Goal: Task Accomplishment & Management: Complete application form

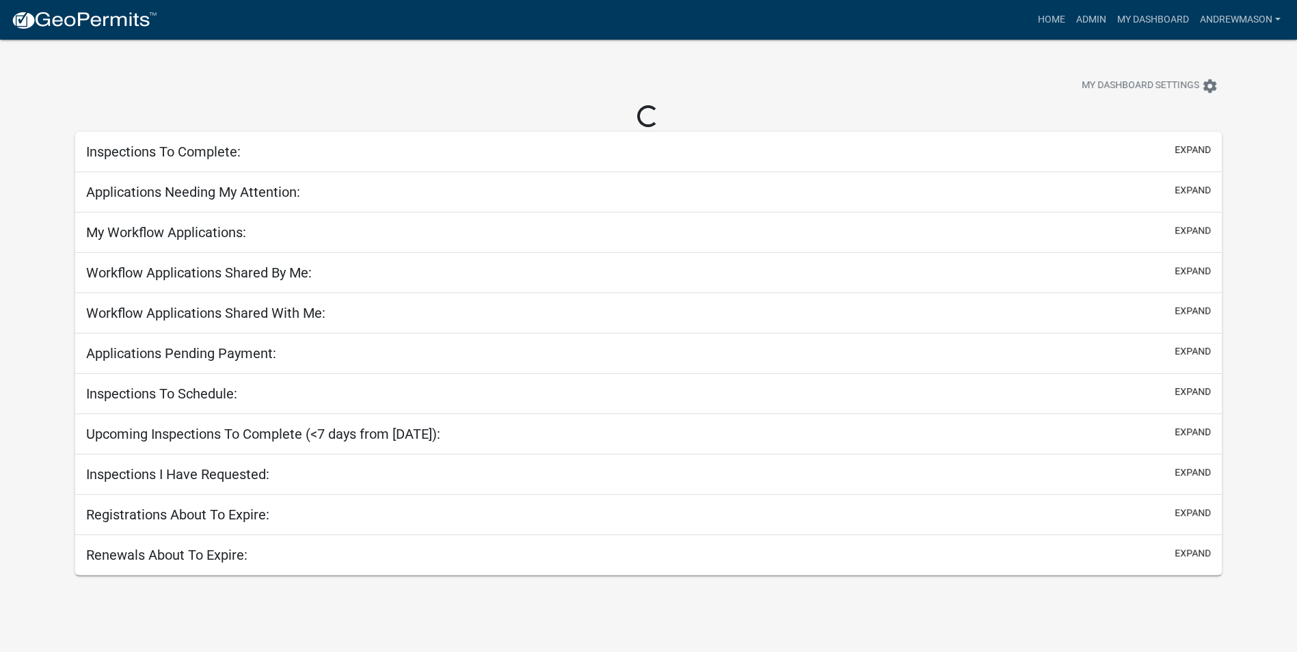
select select "3: 100"
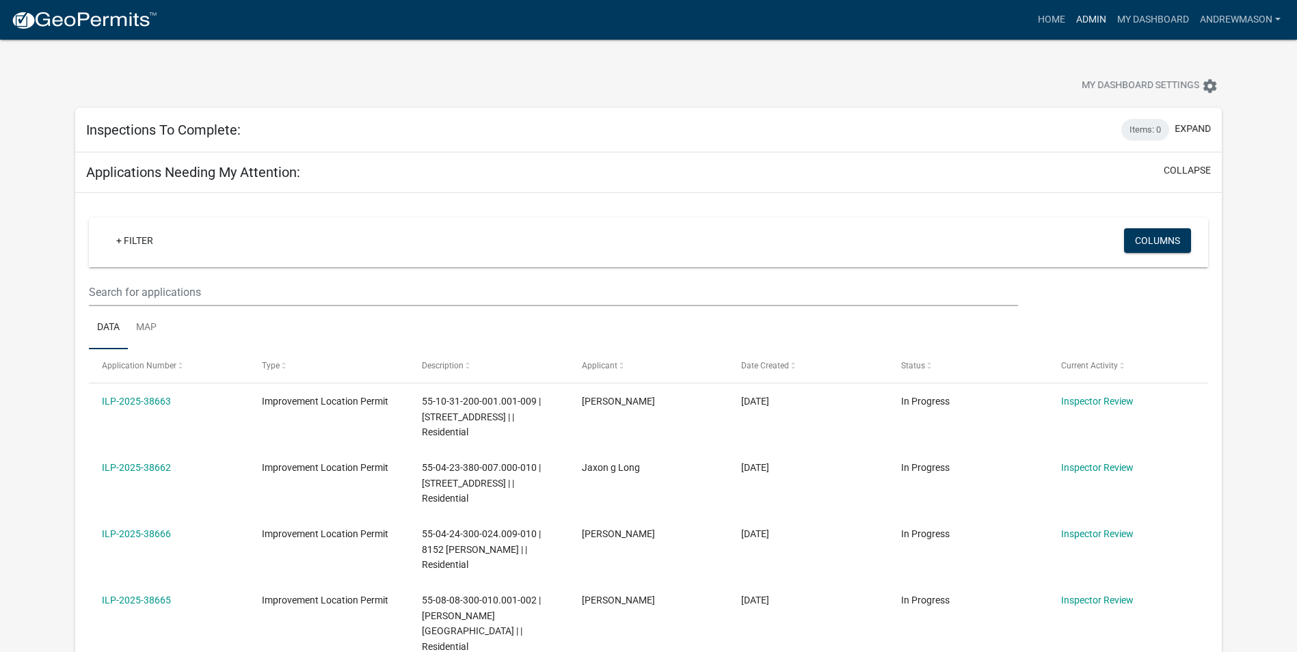
click at [640, 19] on link "Admin" at bounding box center [1090, 20] width 41 height 26
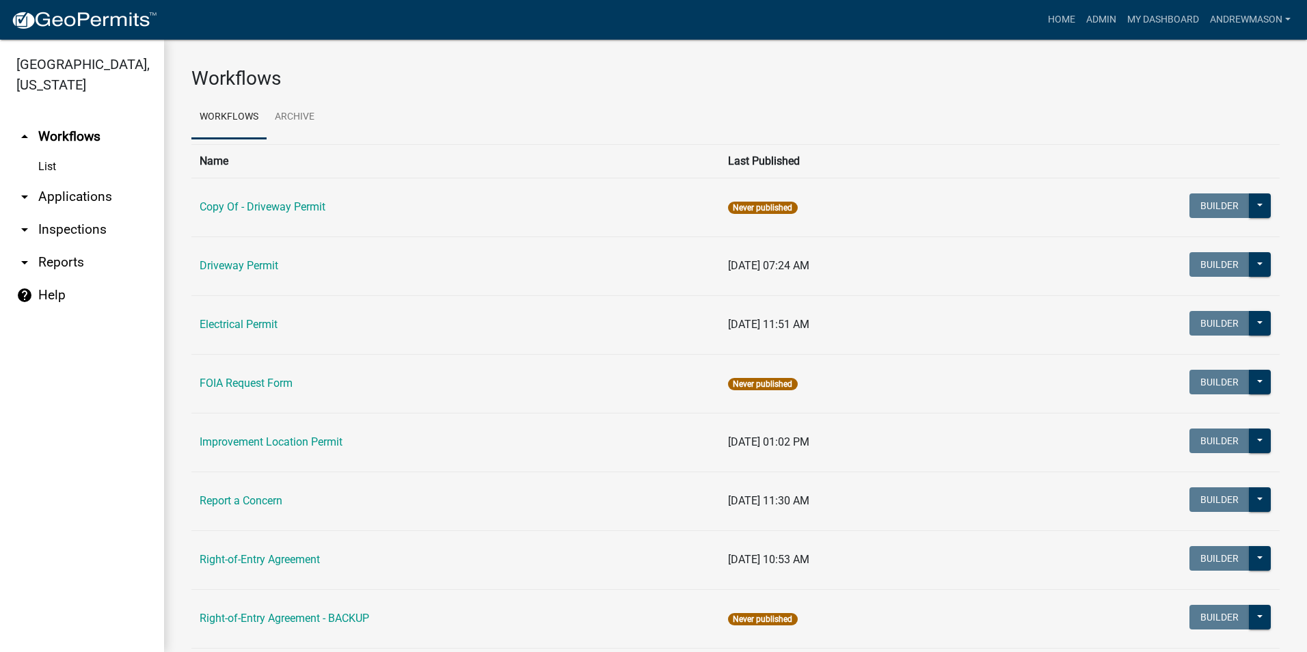
click at [72, 191] on link "arrow_drop_down Applications" at bounding box center [82, 196] width 164 height 33
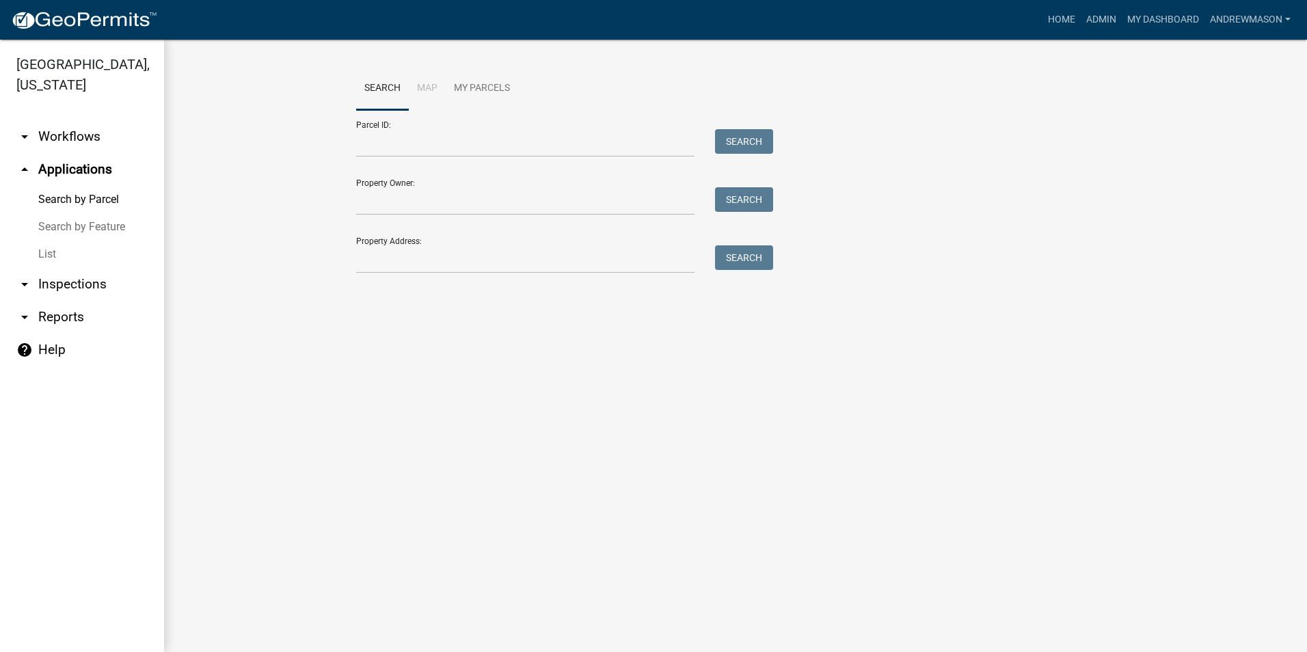
click at [48, 255] on link "List" at bounding box center [82, 254] width 164 height 27
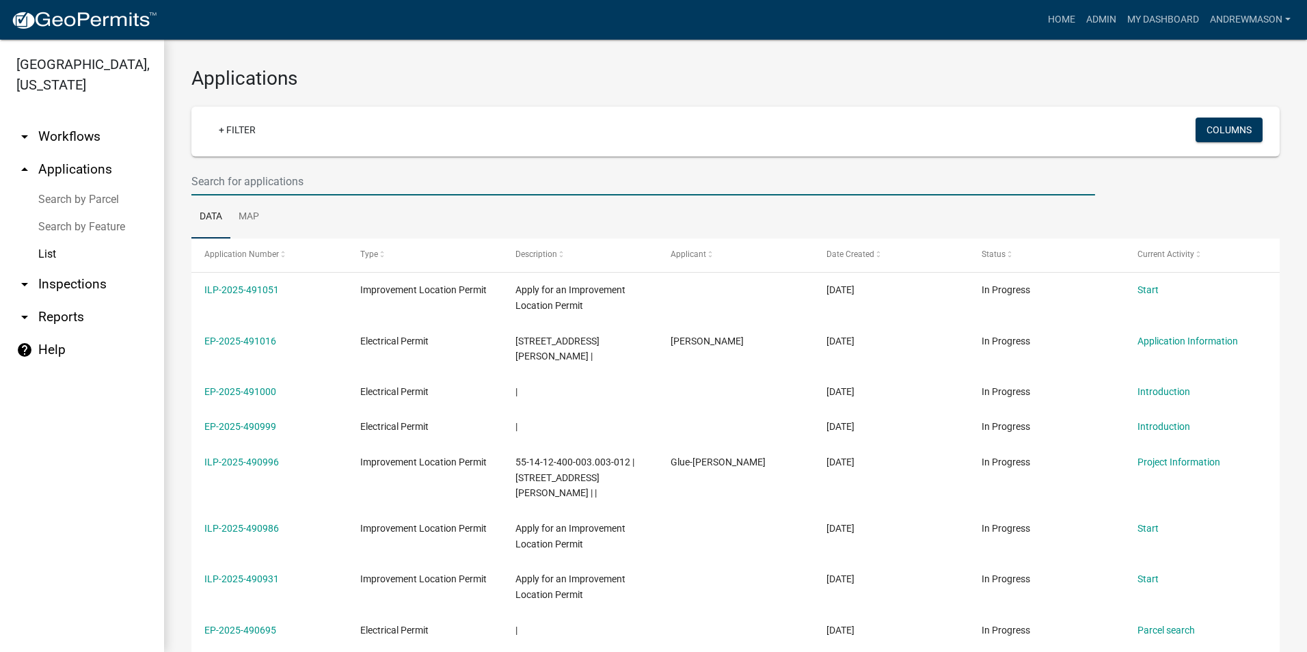
click at [213, 183] on input "text" at bounding box center [643, 181] width 904 height 28
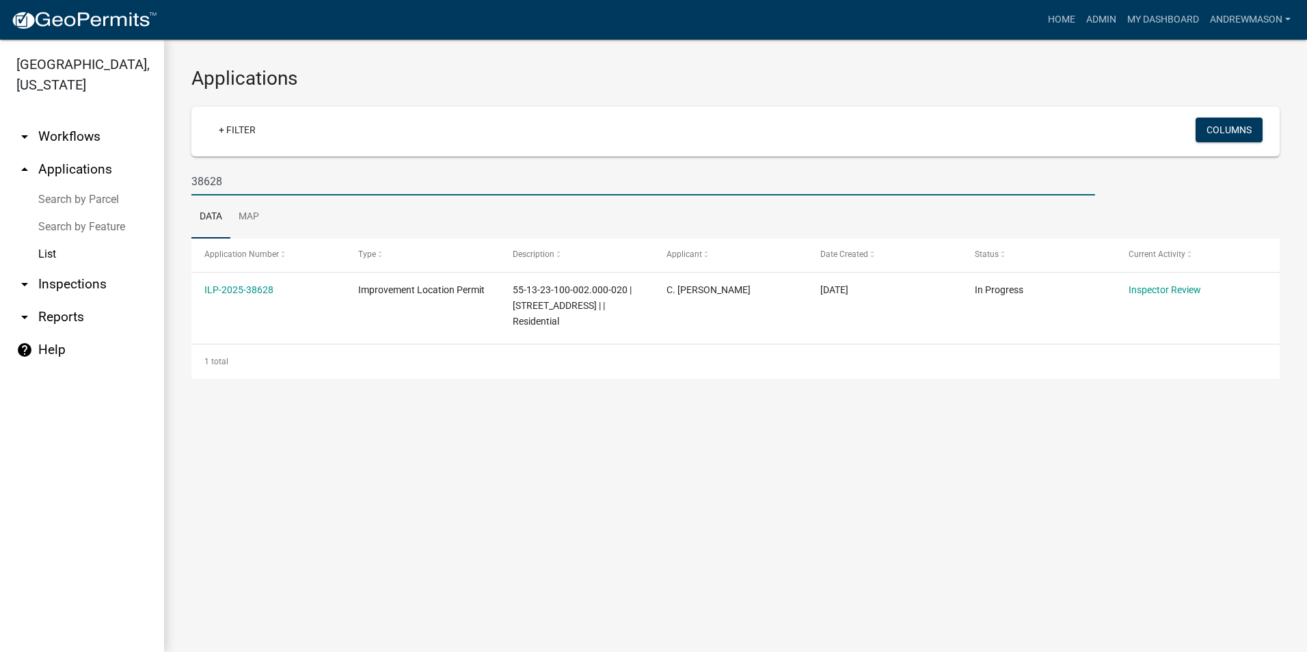
type input "38628"
click at [245, 291] on link "ILP-2025-38628" at bounding box center [238, 289] width 69 height 11
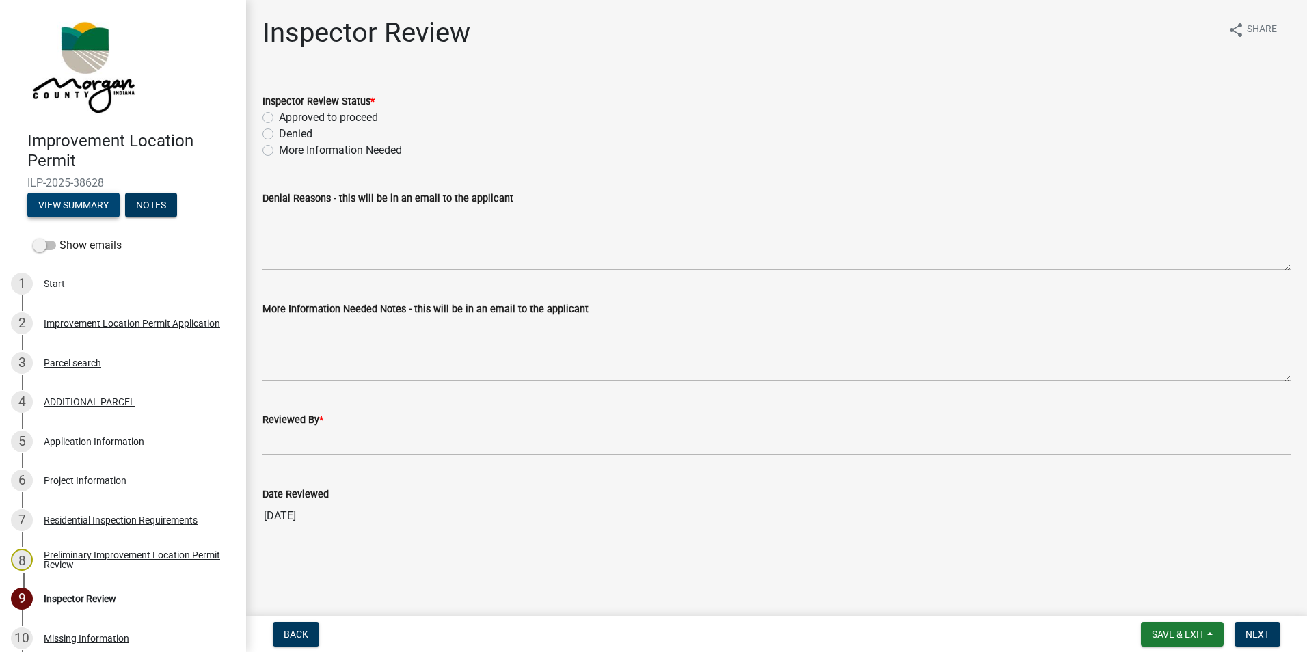
click at [100, 207] on button "View Summary" at bounding box center [73, 205] width 92 height 25
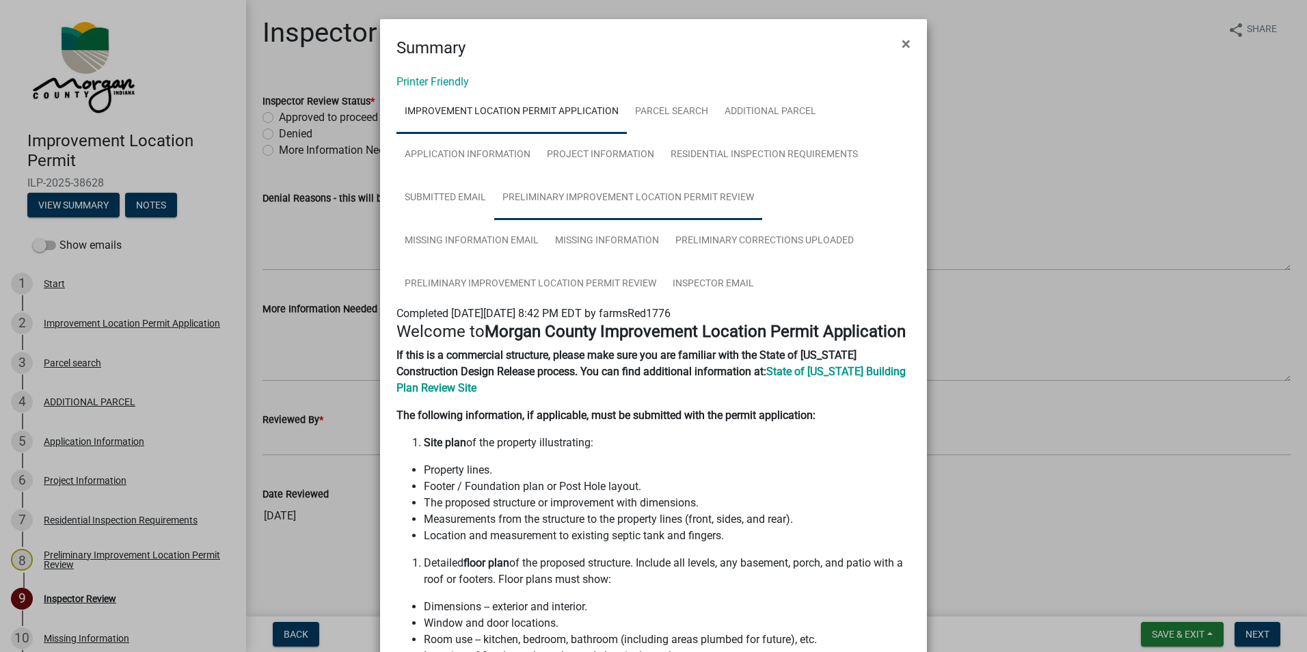
click at [640, 195] on link "Preliminary Improvement Location Permit Review" at bounding box center [628, 198] width 268 height 44
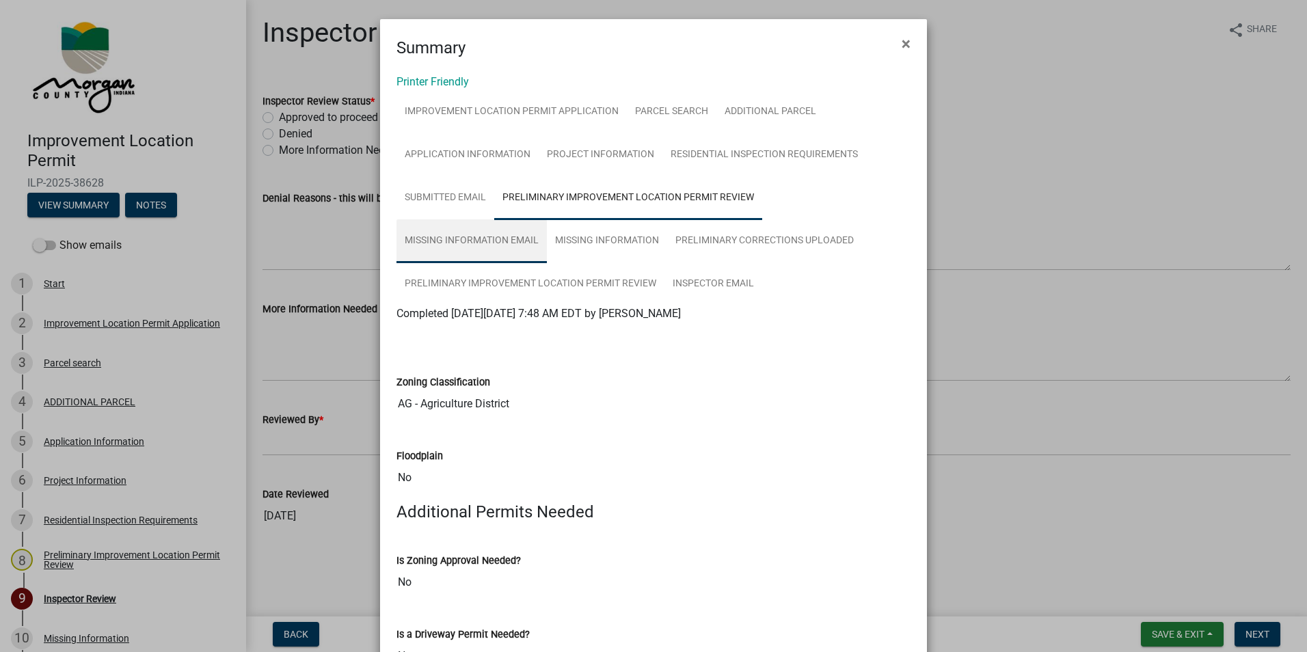
click at [494, 243] on link "Missing Information Email" at bounding box center [471, 241] width 150 height 44
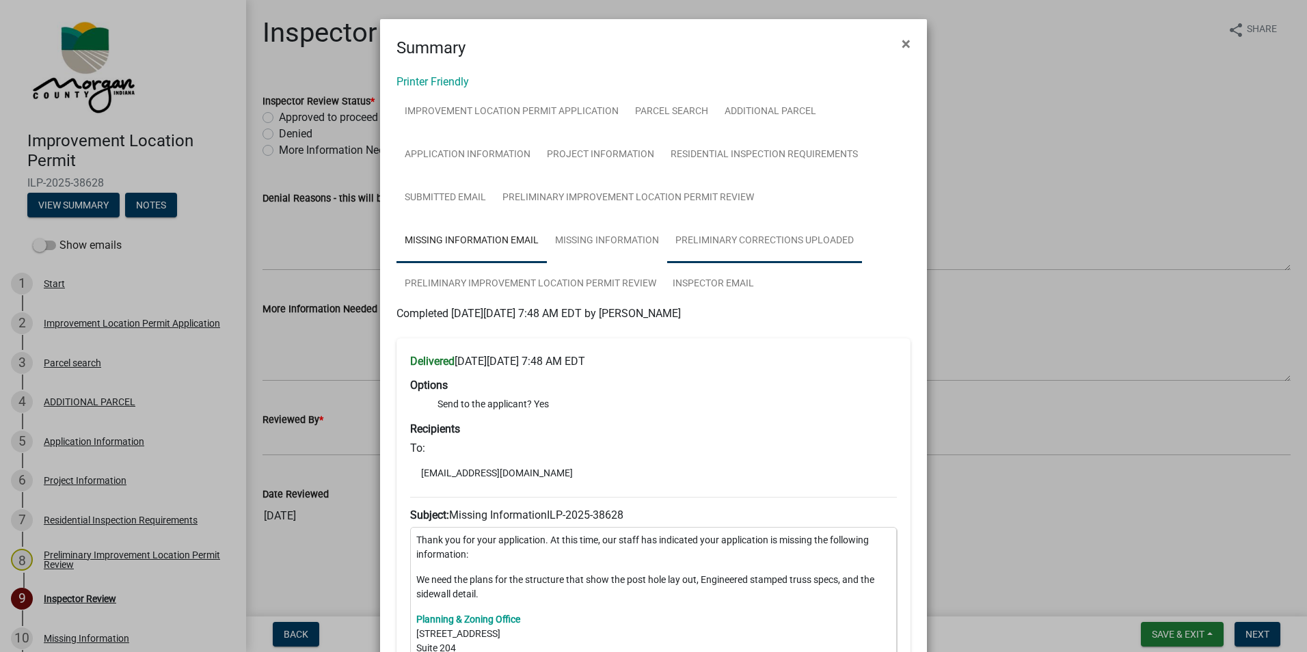
click at [640, 235] on link "Preliminary Corrections Uploaded" at bounding box center [764, 241] width 195 height 44
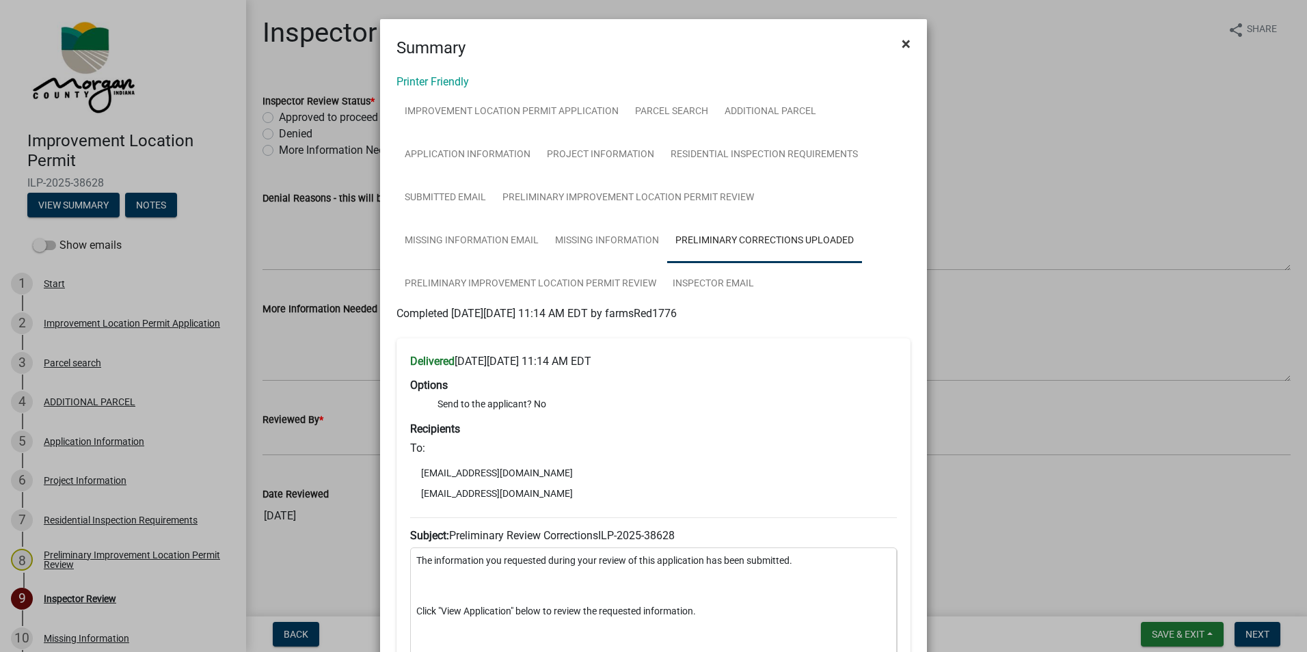
click at [640, 38] on span "×" at bounding box center [906, 43] width 9 height 19
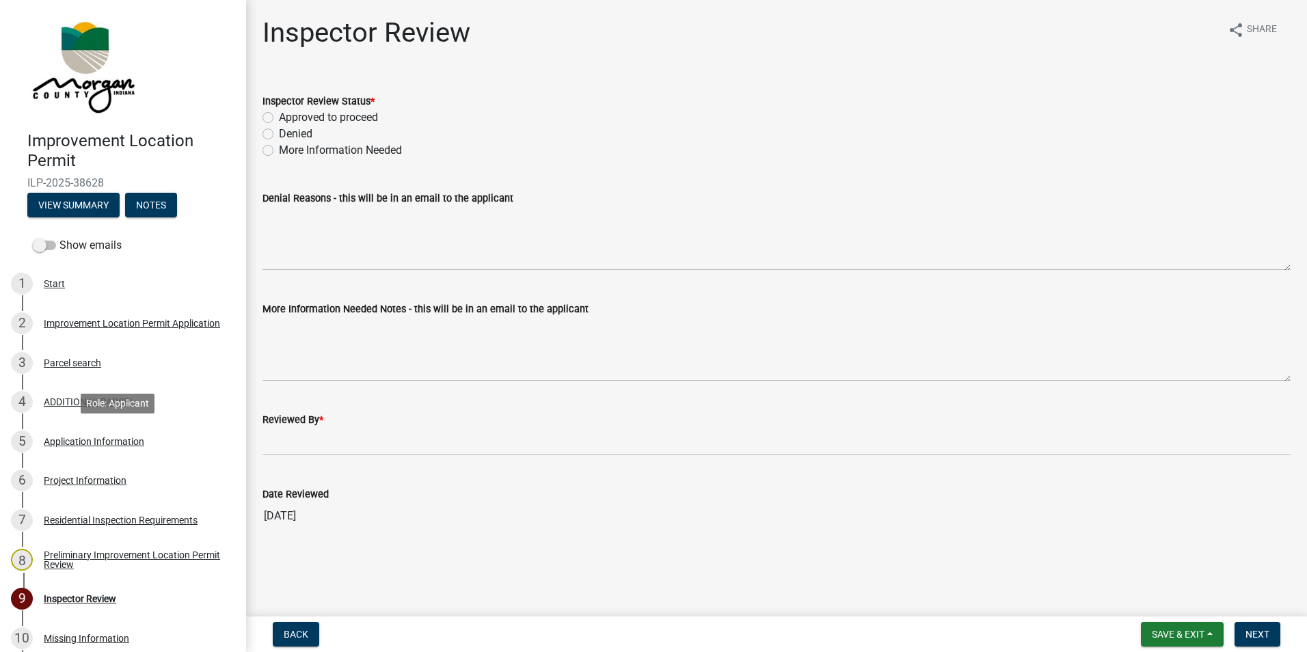
click at [110, 440] on div "Application Information" at bounding box center [94, 442] width 100 height 10
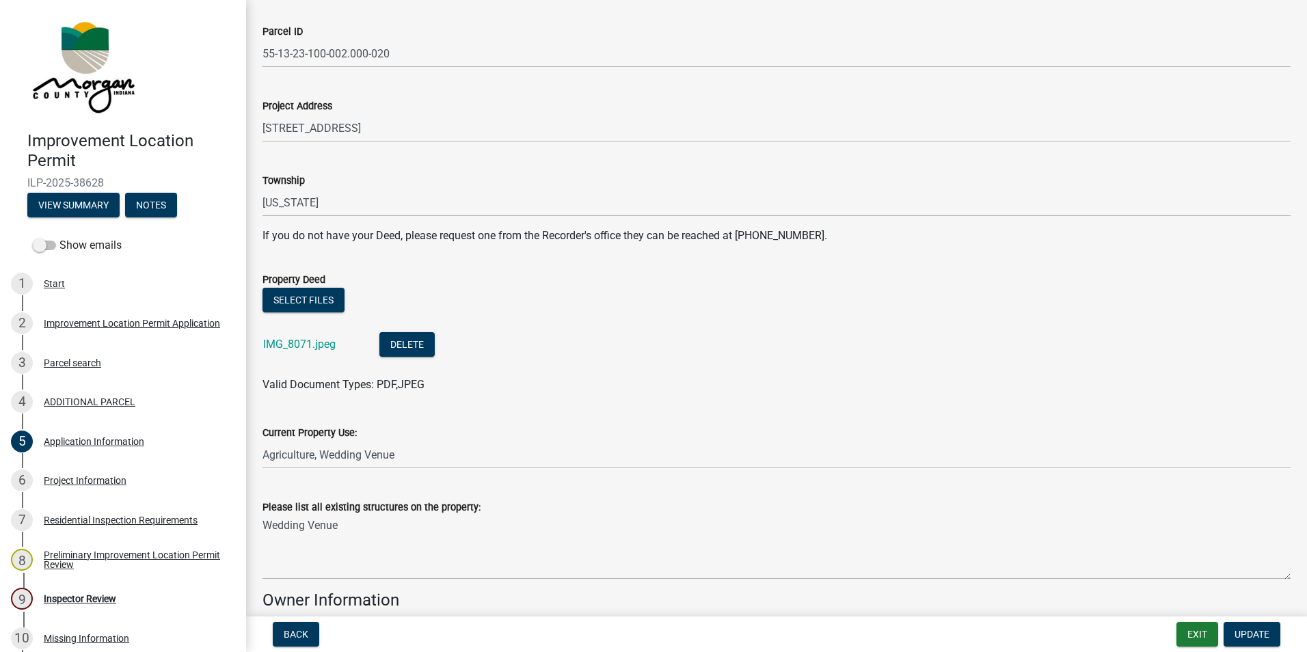
scroll to position [137, 0]
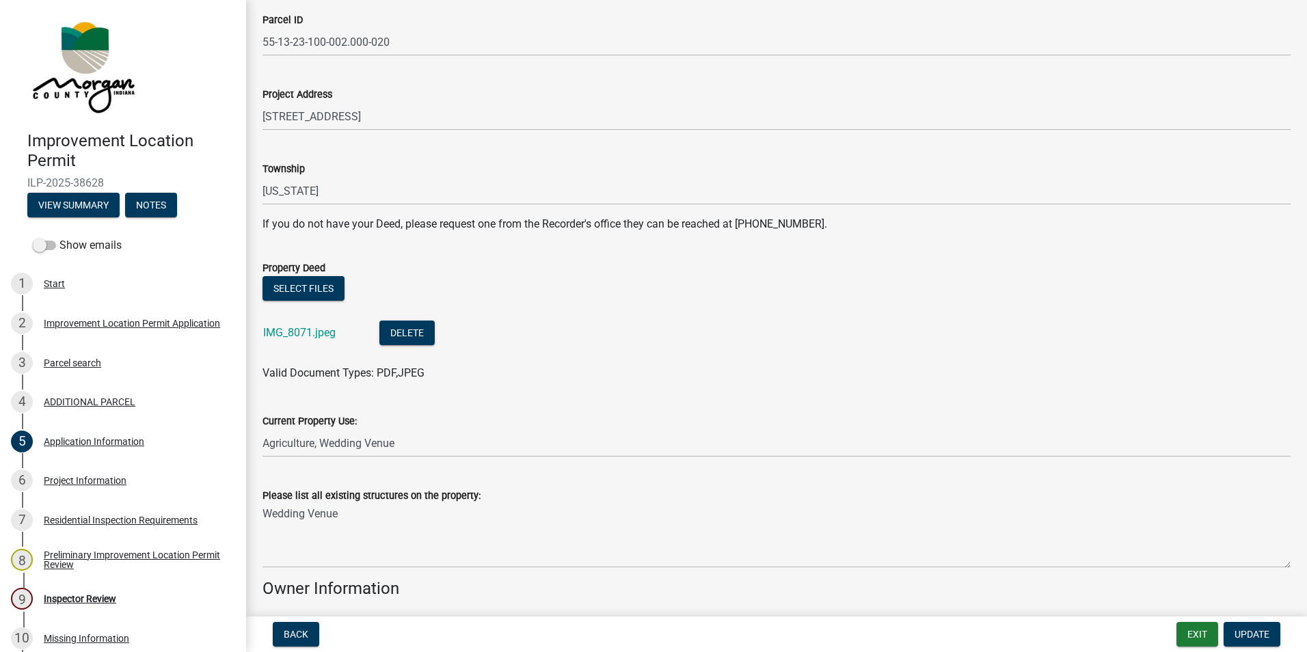
click at [308, 332] on link "IMG_8071.jpeg" at bounding box center [299, 332] width 72 height 13
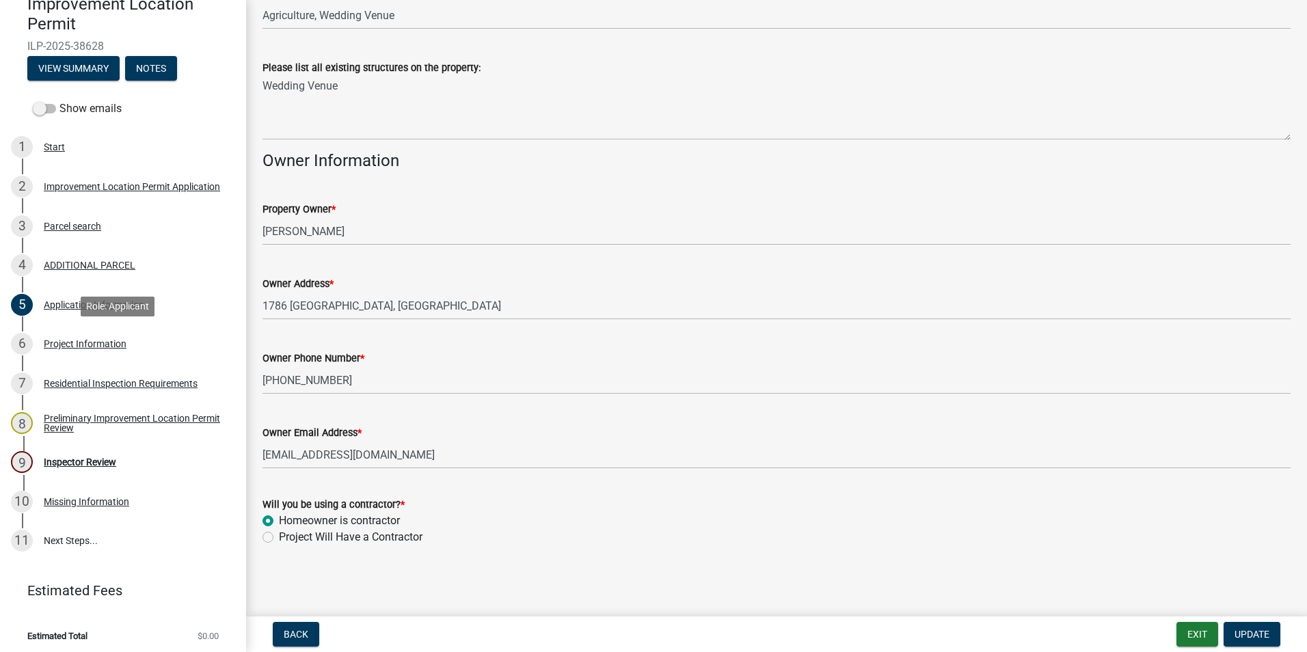
click at [83, 339] on div "Project Information" at bounding box center [85, 344] width 83 height 10
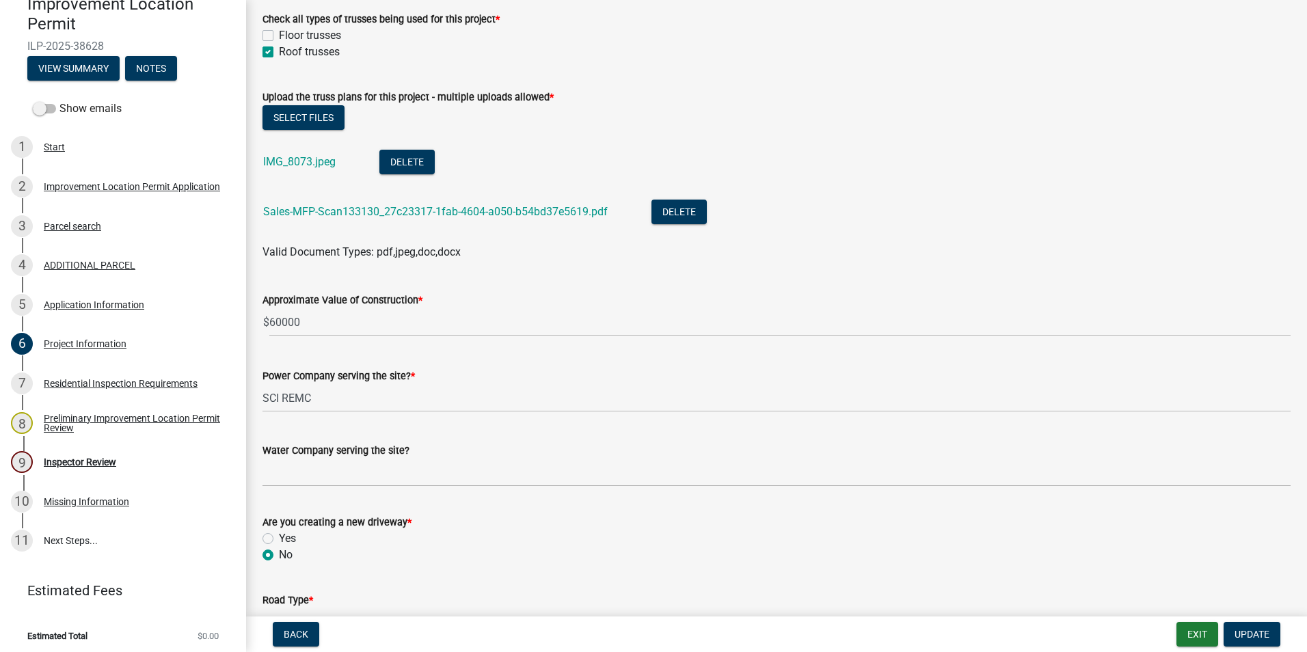
scroll to position [1435, 0]
click at [318, 164] on link "IMG_8073.jpeg" at bounding box center [299, 160] width 72 height 13
click at [359, 213] on link "Sales-MFP-Scan133130_27c23317-1fab-4604-a050-b54bd37e5619.pdf" at bounding box center [435, 210] width 345 height 13
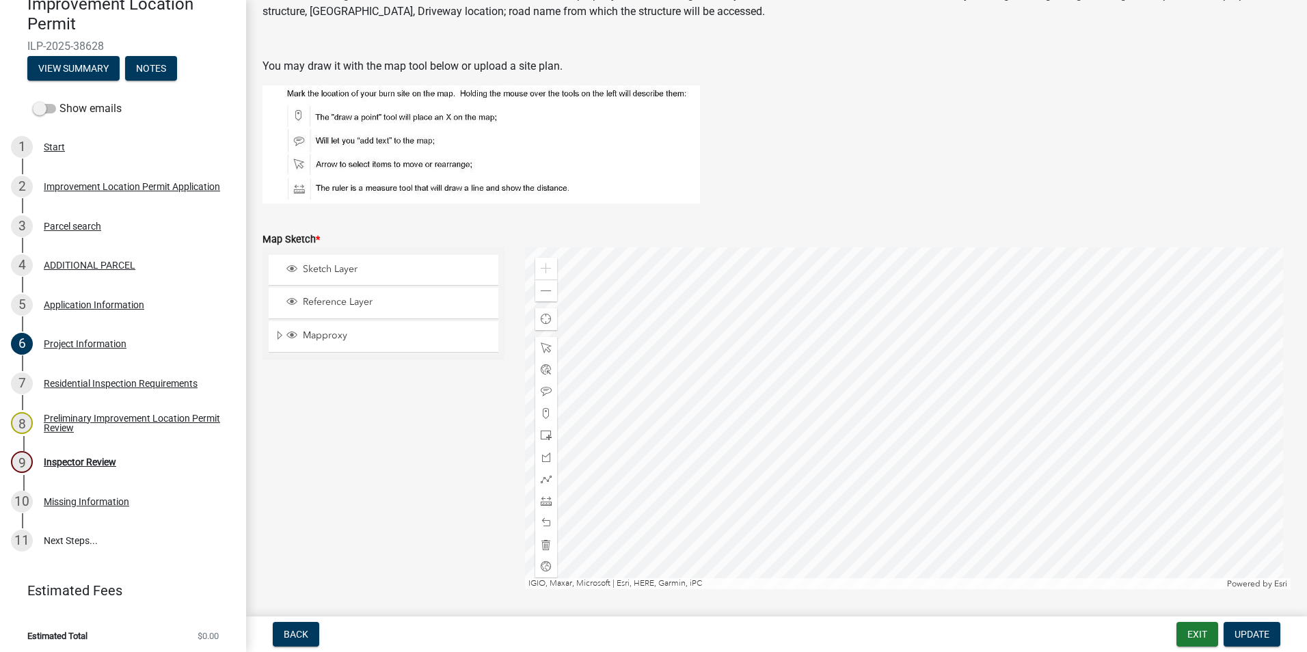
scroll to position [2666, 0]
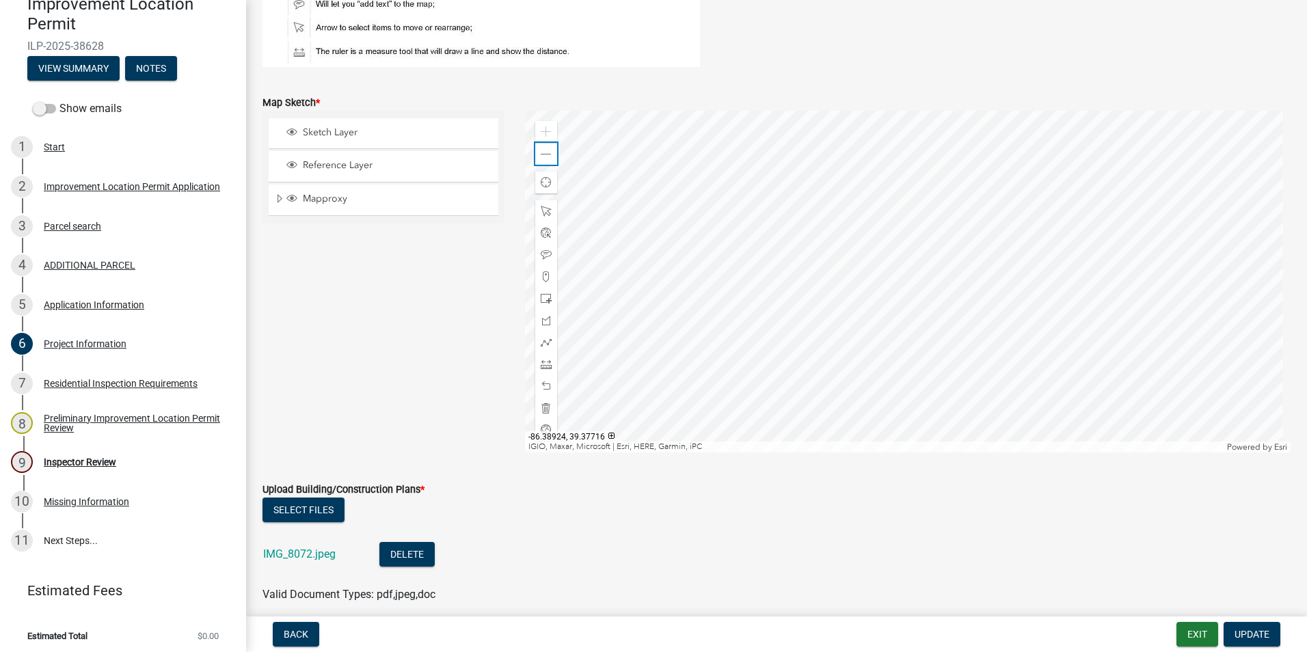
click at [545, 151] on span at bounding box center [546, 154] width 11 height 11
click at [543, 152] on span at bounding box center [546, 154] width 11 height 11
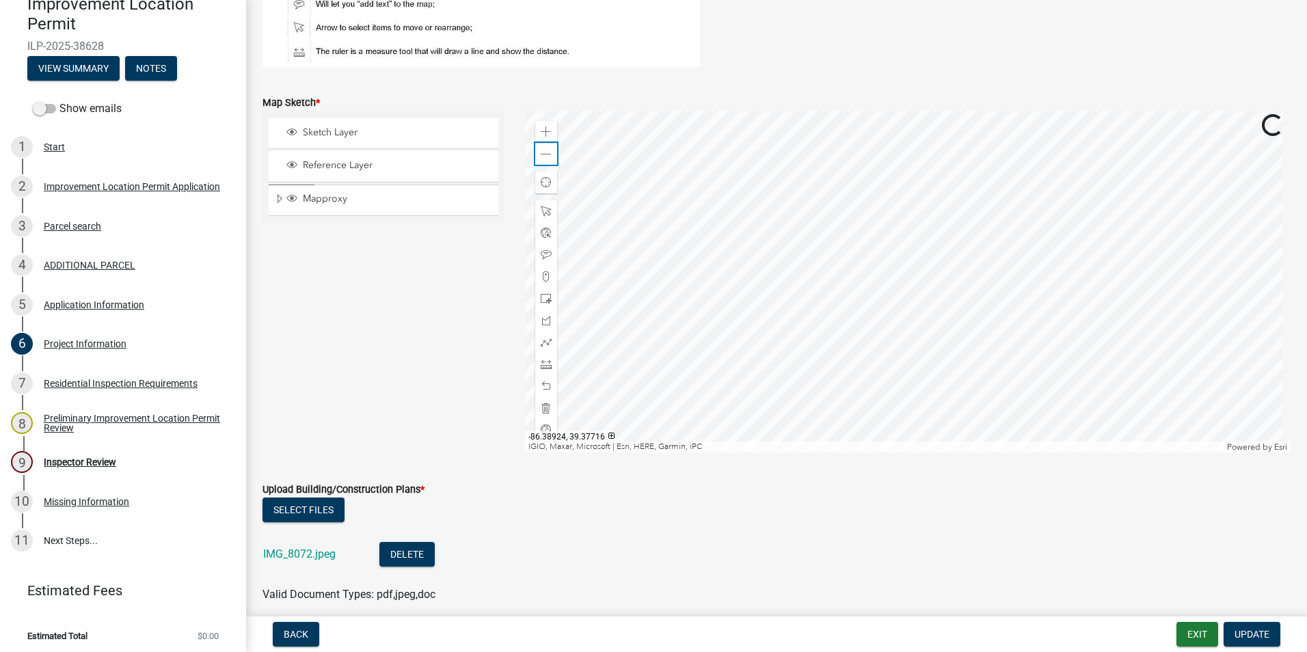
click at [543, 152] on span at bounding box center [546, 154] width 11 height 11
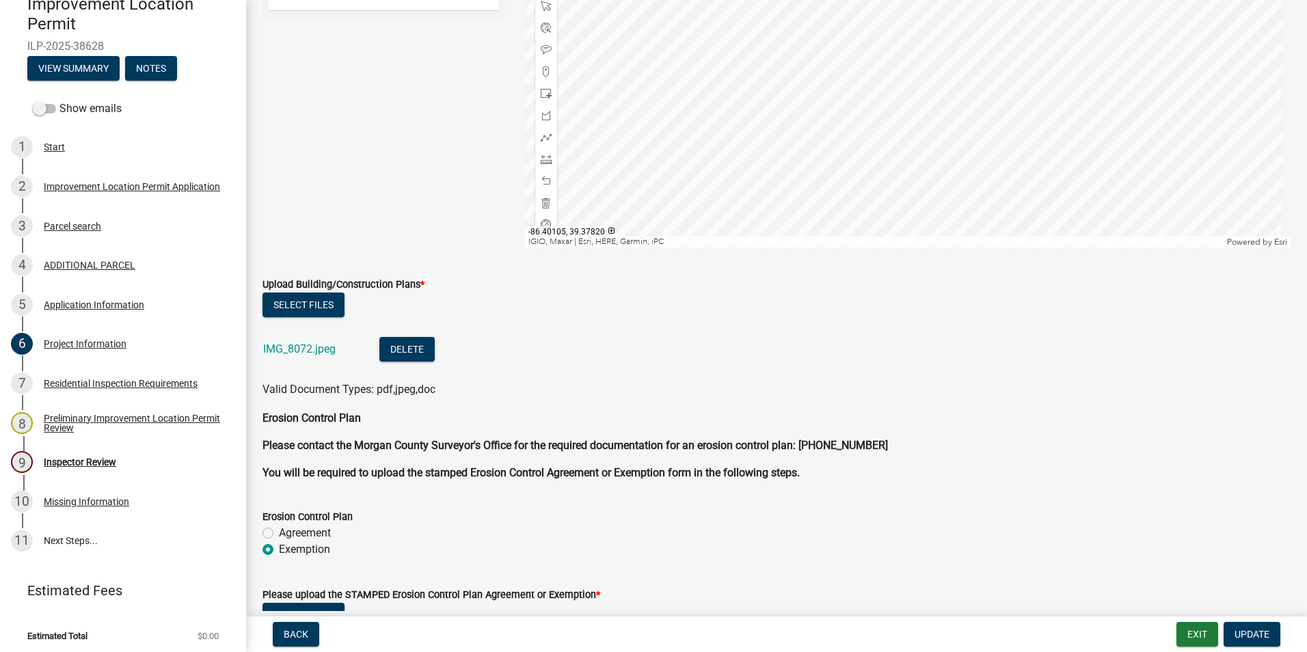
scroll to position [2939, 0]
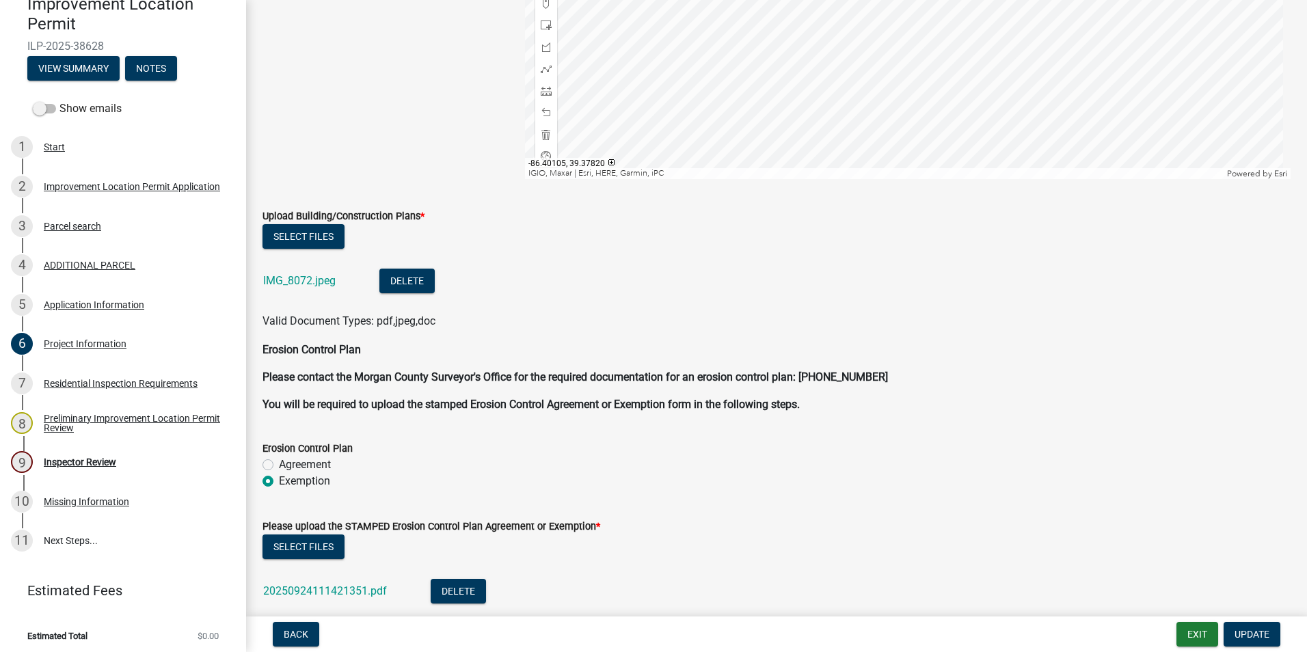
click at [311, 282] on link "IMG_8072.jpeg" at bounding box center [299, 280] width 72 height 13
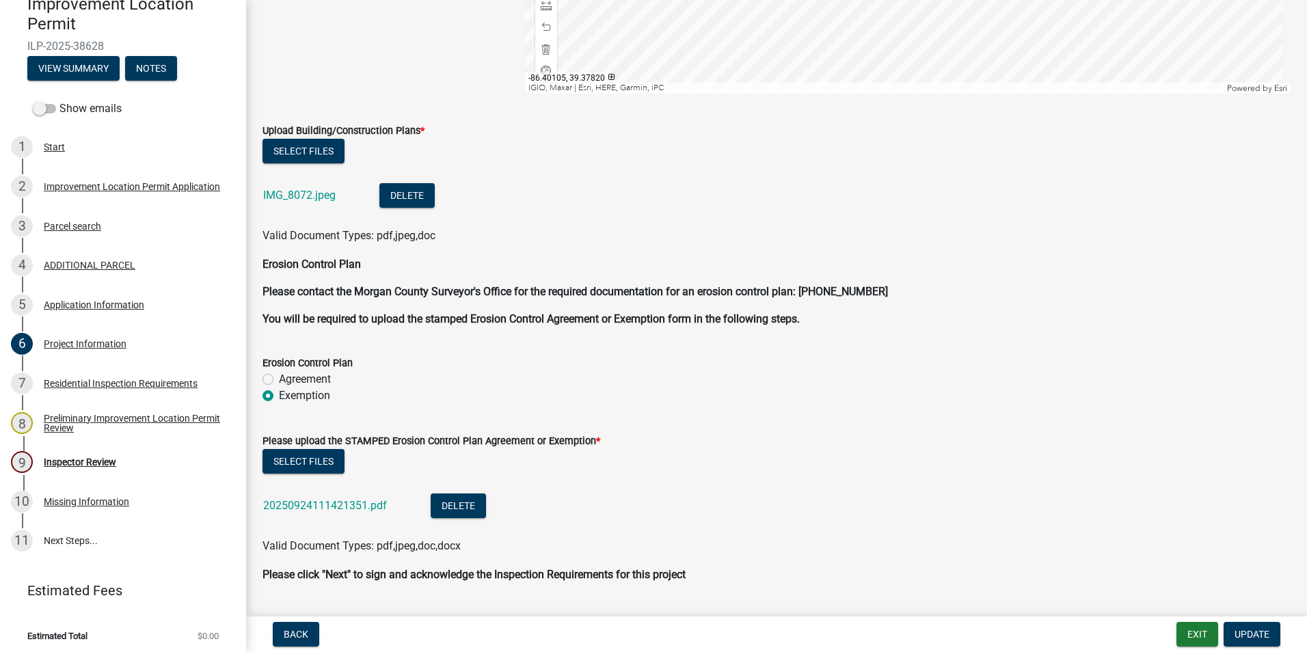
scroll to position [3061, 0]
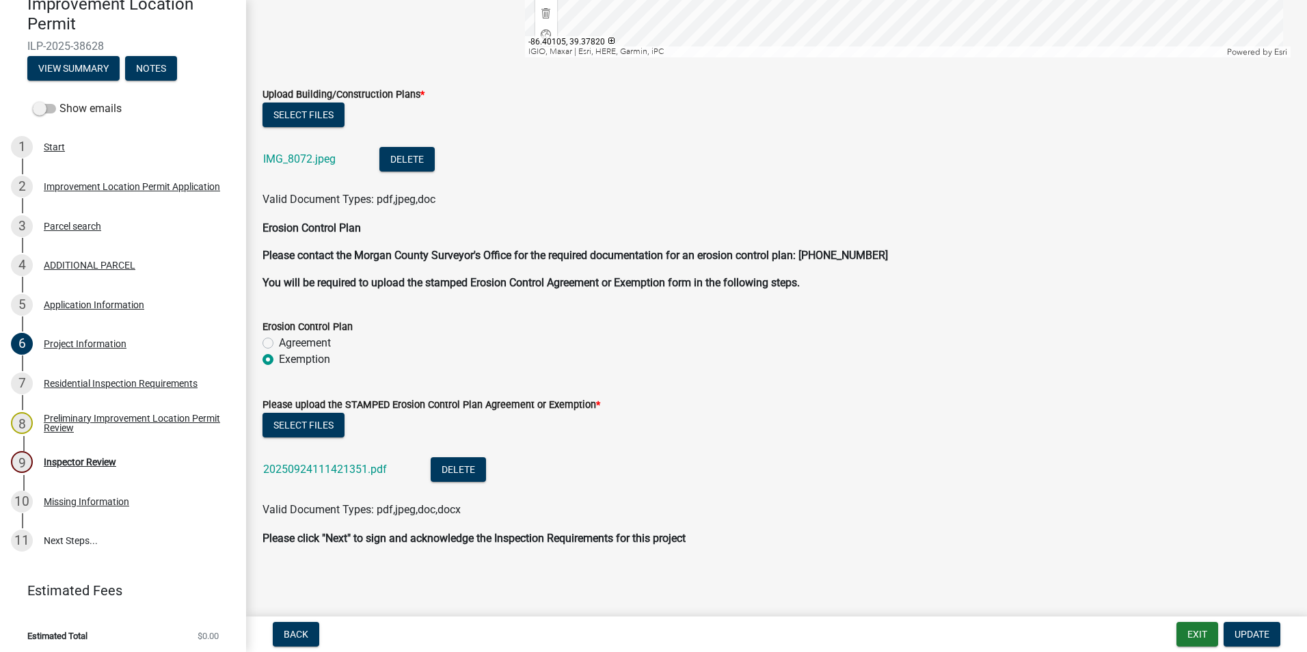
click at [343, 440] on link "20250924111421351.pdf" at bounding box center [325, 469] width 124 height 13
click at [347, 440] on link "20250924111421351.pdf" at bounding box center [325, 469] width 124 height 13
click at [71, 440] on div "Inspector Review" at bounding box center [80, 462] width 72 height 10
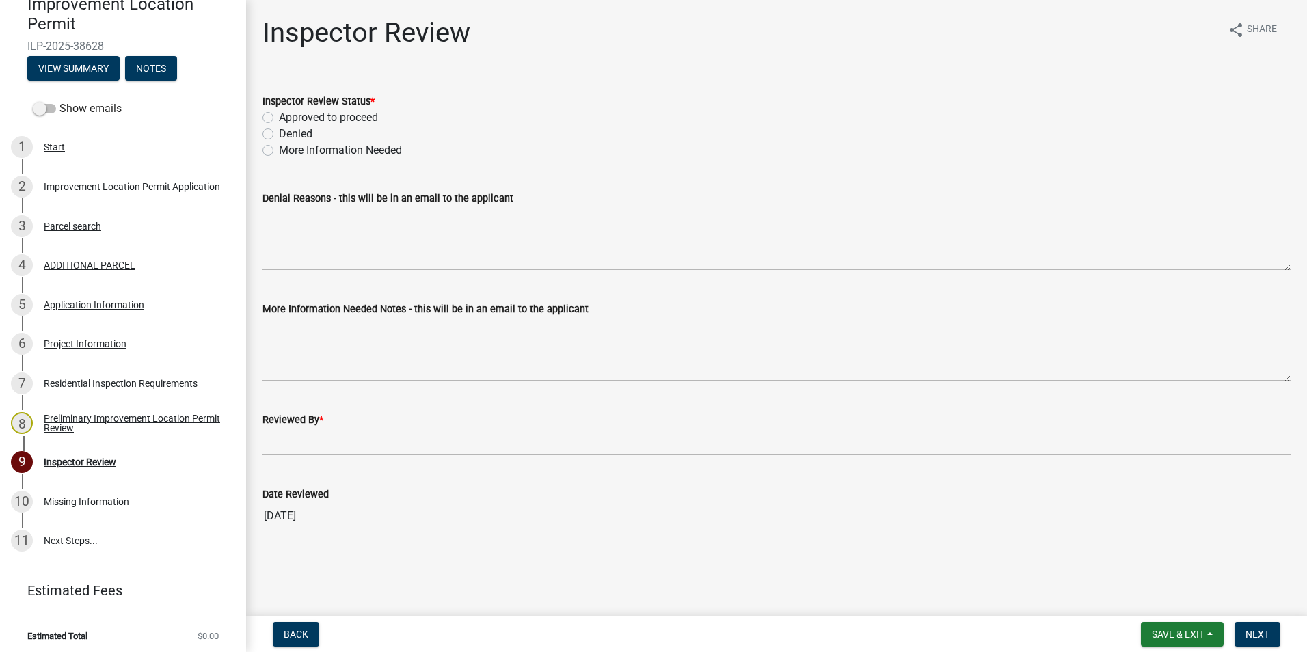
click at [279, 116] on label "Approved to proceed" at bounding box center [328, 117] width 99 height 16
click at [279, 116] on input "Approved to proceed" at bounding box center [283, 113] width 9 height 9
radio input "true"
click at [272, 440] on wm-data-entity-input "Reviewed By *" at bounding box center [776, 429] width 1028 height 75
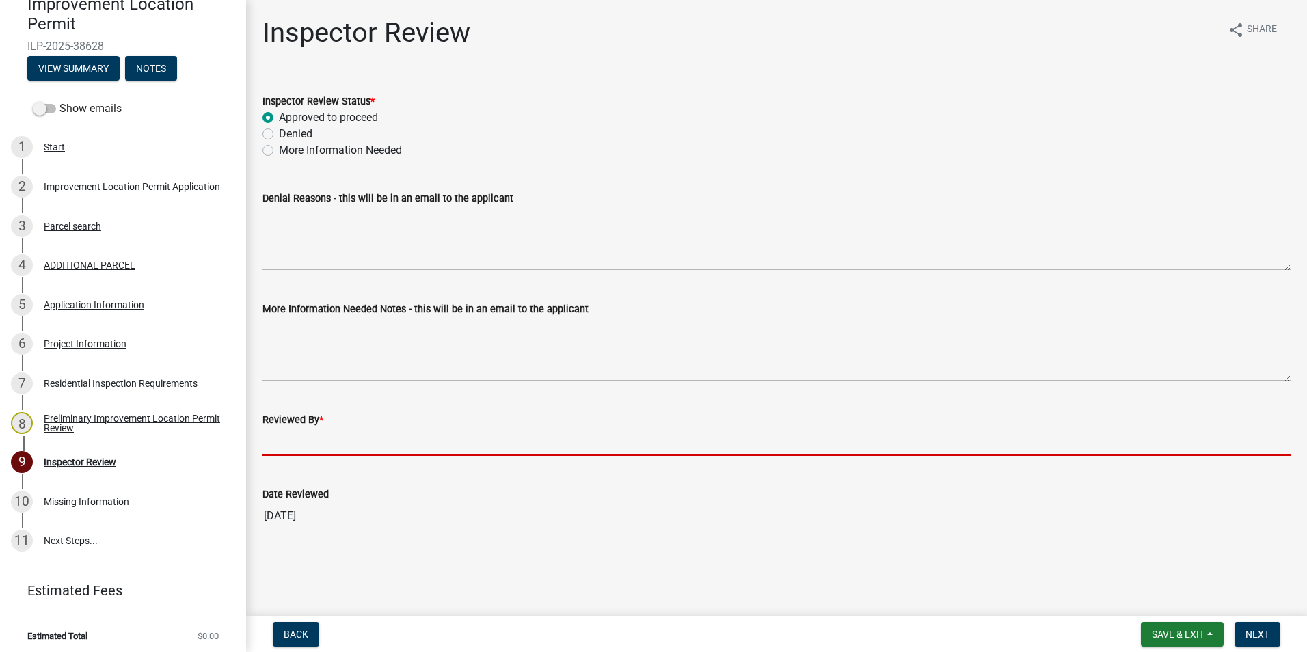
click at [269, 433] on input "Reviewed By *" at bounding box center [776, 442] width 1028 height 28
type input "AFM"
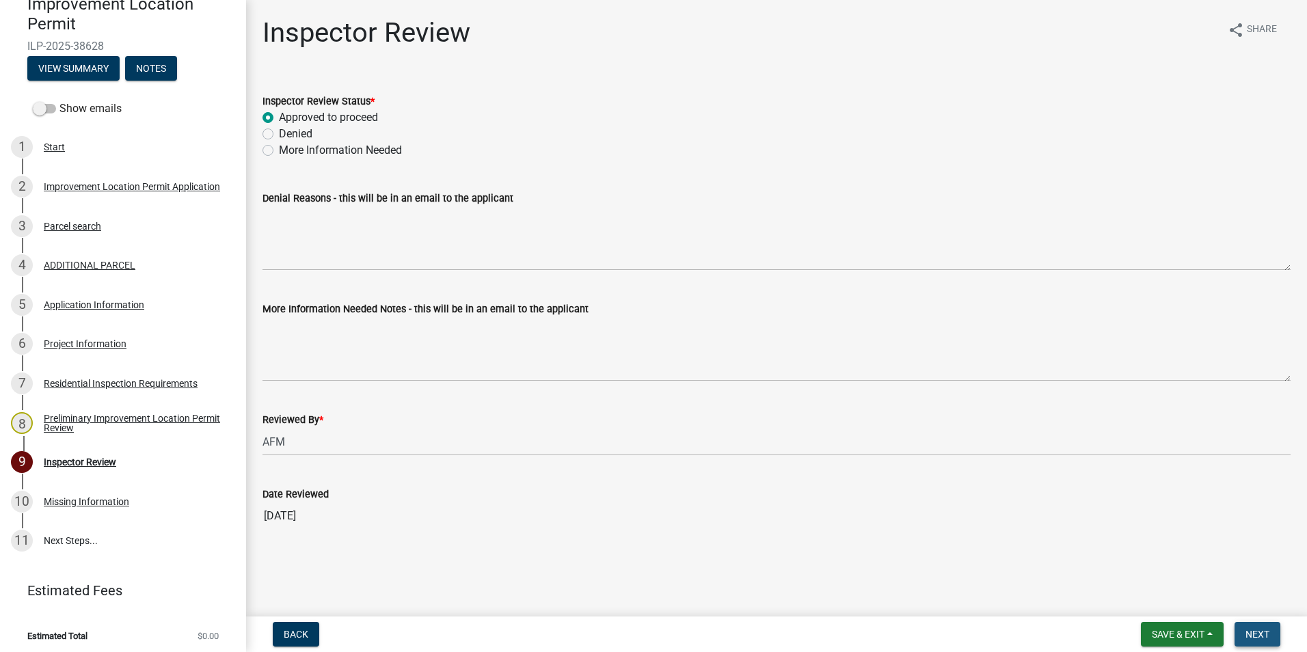
click at [640, 440] on span "Next" at bounding box center [1257, 634] width 24 height 11
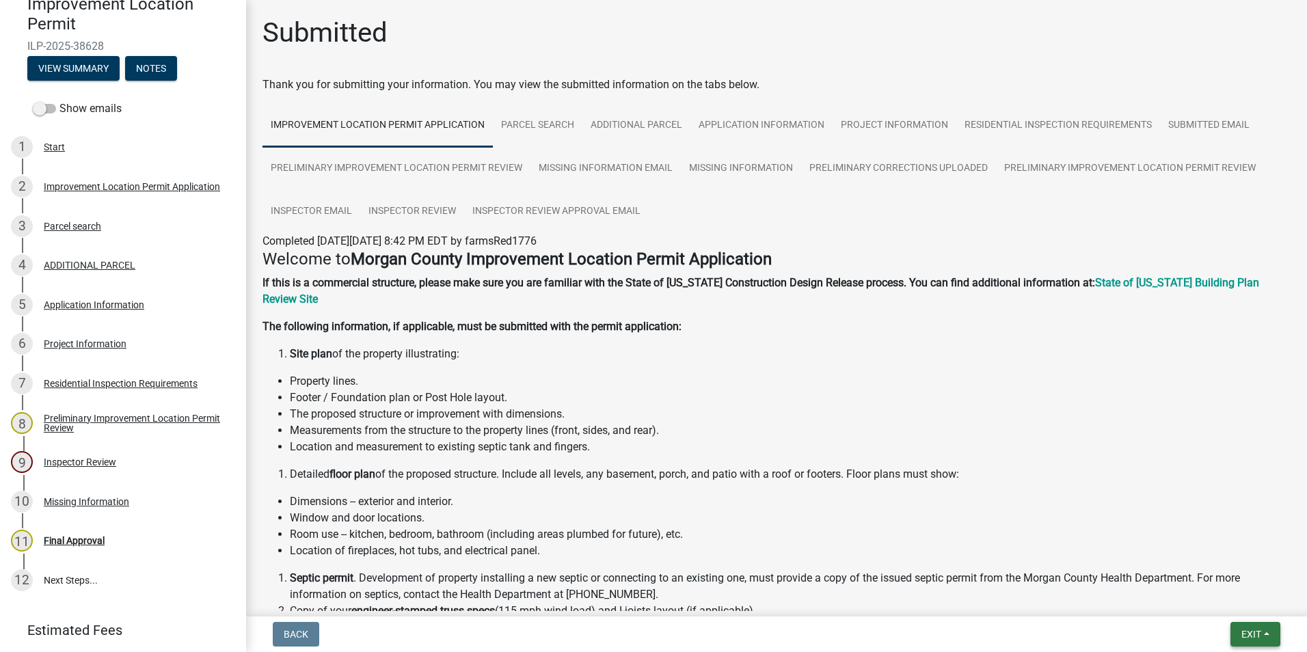
click at [640, 440] on span "Exit" at bounding box center [1251, 634] width 20 height 11
click at [640, 440] on button "Save & Exit" at bounding box center [1225, 598] width 109 height 33
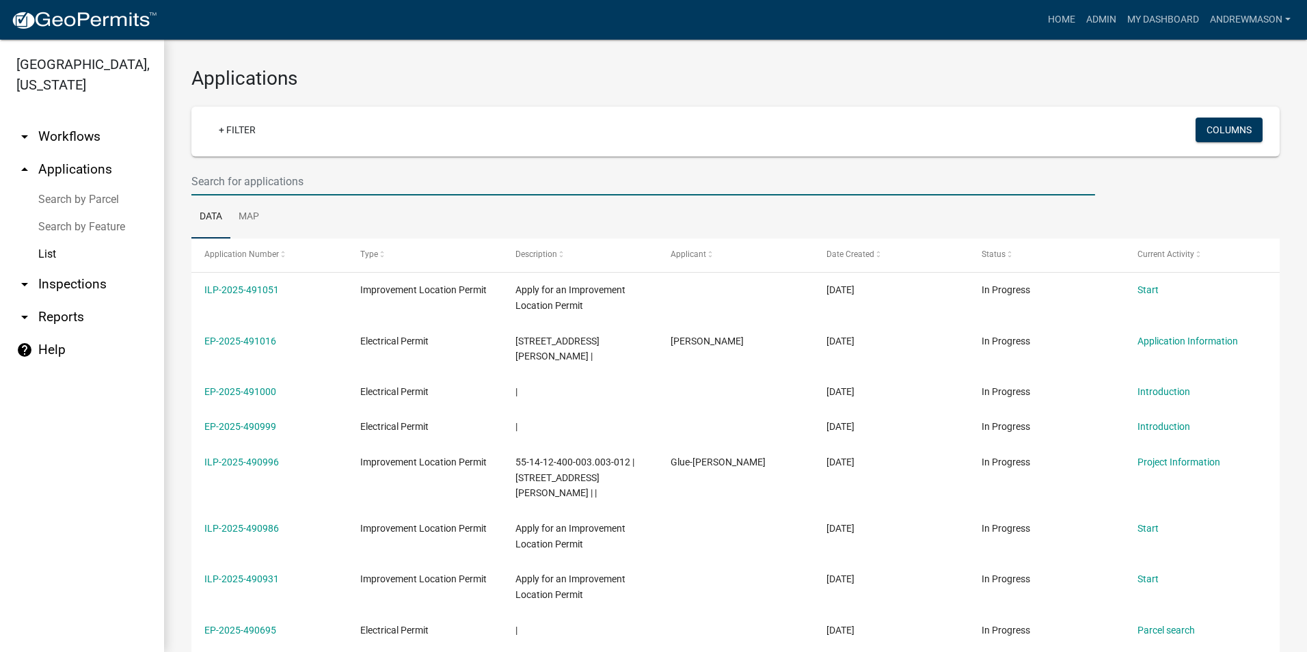
click at [217, 179] on input "text" at bounding box center [643, 181] width 904 height 28
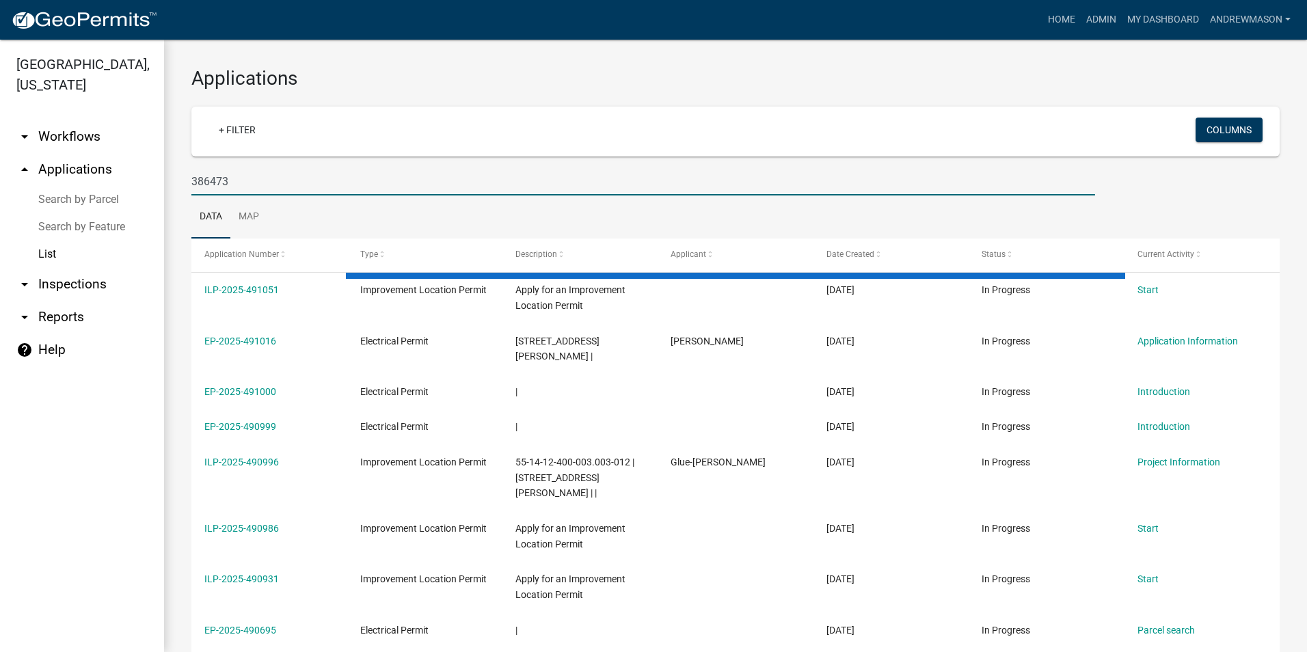
click at [224, 180] on input "386473" at bounding box center [643, 181] width 904 height 28
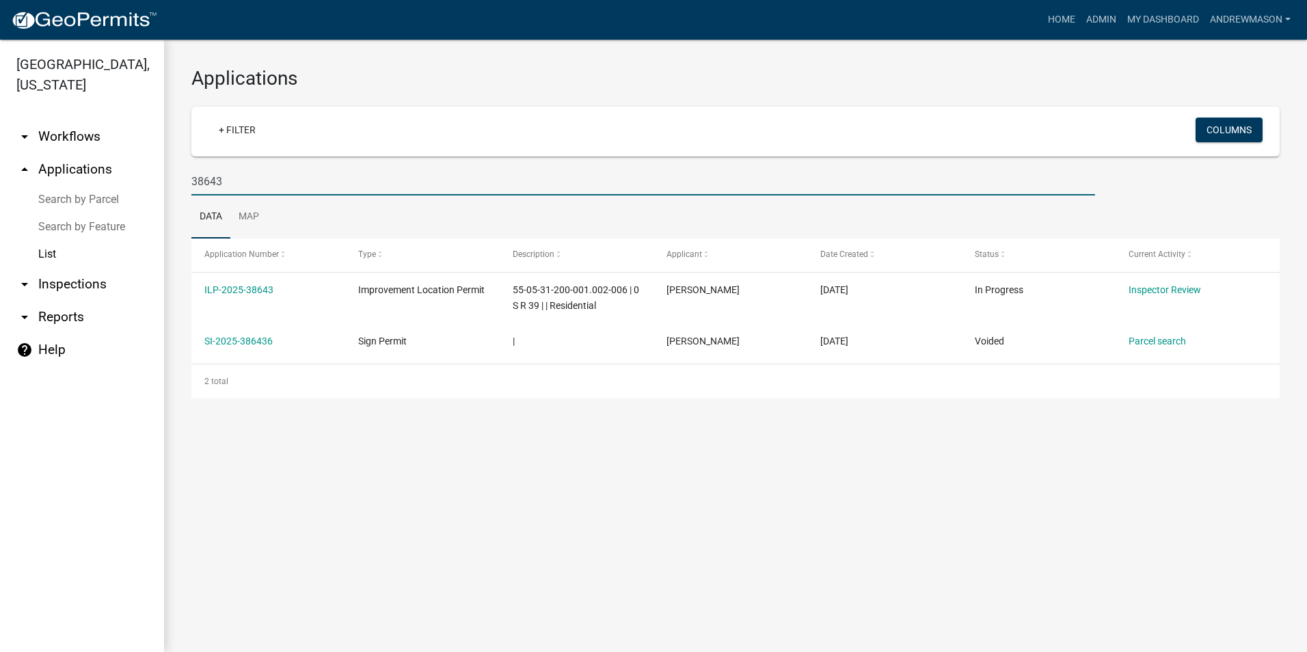
type input "38643"
click at [248, 291] on link "ILP-2025-38643" at bounding box center [238, 289] width 69 height 11
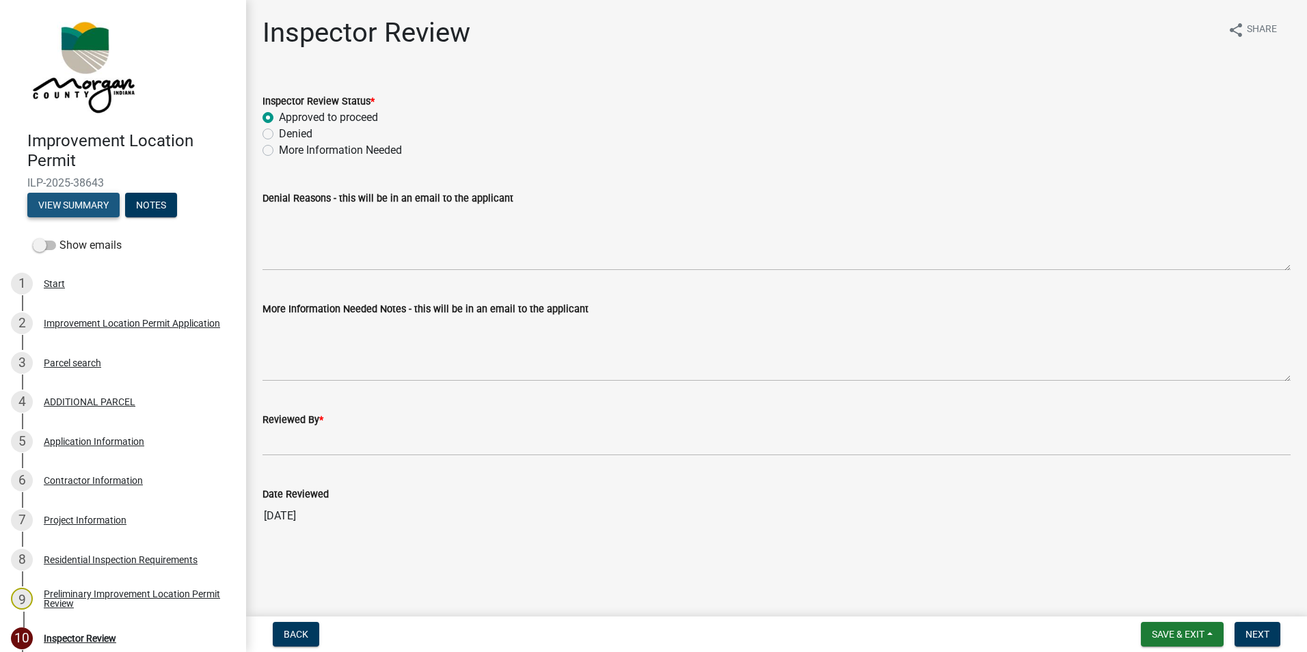
click at [87, 201] on button "View Summary" at bounding box center [73, 205] width 92 height 25
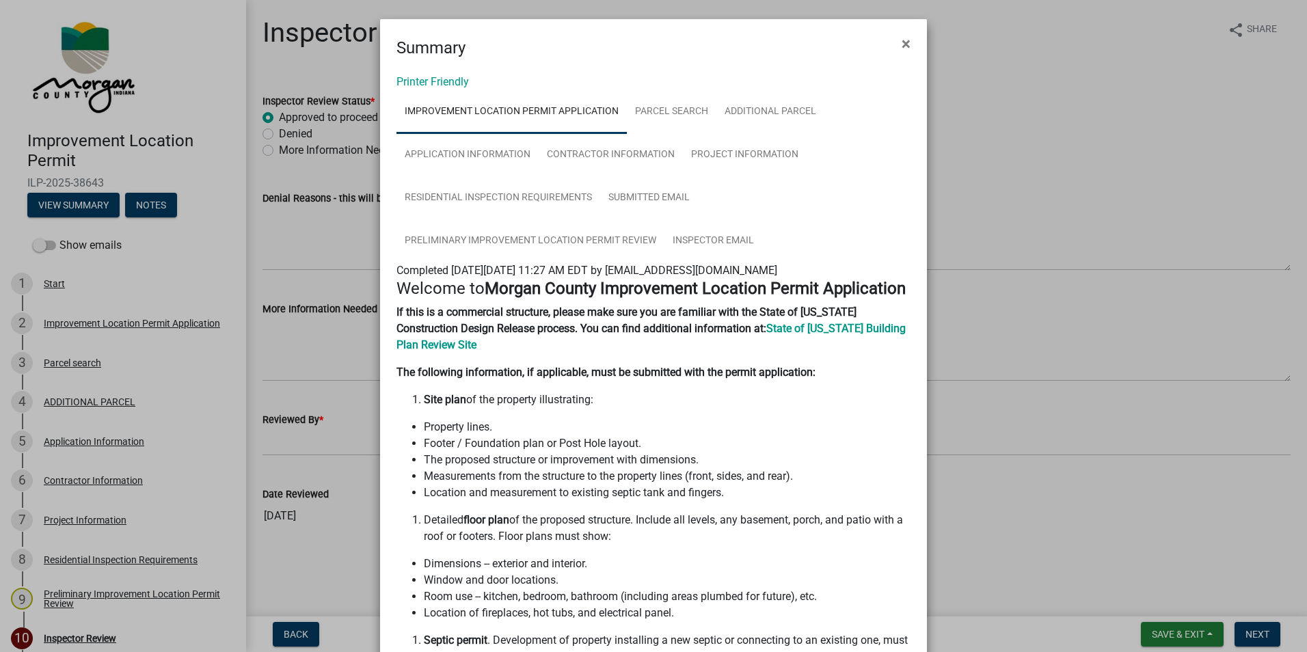
click at [640, 42] on span "×" at bounding box center [906, 43] width 9 height 19
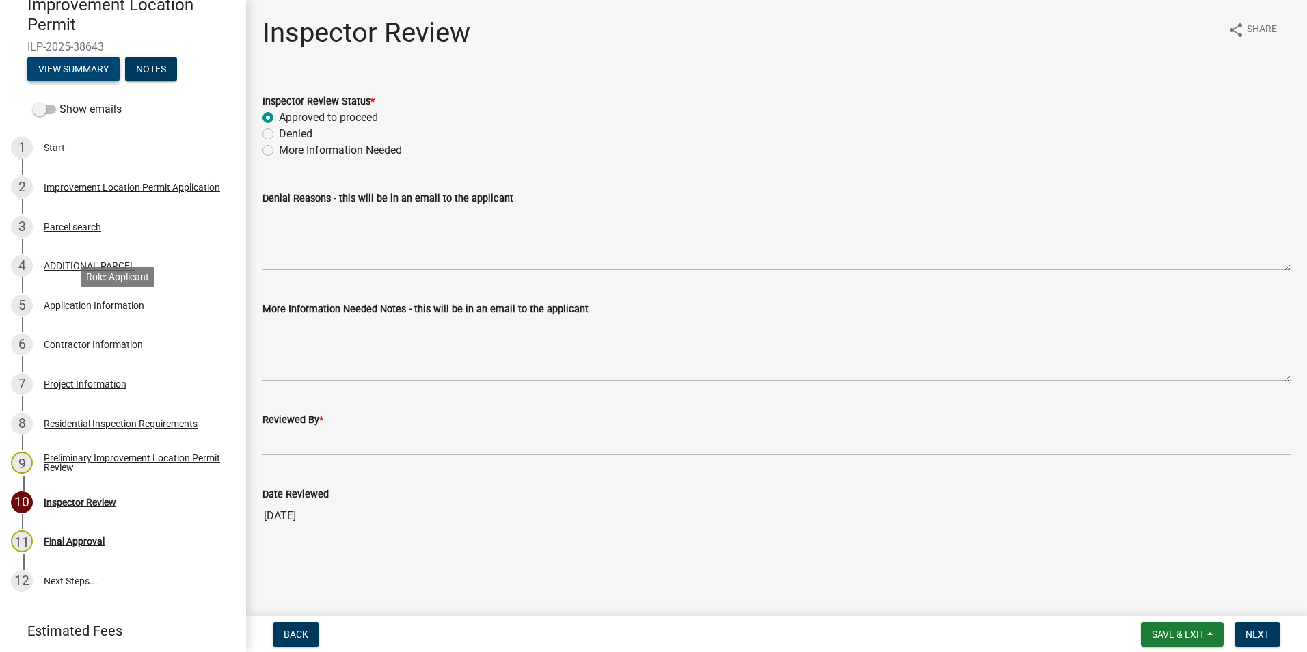
scroll to position [137, 0]
click at [104, 302] on div "Application Information" at bounding box center [94, 305] width 100 height 10
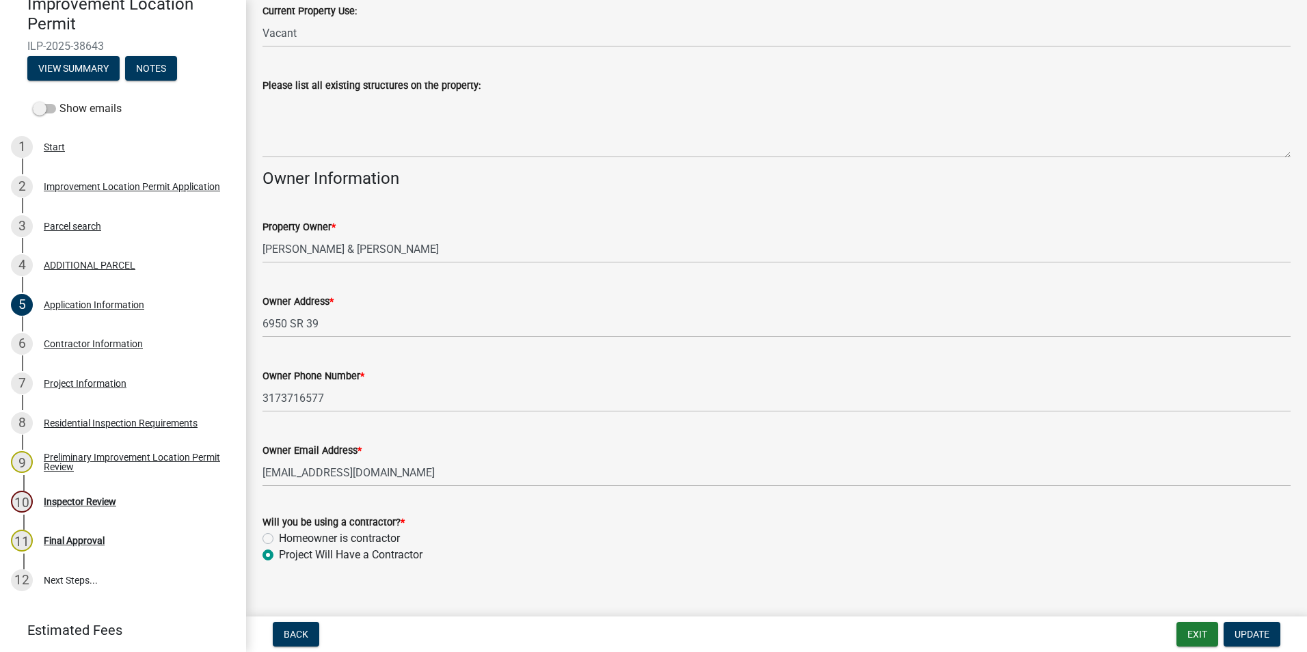
scroll to position [565, 0]
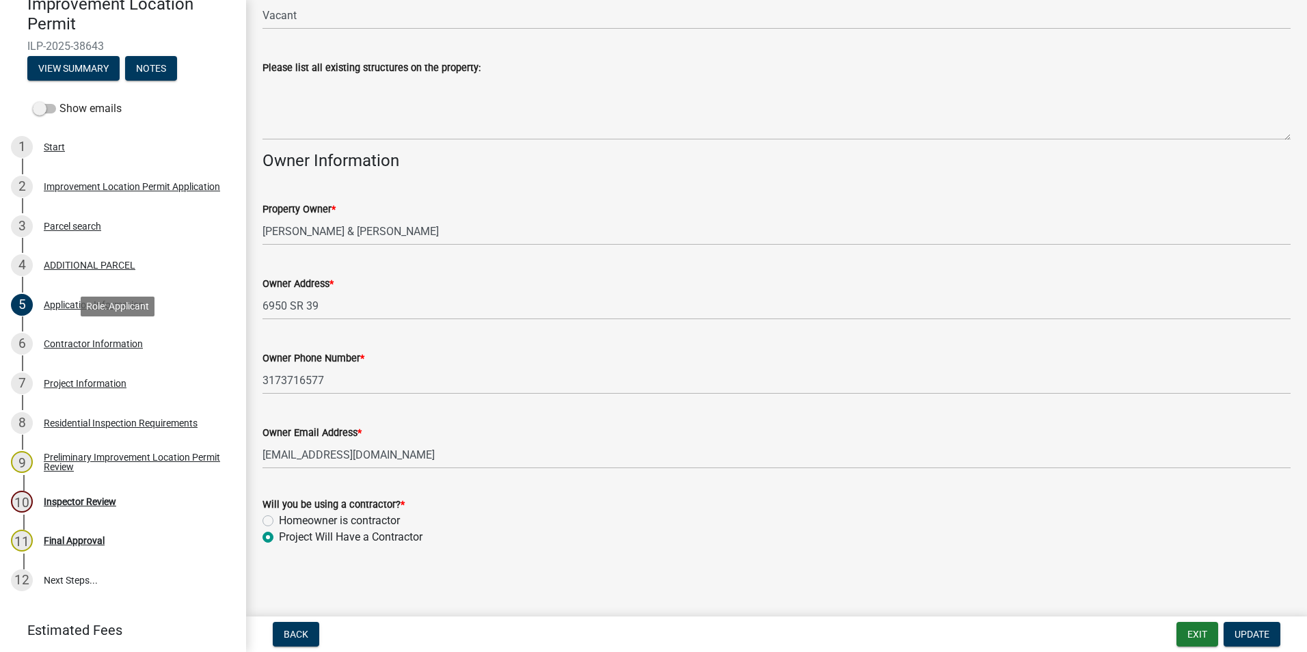
click at [111, 342] on div "Contractor Information" at bounding box center [93, 344] width 99 height 10
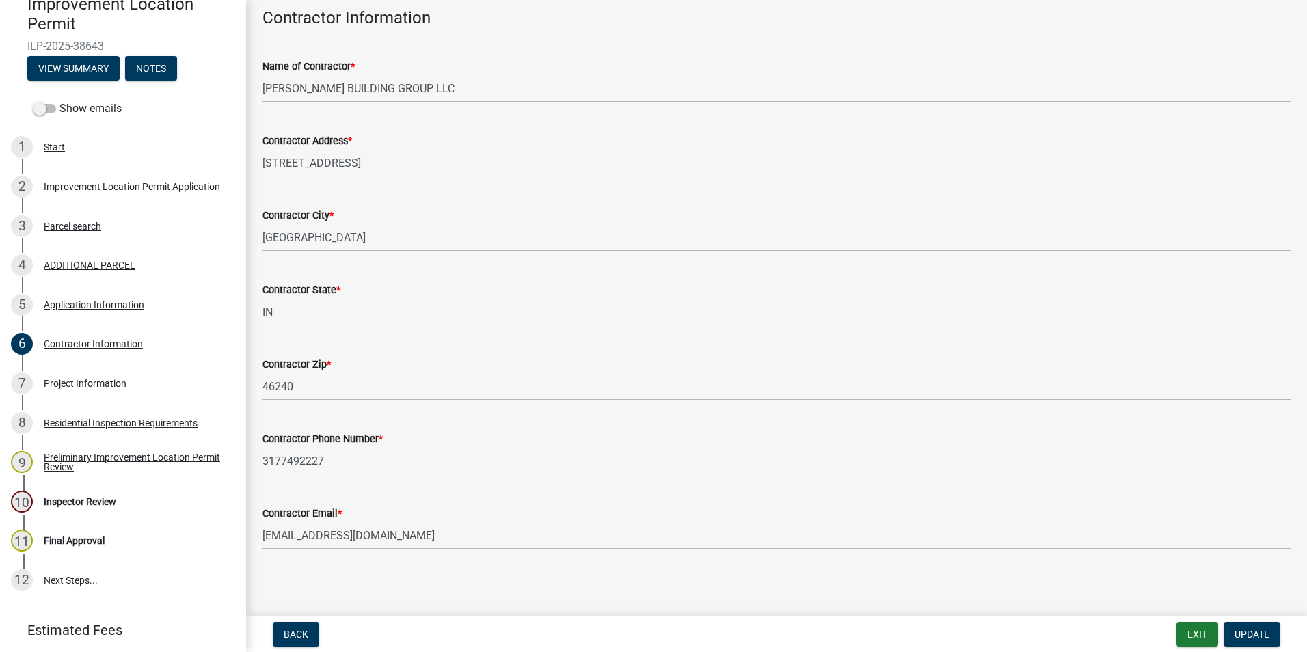
scroll to position [71, 0]
click at [107, 382] on div "Project Information" at bounding box center [85, 384] width 83 height 10
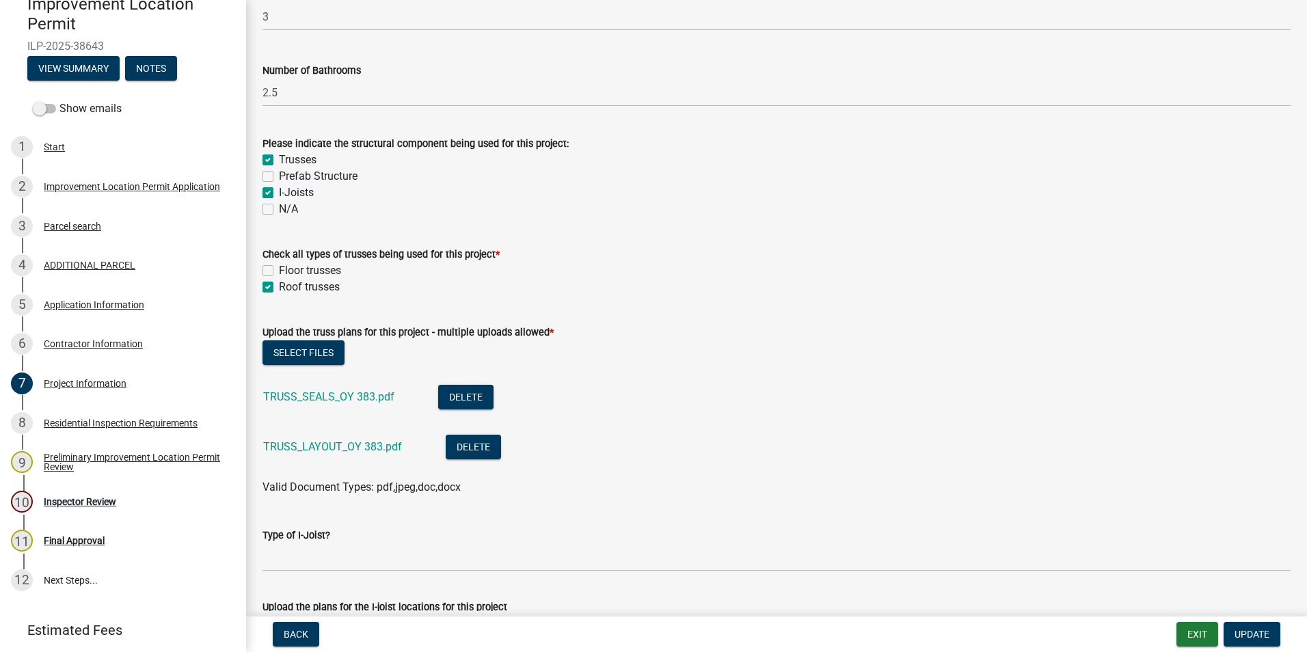
scroll to position [1230, 0]
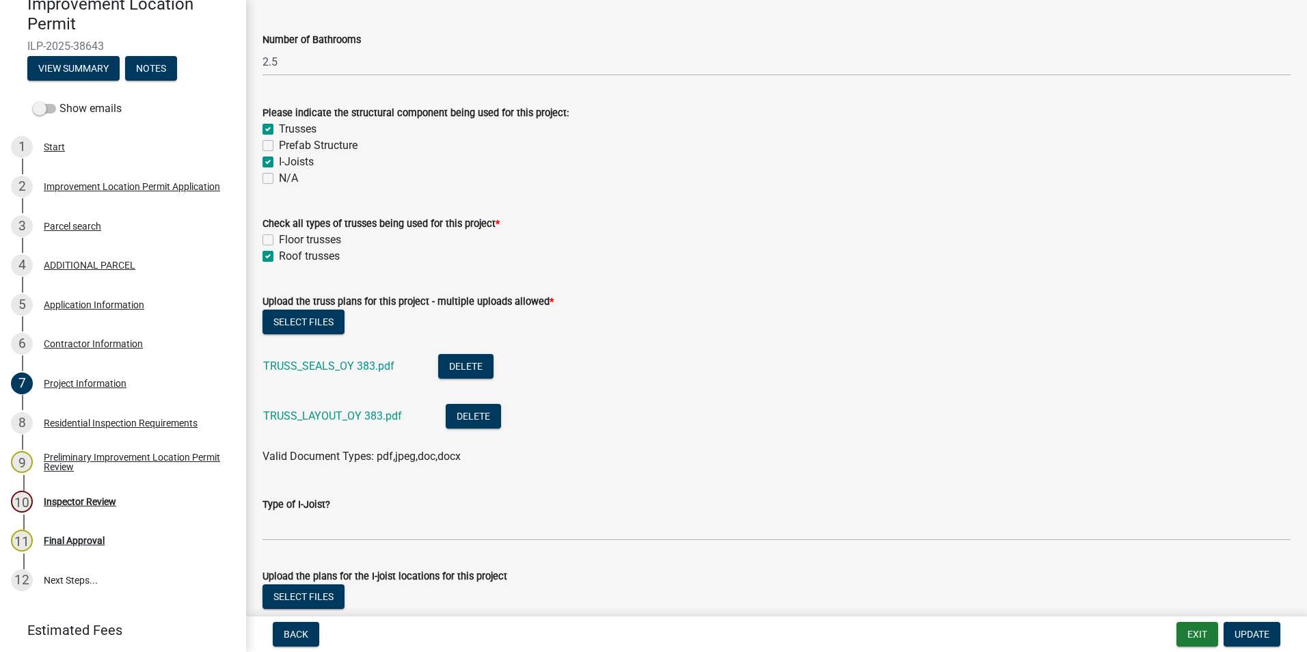
click at [360, 366] on link "TRUSS_SEALS_OY 383.pdf" at bounding box center [328, 366] width 131 height 13
click at [371, 418] on link "TRUSS_LAYOUT_OY 383.pdf" at bounding box center [332, 415] width 139 height 13
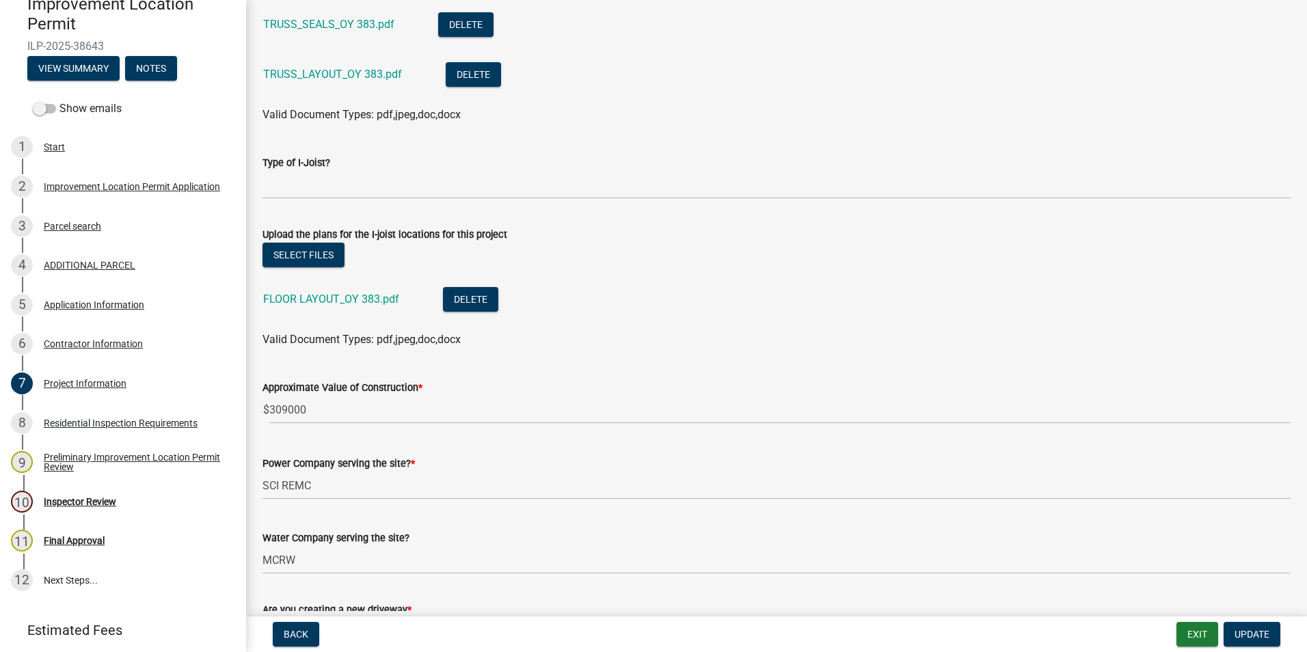
scroll to position [1641, 0]
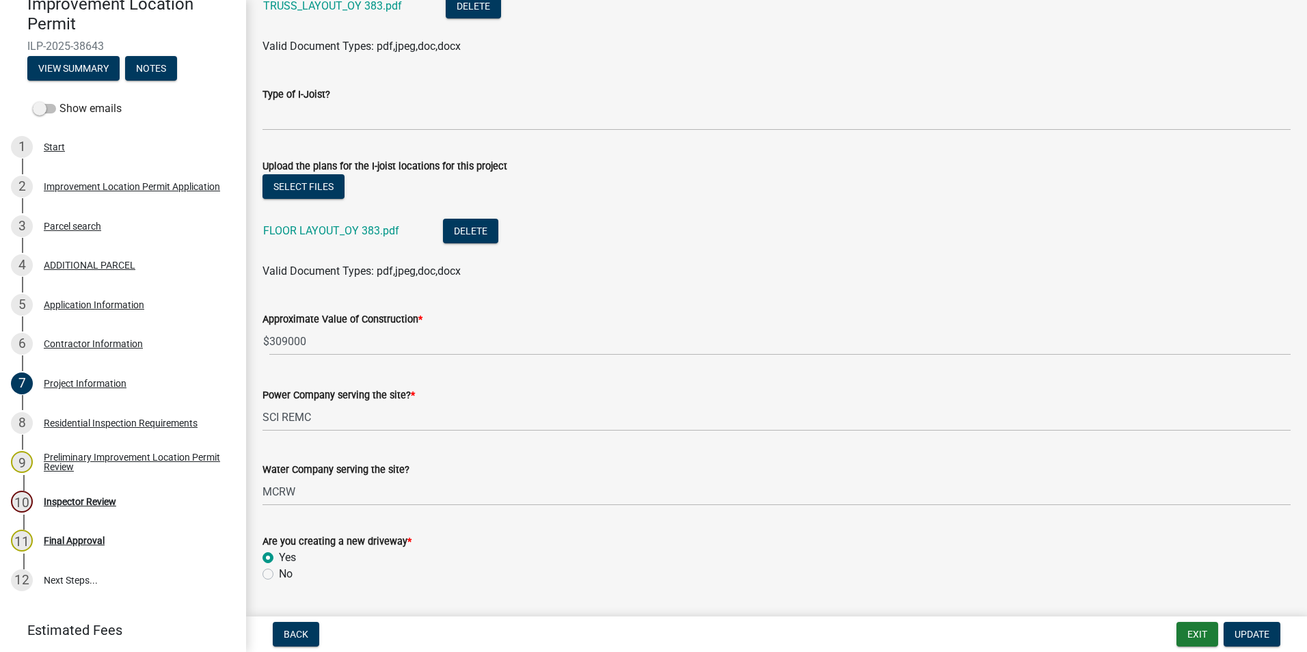
click at [350, 229] on link "FLOOR LAYOUT_OY 383.pdf" at bounding box center [331, 230] width 136 height 13
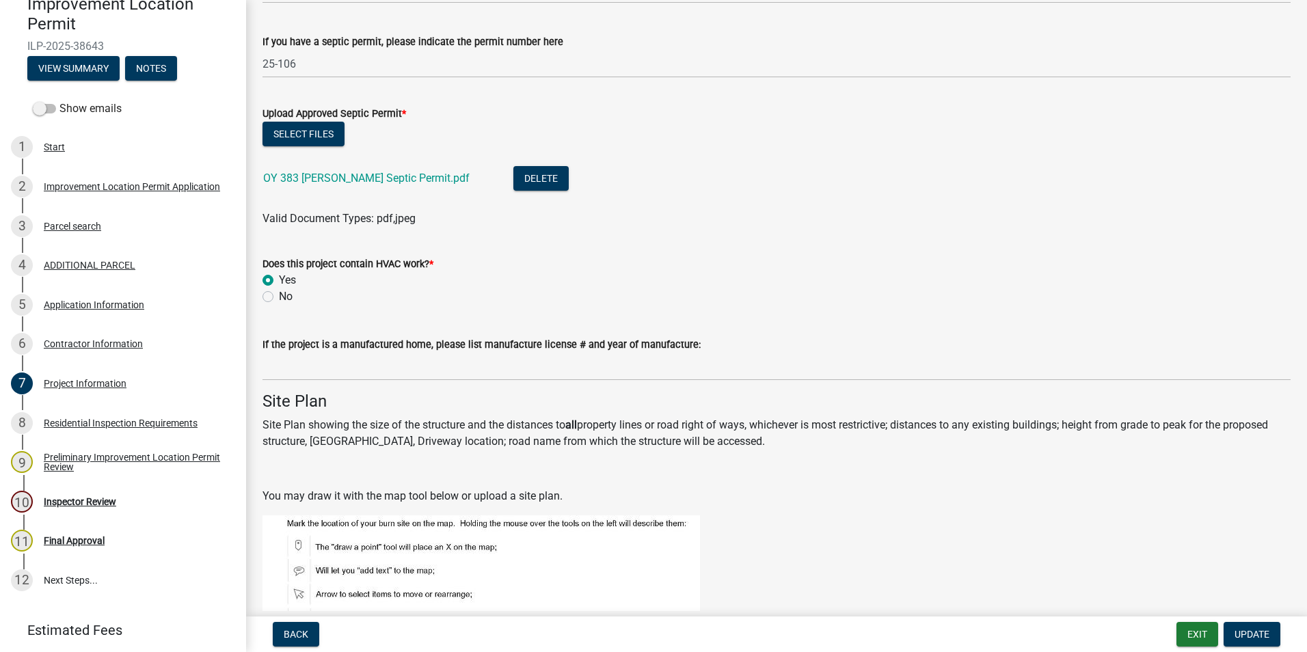
scroll to position [2803, 0]
click at [362, 177] on link "OY 383 [PERSON_NAME] Septic Permit.pdf" at bounding box center [366, 177] width 206 height 13
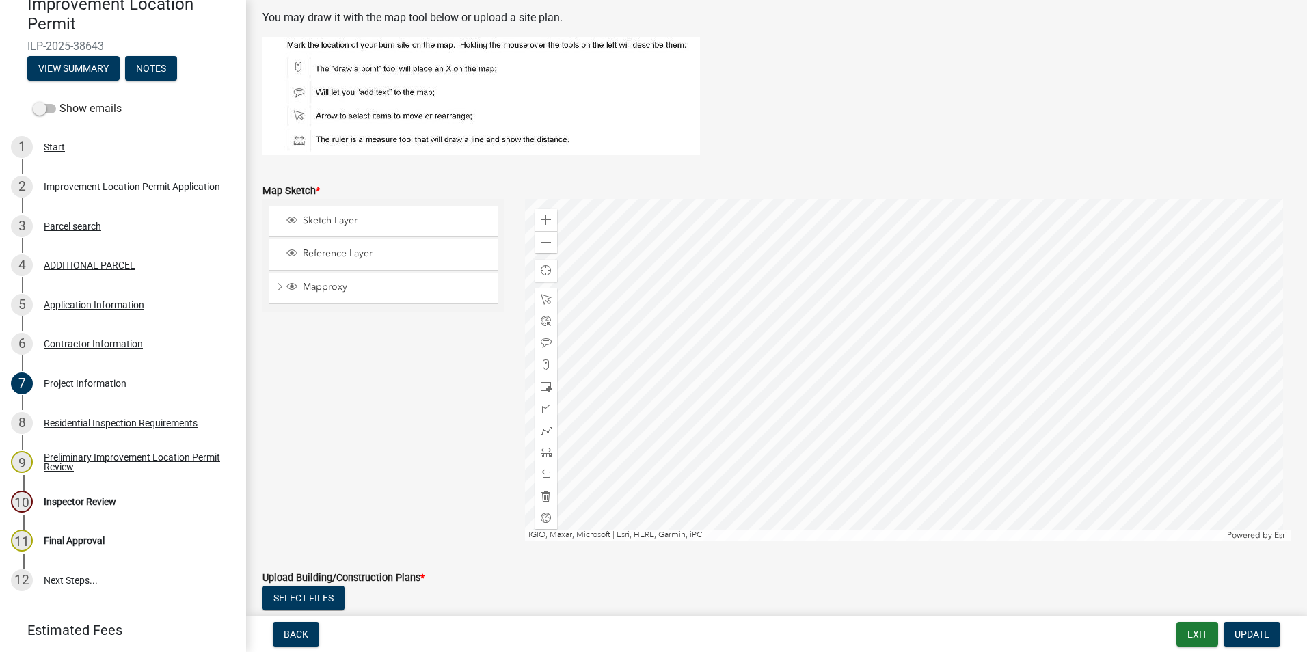
scroll to position [3281, 0]
click at [542, 245] on span at bounding box center [546, 242] width 11 height 11
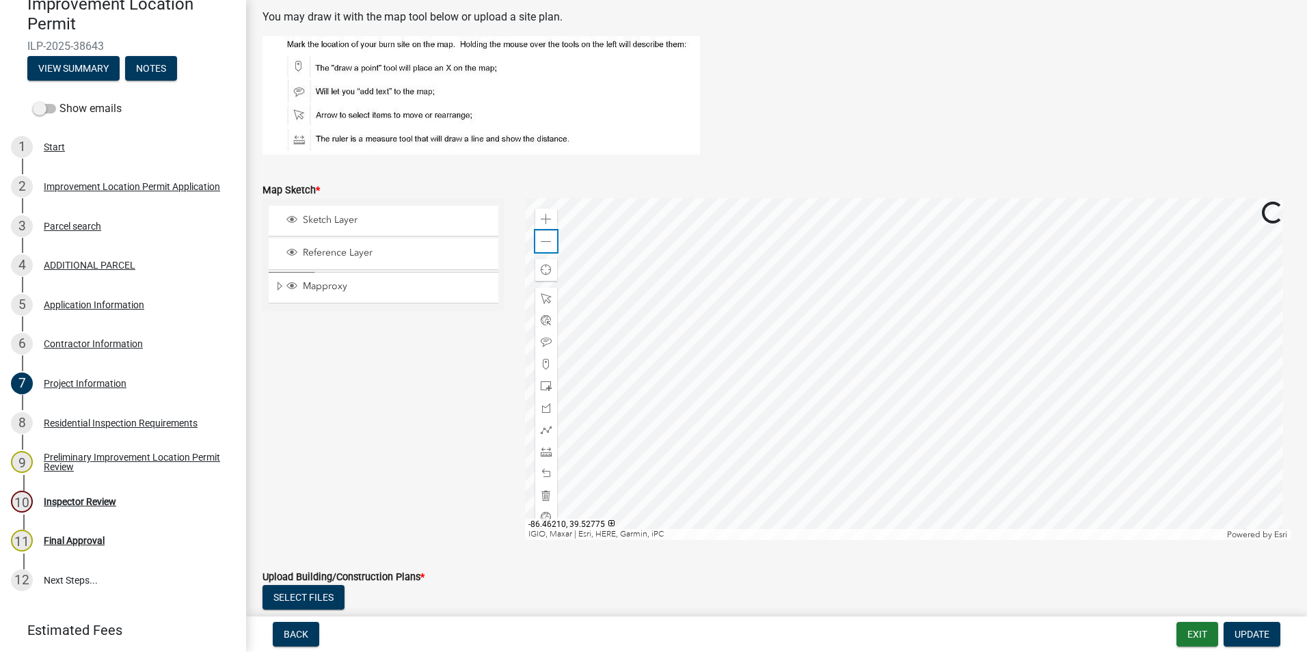
click at [545, 237] on span at bounding box center [546, 242] width 11 height 11
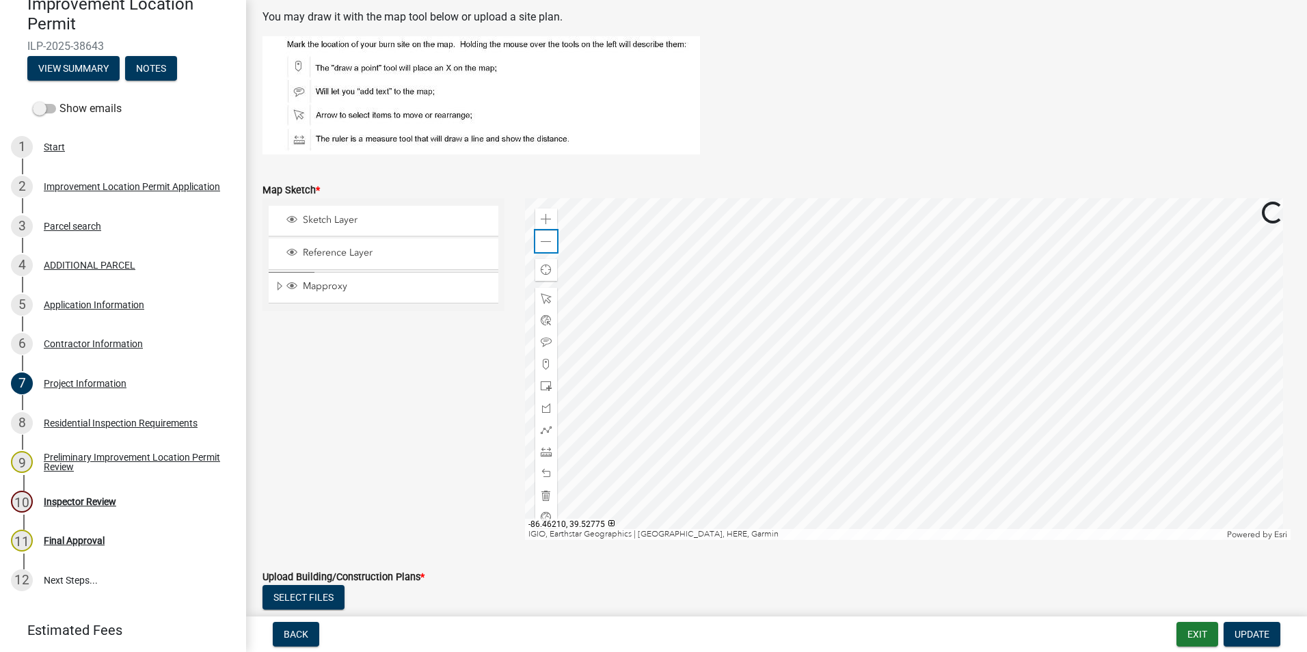
click at [545, 237] on span at bounding box center [546, 242] width 11 height 11
click at [543, 214] on span at bounding box center [546, 219] width 11 height 11
click at [640, 314] on div at bounding box center [908, 369] width 766 height 342
click at [542, 221] on span at bounding box center [546, 219] width 11 height 11
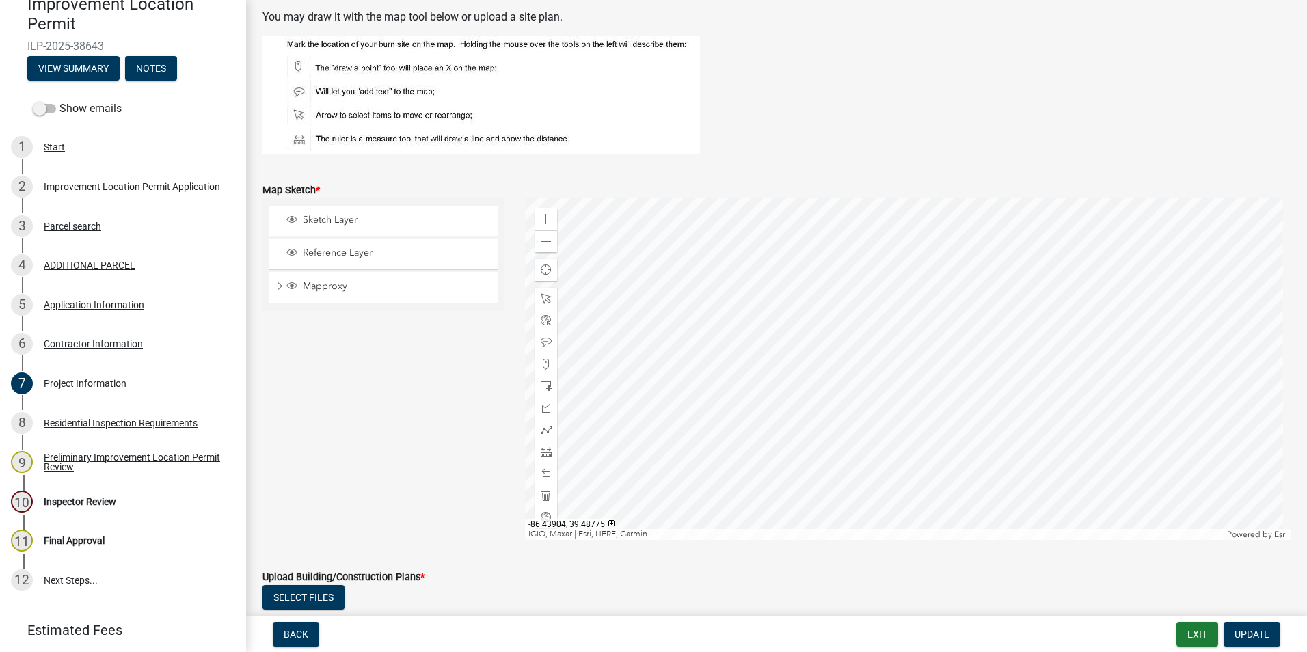
click at [640, 400] on div at bounding box center [908, 369] width 766 height 342
click at [640, 440] on div at bounding box center [908, 369] width 766 height 342
click at [640, 425] on div at bounding box center [908, 369] width 766 height 342
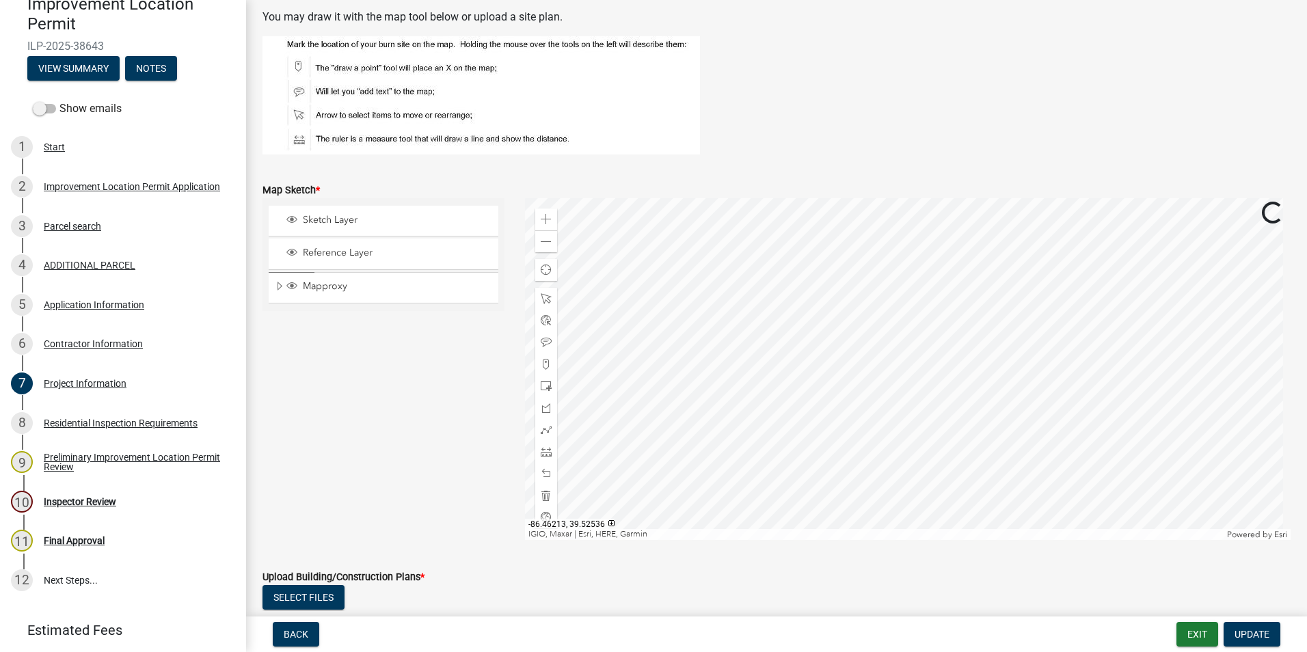
click at [640, 439] on div at bounding box center [908, 369] width 766 height 342
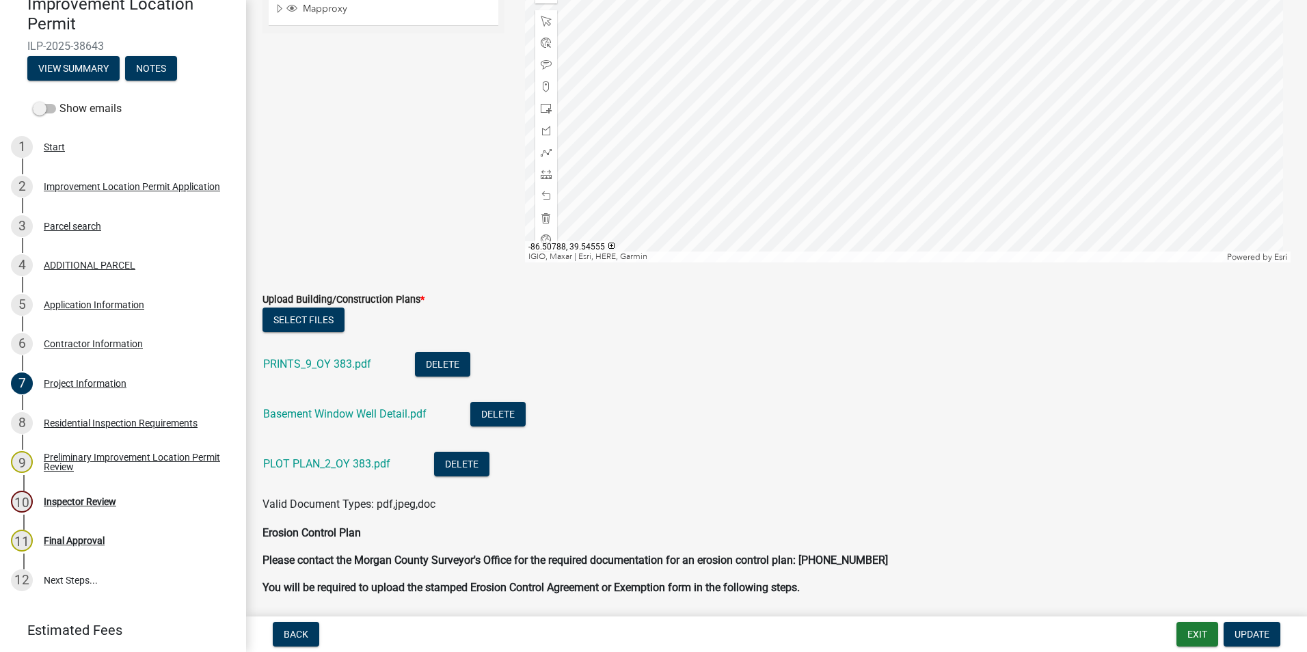
scroll to position [3623, 0]
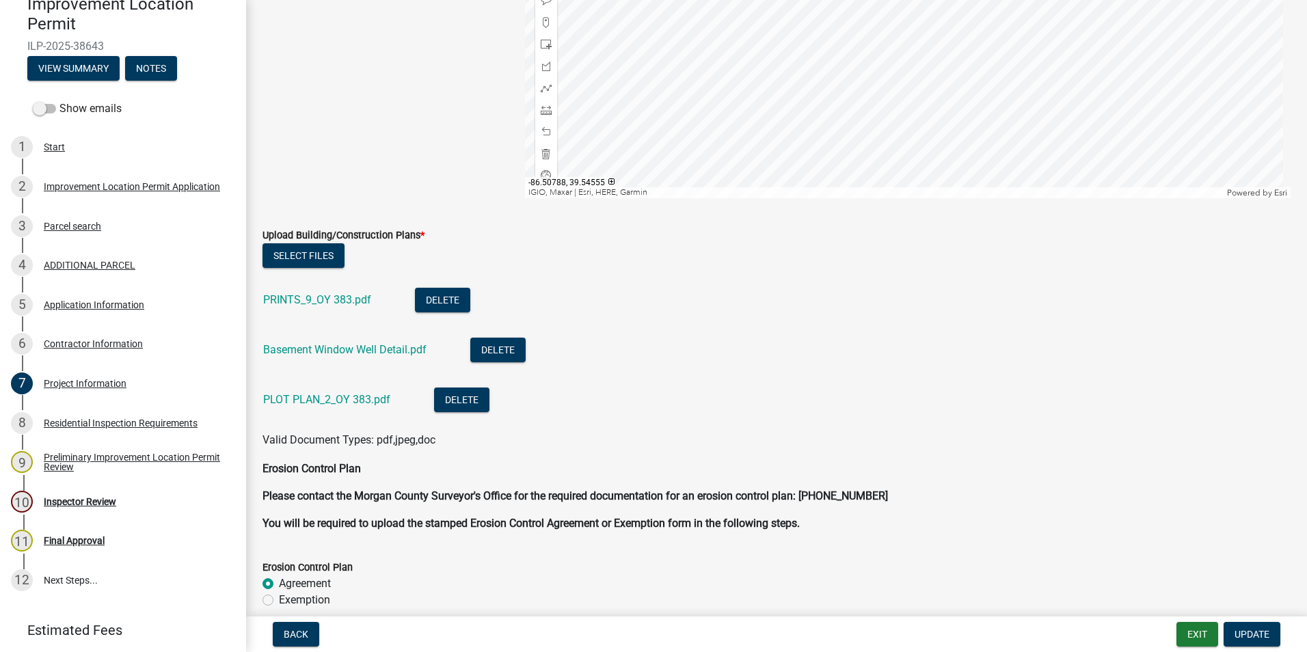
click at [351, 298] on link "PRINTS_9_OY 383.pdf" at bounding box center [317, 299] width 108 height 13
click at [331, 399] on link "PLOT PLAN_2_OY 383.pdf" at bounding box center [326, 399] width 127 height 13
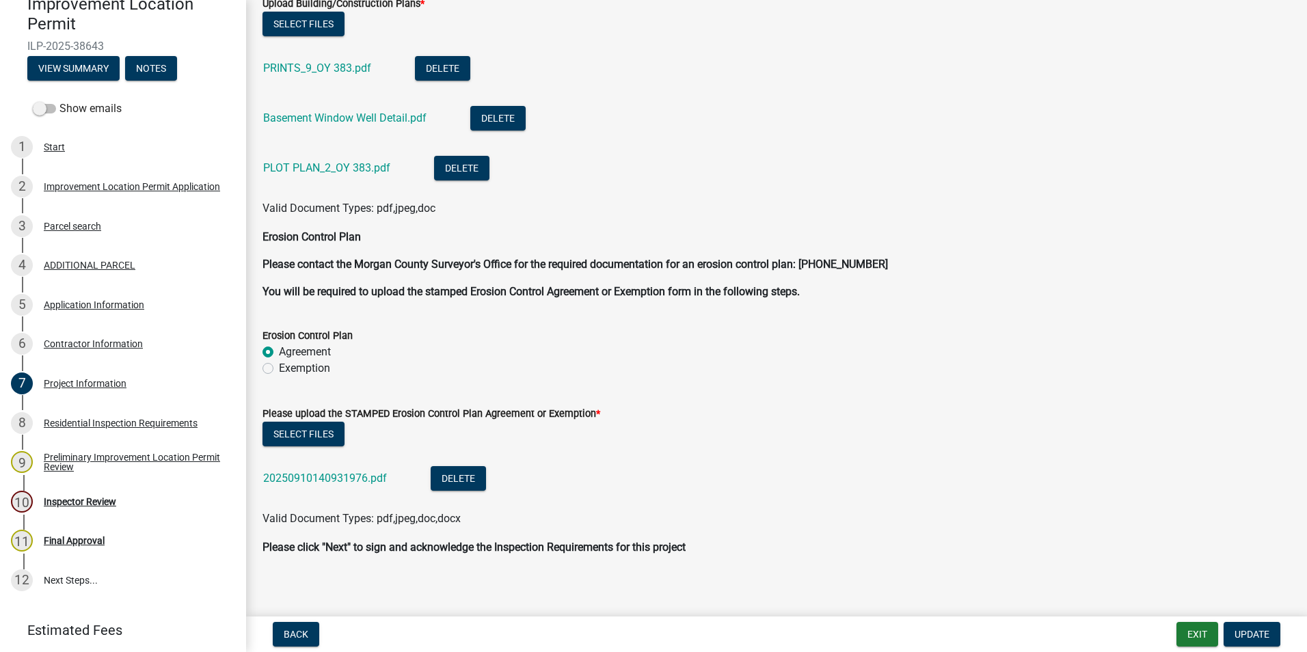
scroll to position [3863, 0]
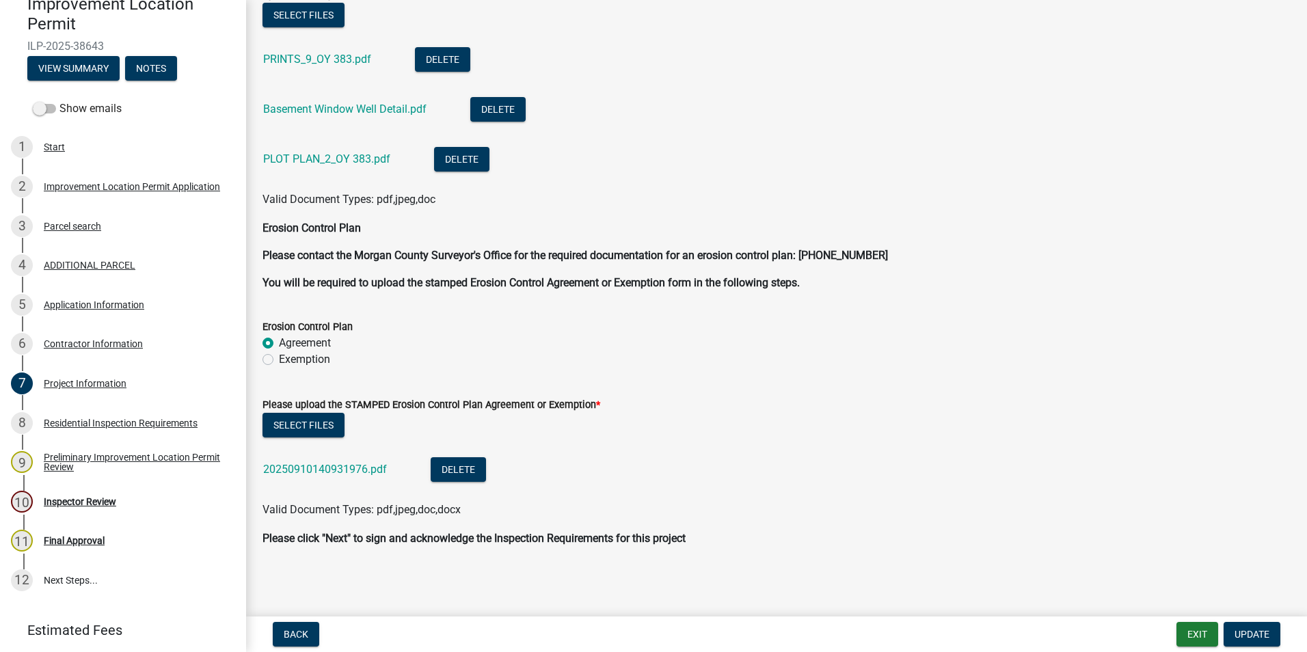
click at [370, 440] on link "20250910140931976.pdf" at bounding box center [325, 469] width 124 height 13
click at [90, 440] on div "Inspector Review" at bounding box center [80, 502] width 72 height 10
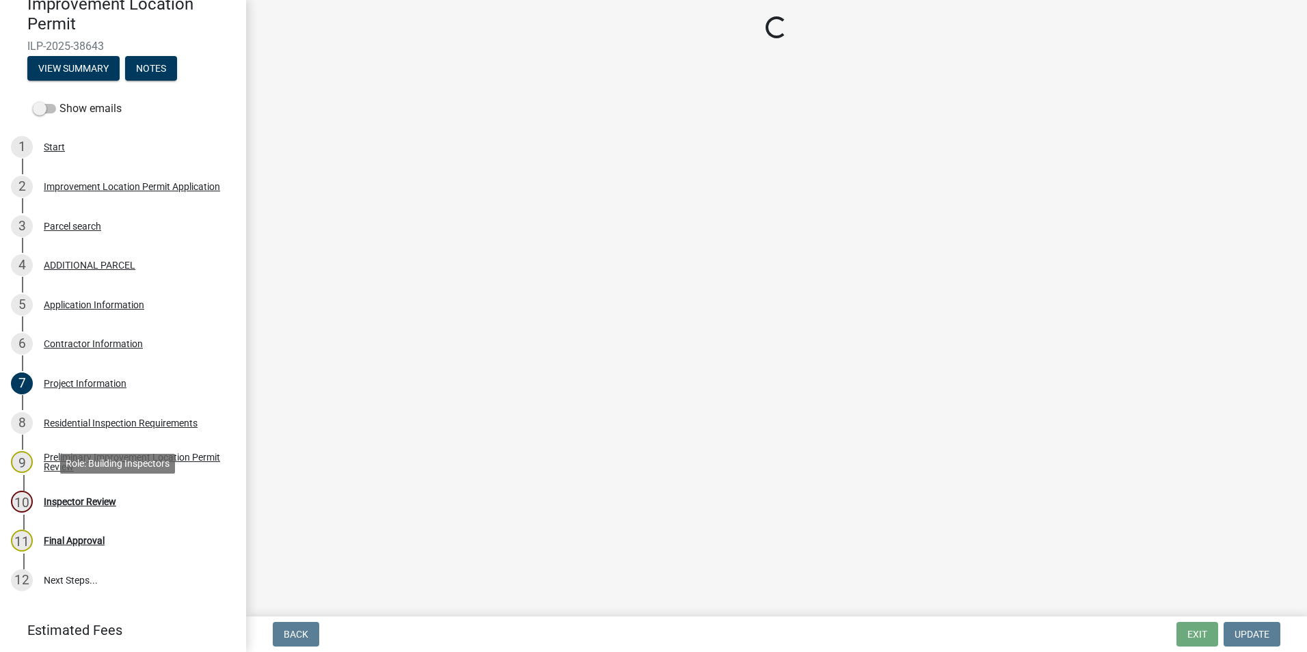
scroll to position [0, 0]
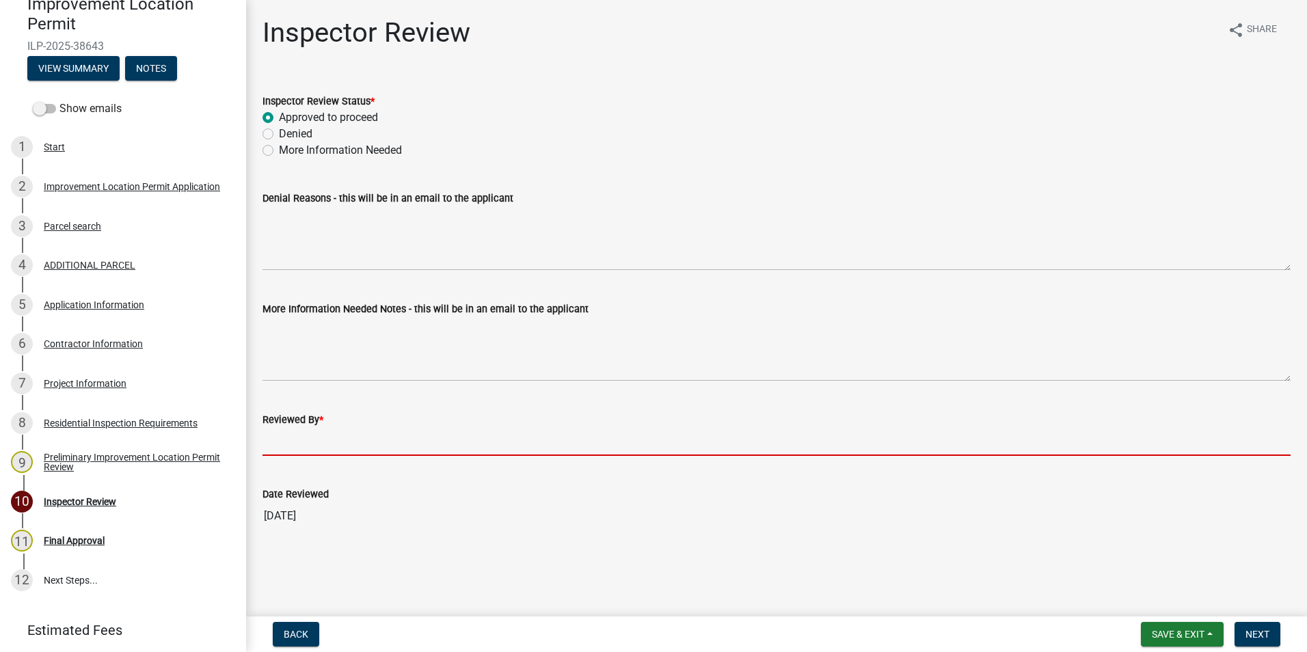
click at [280, 440] on input "Reviewed By *" at bounding box center [776, 442] width 1028 height 28
type input "AFM"
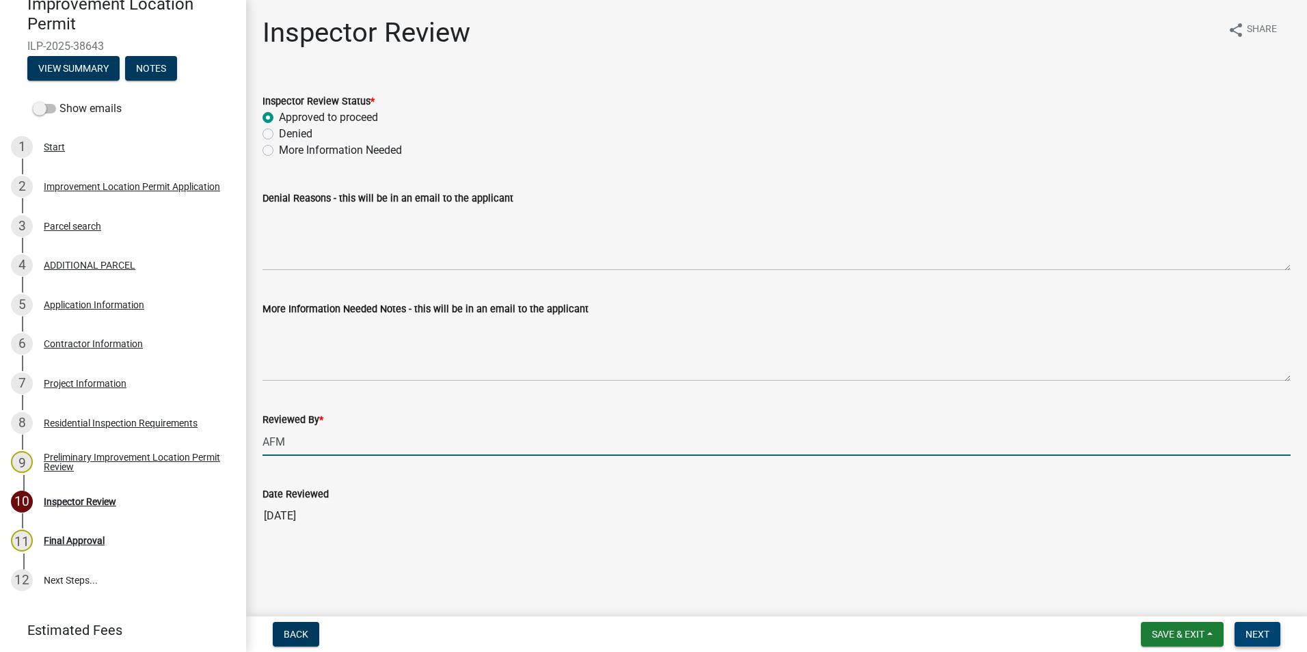
click at [640, 440] on span "Next" at bounding box center [1257, 634] width 24 height 11
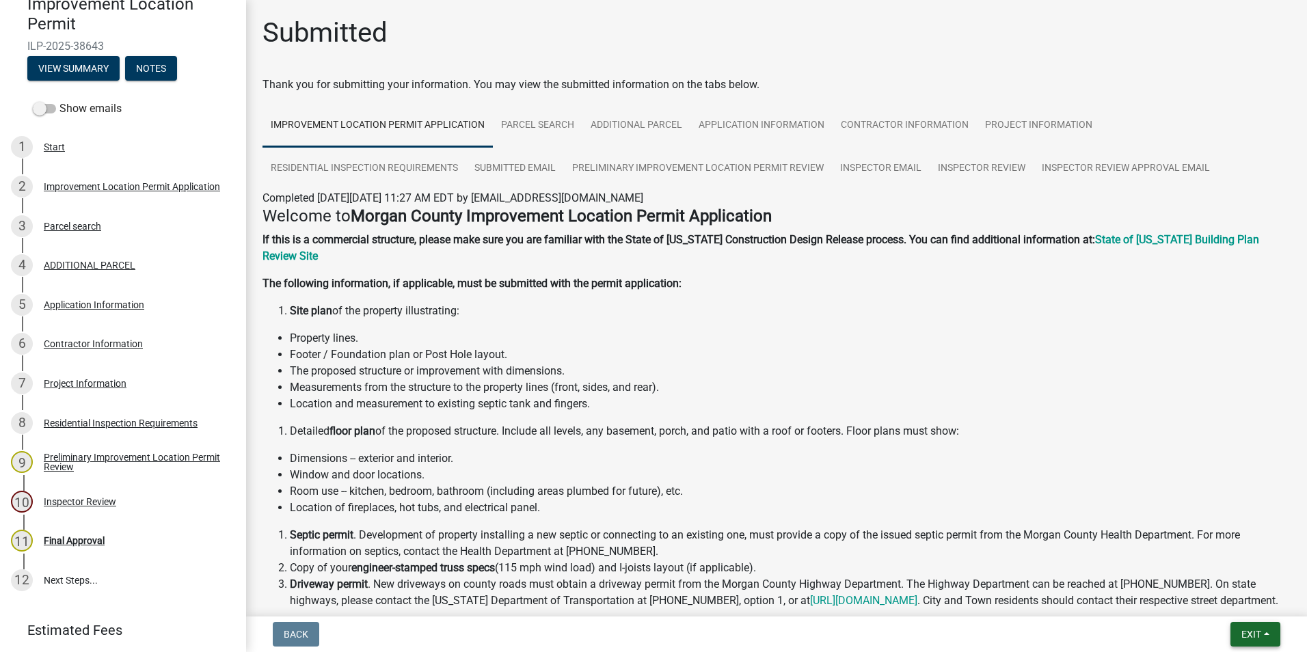
click at [640, 440] on button "Exit" at bounding box center [1255, 634] width 50 height 25
click at [640, 440] on button "Save & Exit" at bounding box center [1225, 598] width 109 height 33
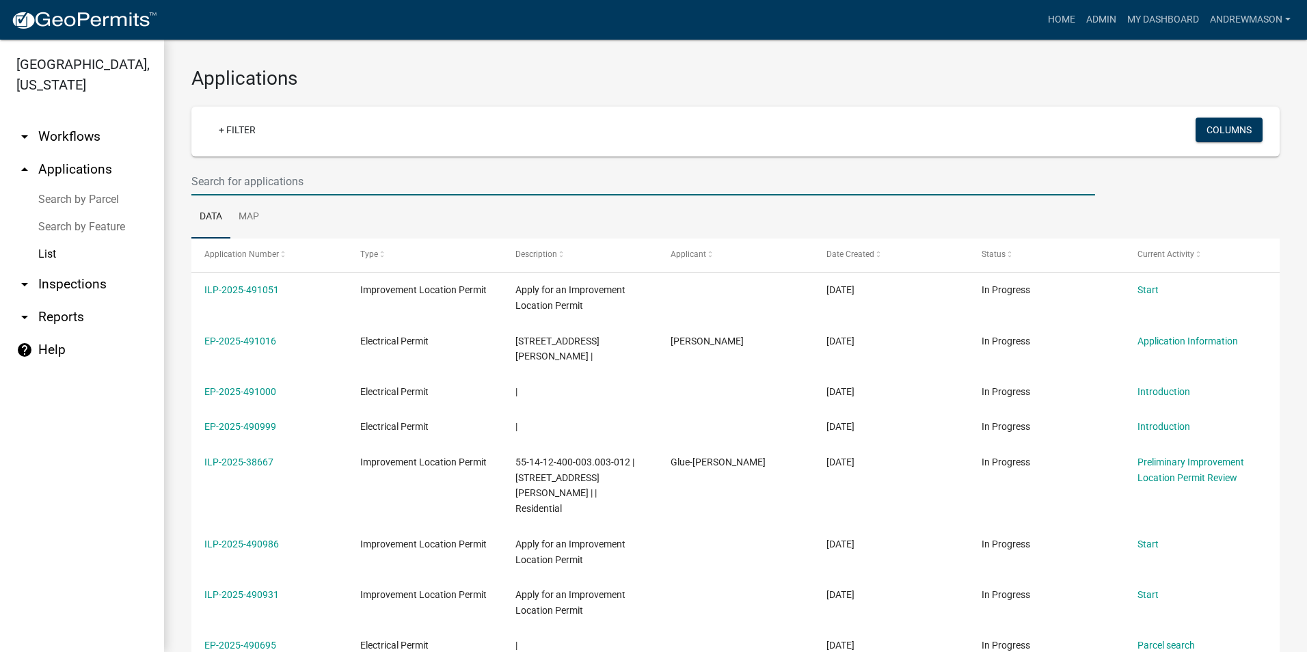
click at [204, 178] on input "text" at bounding box center [643, 181] width 904 height 28
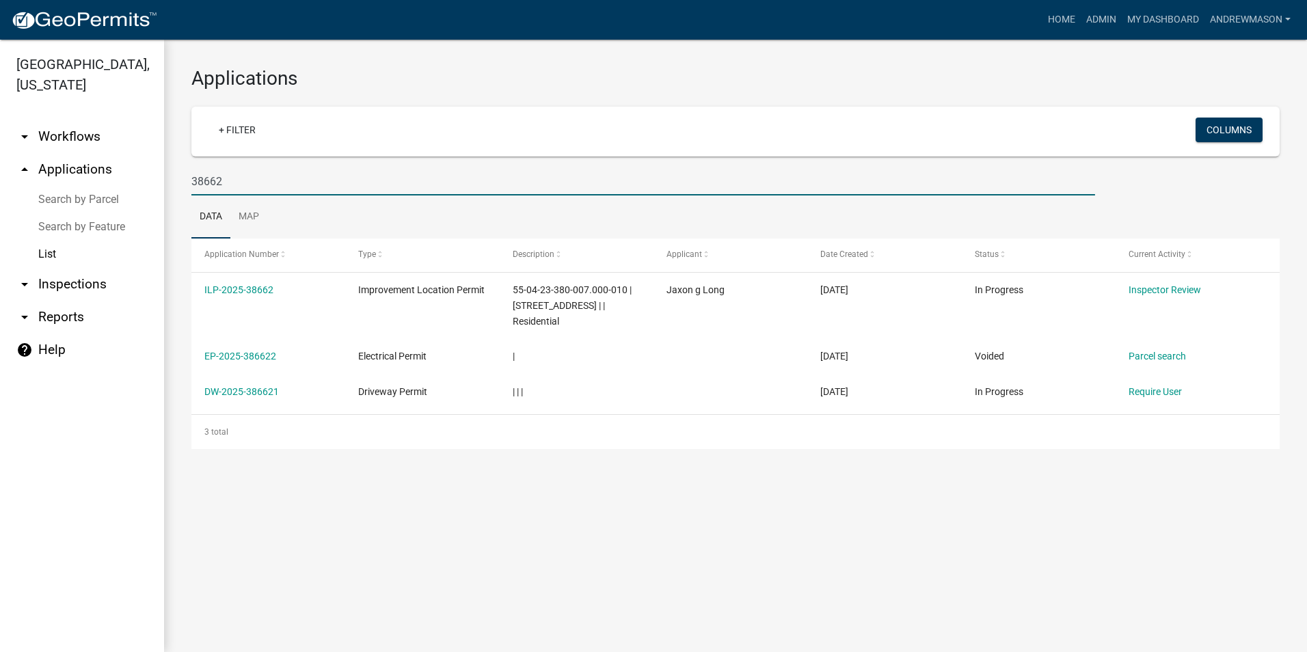
type input "38662"
click at [255, 286] on link "ILP-2025-38662" at bounding box center [238, 289] width 69 height 11
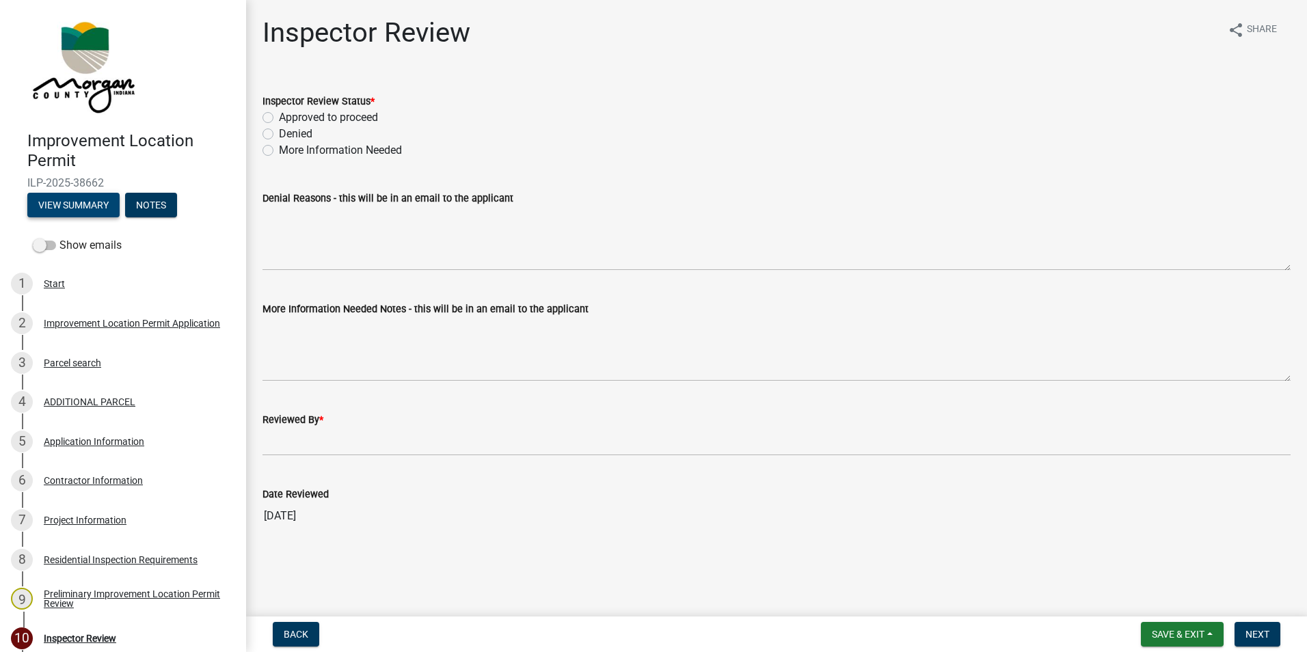
click at [107, 208] on button "View Summary" at bounding box center [73, 205] width 92 height 25
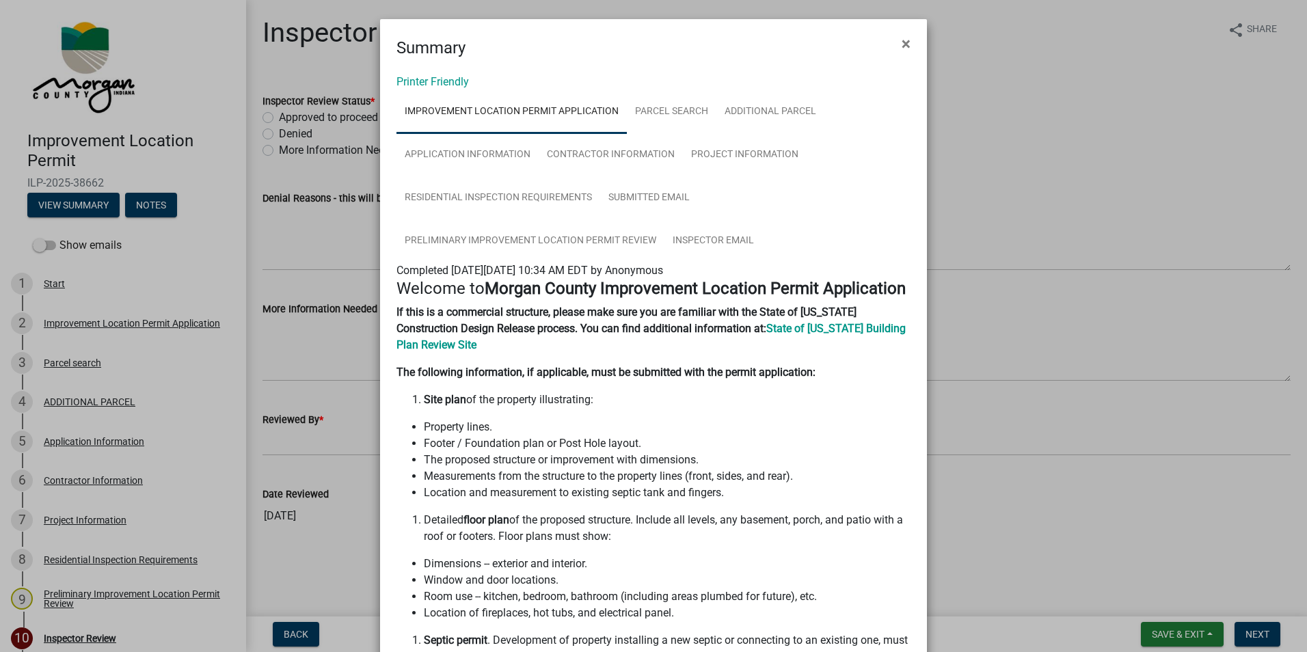
click at [640, 40] on span "×" at bounding box center [906, 43] width 9 height 19
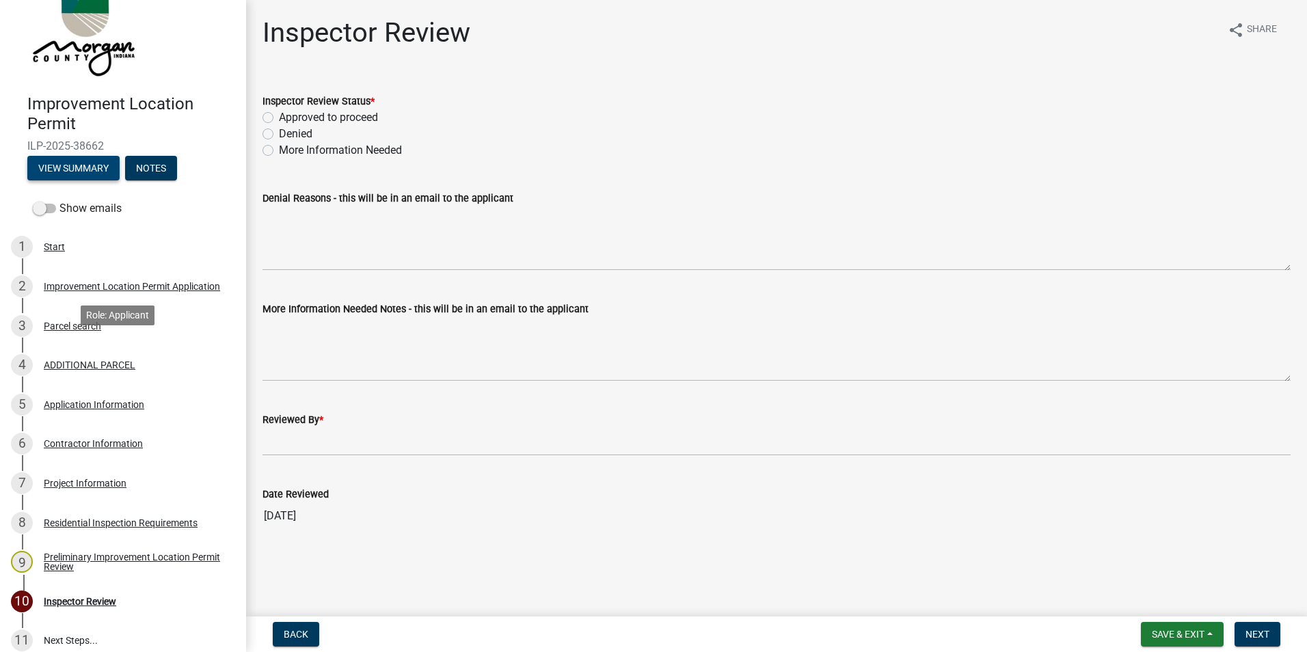
scroll to position [68, 0]
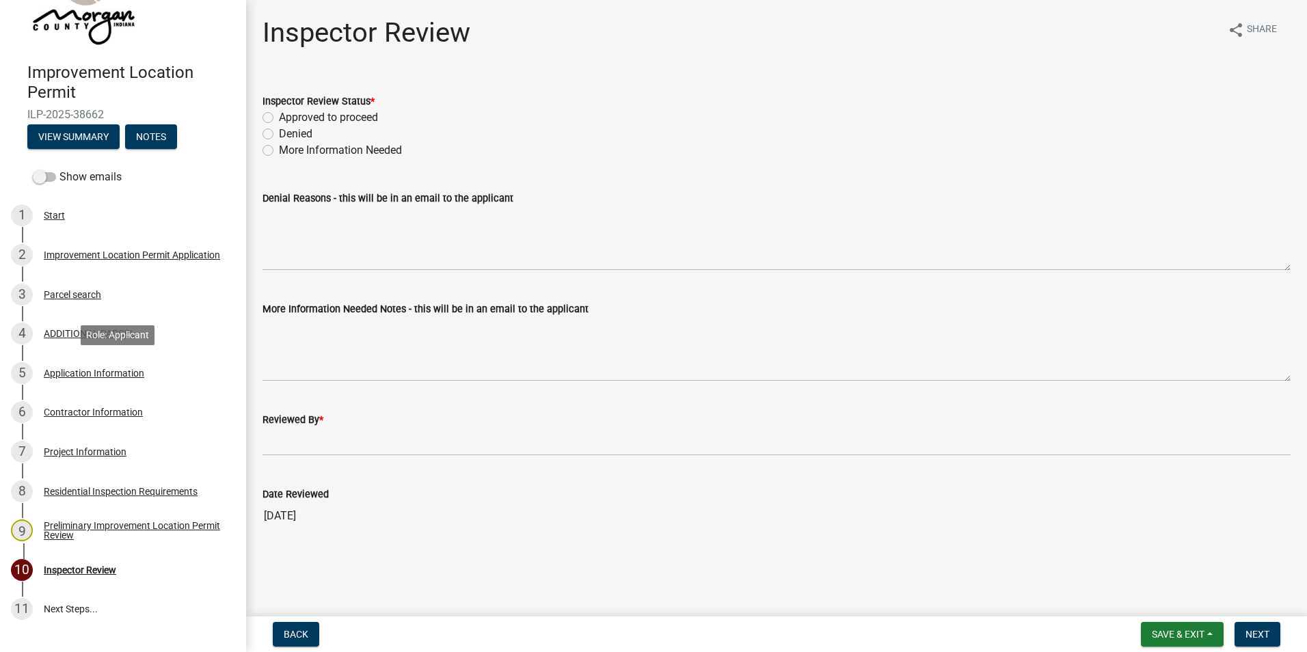
click at [117, 374] on div "Application Information" at bounding box center [94, 373] width 100 height 10
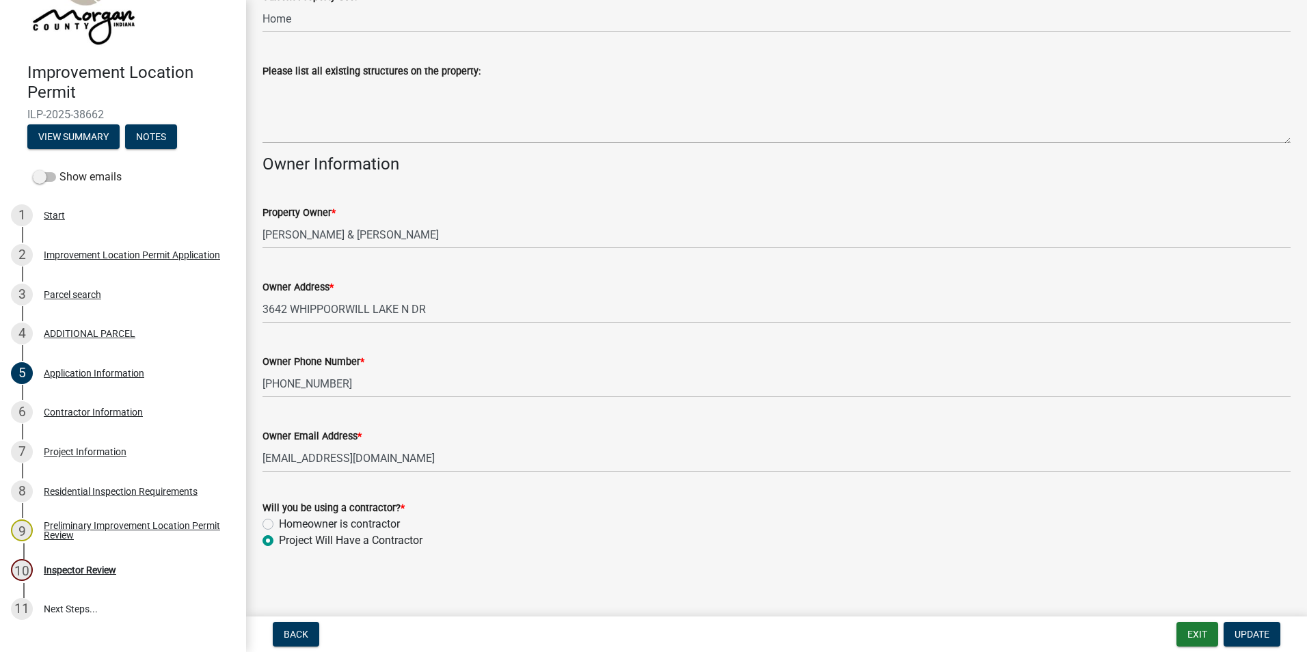
scroll to position [565, 0]
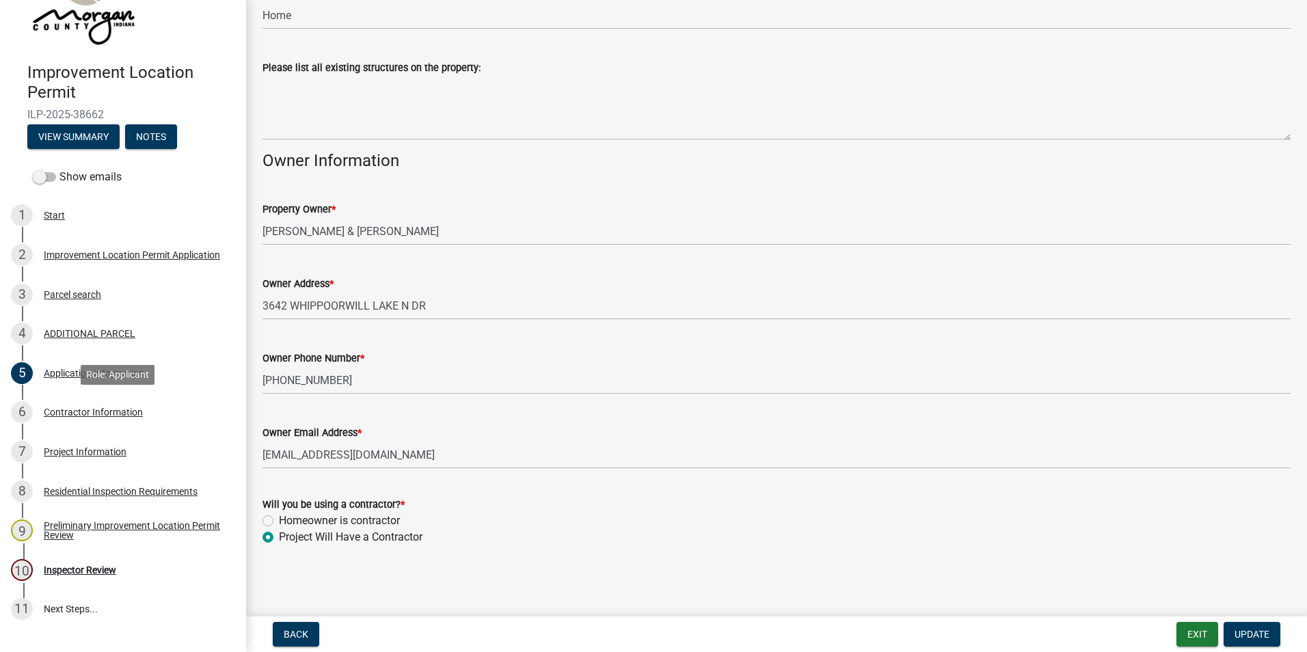
click at [81, 411] on div "Contractor Information" at bounding box center [93, 412] width 99 height 10
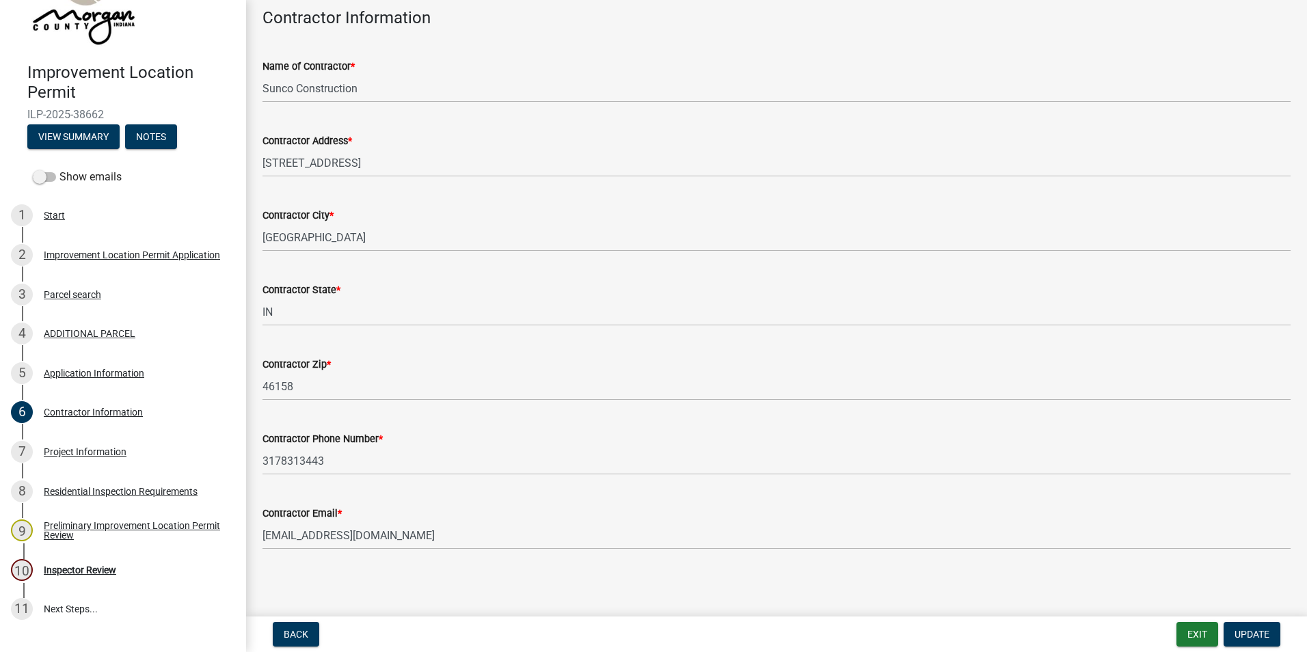
scroll to position [71, 0]
click at [86, 440] on div "Project Information" at bounding box center [85, 452] width 83 height 10
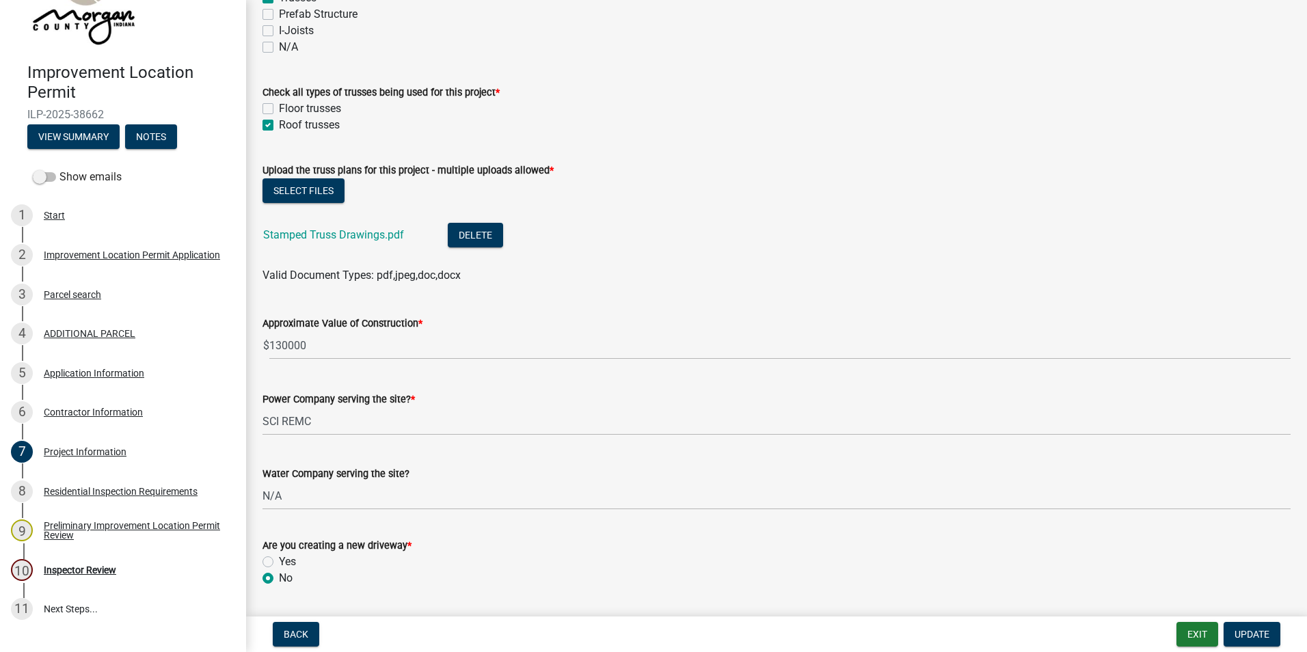
scroll to position [1367, 0]
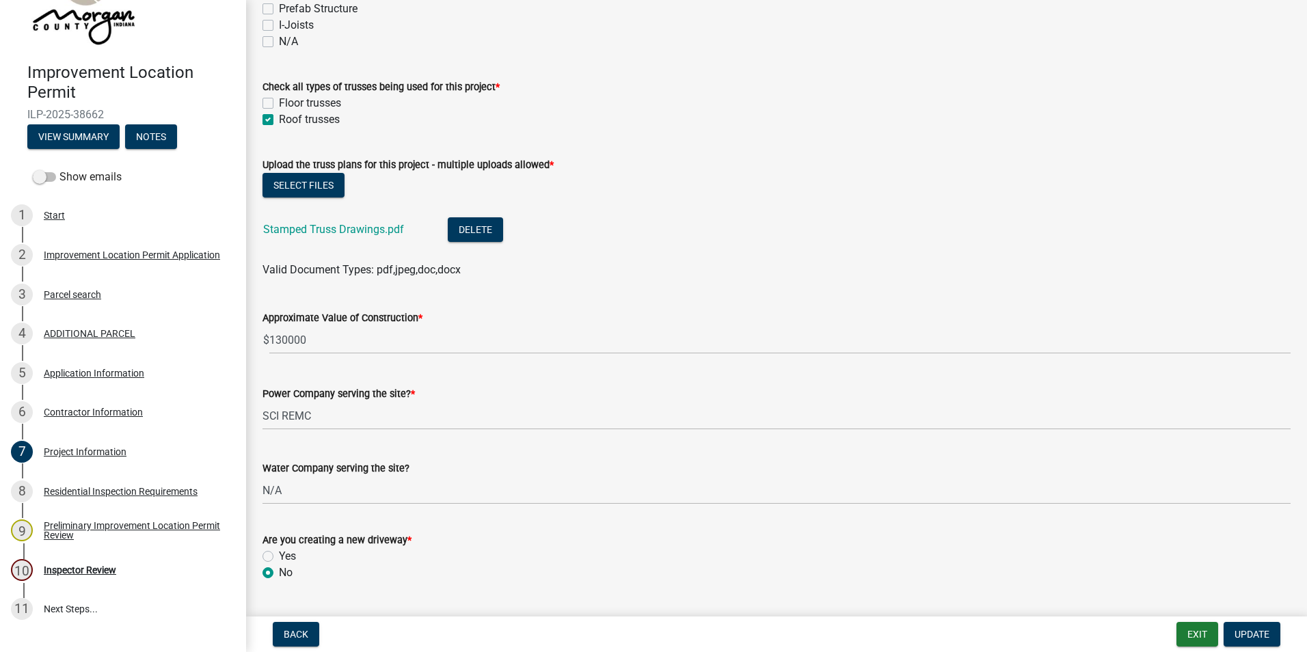
click at [391, 230] on link "Stamped Truss Drawings.pdf" at bounding box center [333, 229] width 141 height 13
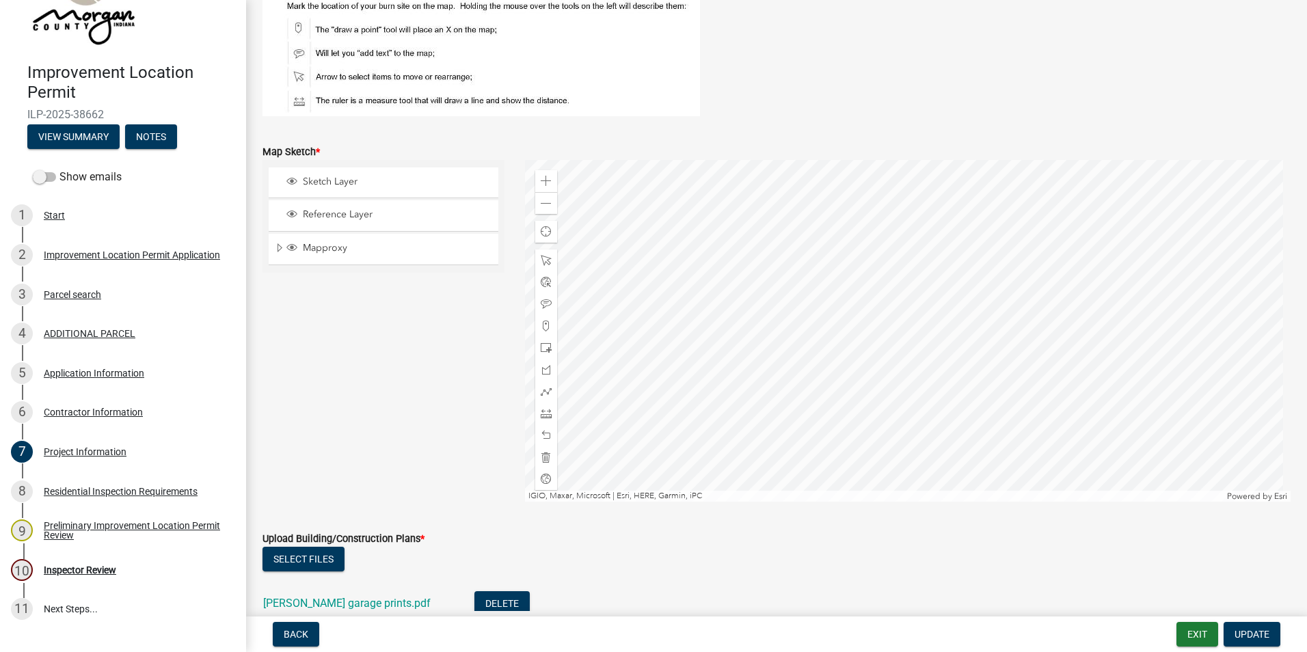
scroll to position [2666, 0]
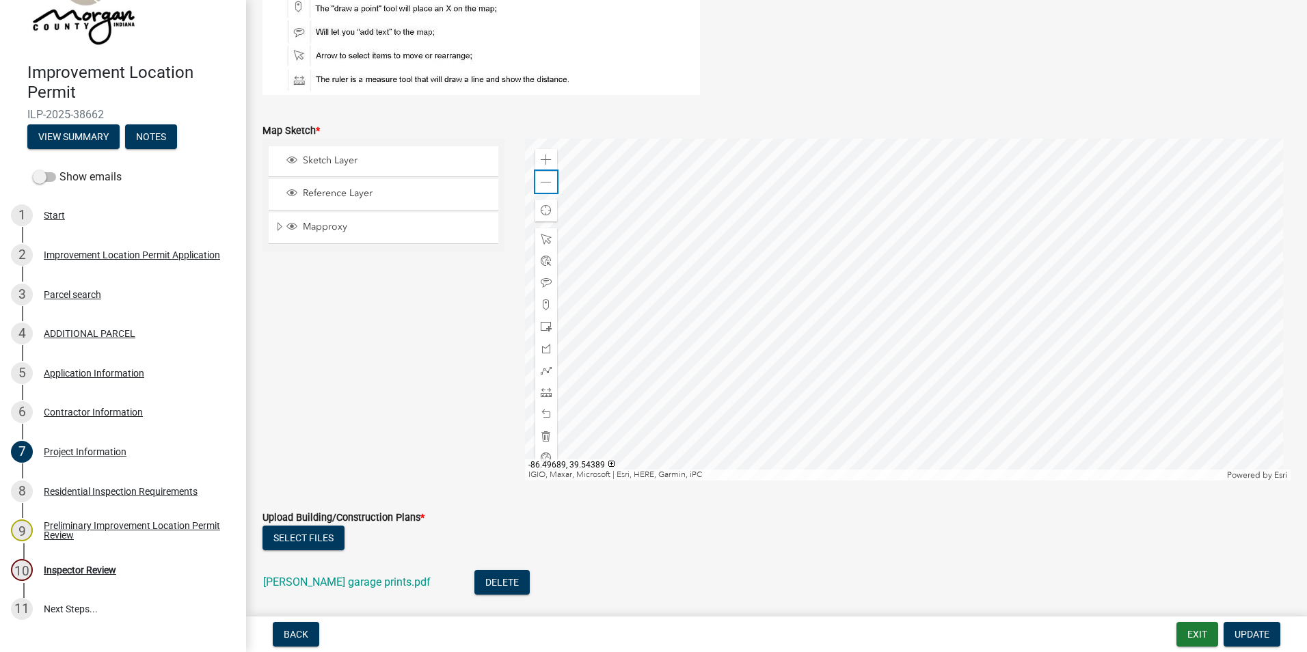
click at [541, 180] on span at bounding box center [546, 182] width 11 height 11
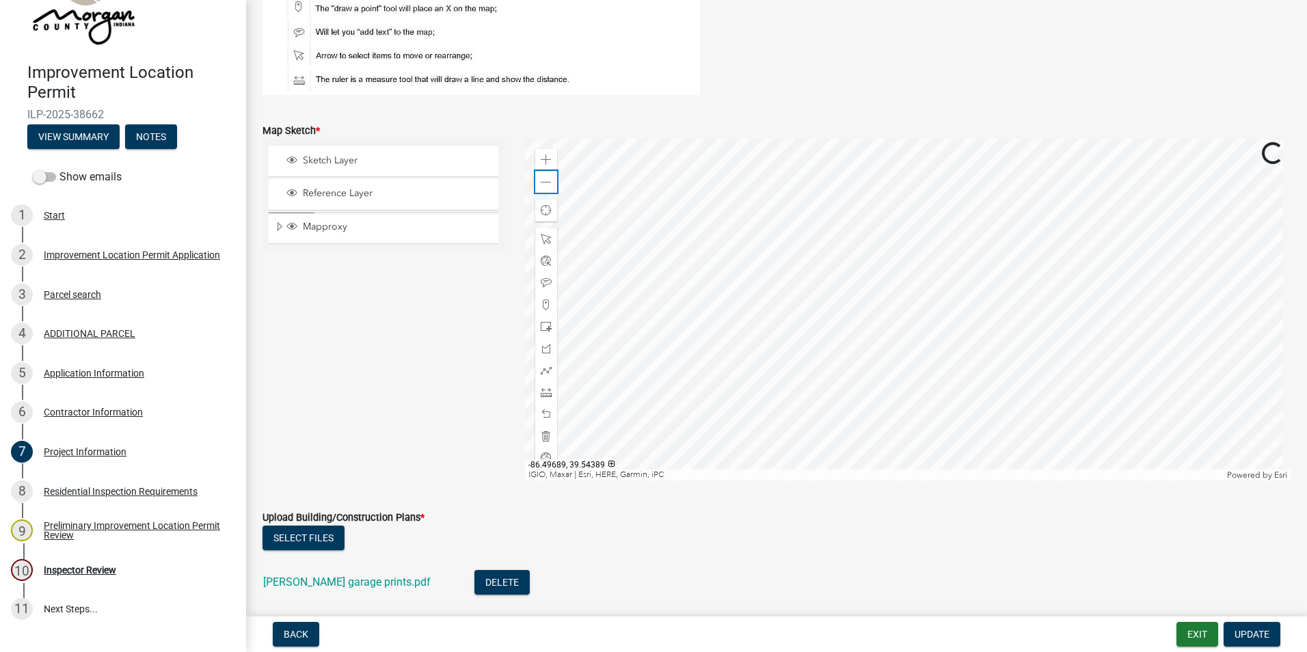
click at [541, 180] on span at bounding box center [546, 182] width 11 height 11
click at [544, 159] on span at bounding box center [546, 159] width 11 height 11
click at [640, 321] on div at bounding box center [908, 310] width 766 height 342
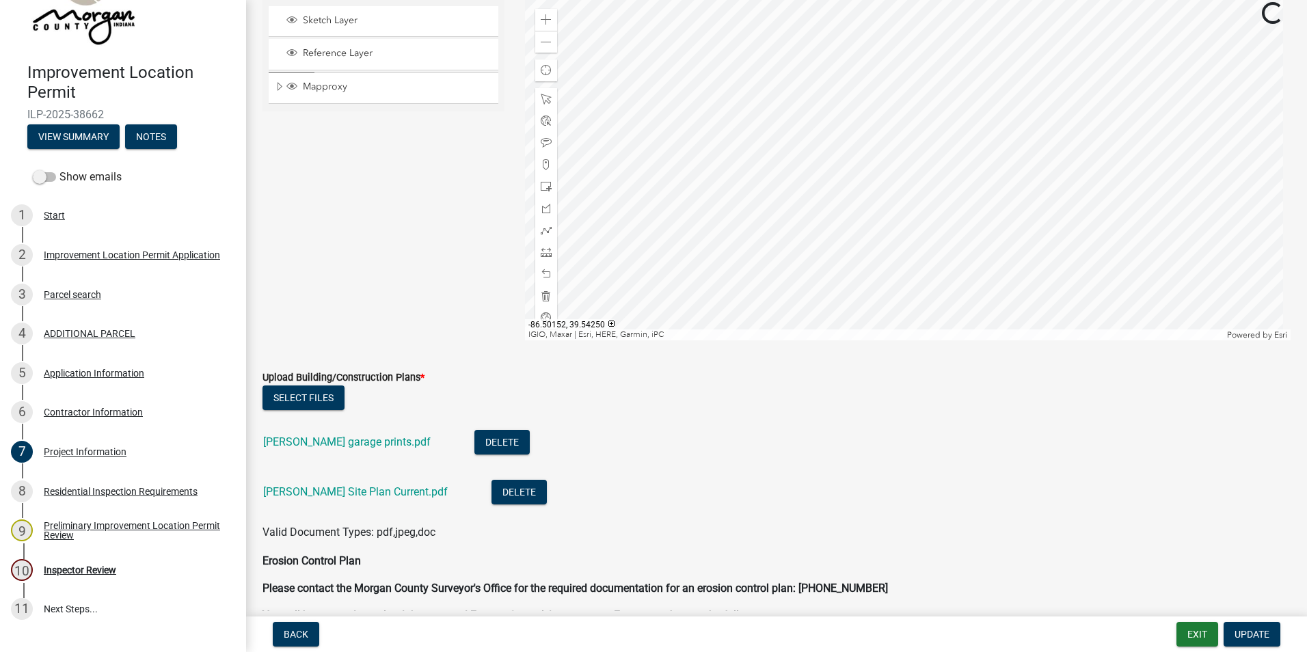
scroll to position [2871, 0]
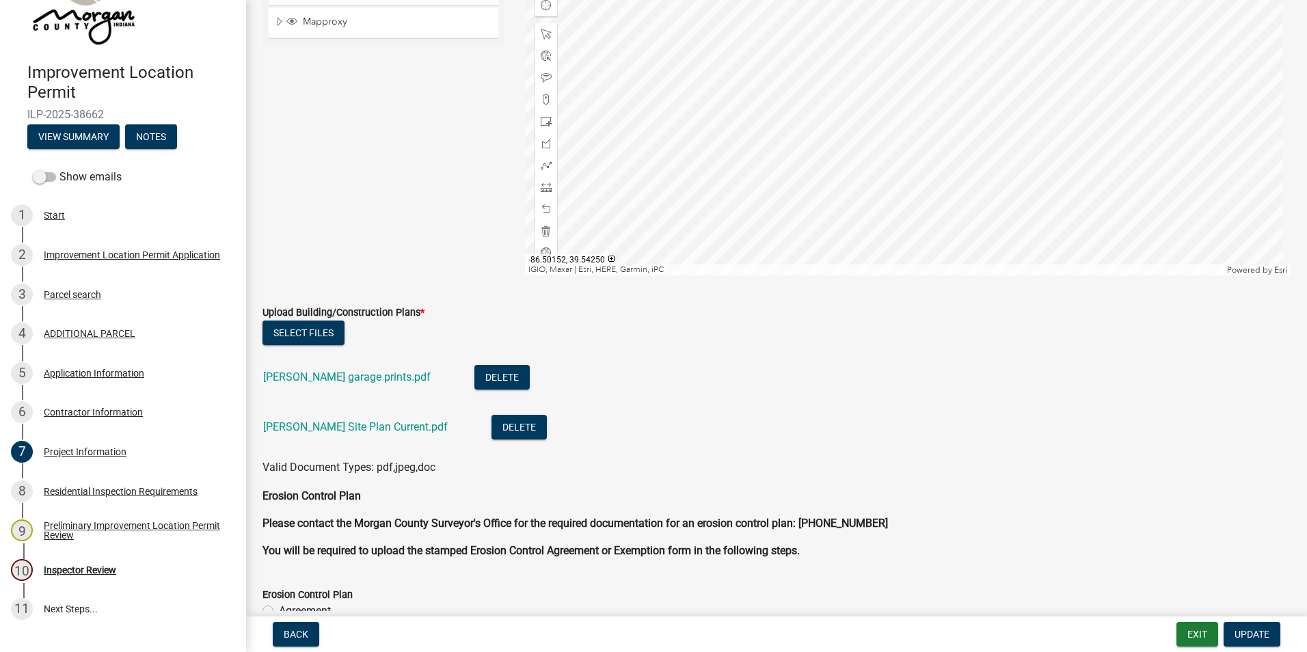
click at [353, 373] on link "[PERSON_NAME] garage prints.pdf" at bounding box center [346, 376] width 167 height 13
click at [353, 429] on link "[PERSON_NAME] Site Plan Current.pdf" at bounding box center [355, 426] width 185 height 13
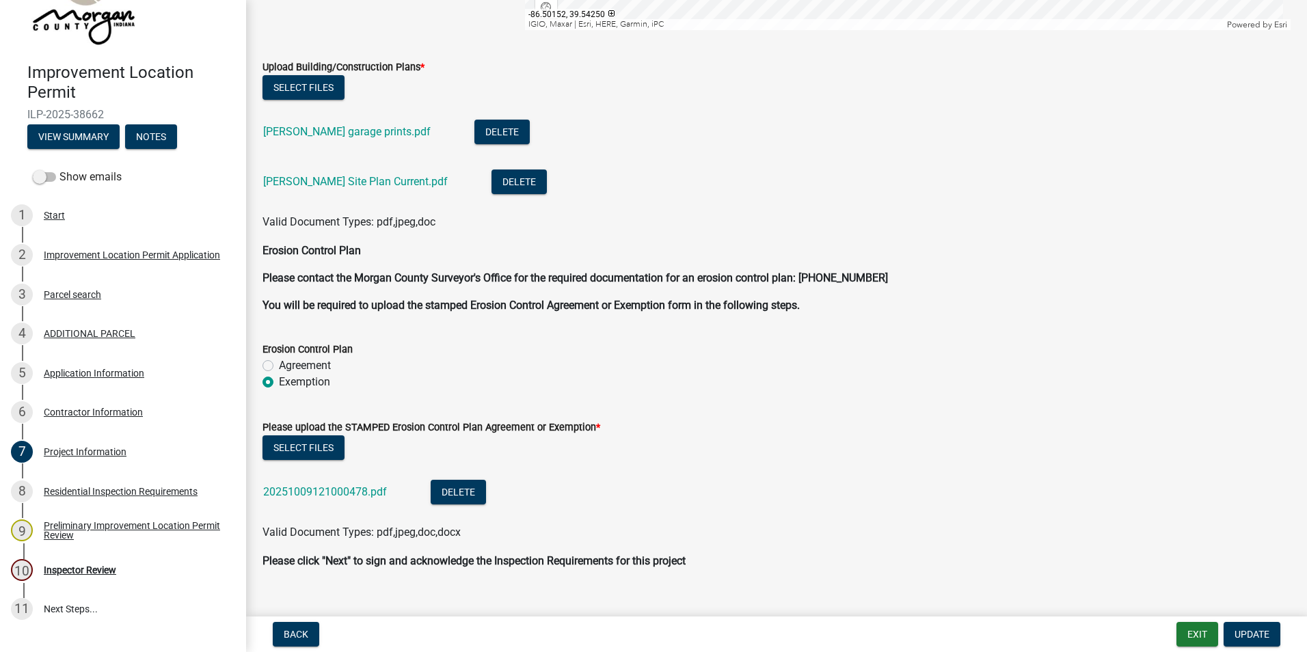
scroll to position [3139, 0]
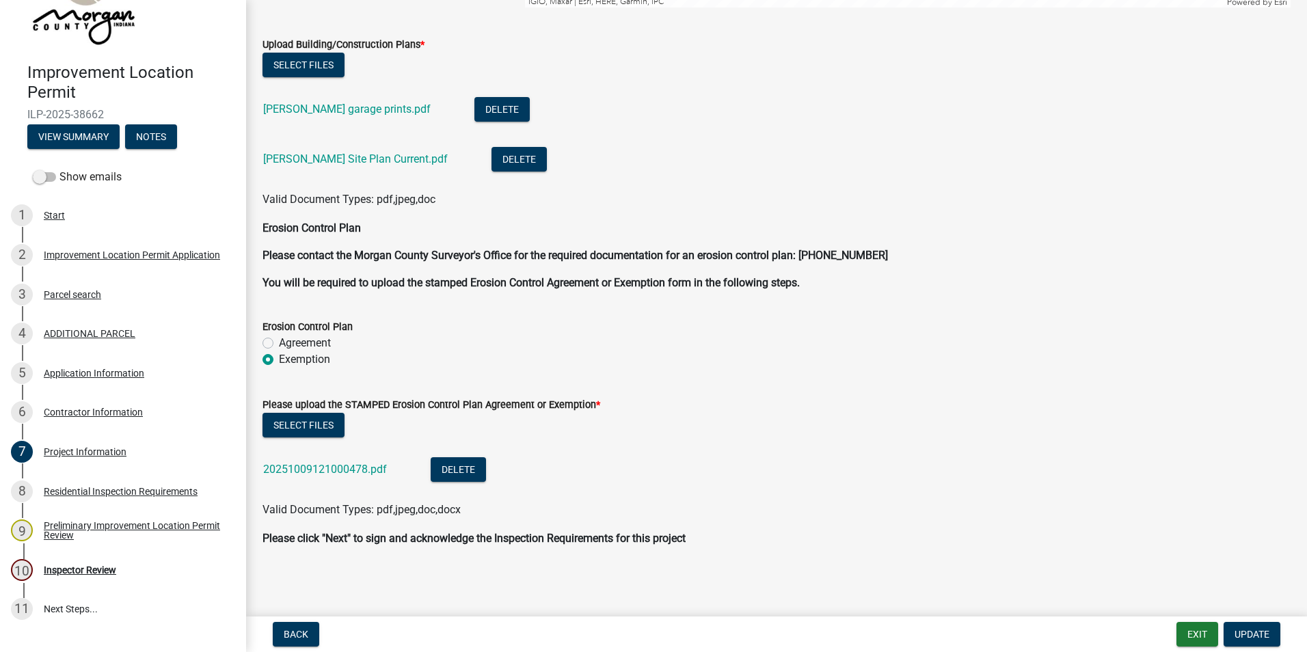
click at [340, 440] on link "20251009121000478.pdf" at bounding box center [325, 469] width 124 height 13
click at [86, 440] on div "Inspector Review" at bounding box center [80, 570] width 72 height 10
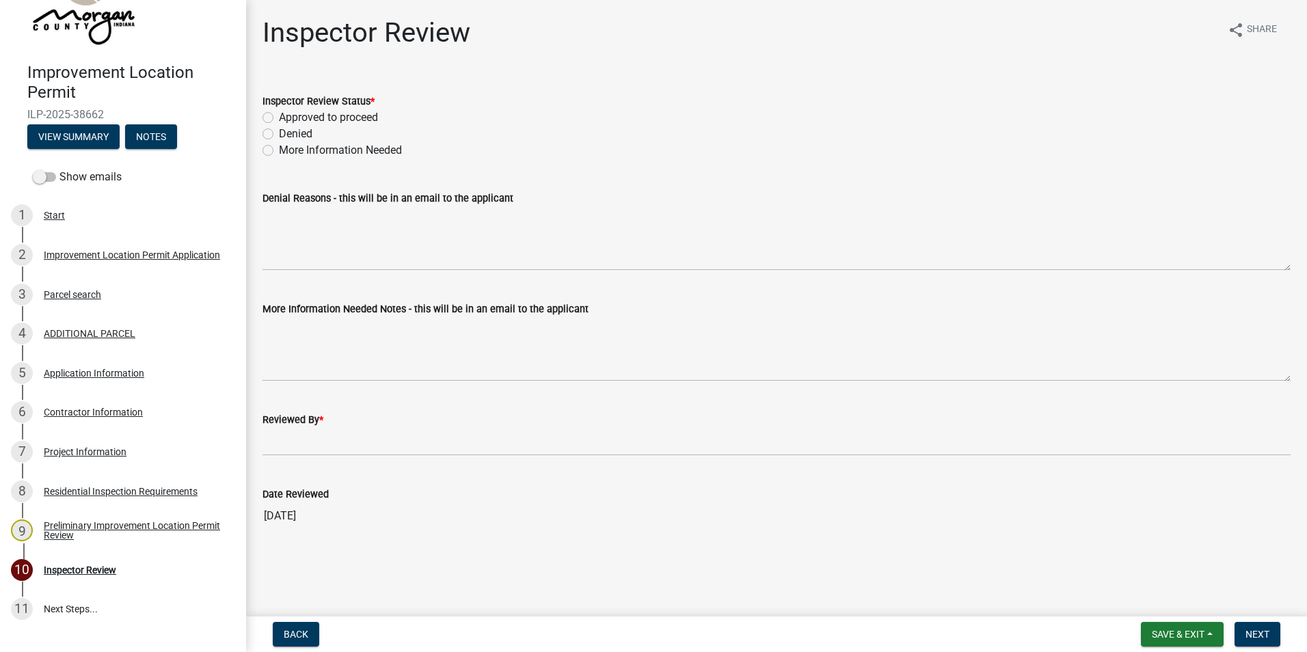
click at [279, 114] on label "Approved to proceed" at bounding box center [328, 117] width 99 height 16
click at [279, 114] on input "Approved to proceed" at bounding box center [283, 113] width 9 height 9
radio input "true"
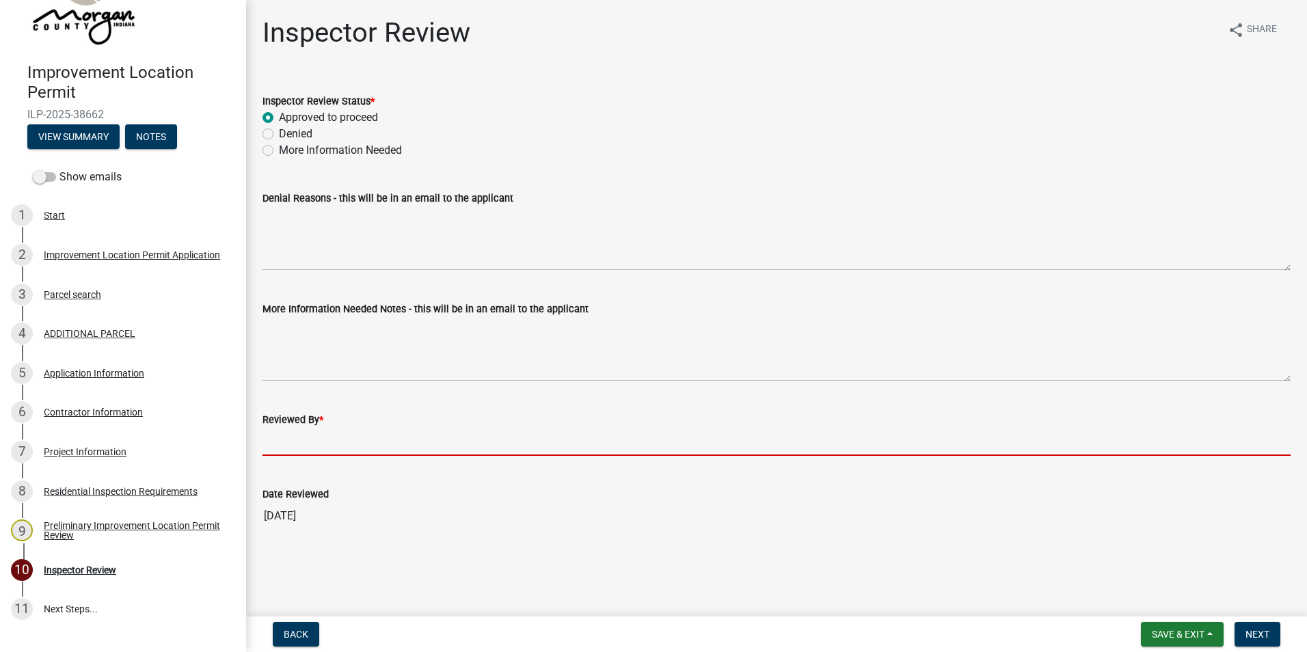
click at [286, 439] on input "Reviewed By *" at bounding box center [776, 442] width 1028 height 28
type input "AFM"
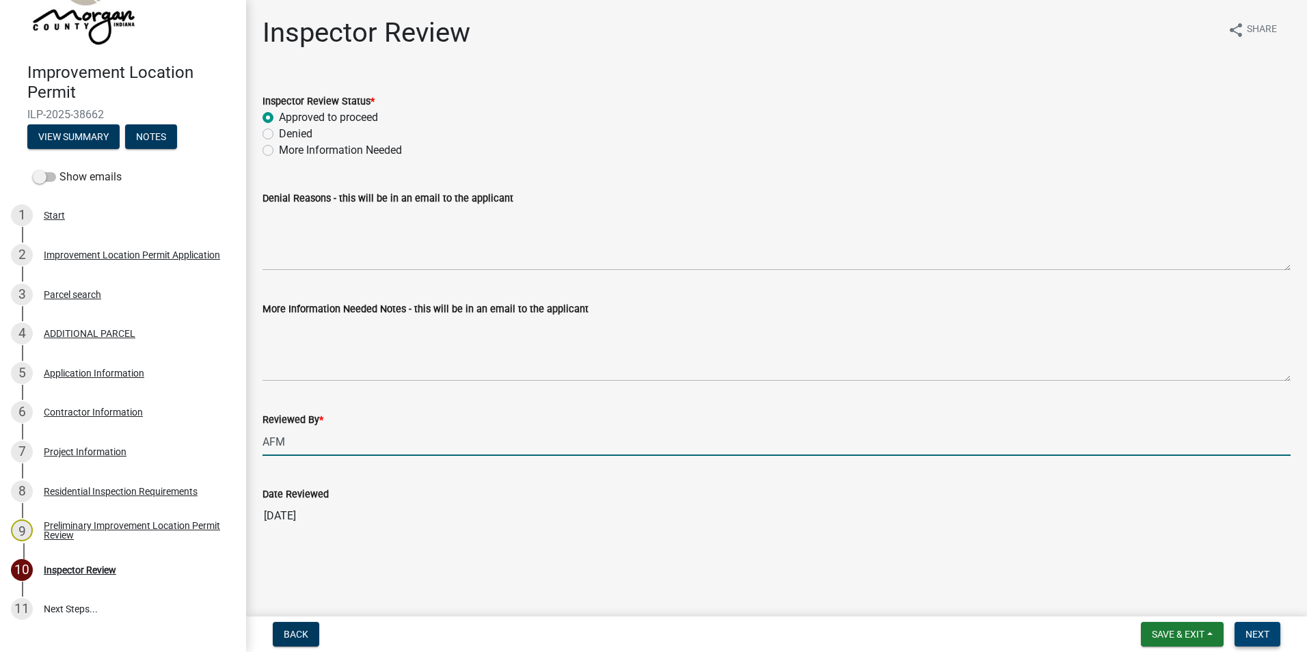
click at [640, 440] on button "Next" at bounding box center [1257, 634] width 46 height 25
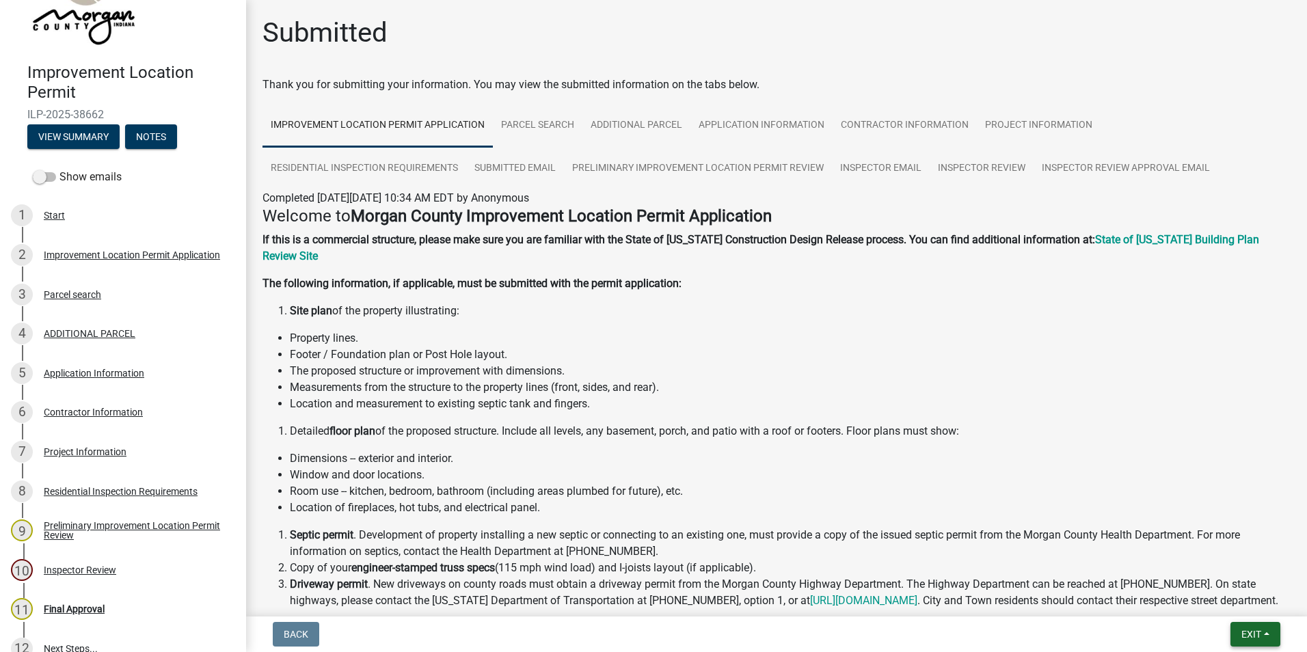
click at [640, 440] on button "Exit" at bounding box center [1255, 634] width 50 height 25
click at [640, 440] on button "Save & Exit" at bounding box center [1225, 598] width 109 height 33
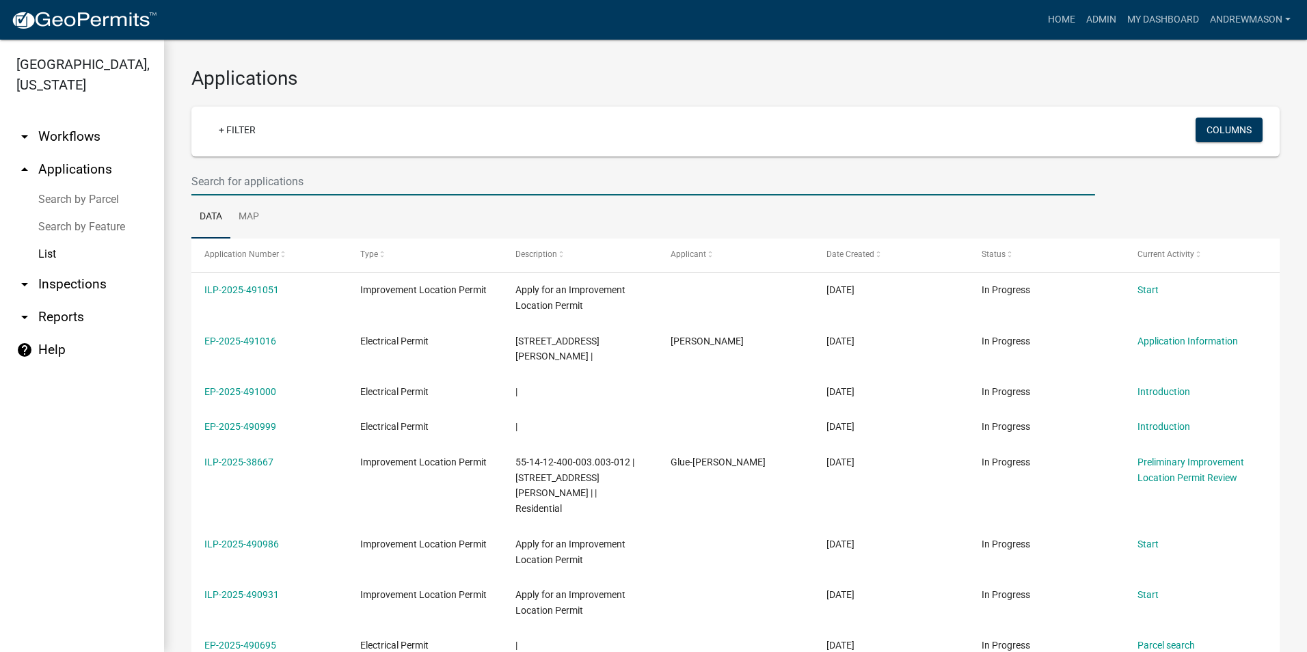
click at [297, 185] on input "text" at bounding box center [643, 181] width 904 height 28
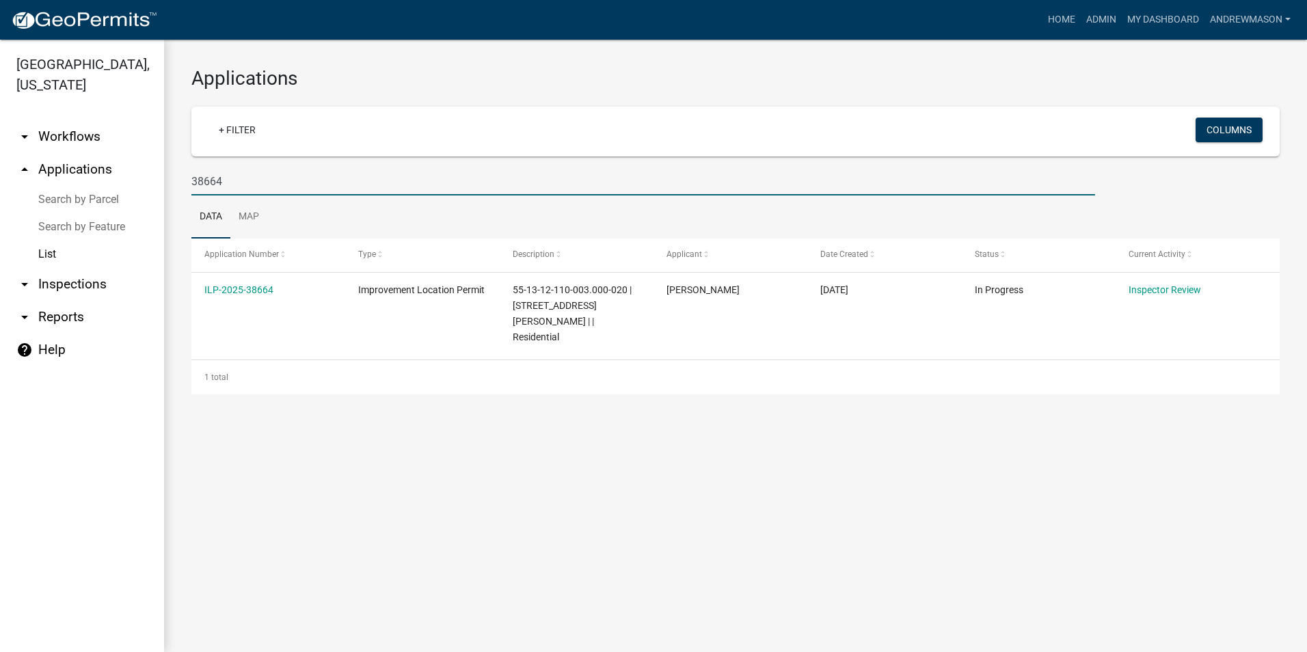
type input "38664"
click at [249, 288] on link "ILP-2025-38664" at bounding box center [238, 289] width 69 height 11
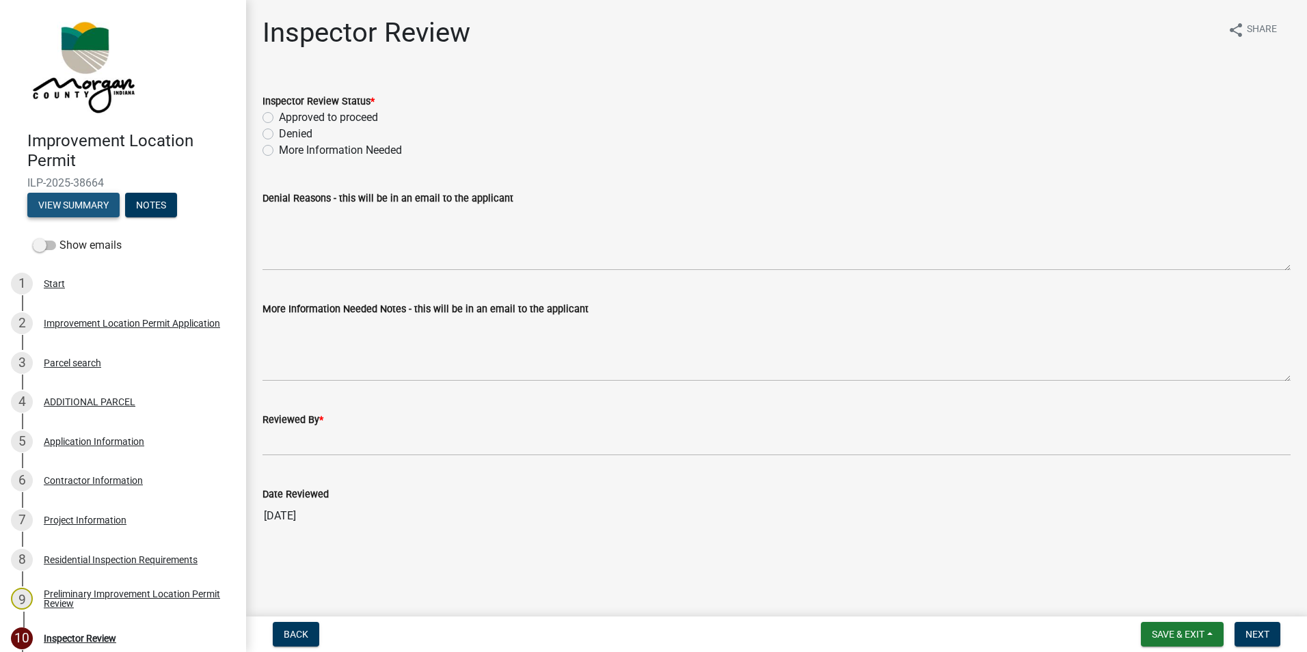
click at [108, 202] on button "View Summary" at bounding box center [73, 205] width 92 height 25
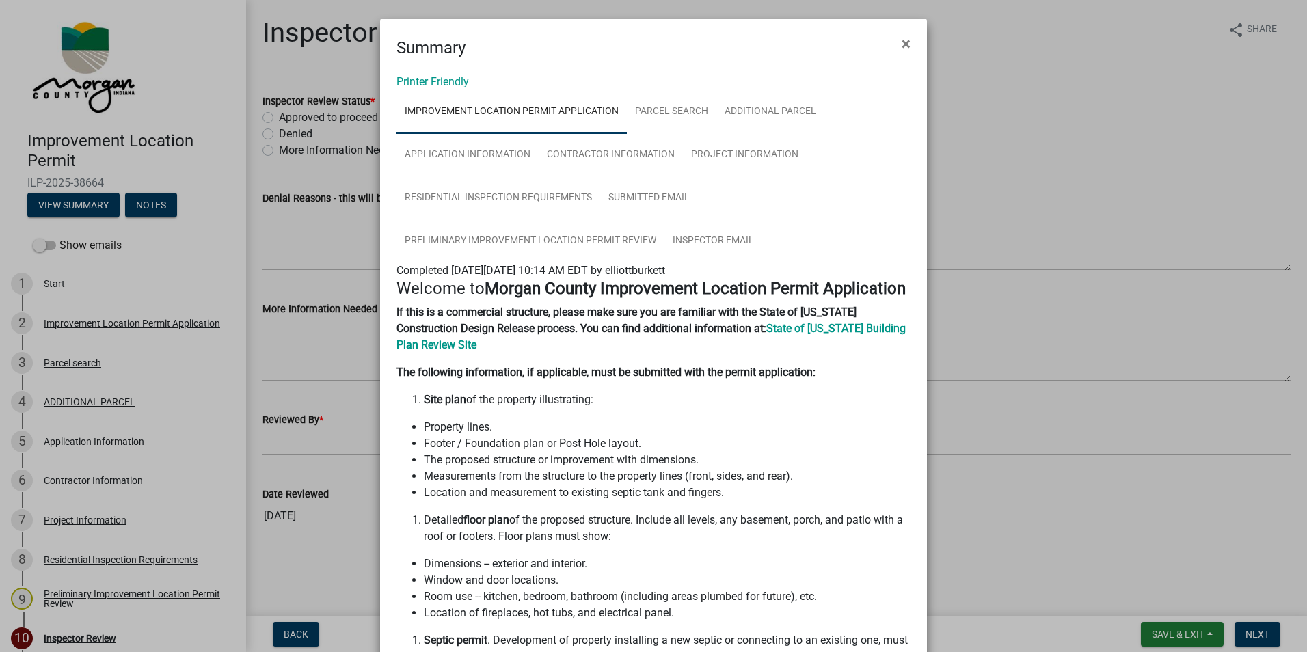
click at [640, 42] on button "×" at bounding box center [906, 44] width 31 height 38
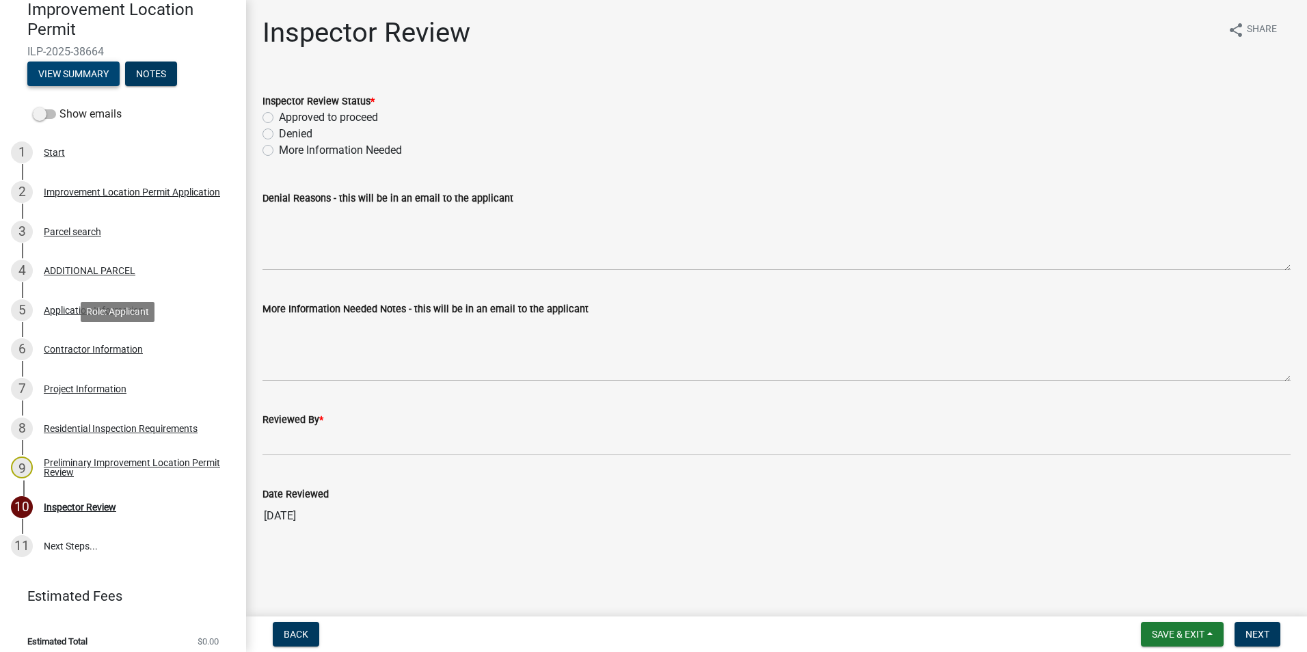
scroll to position [137, 0]
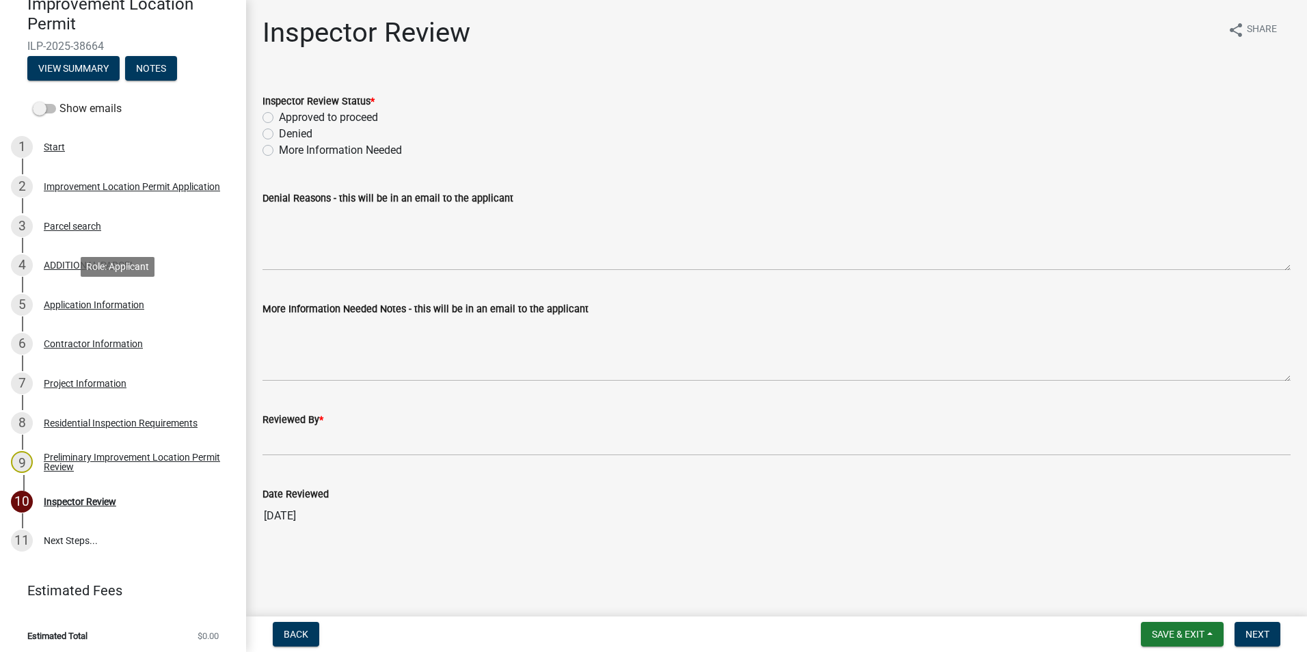
click at [107, 302] on div "Application Information" at bounding box center [94, 305] width 100 height 10
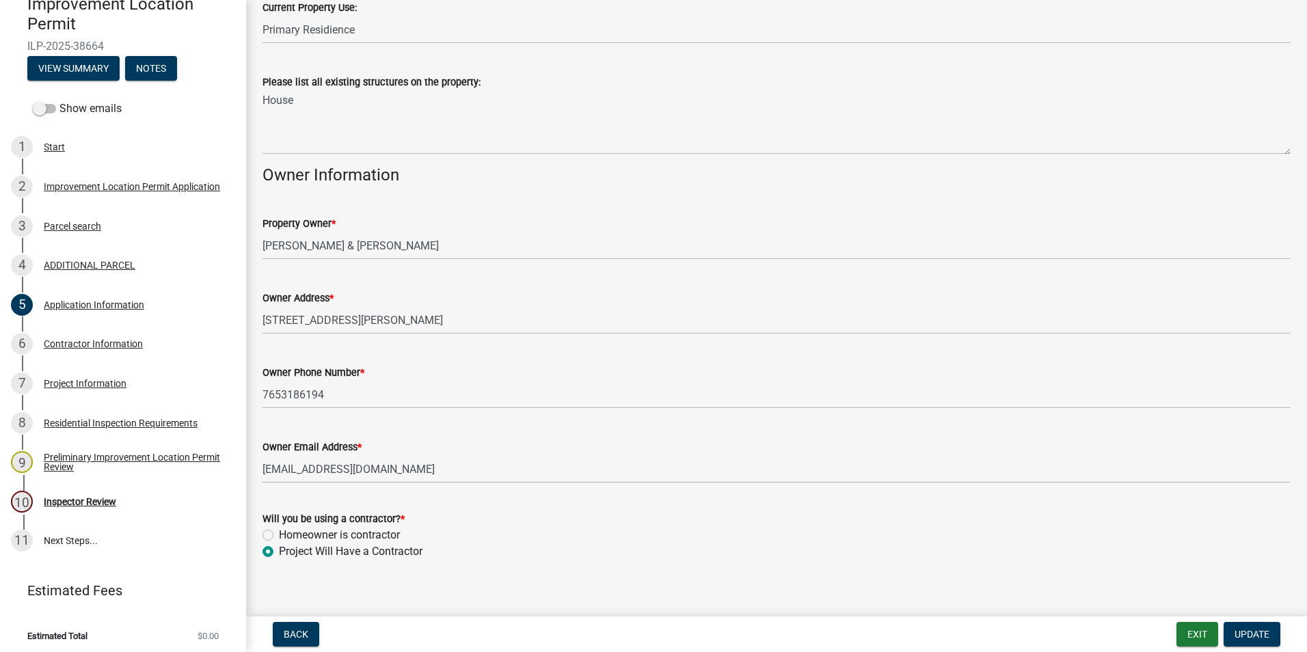
scroll to position [515, 0]
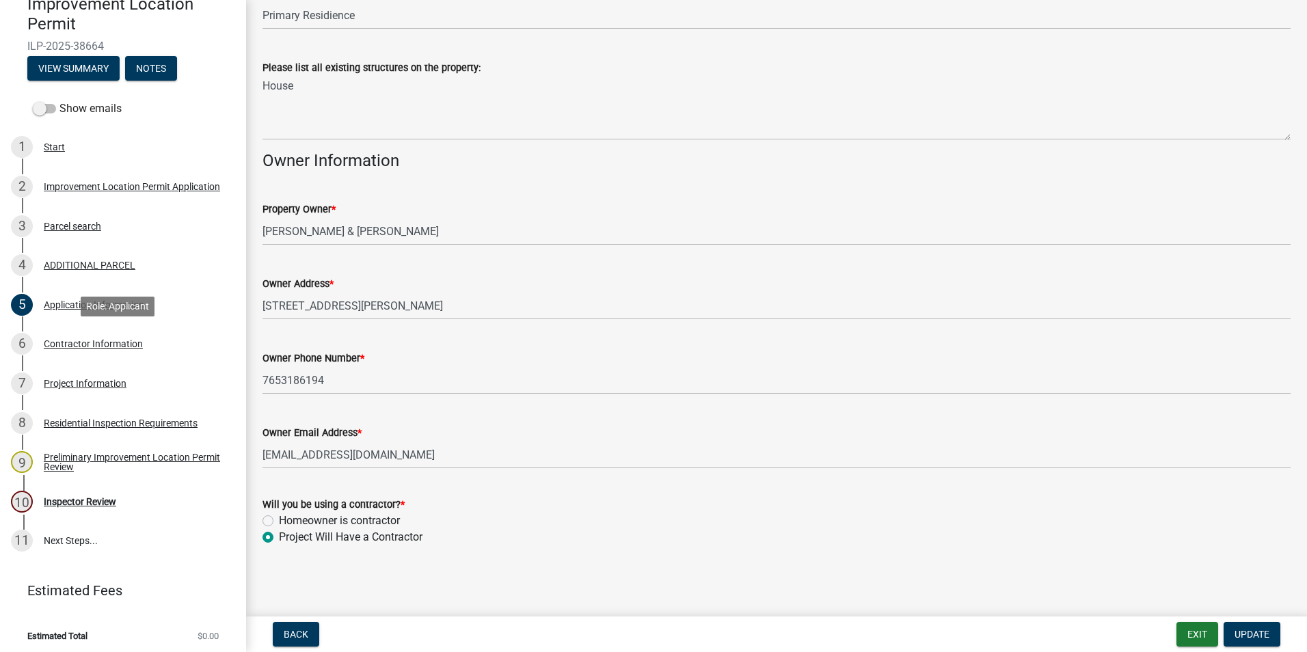
click at [104, 344] on div "Contractor Information" at bounding box center [93, 344] width 99 height 10
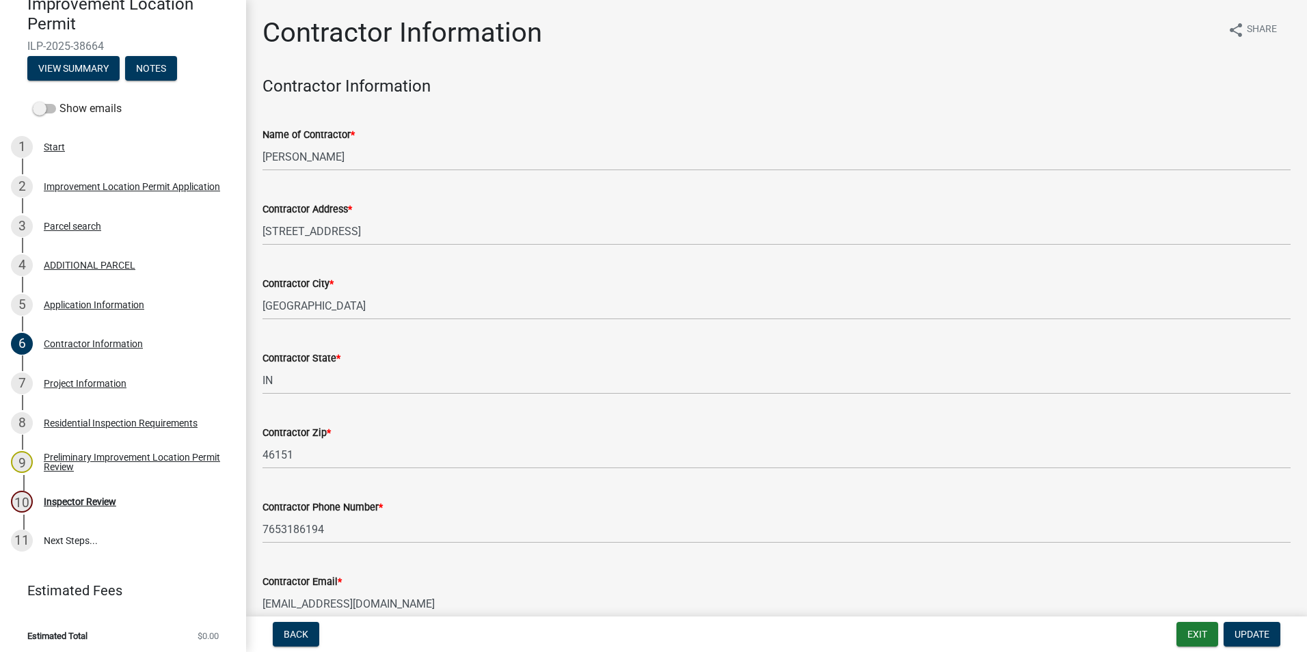
scroll to position [71, 0]
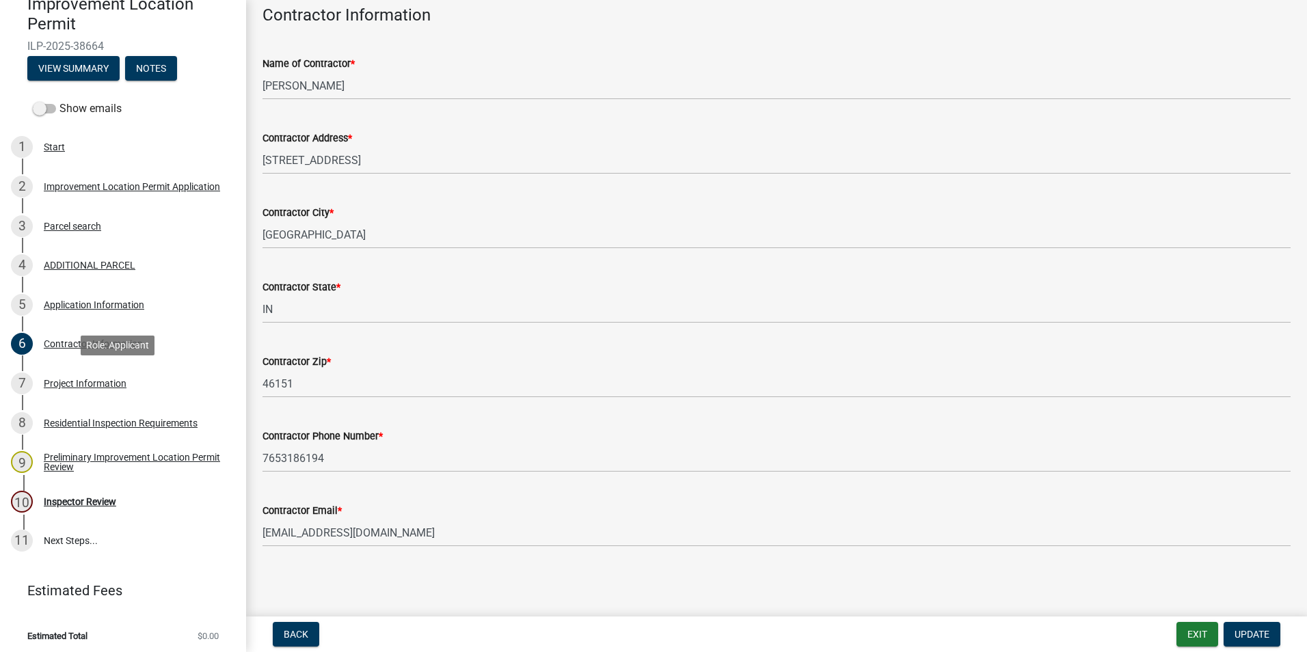
click at [100, 388] on div "Project Information" at bounding box center [85, 384] width 83 height 10
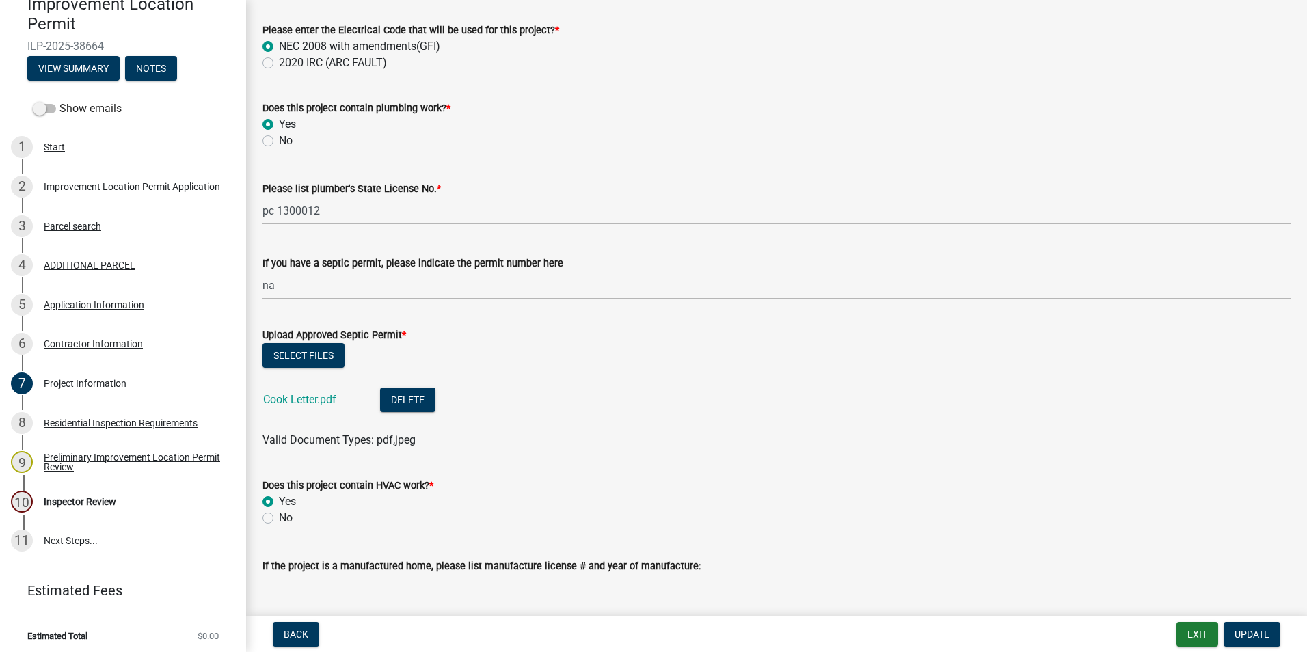
scroll to position [1982, 0]
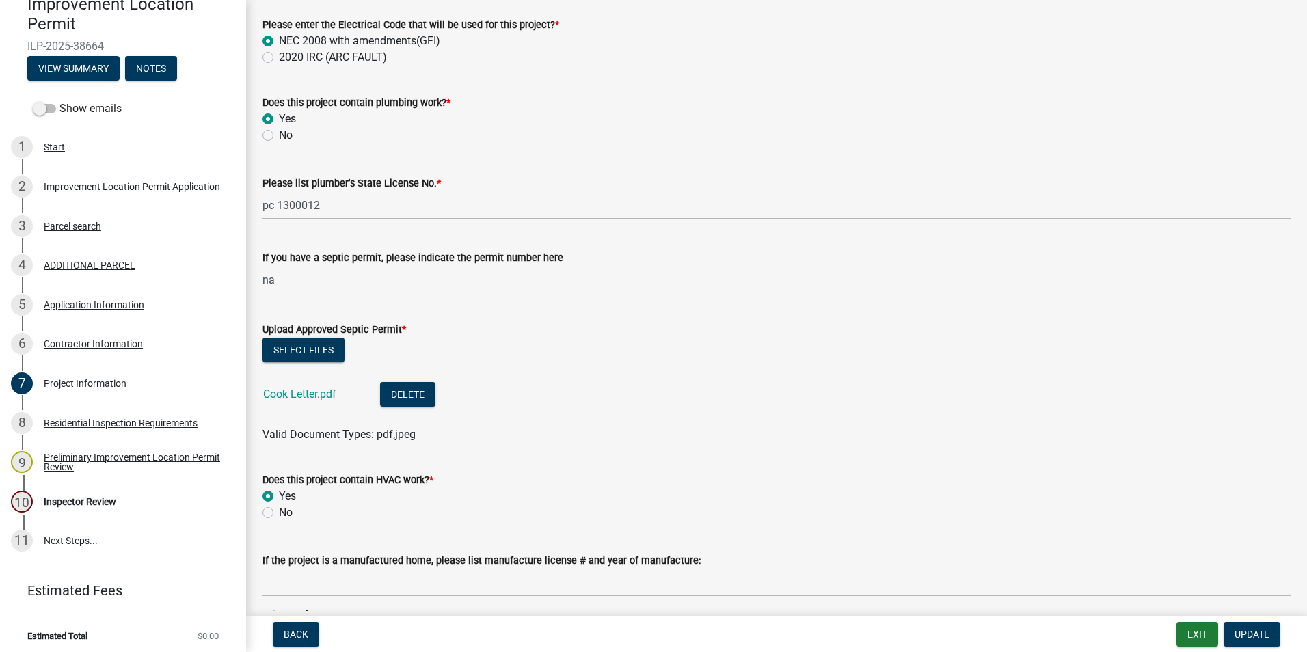
click at [315, 394] on link "Cook Letter.pdf" at bounding box center [299, 394] width 73 height 13
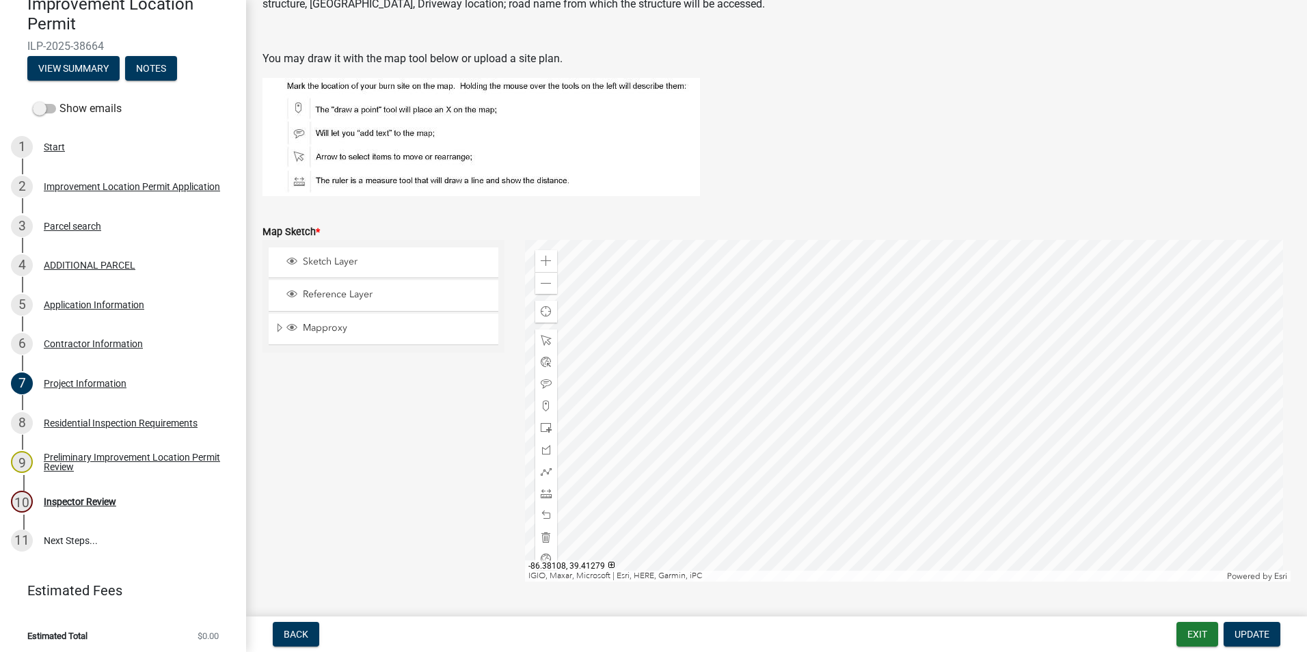
scroll to position [2734, 0]
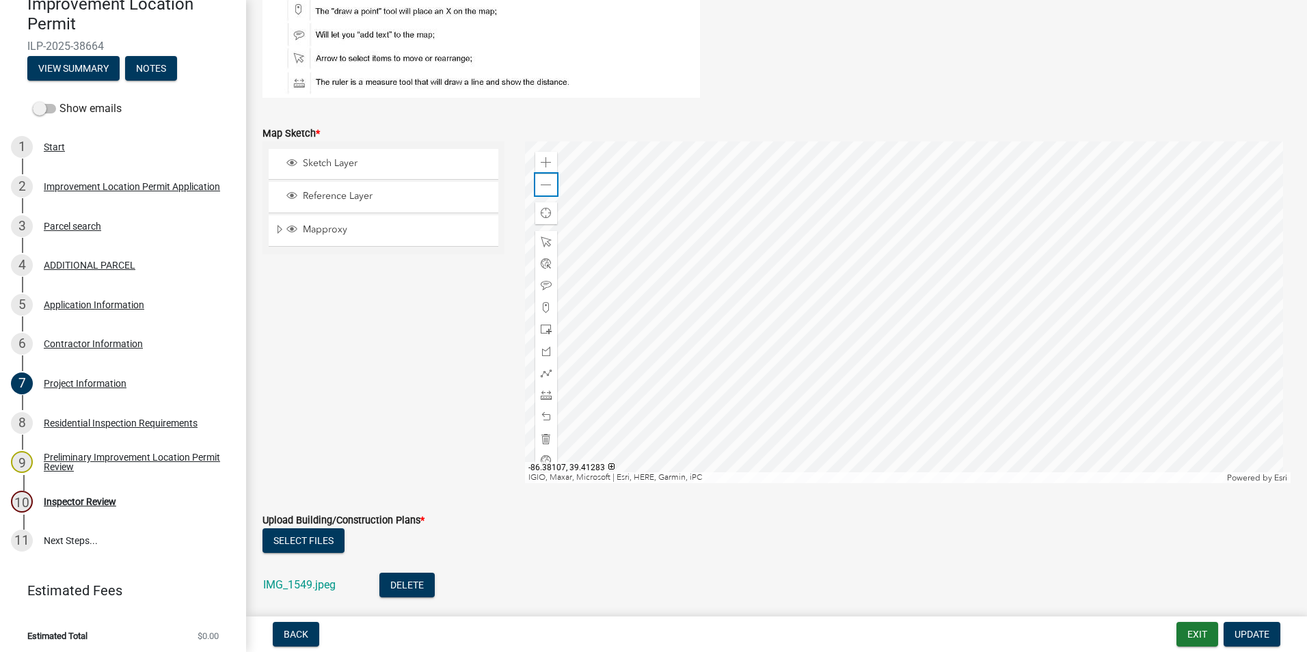
click at [546, 184] on span at bounding box center [546, 185] width 11 height 11
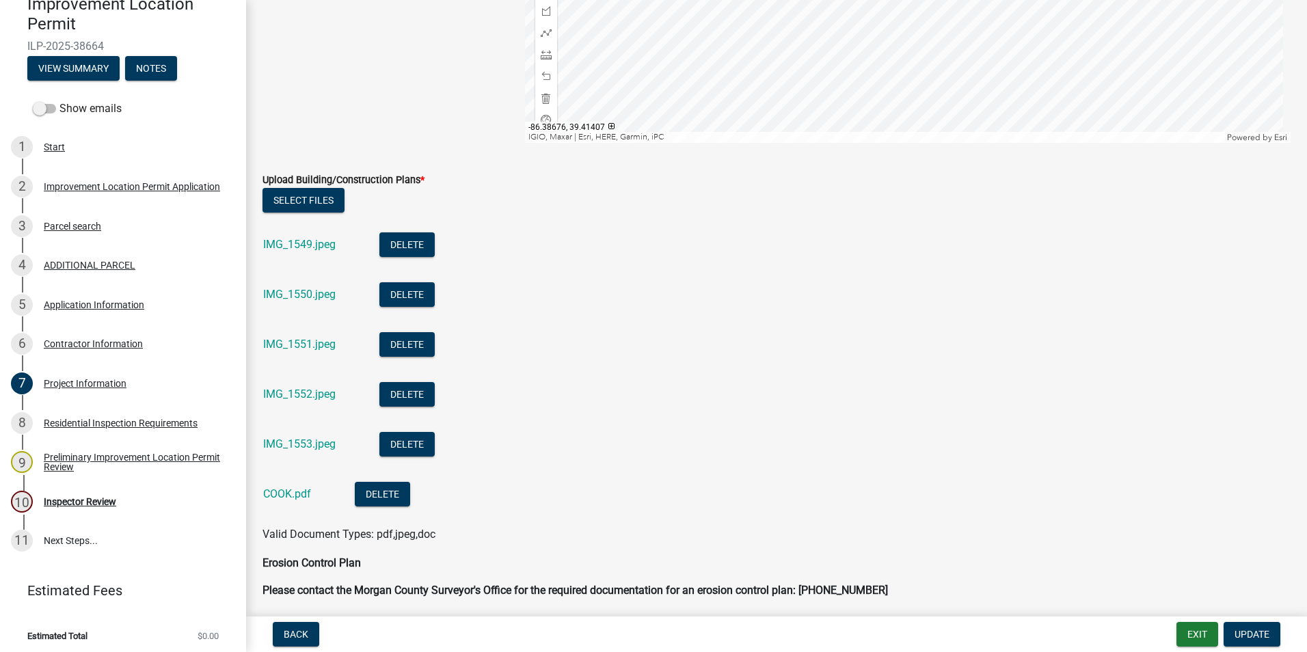
scroll to position [3076, 0]
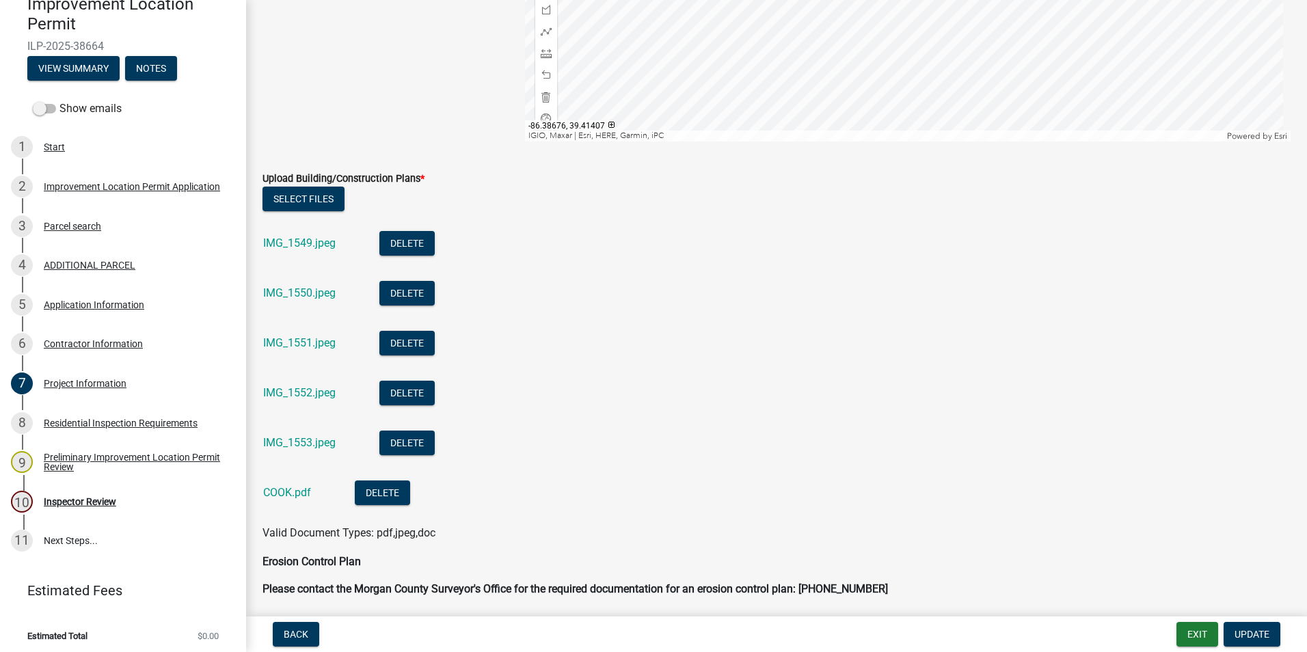
click at [325, 245] on link "IMG_1549.jpeg" at bounding box center [299, 243] width 72 height 13
click at [319, 295] on link "IMG_1550.jpeg" at bounding box center [299, 292] width 72 height 13
click at [298, 342] on link "IMG_1551.jpeg" at bounding box center [299, 342] width 72 height 13
click at [291, 387] on link "IMG_1552.jpeg" at bounding box center [299, 392] width 72 height 13
click at [311, 440] on link "IMG_1553.jpeg" at bounding box center [299, 442] width 72 height 13
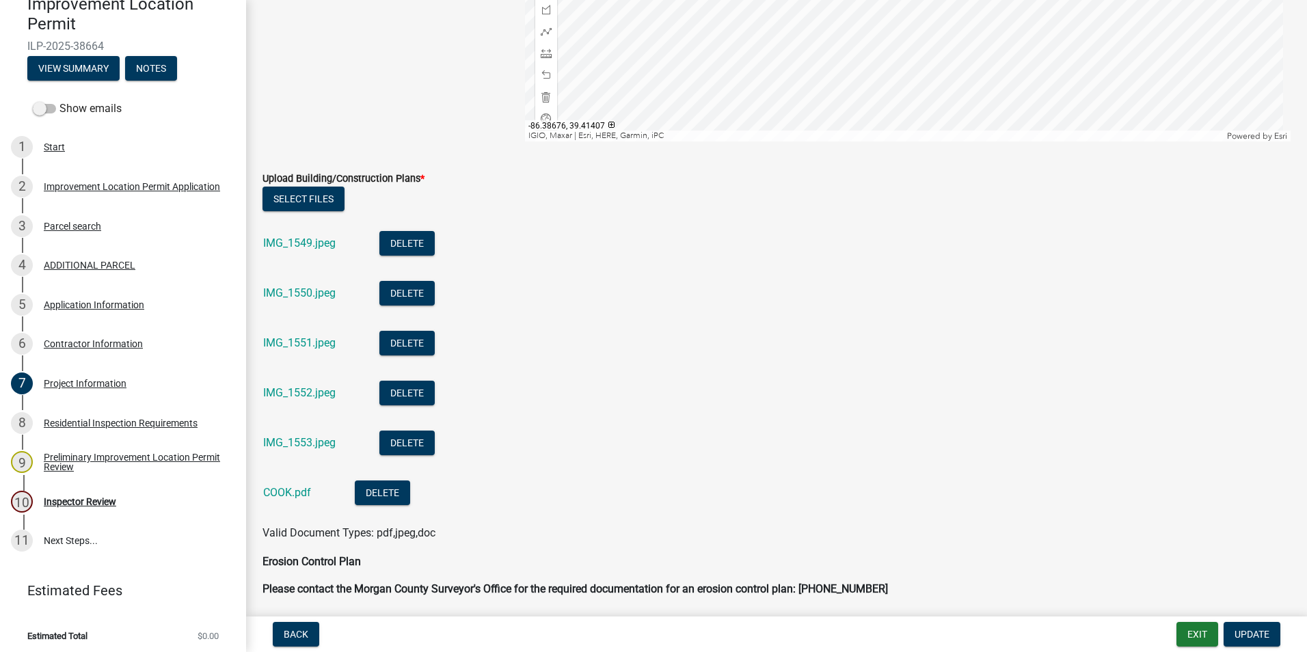
click at [300, 440] on link "COOK.pdf" at bounding box center [287, 492] width 48 height 13
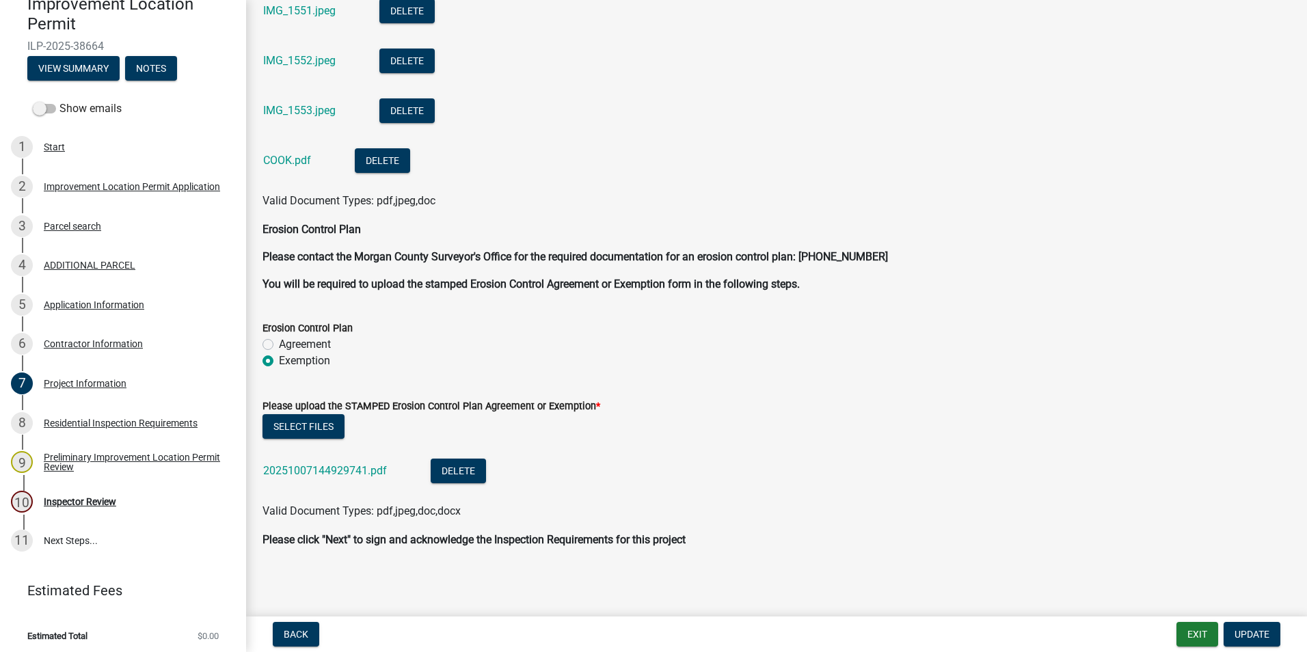
scroll to position [3410, 0]
click at [325, 440] on link "20251007144929741.pdf" at bounding box center [325, 469] width 124 height 13
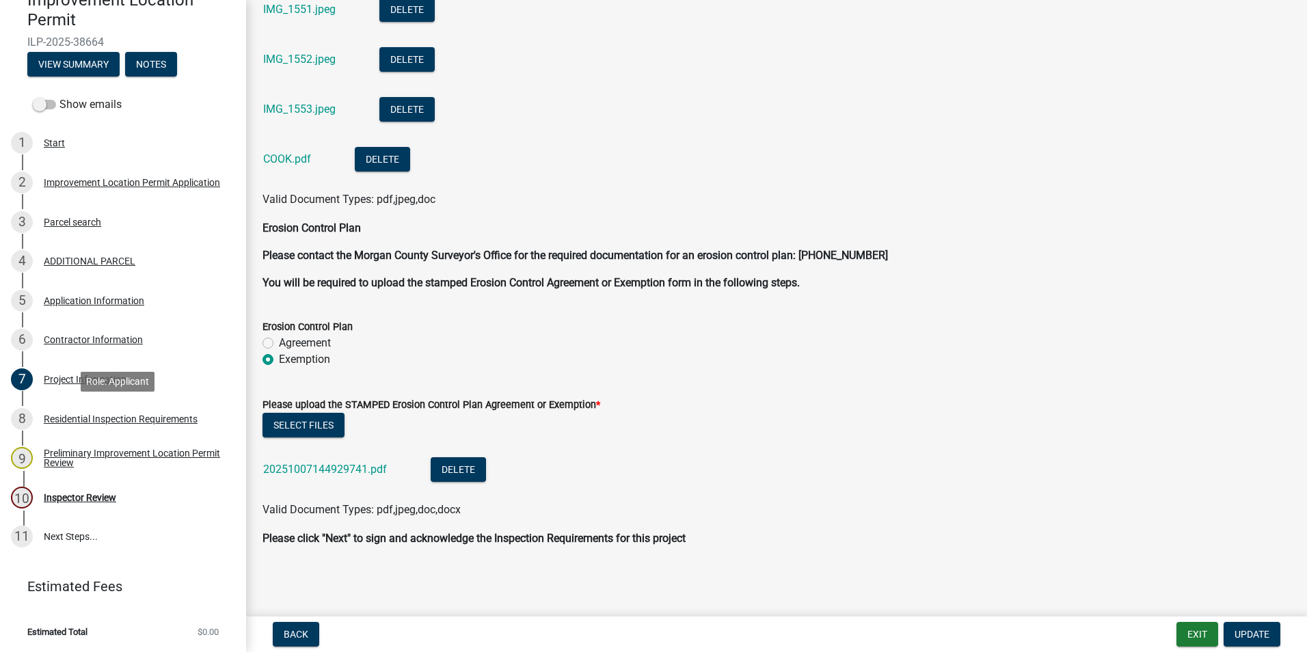
scroll to position [141, 0]
click at [104, 440] on div "Inspector Review" at bounding box center [80, 497] width 72 height 10
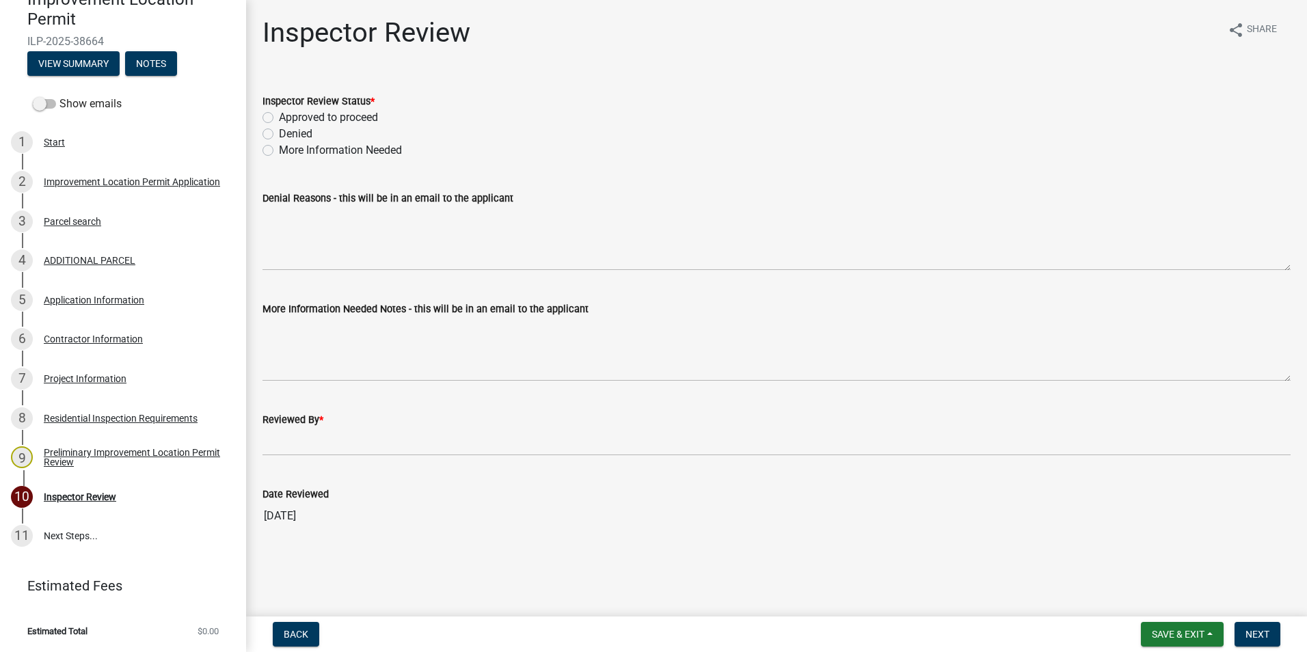
click at [279, 114] on label "Approved to proceed" at bounding box center [328, 117] width 99 height 16
click at [279, 114] on input "Approved to proceed" at bounding box center [283, 113] width 9 height 9
radio input "true"
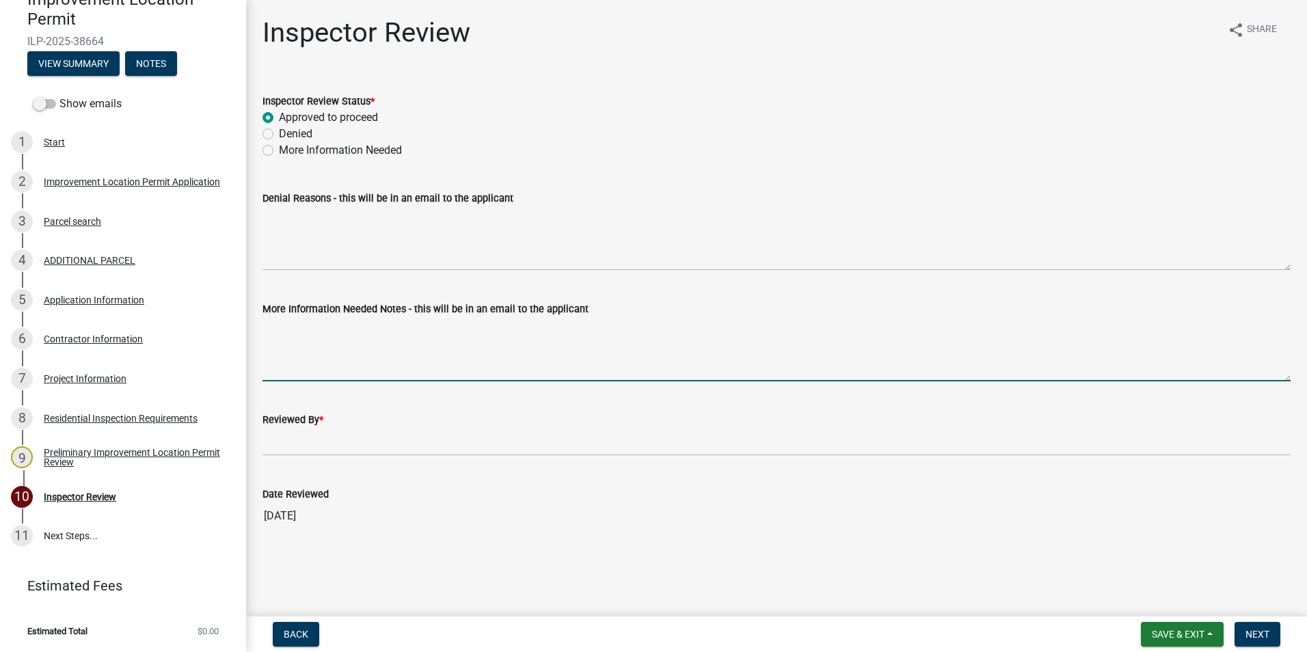
click at [294, 363] on textarea "More Information Needed Notes - this will be in an email to the applicant" at bounding box center [776, 349] width 1028 height 64
type textarea "NOTE: make sure the footer is 30" below frost depth from the finished grade."
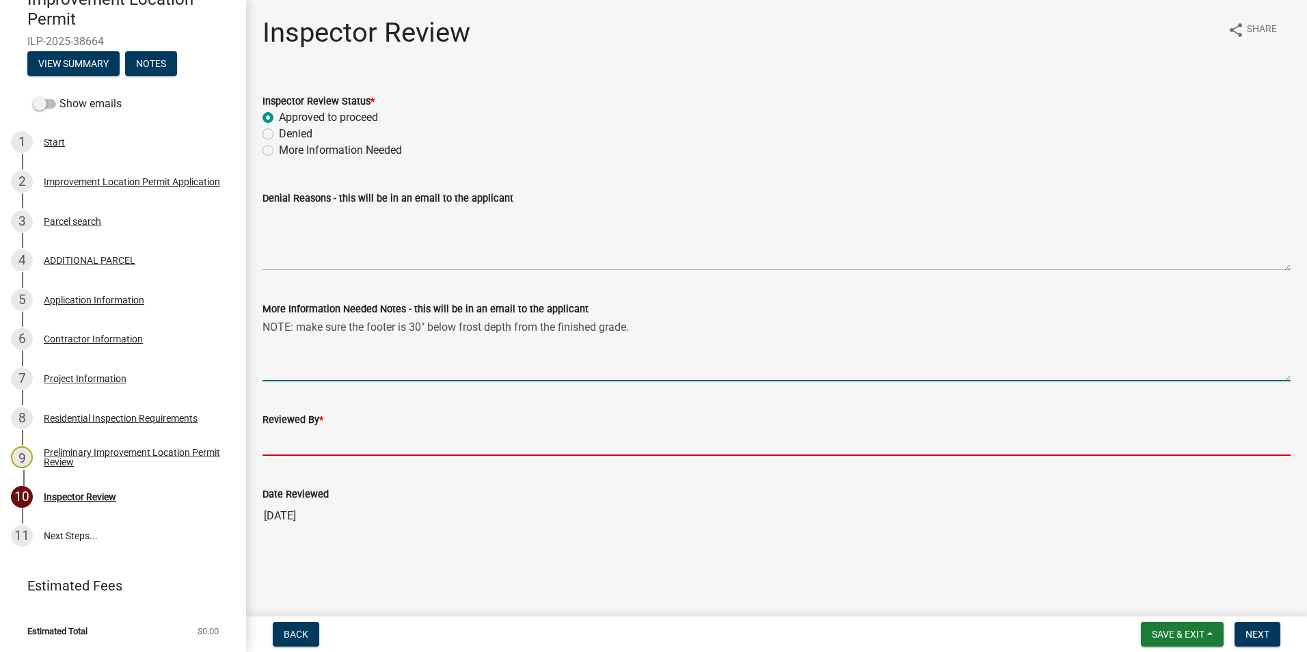
click at [282, 440] on input "Reviewed By *" at bounding box center [776, 442] width 1028 height 28
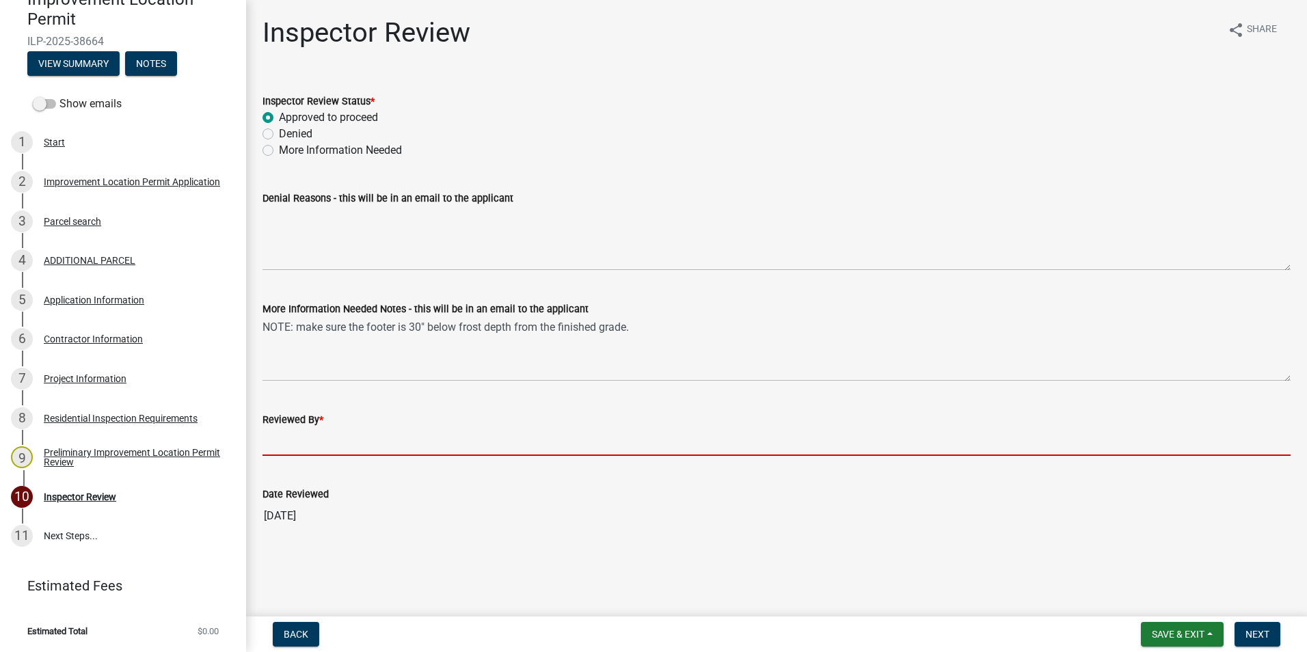
type input "AFM"
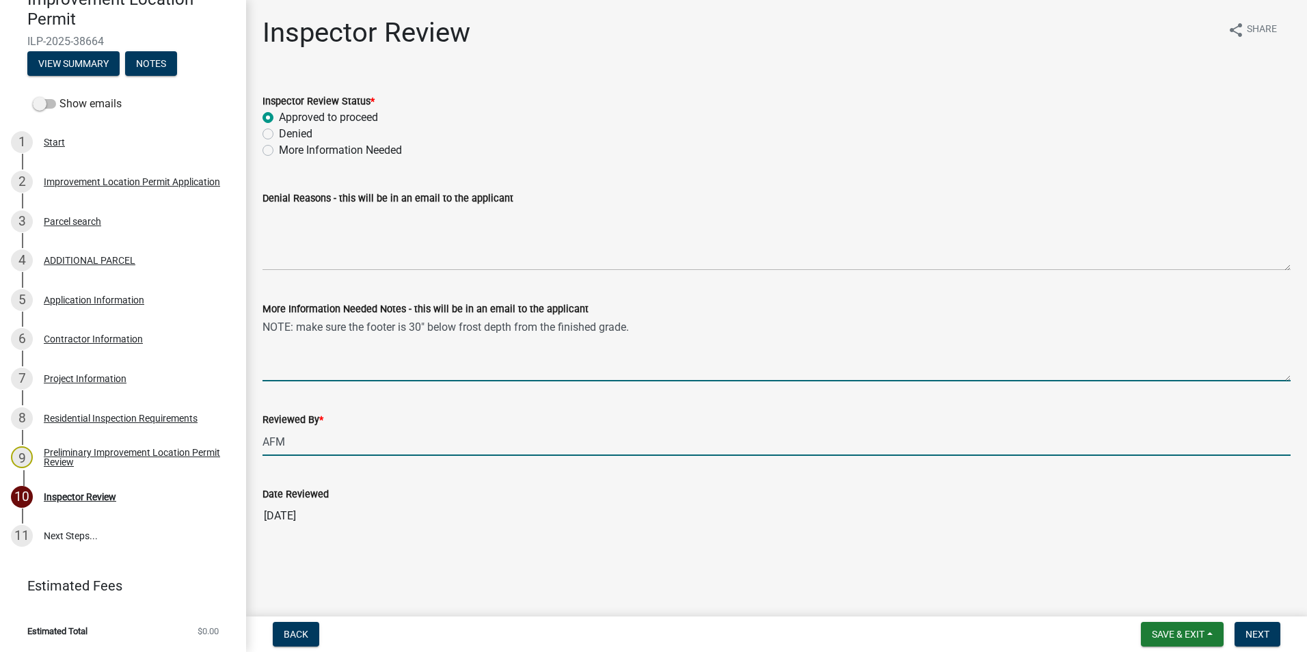
click at [514, 330] on textarea "NOTE: make sure the footer is 30" below frost depth from the finished grade." at bounding box center [776, 349] width 1028 height 64
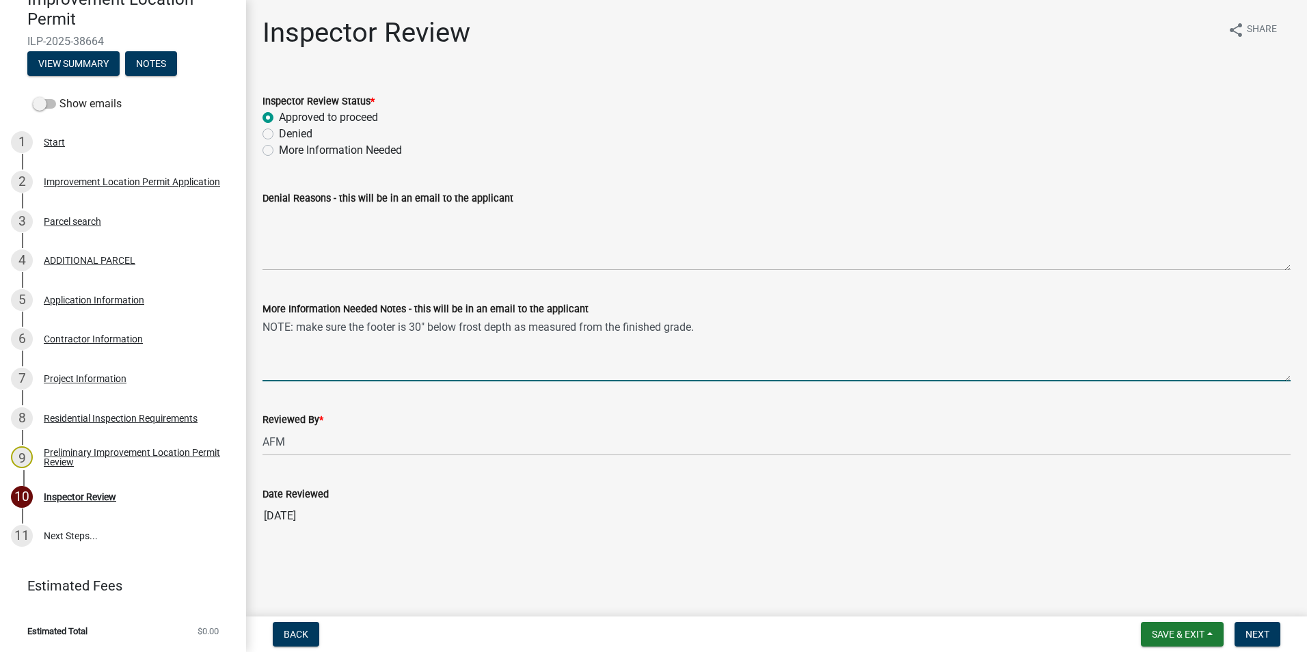
type textarea "NOTE: make sure the footer is 30" below frost depth as measured from the finish…"
click at [640, 440] on span "Next" at bounding box center [1257, 634] width 24 height 11
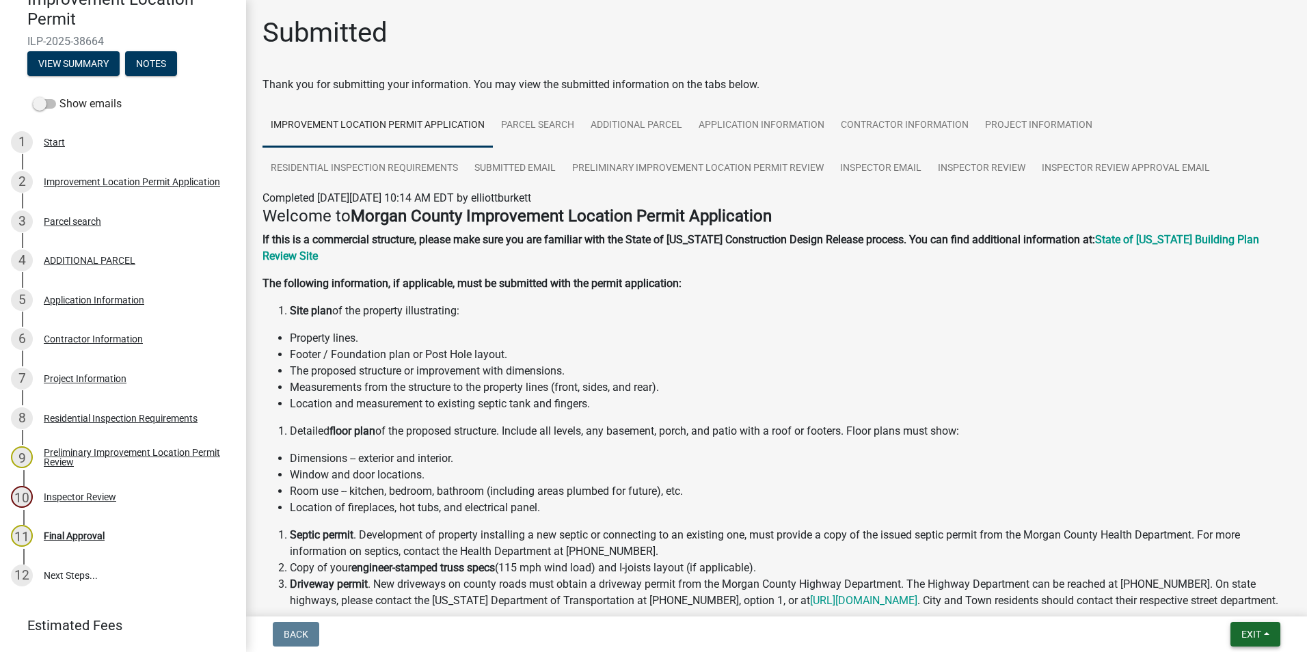
click at [640, 440] on button "Exit" at bounding box center [1255, 634] width 50 height 25
click at [640, 440] on button "Save & Exit" at bounding box center [1225, 598] width 109 height 33
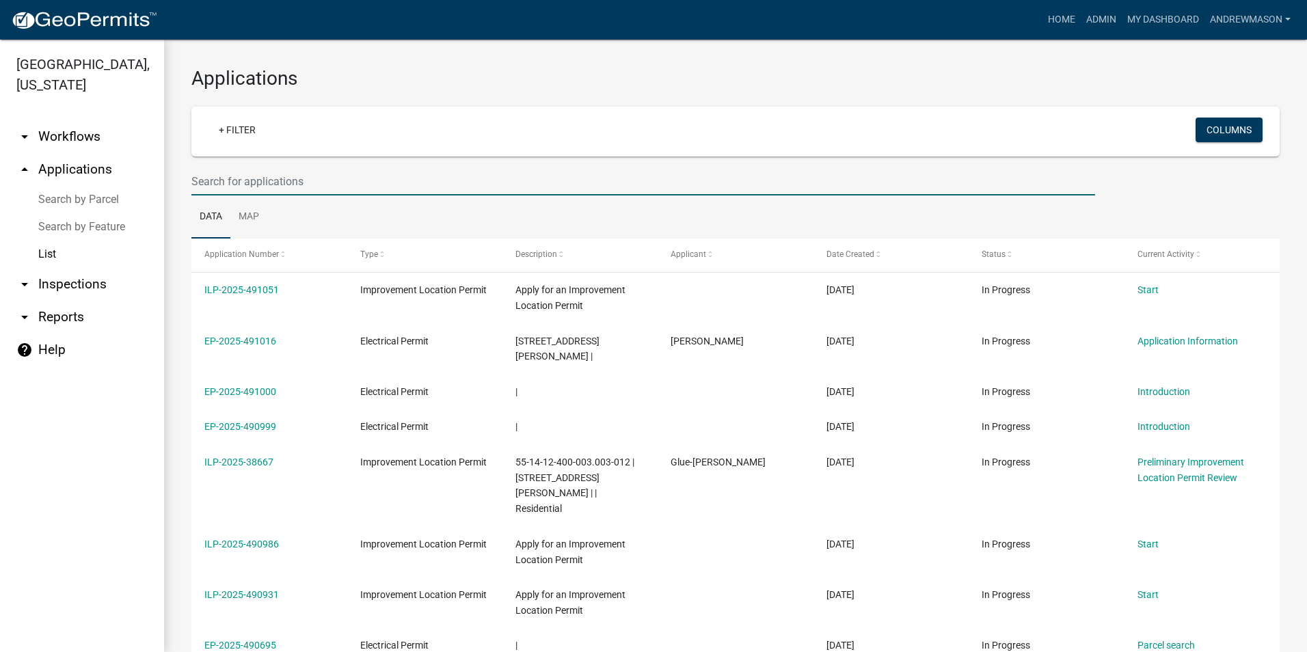
click at [287, 181] on input "text" at bounding box center [643, 181] width 904 height 28
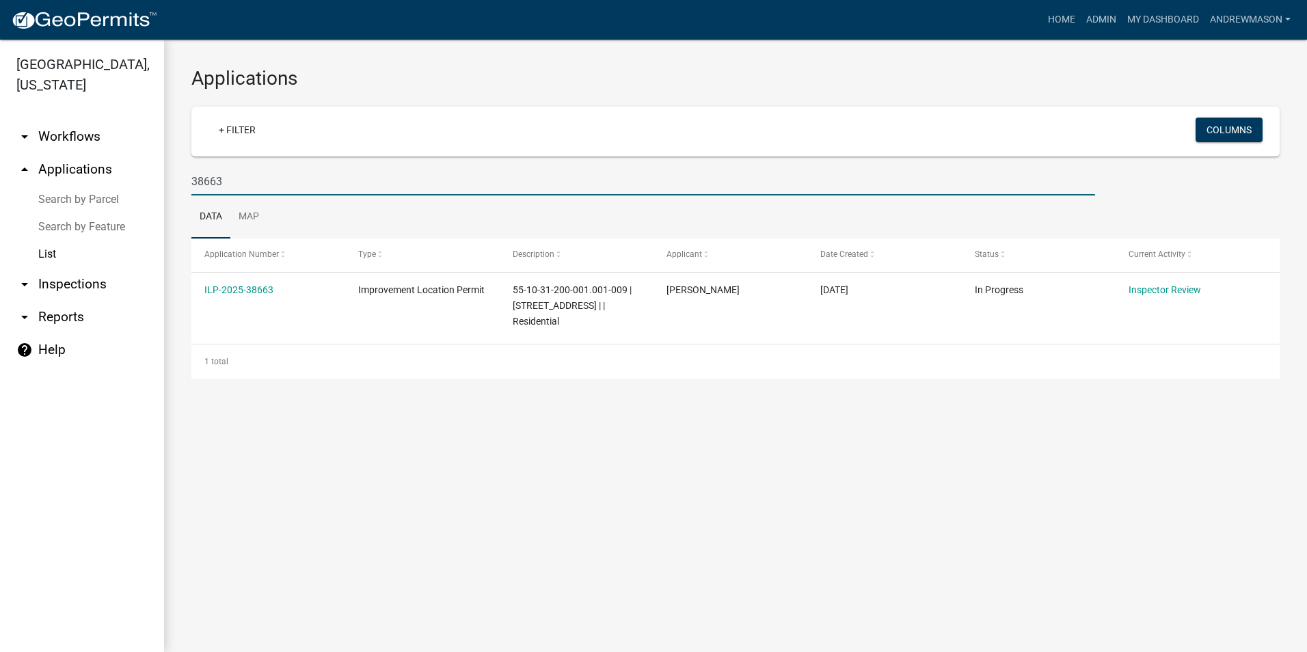
type input "38663"
click at [253, 287] on link "ILP-2025-38663" at bounding box center [238, 289] width 69 height 11
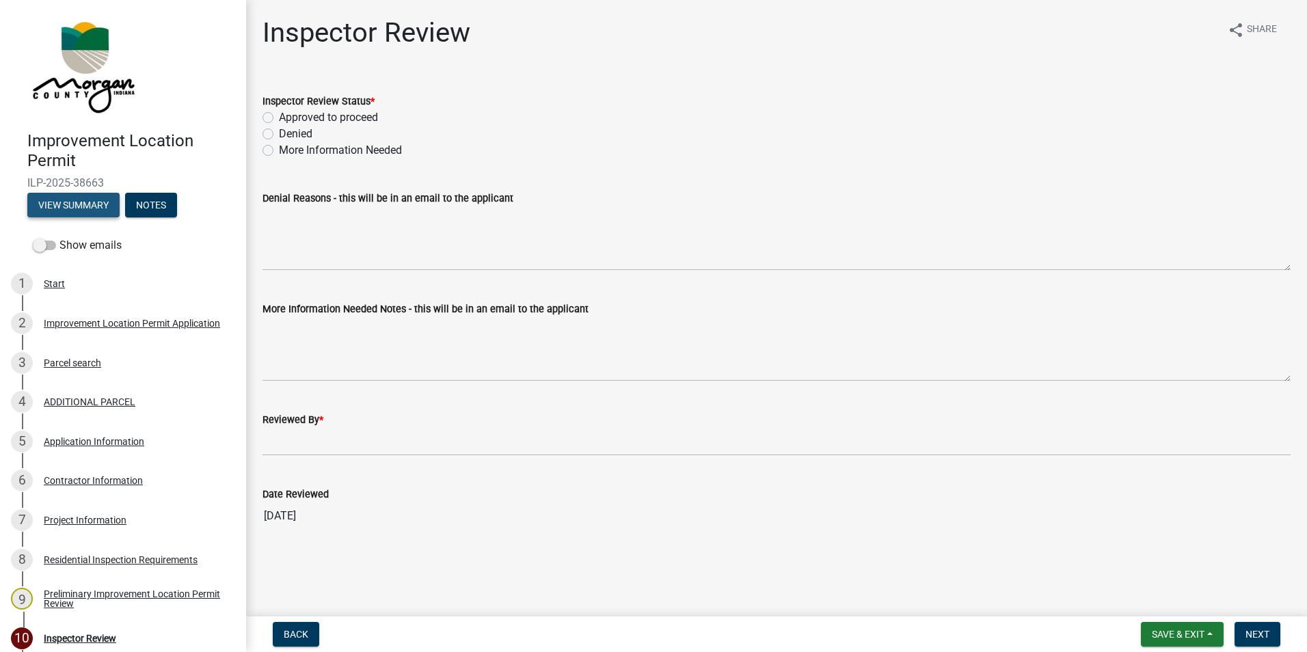
click at [113, 206] on button "View Summary" at bounding box center [73, 205] width 92 height 25
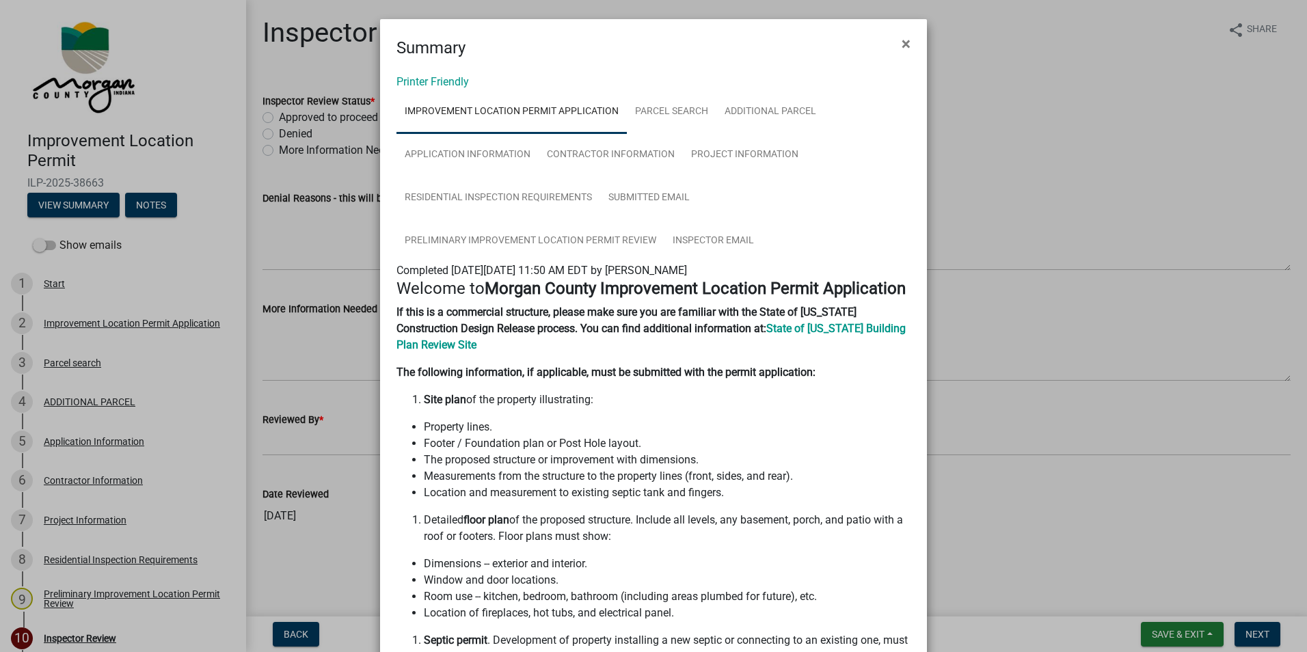
click at [640, 39] on span "×" at bounding box center [906, 43] width 9 height 19
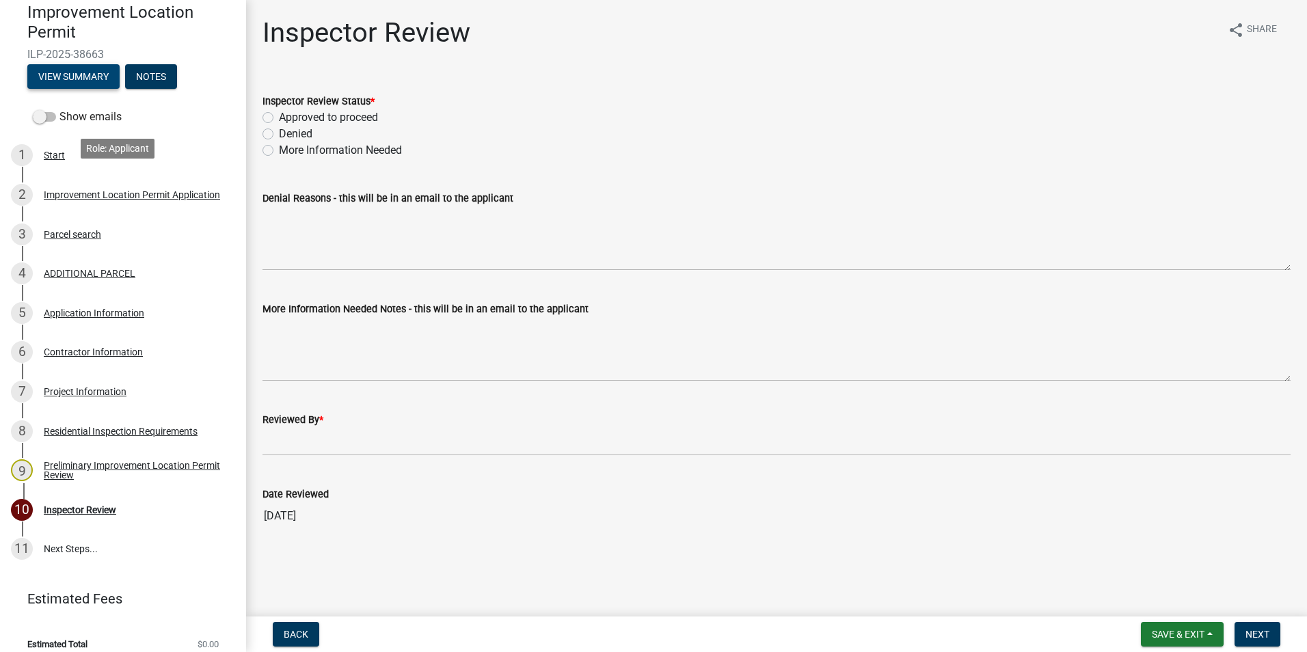
scroll to position [137, 0]
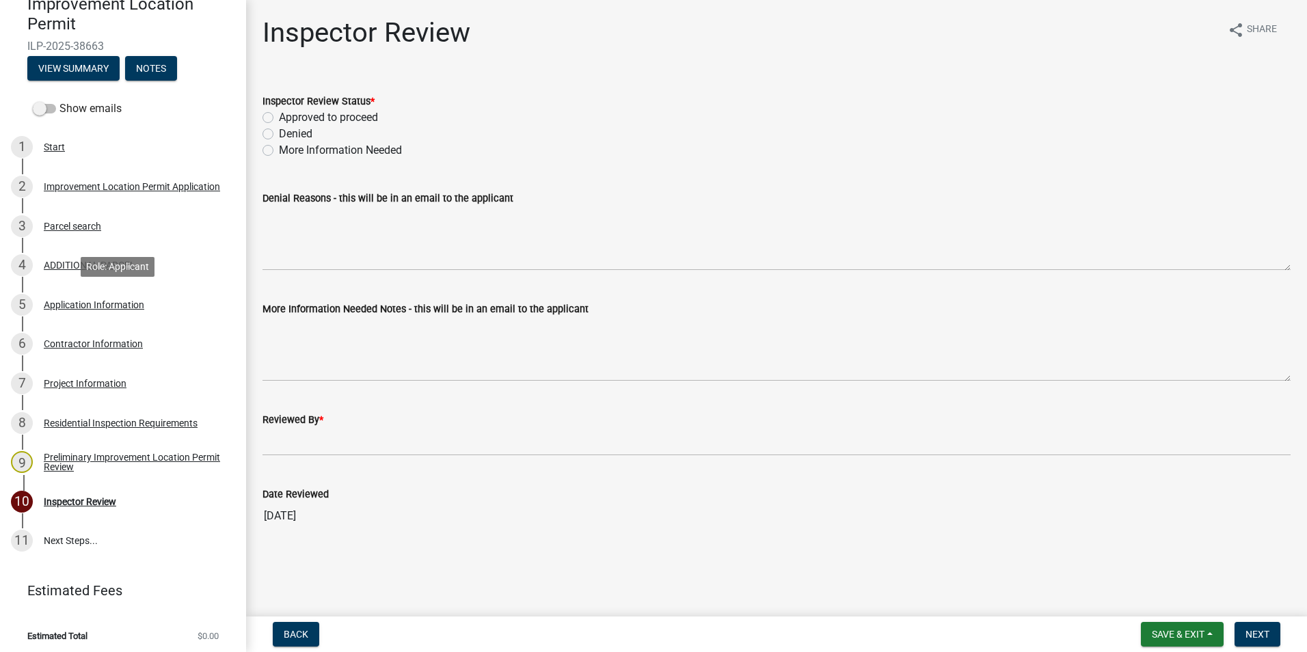
click at [111, 305] on div "Application Information" at bounding box center [94, 305] width 100 height 10
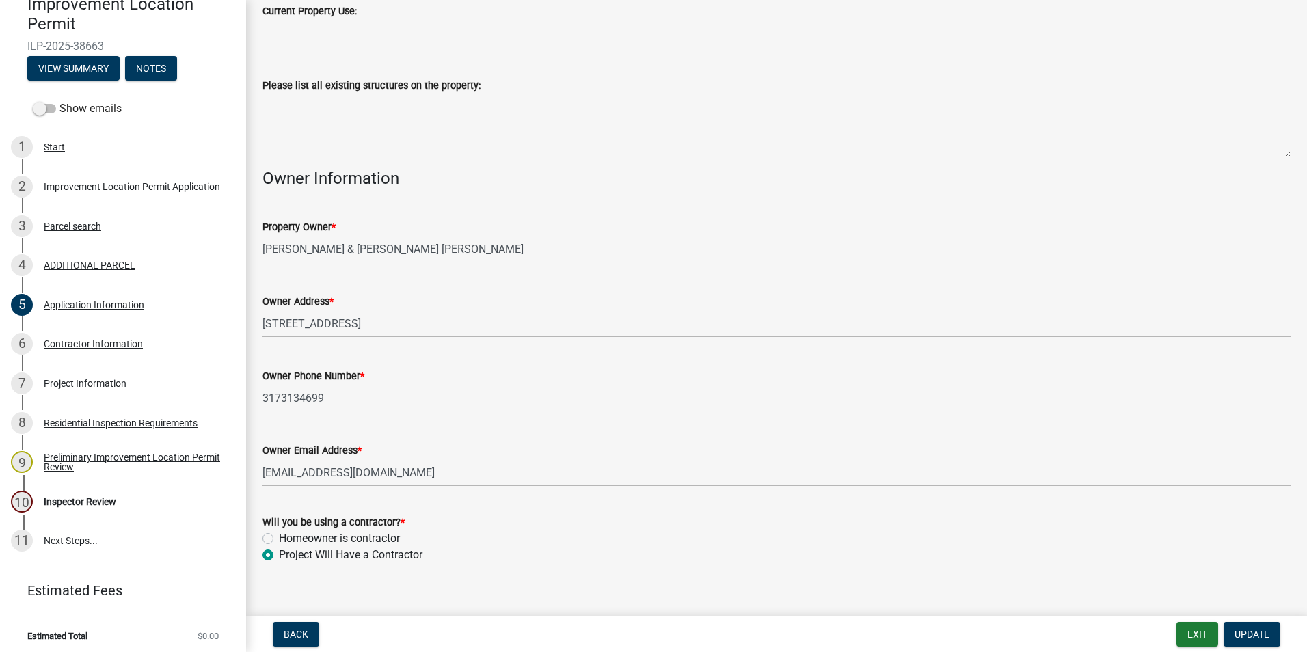
scroll to position [515, 0]
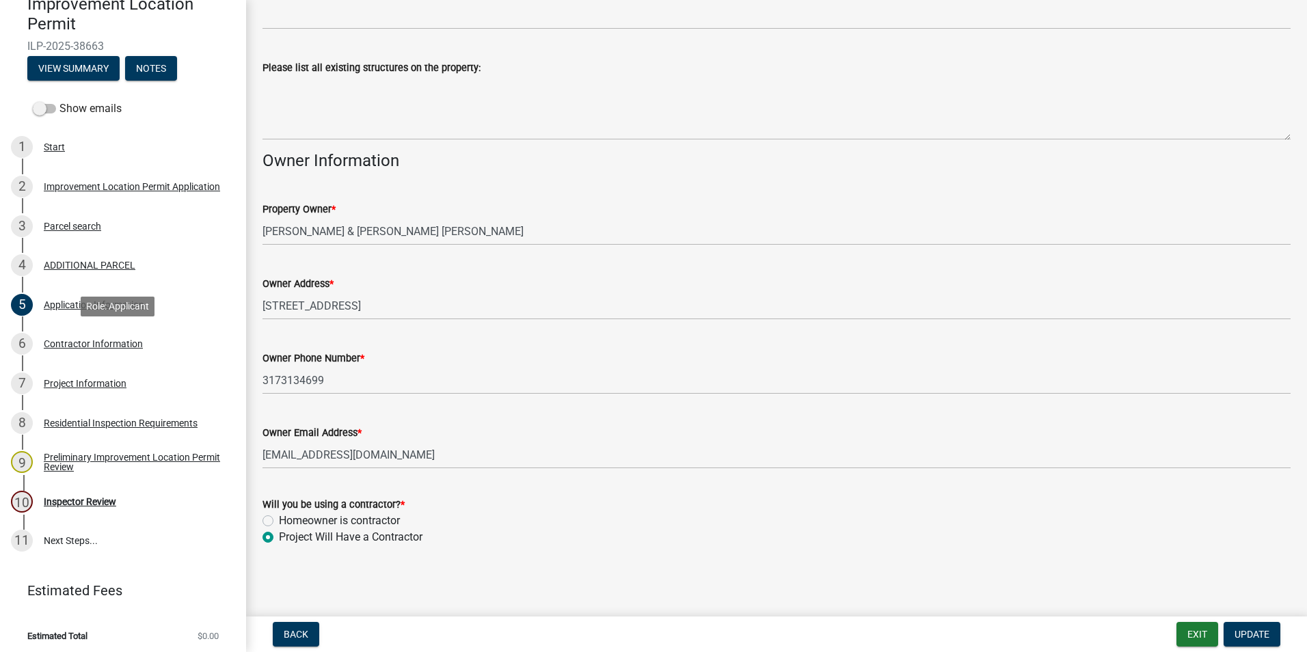
click at [123, 341] on div "Contractor Information" at bounding box center [93, 344] width 99 height 10
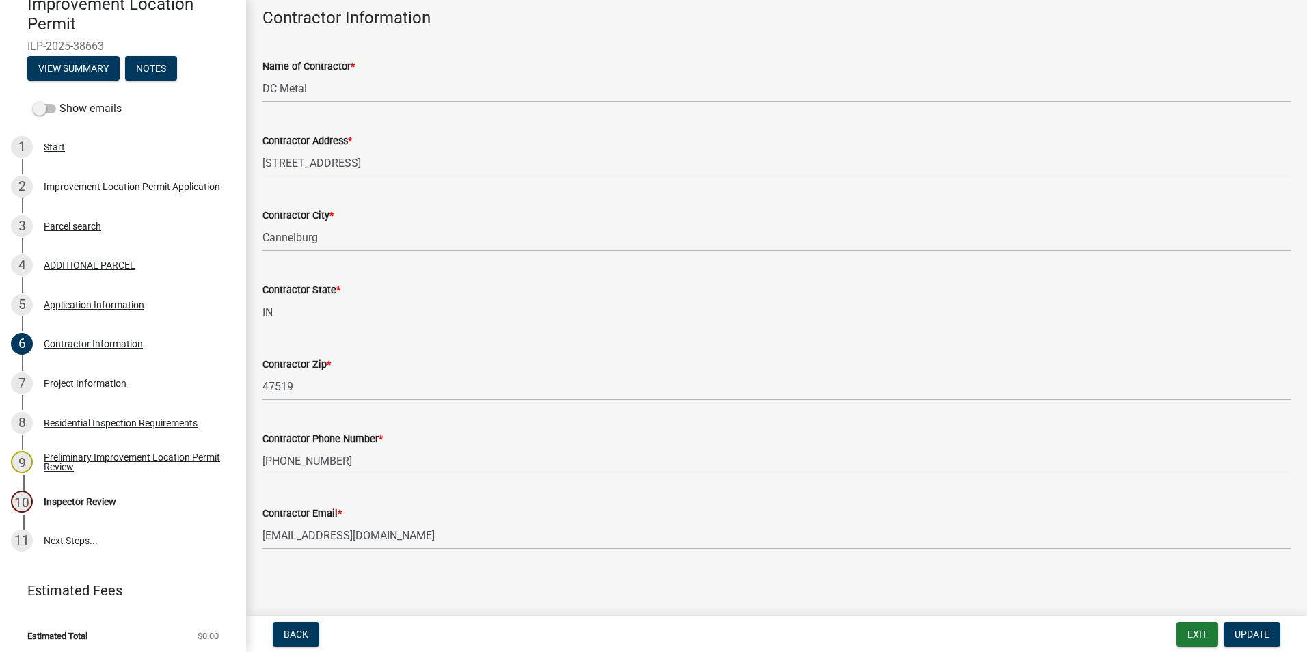
scroll to position [71, 0]
click at [93, 380] on div "Project Information" at bounding box center [85, 384] width 83 height 10
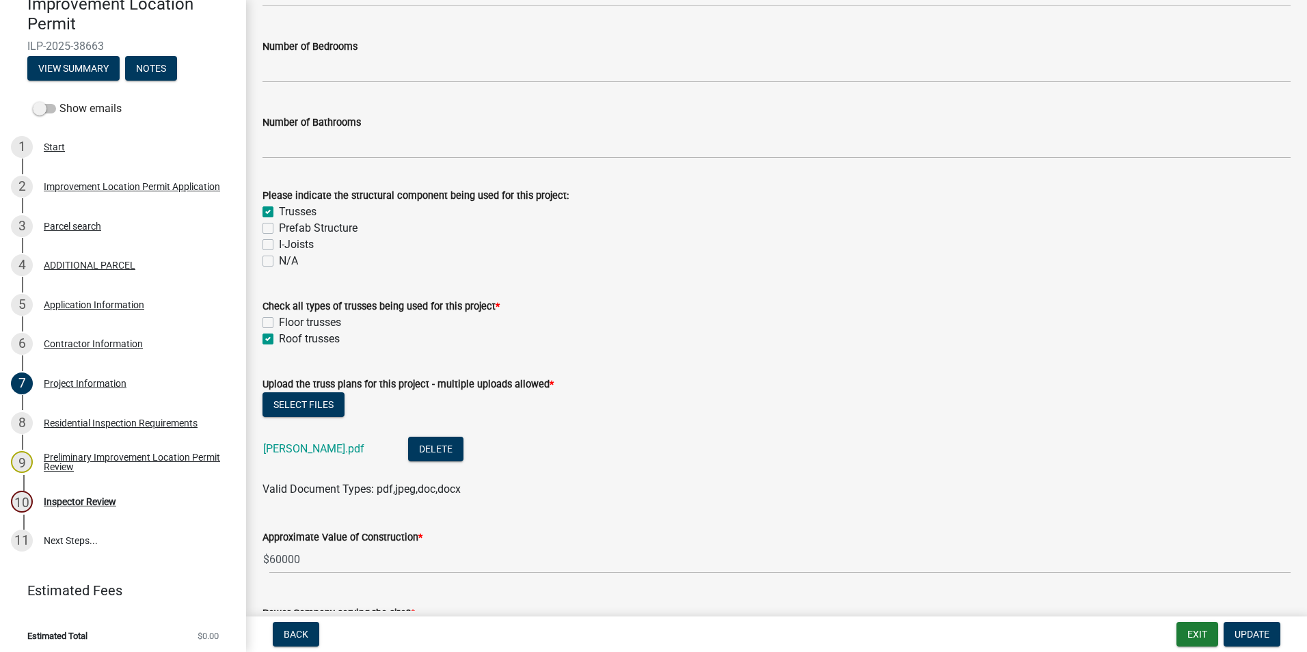
scroll to position [1230, 0]
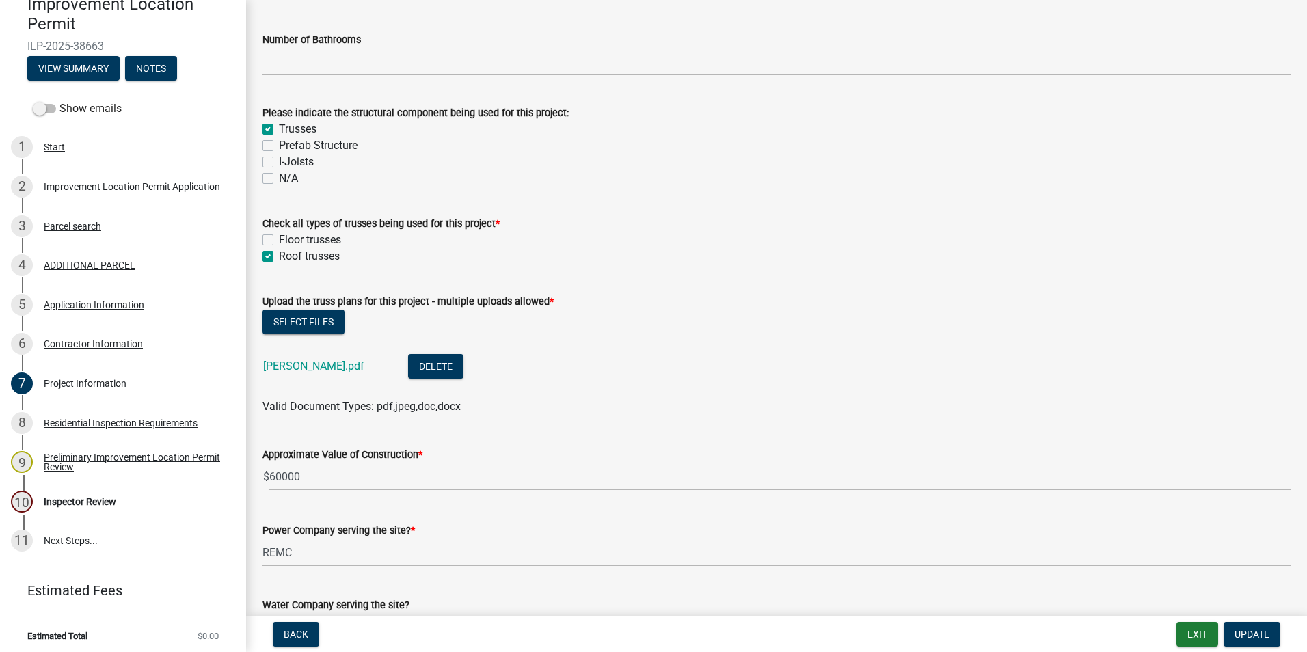
click at [285, 366] on link "[PERSON_NAME].pdf" at bounding box center [313, 366] width 101 height 13
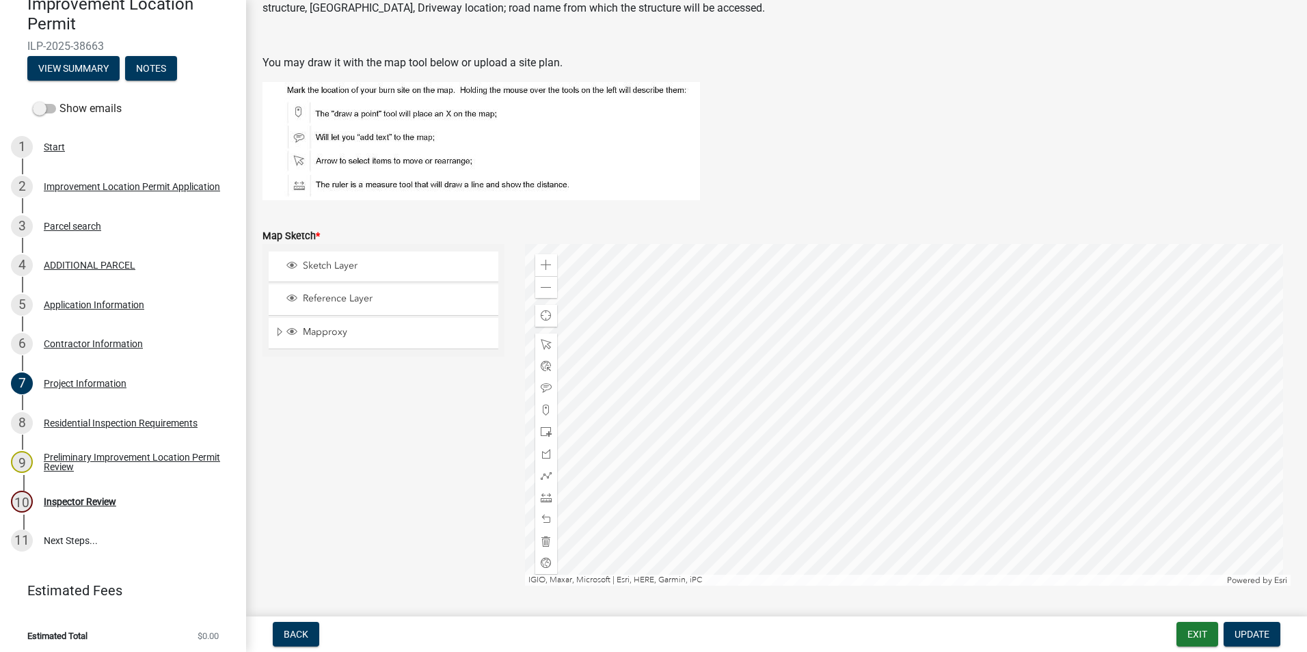
scroll to position [2529, 0]
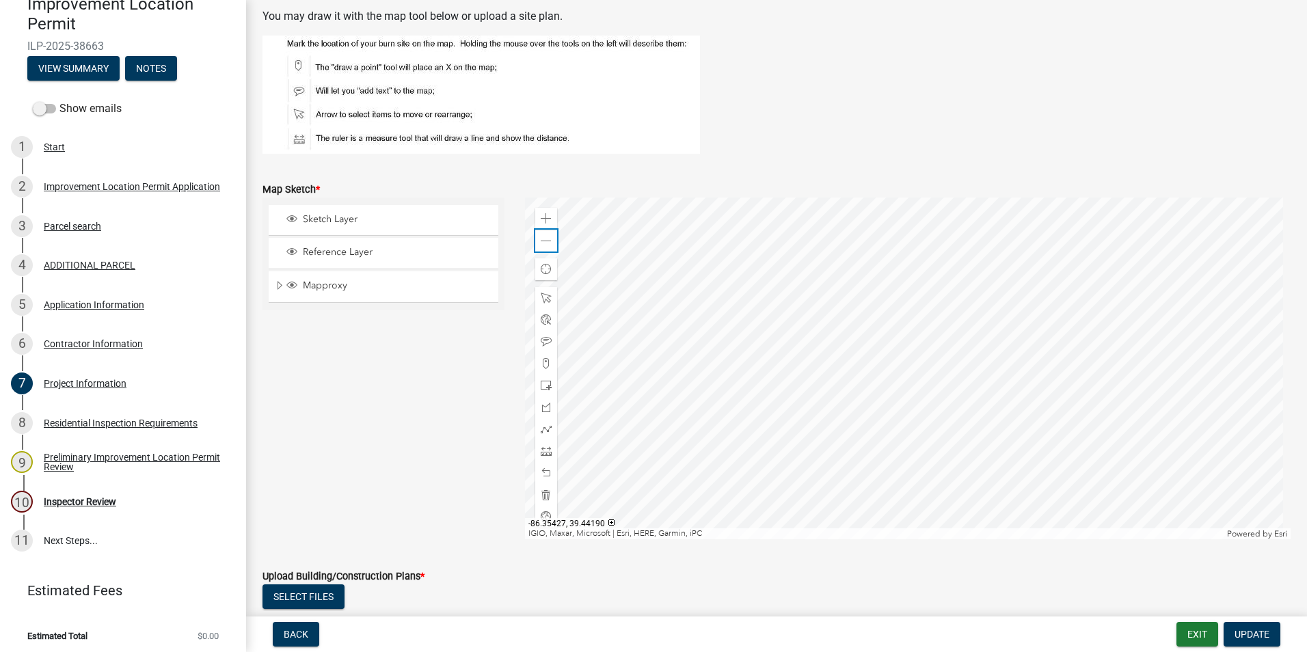
click at [541, 241] on span at bounding box center [546, 241] width 11 height 11
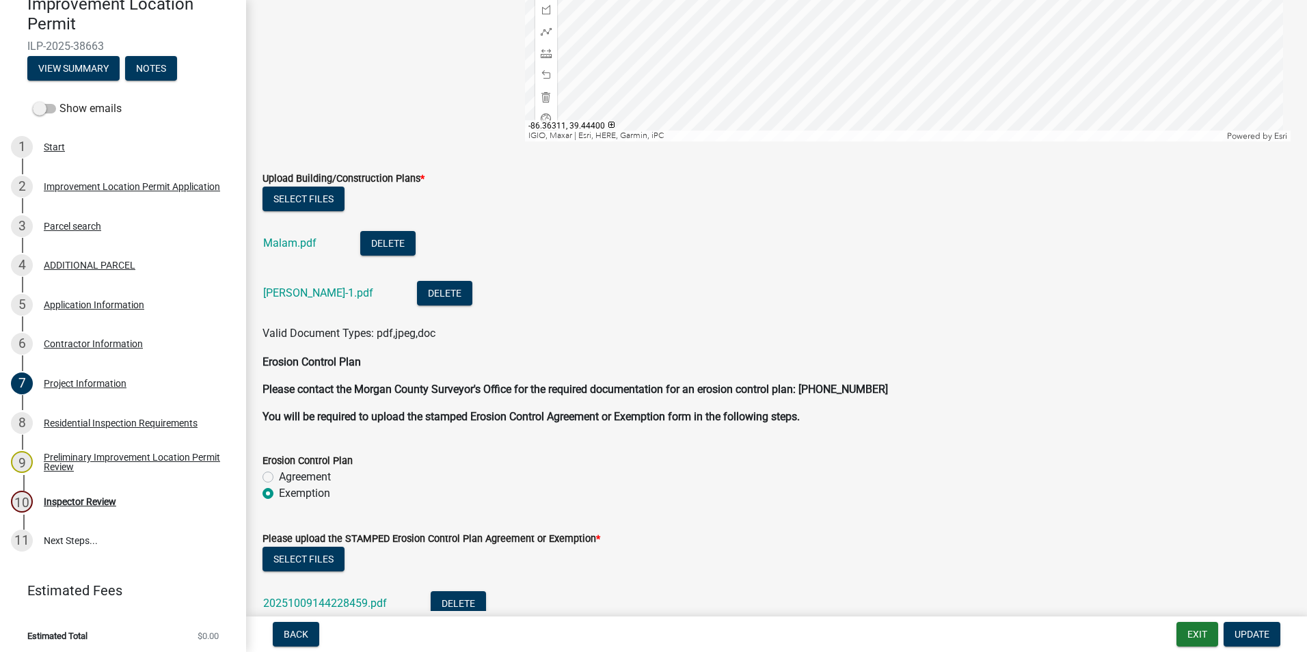
scroll to position [2939, 0]
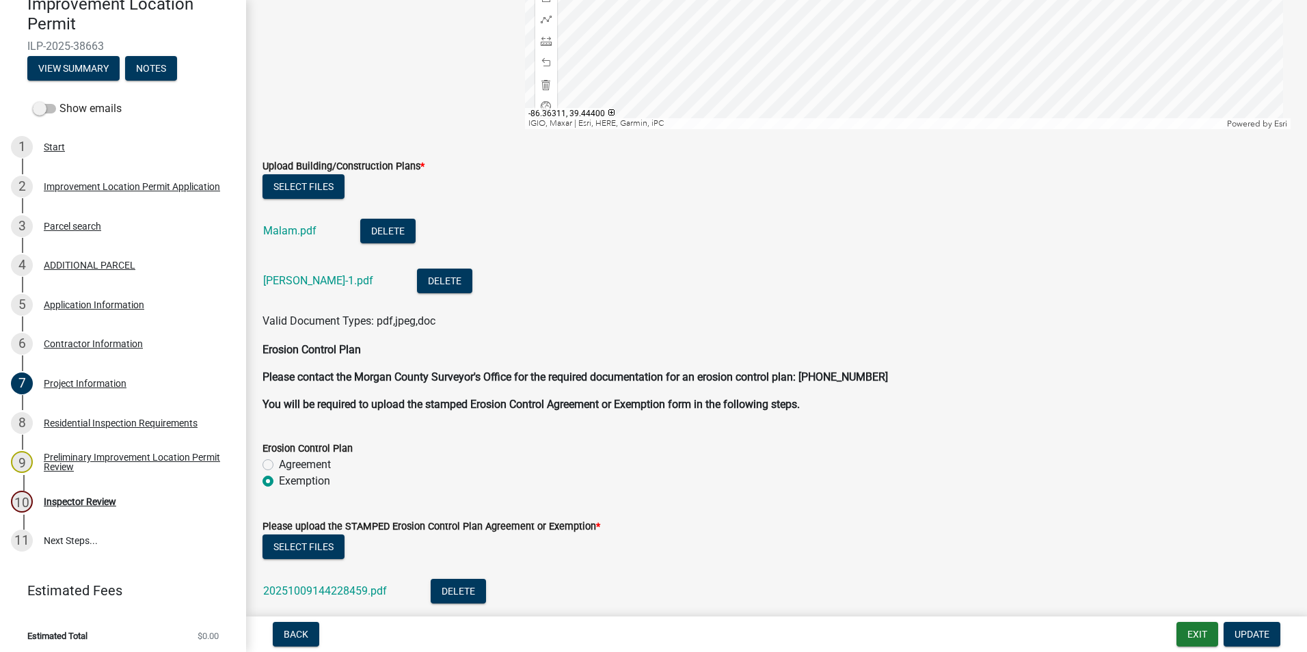
click at [302, 227] on link "Malam.pdf" at bounding box center [289, 230] width 53 height 13
click at [295, 281] on link "[PERSON_NAME]-1.pdf" at bounding box center [318, 280] width 110 height 13
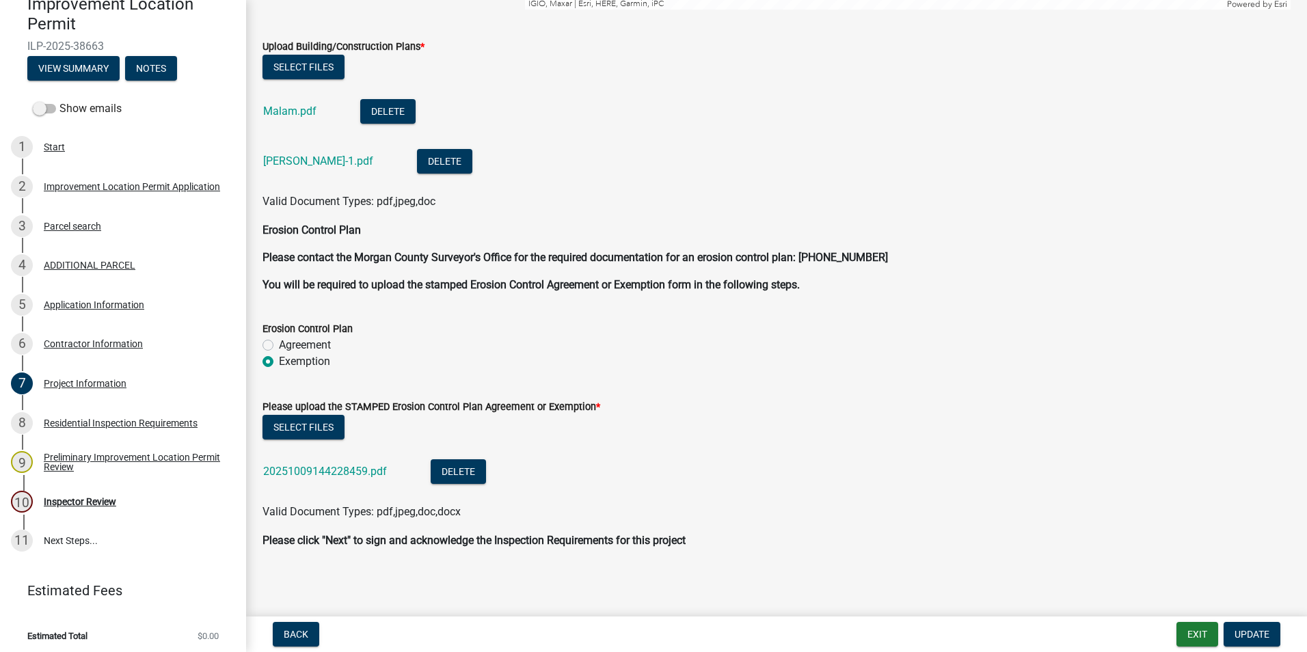
scroll to position [3061, 0]
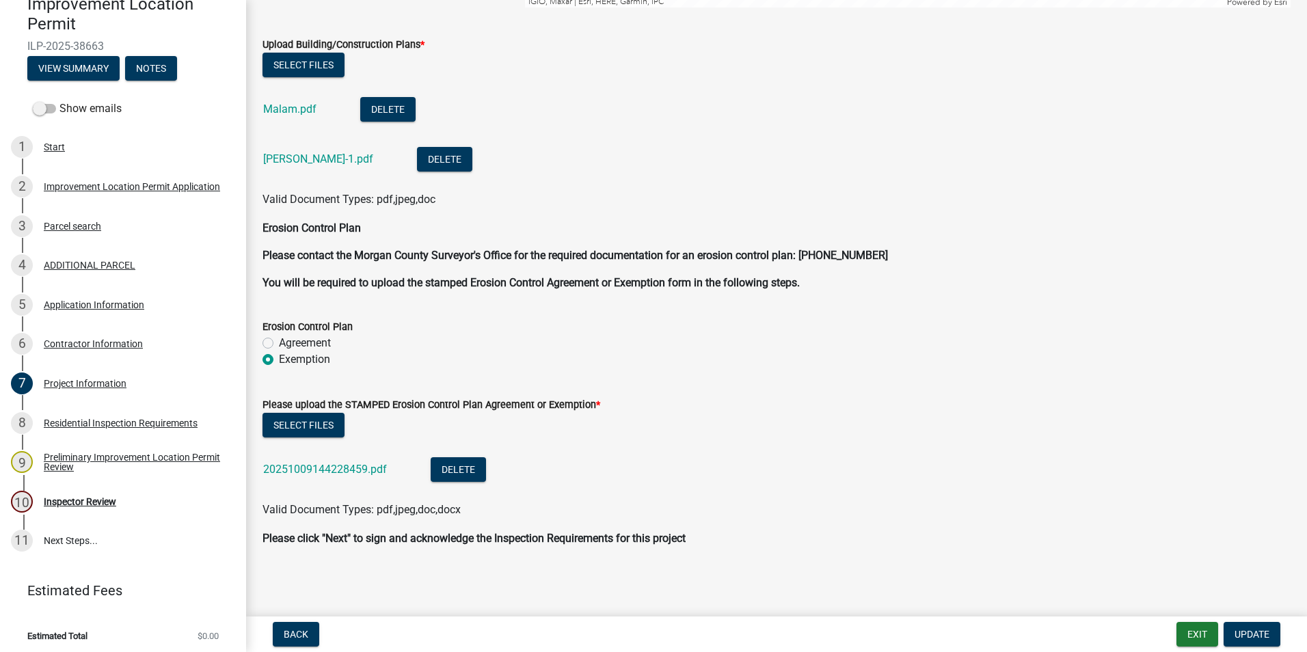
click at [351, 440] on link "20251009144228459.pdf" at bounding box center [325, 469] width 124 height 13
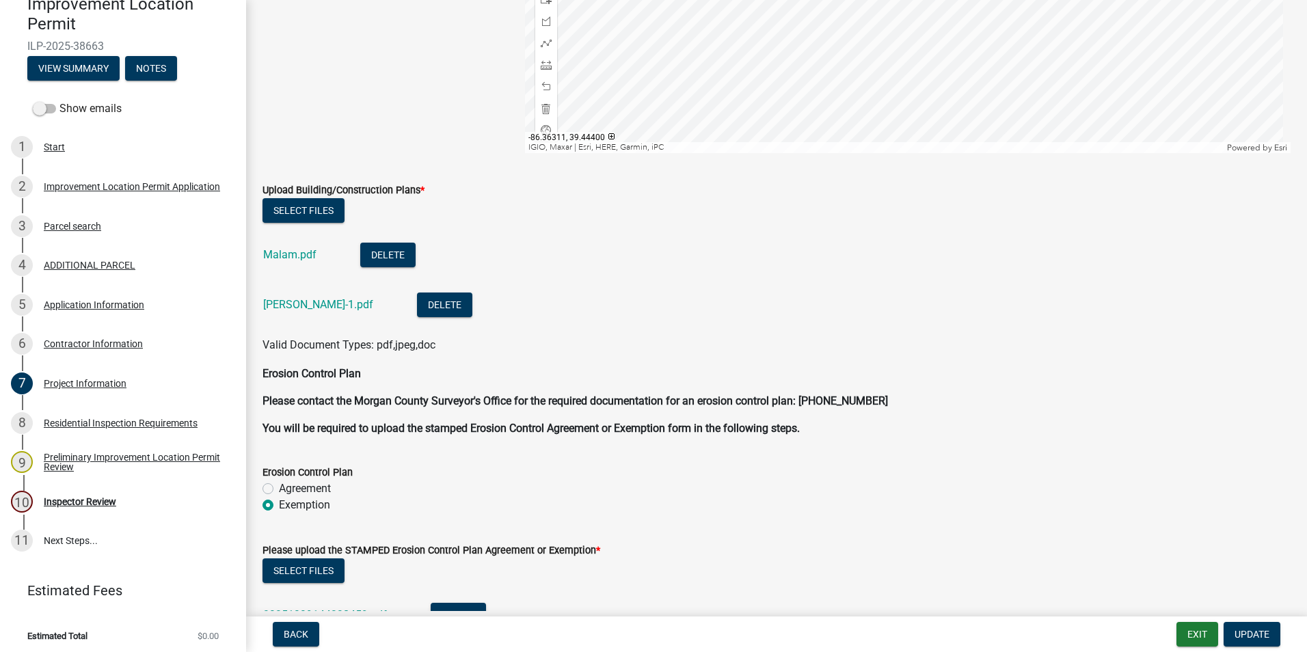
scroll to position [2924, 0]
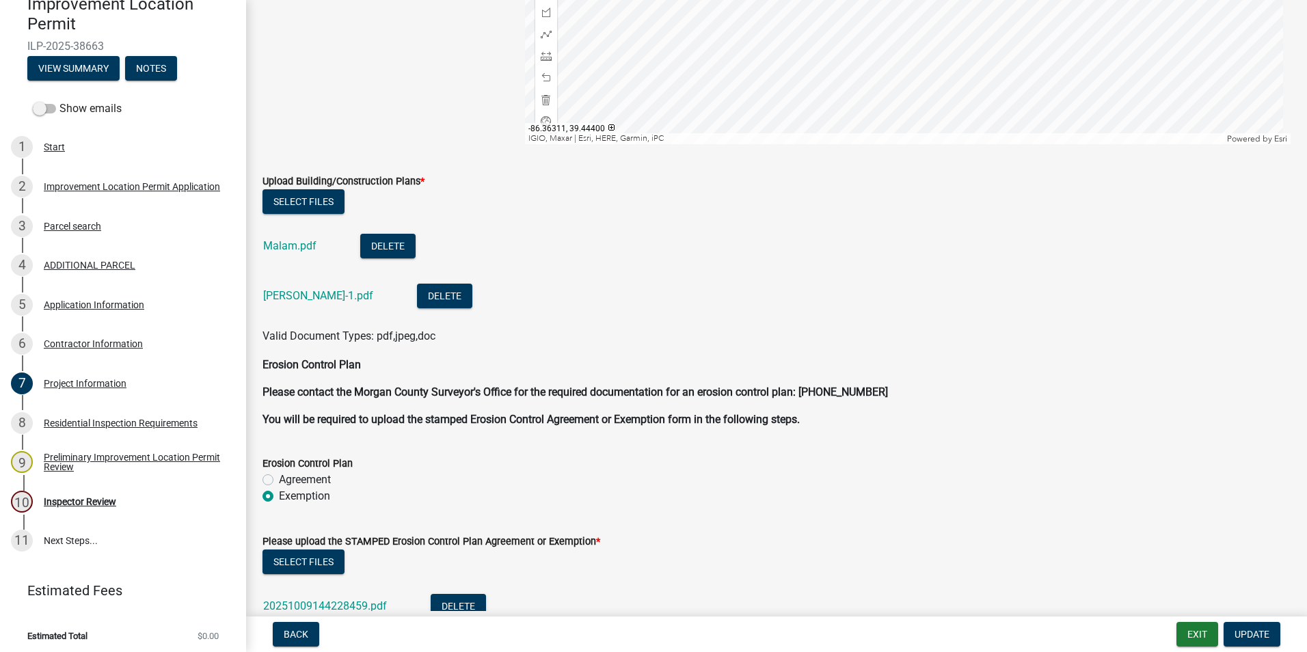
click at [297, 246] on link "Malam.pdf" at bounding box center [289, 245] width 53 height 13
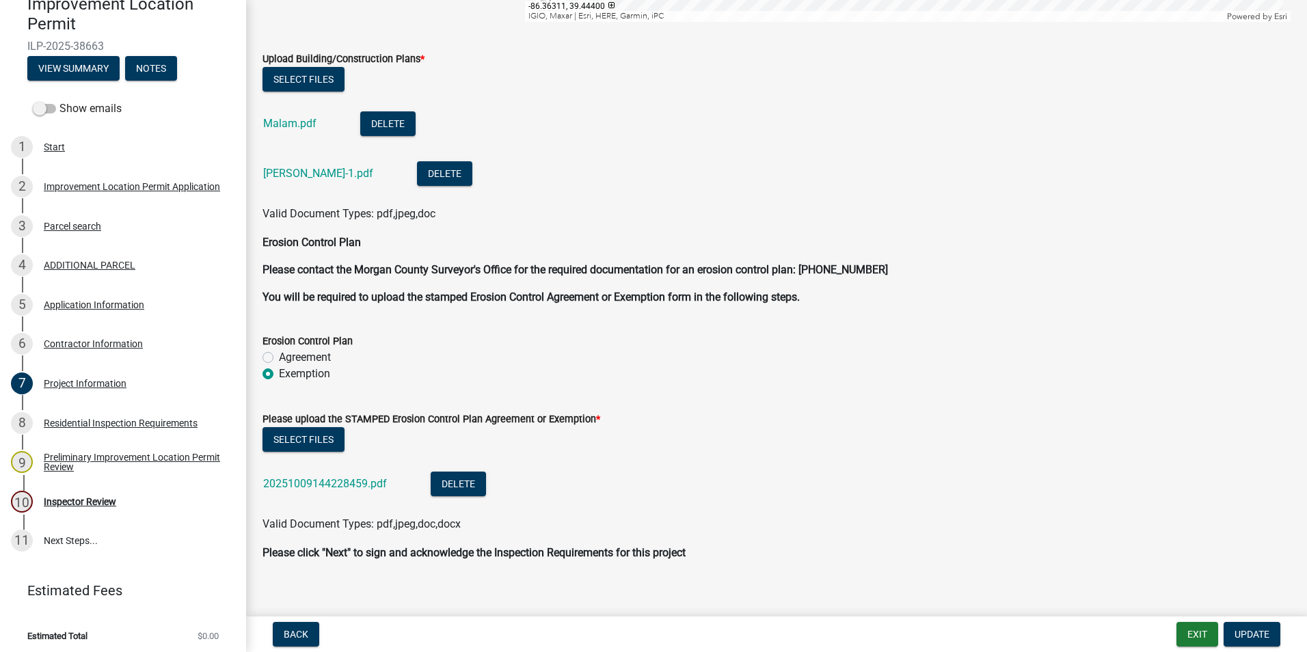
scroll to position [3061, 0]
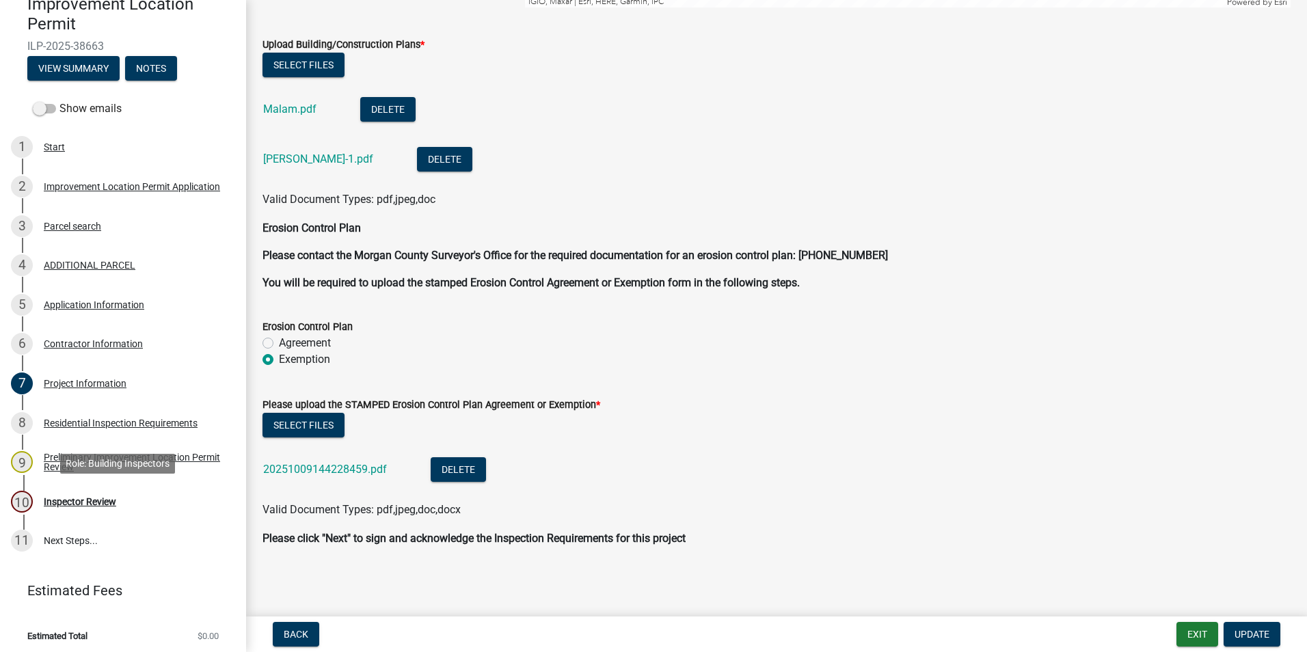
click at [96, 440] on div "Inspector Review" at bounding box center [80, 502] width 72 height 10
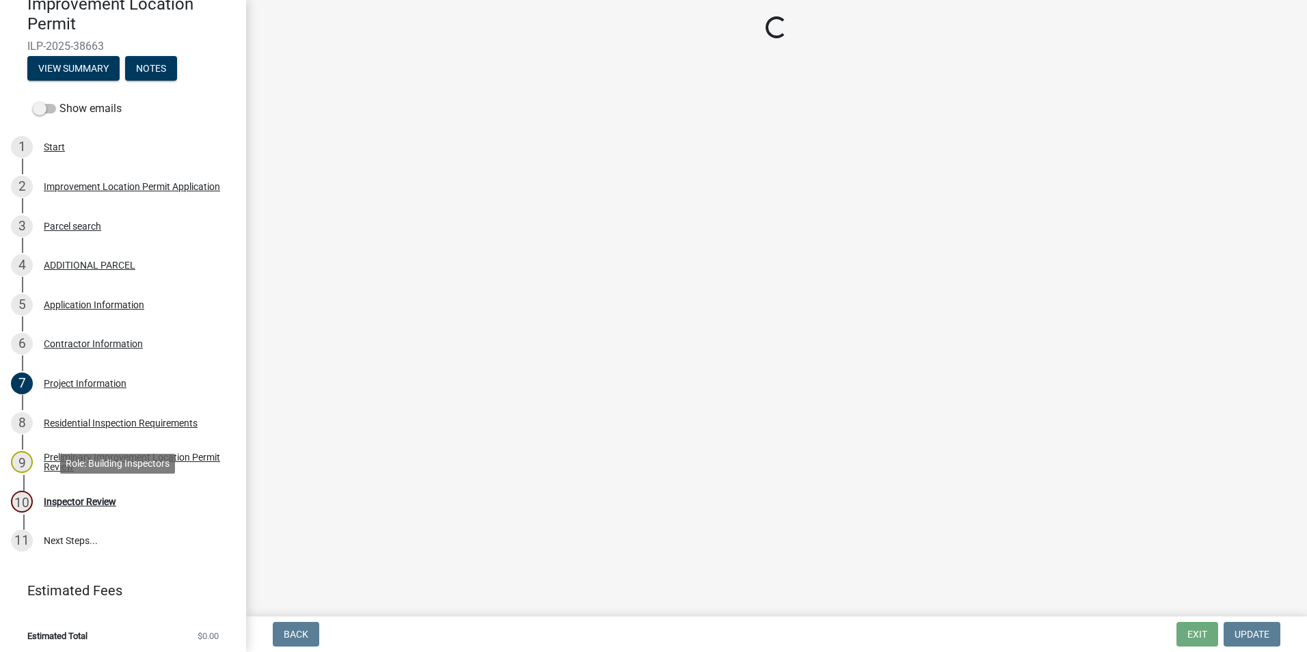
scroll to position [0, 0]
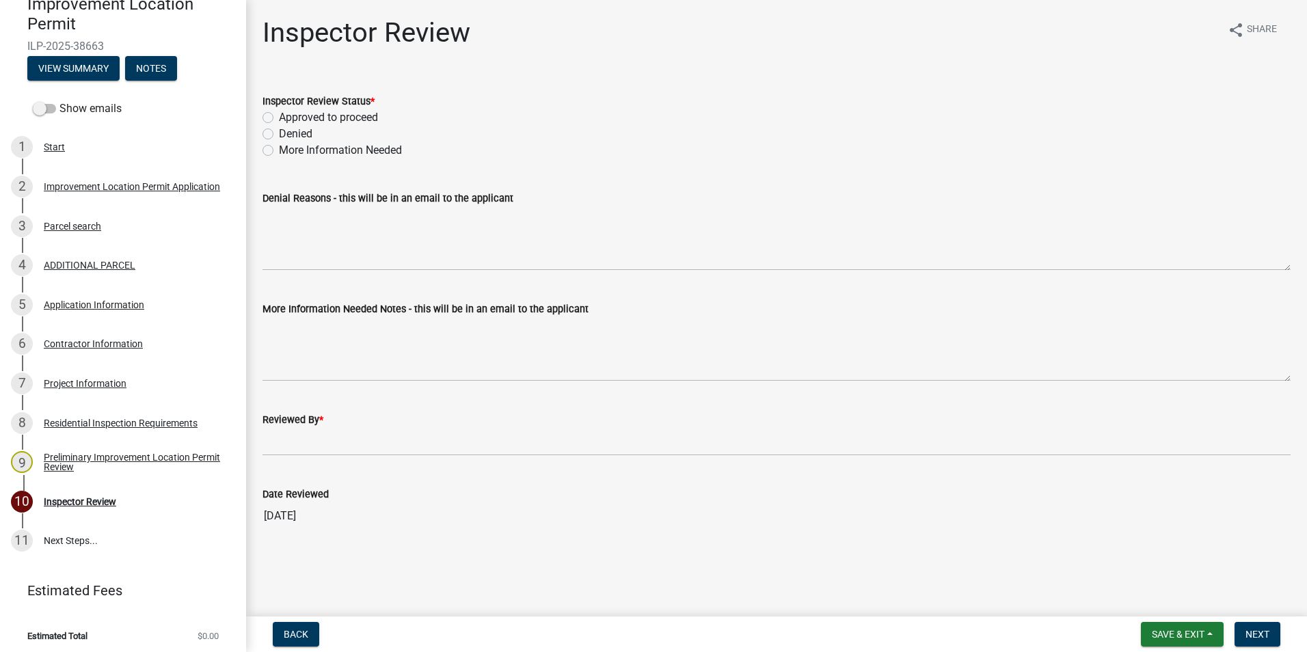
click at [279, 151] on label "More Information Needed" at bounding box center [340, 150] width 123 height 16
click at [279, 151] on input "More Information Needed" at bounding box center [283, 146] width 9 height 9
radio input "true"
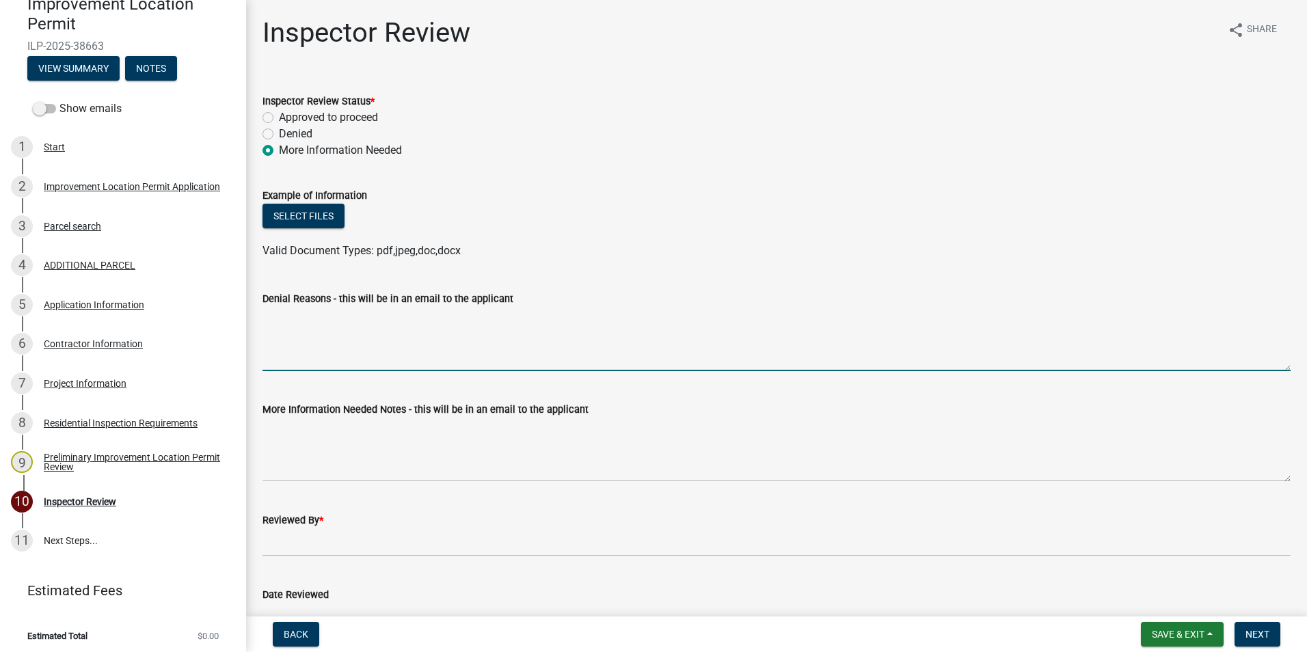
click at [305, 370] on textarea "Denial Reasons - this will be in an email to the applicant" at bounding box center [776, 339] width 1028 height 64
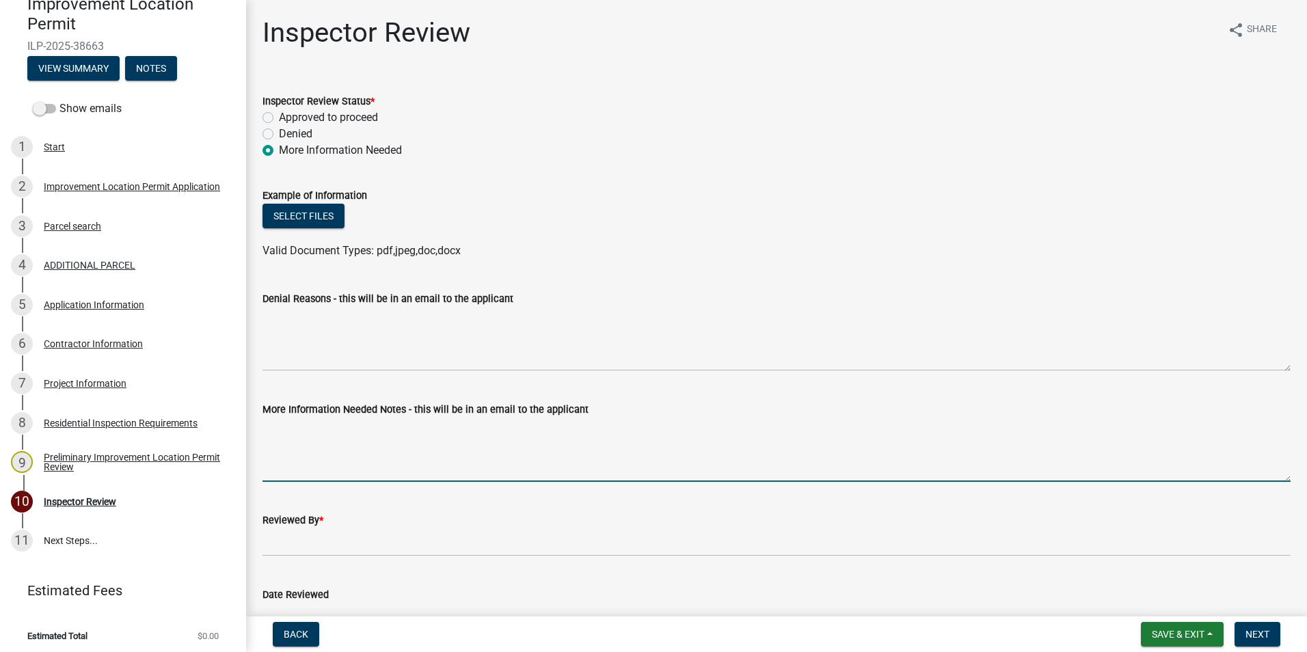
drag, startPoint x: 321, startPoint y: 439, endPoint x: 313, endPoint y: 433, distance: 10.3
click at [321, 437] on textarea "More Information Needed Notes - this will be in an email to the applicant" at bounding box center [776, 450] width 1028 height 64
type textarea "Post locations are required on the overhead drawing to ensure proper spacing an…"
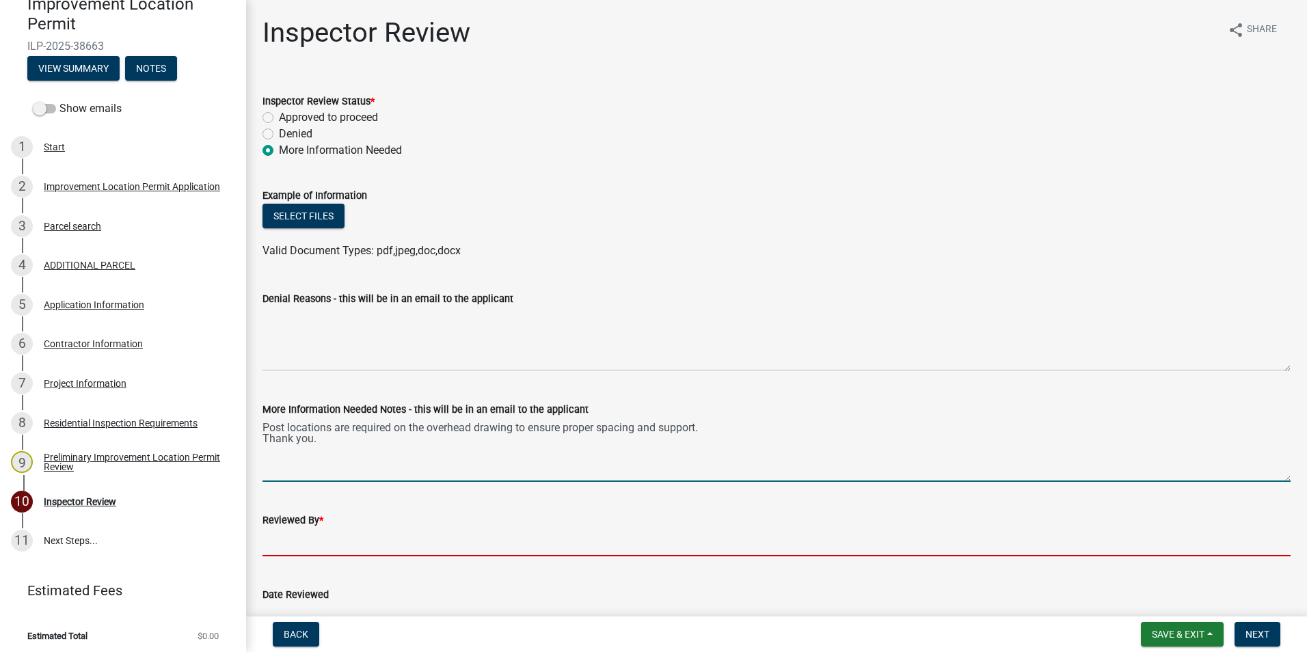
click at [293, 440] on input "Reviewed By *" at bounding box center [776, 542] width 1028 height 28
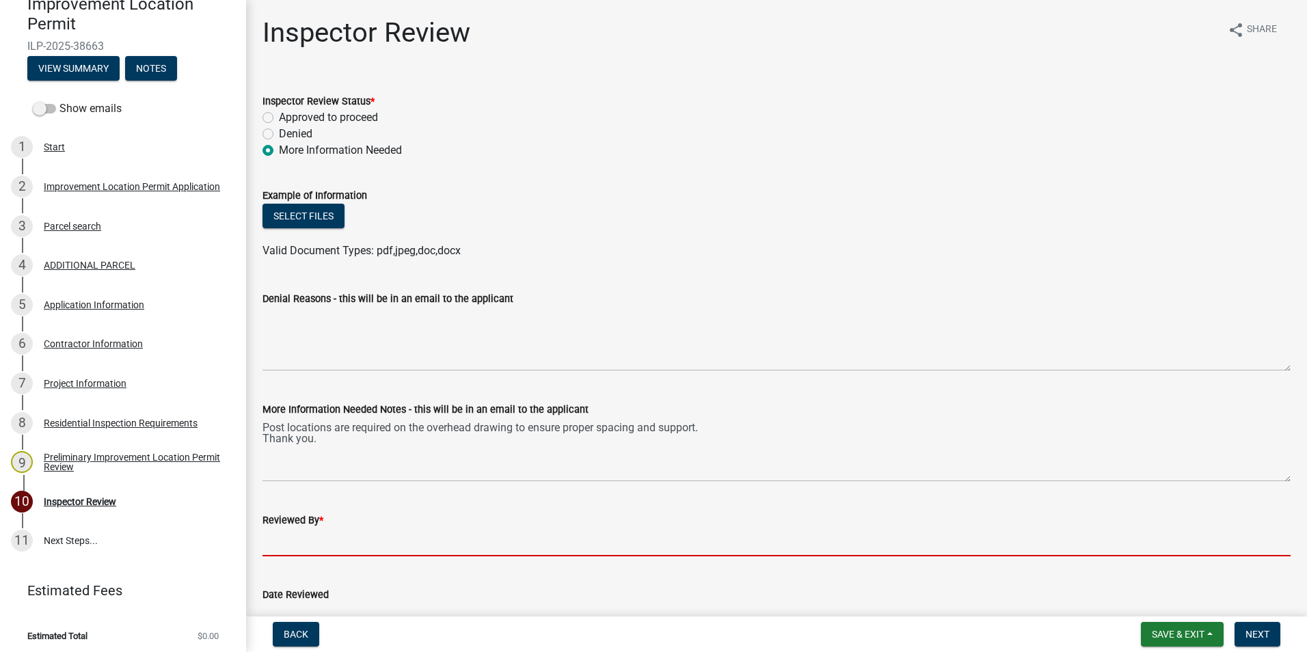
type input "AFM"
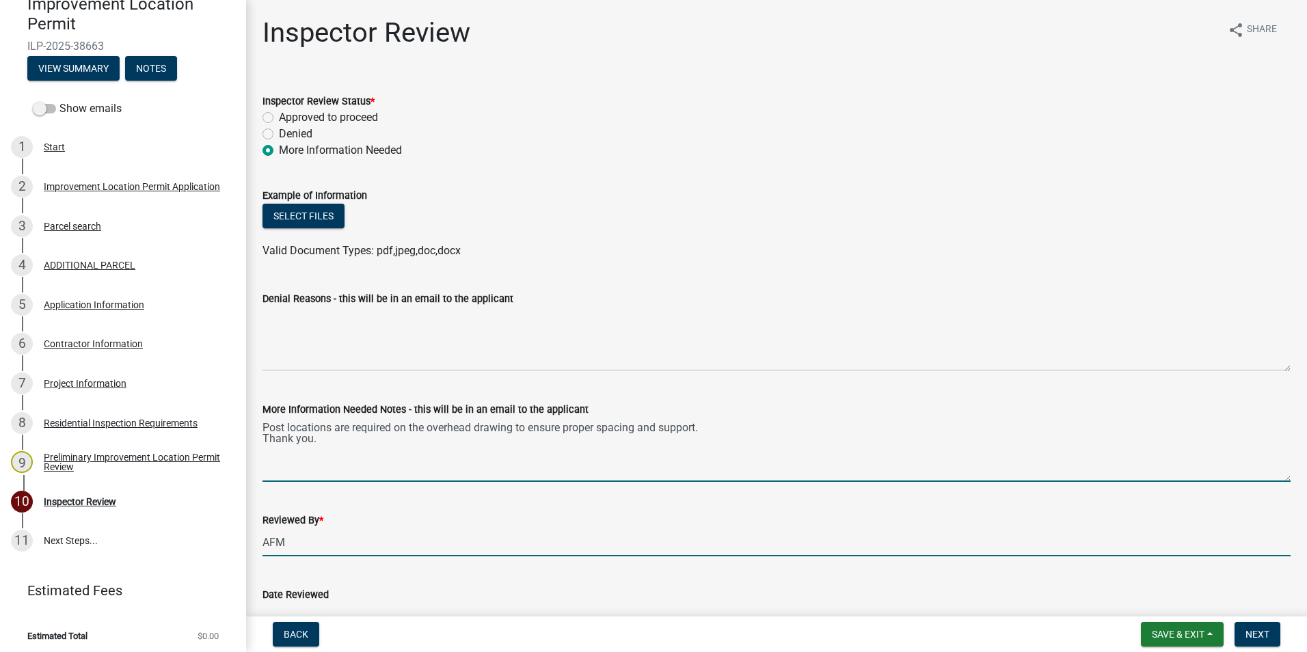
click at [640, 435] on textarea "Post locations are required on the overhead drawing to ensure proper spacing an…" at bounding box center [776, 450] width 1028 height 64
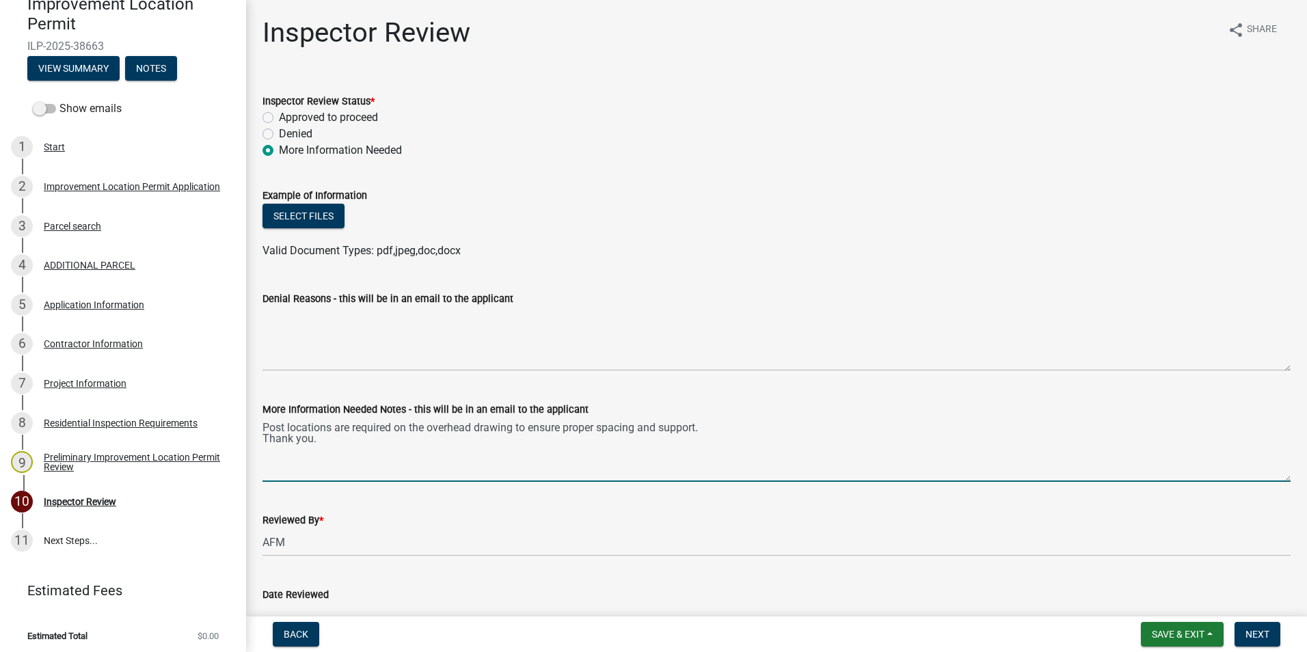
drag, startPoint x: 707, startPoint y: 432, endPoint x: 835, endPoint y: 411, distance: 130.1
click at [640, 431] on textarea "Post locations are required on the overhead drawing to ensure proper spacing an…" at bounding box center [776, 450] width 1028 height 64
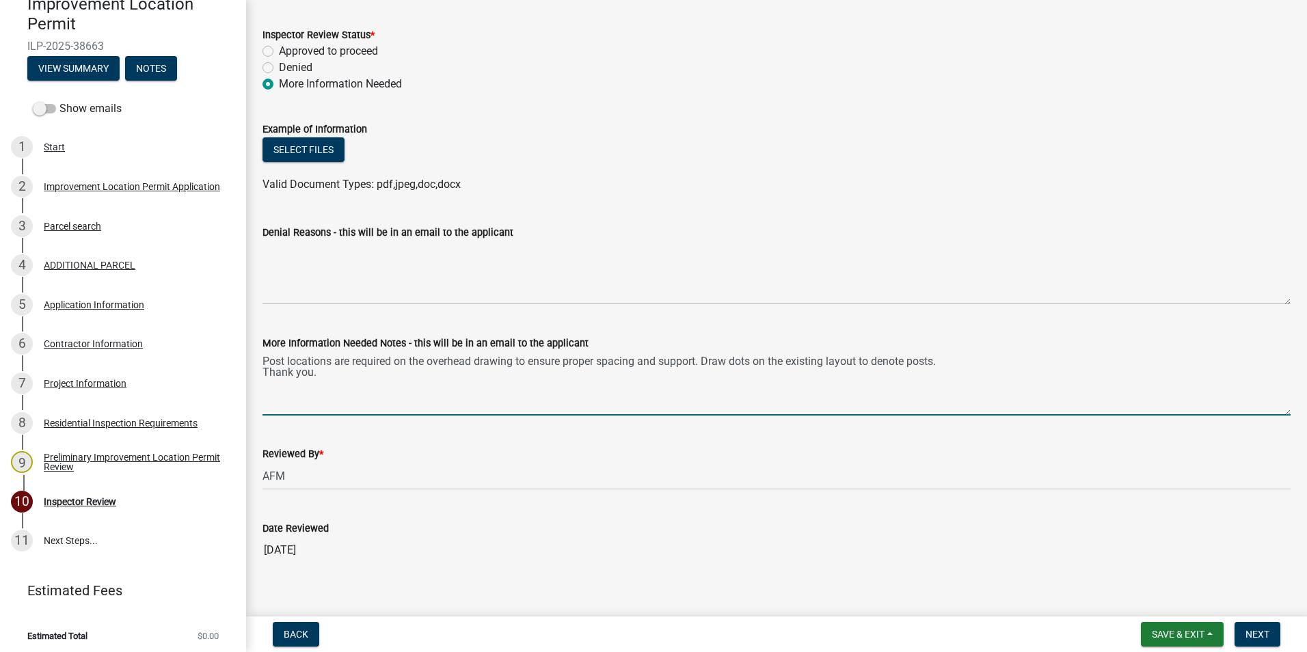
scroll to position [83, 0]
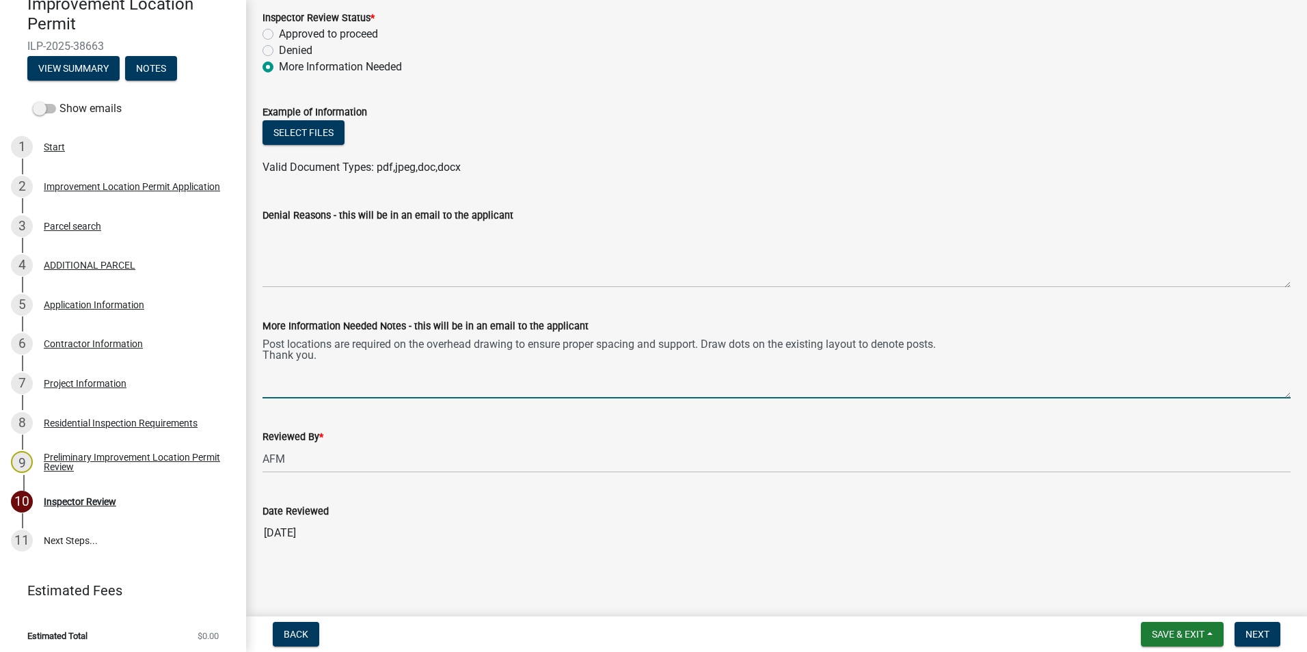
type textarea "Post locations are required on the overhead drawing to ensure proper spacing an…"
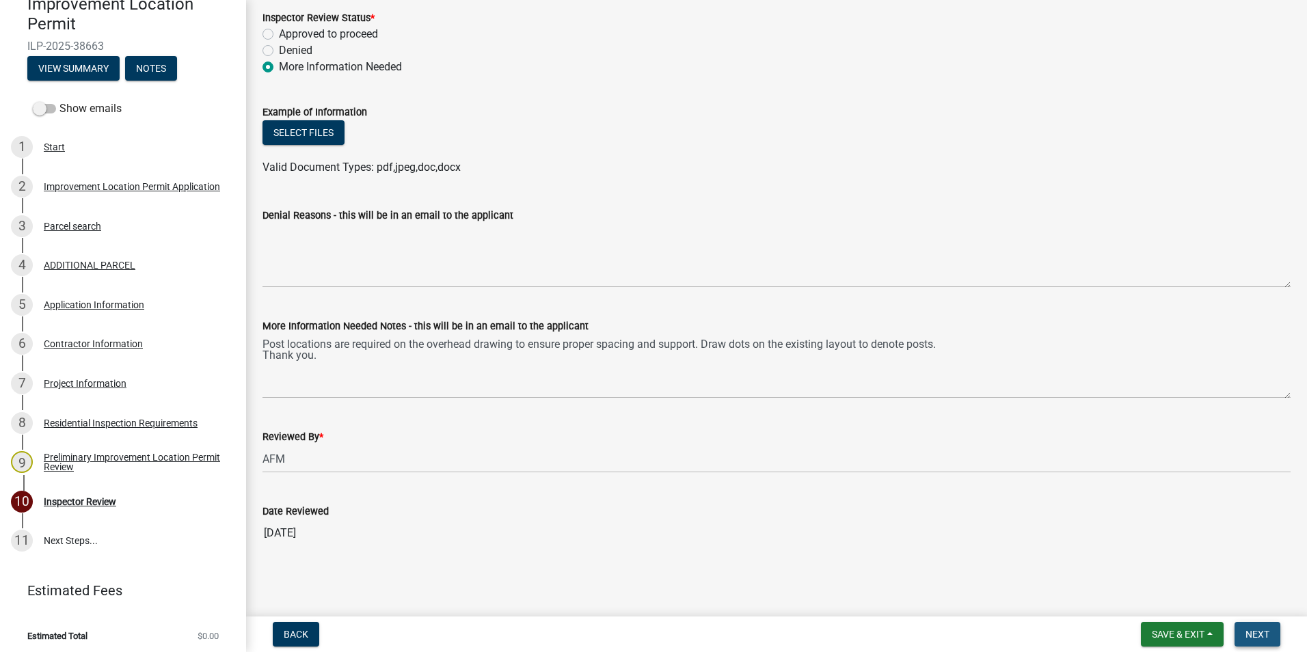
click at [640, 440] on span "Next" at bounding box center [1257, 634] width 24 height 11
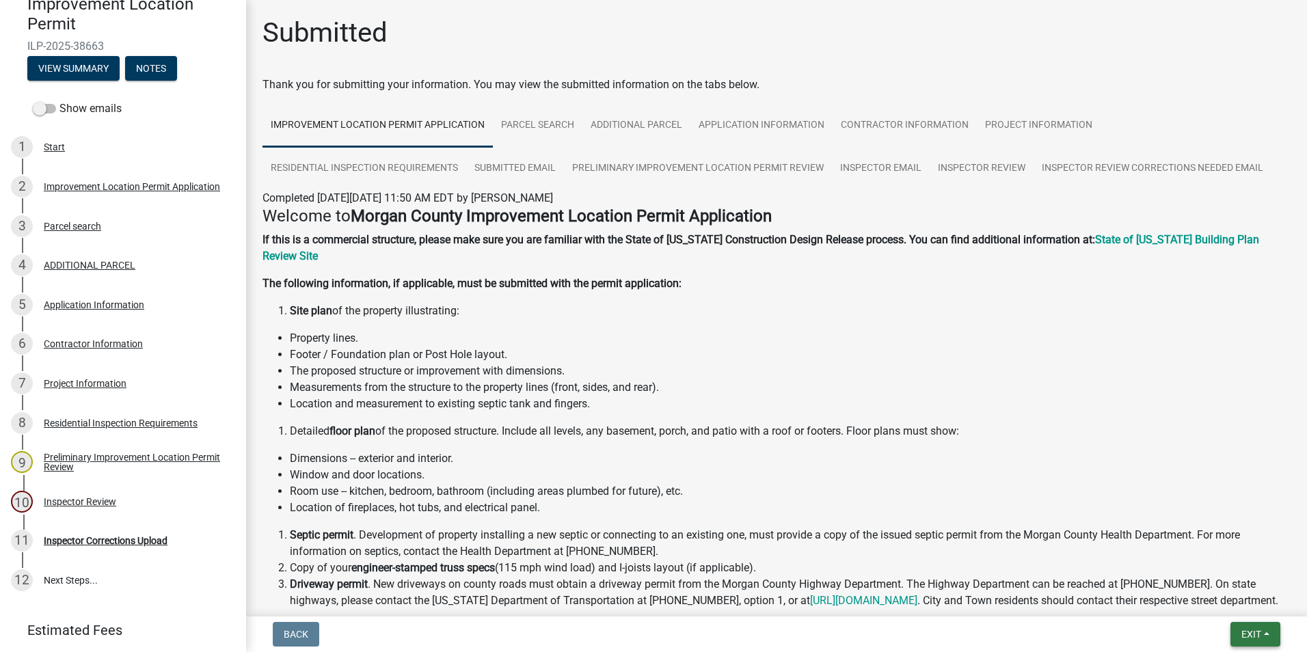
click at [640, 440] on span "Exit" at bounding box center [1251, 634] width 20 height 11
click at [640, 440] on button "Save & Exit" at bounding box center [1225, 598] width 109 height 33
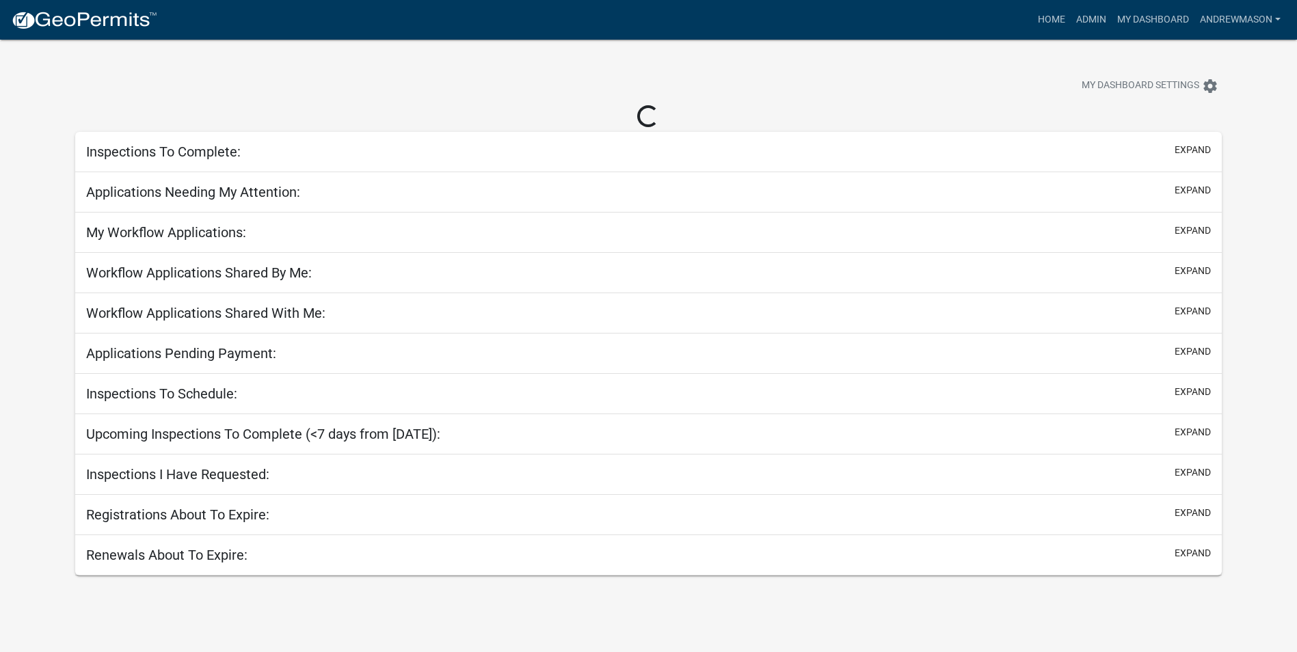
select select "3: 100"
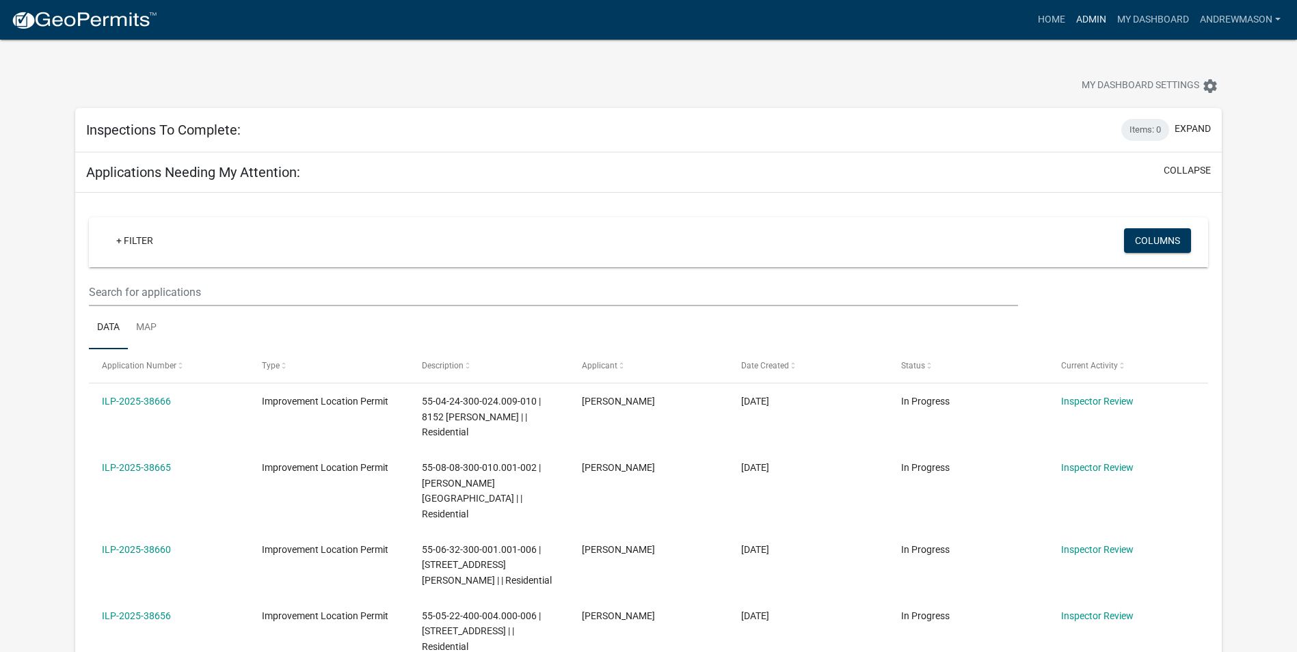
click at [1085, 21] on link "Admin" at bounding box center [1090, 20] width 41 height 26
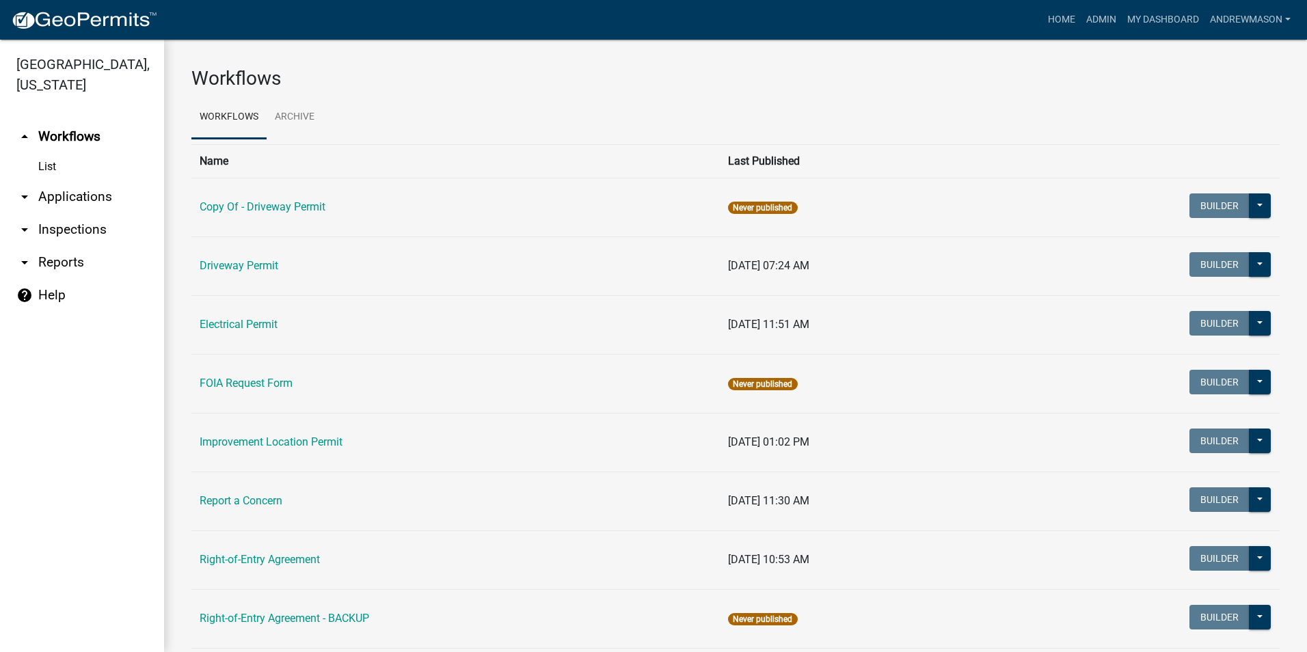
click at [95, 196] on link "arrow_drop_down Applications" at bounding box center [82, 196] width 164 height 33
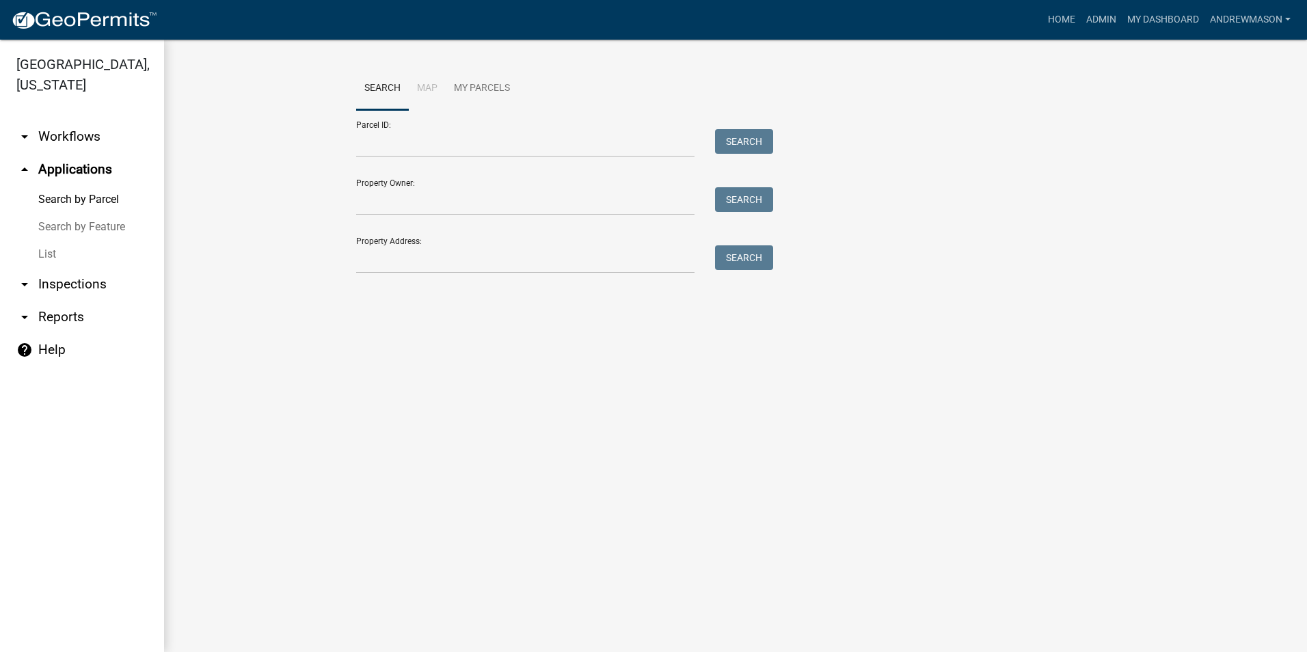
click at [37, 251] on link "List" at bounding box center [82, 254] width 164 height 27
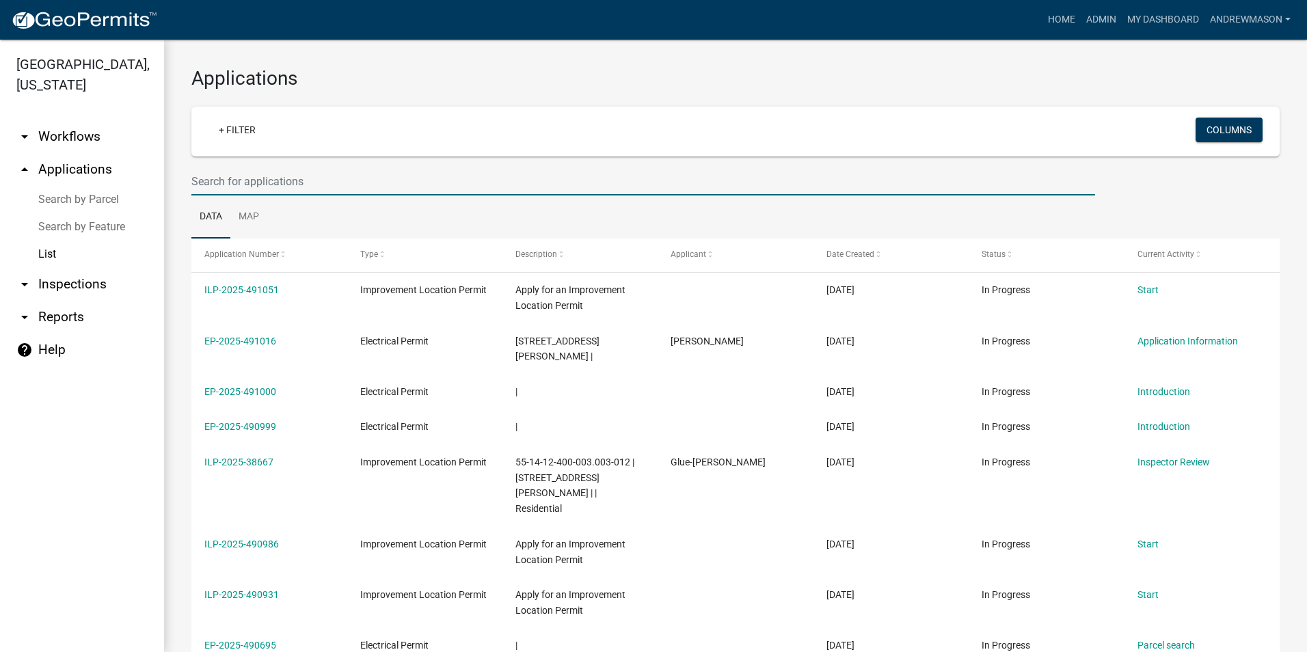
click at [215, 176] on input "text" at bounding box center [643, 181] width 904 height 28
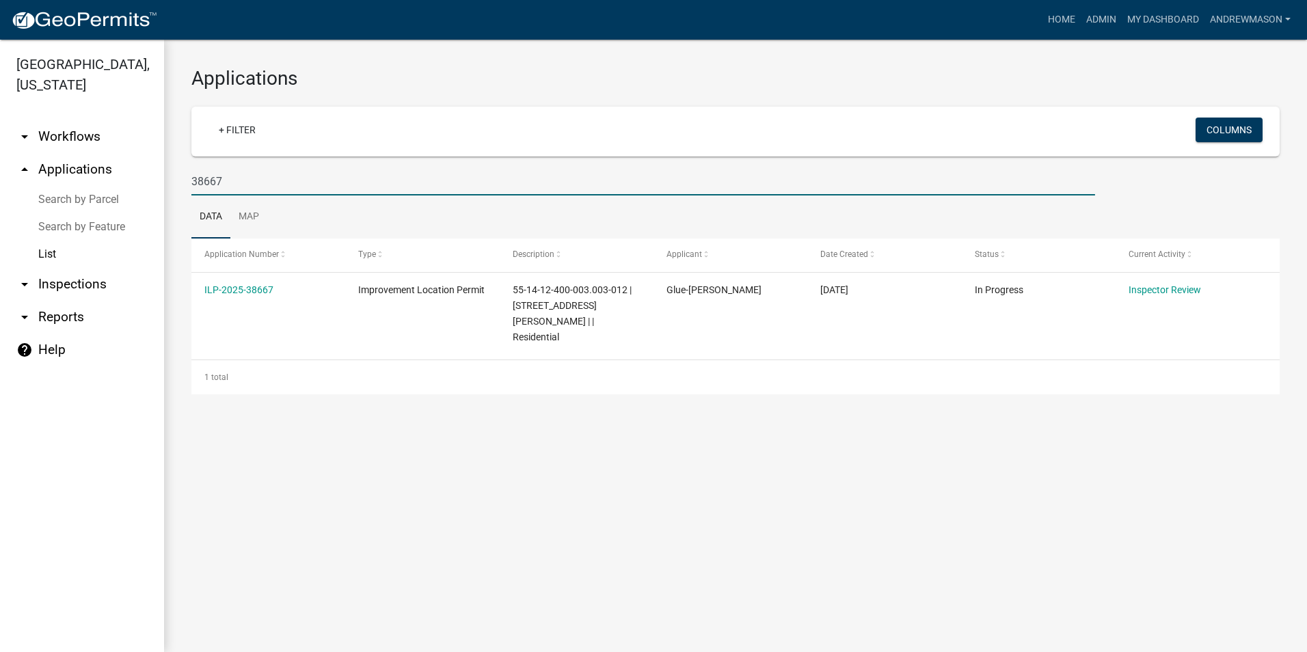
type input "38667"
click at [234, 291] on link "ILP-2025-38667" at bounding box center [238, 289] width 69 height 11
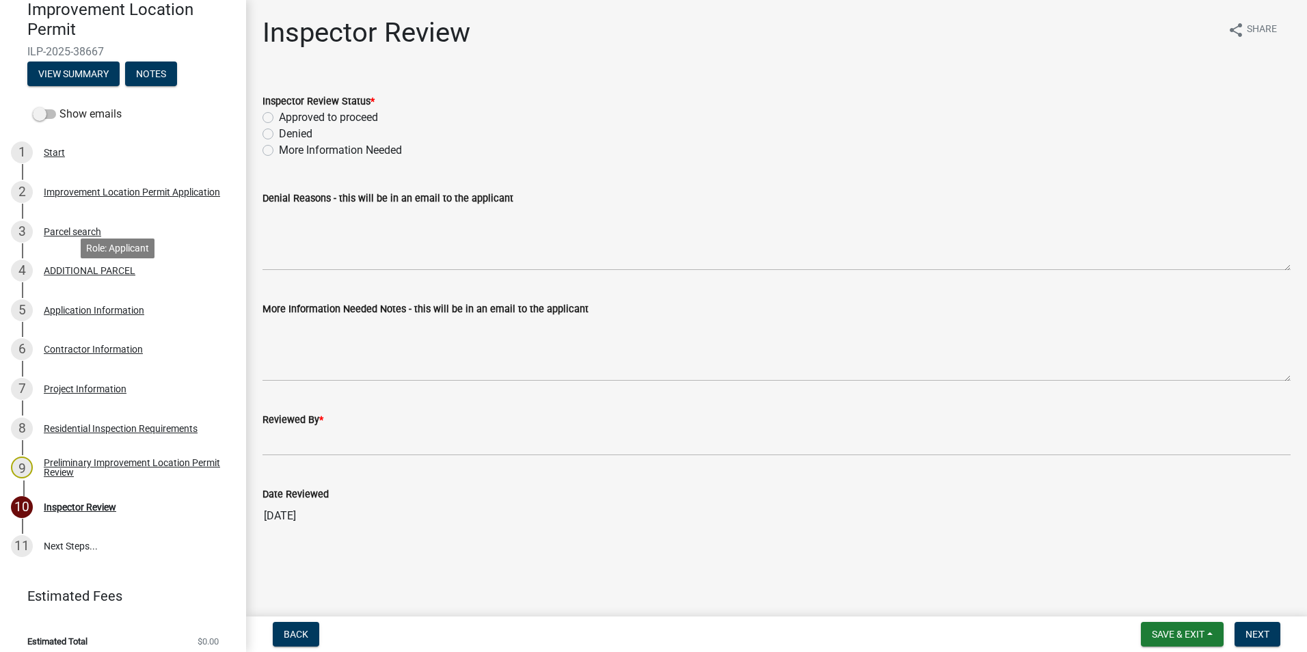
scroll to position [137, 0]
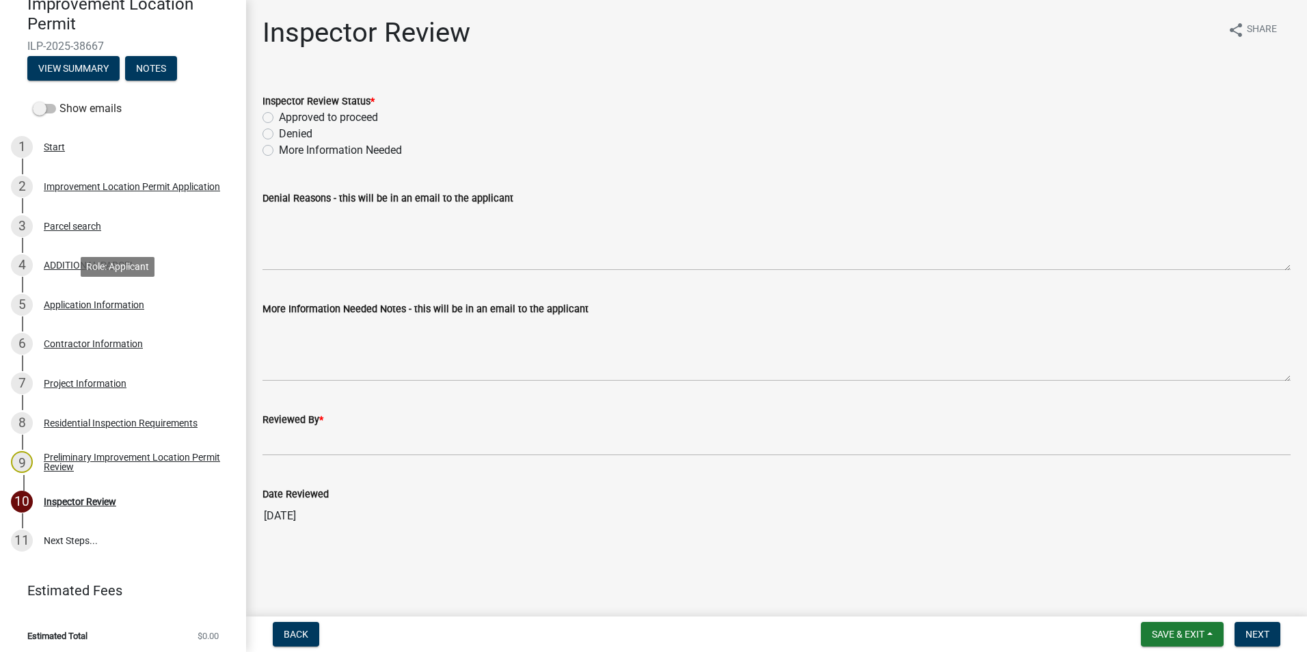
click at [101, 304] on div "Application Information" at bounding box center [94, 305] width 100 height 10
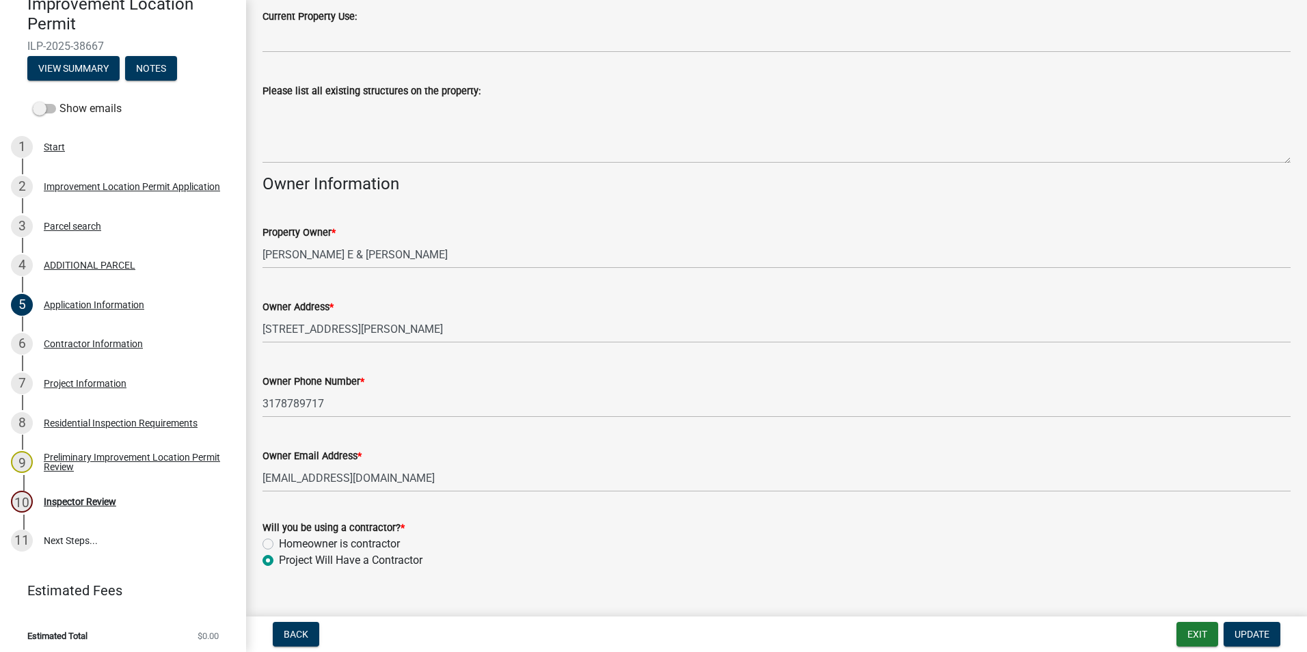
scroll to position [515, 0]
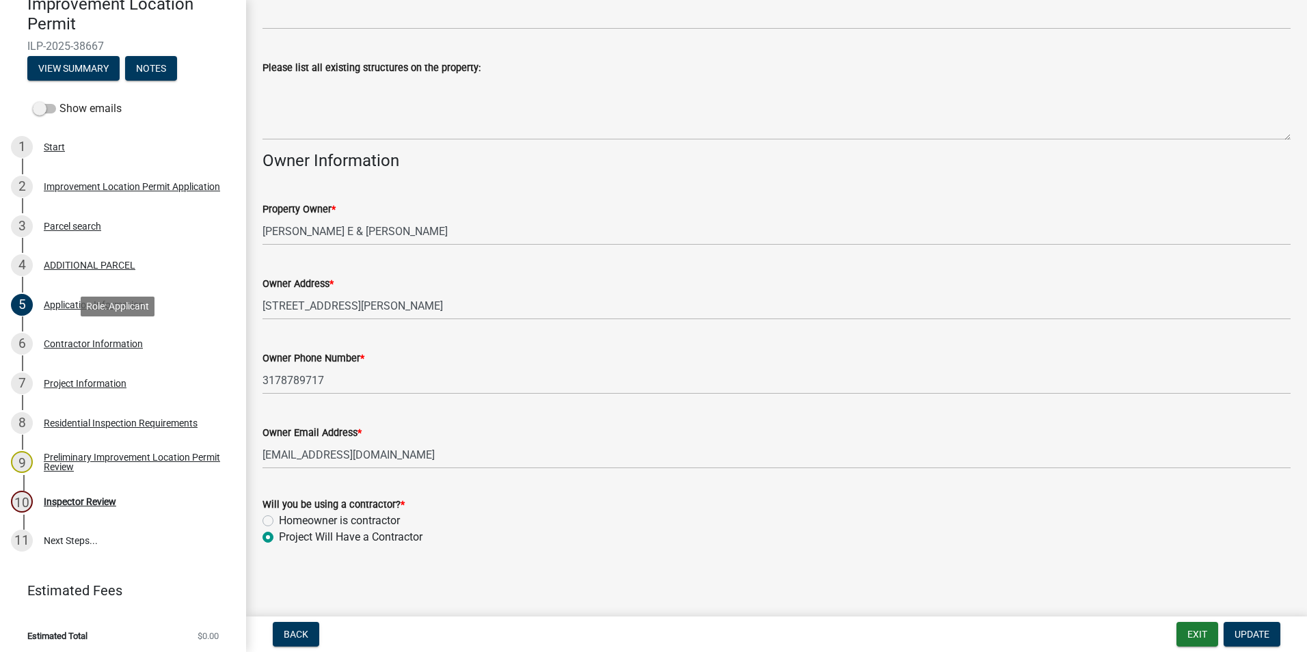
click at [64, 345] on div "Contractor Information" at bounding box center [93, 344] width 99 height 10
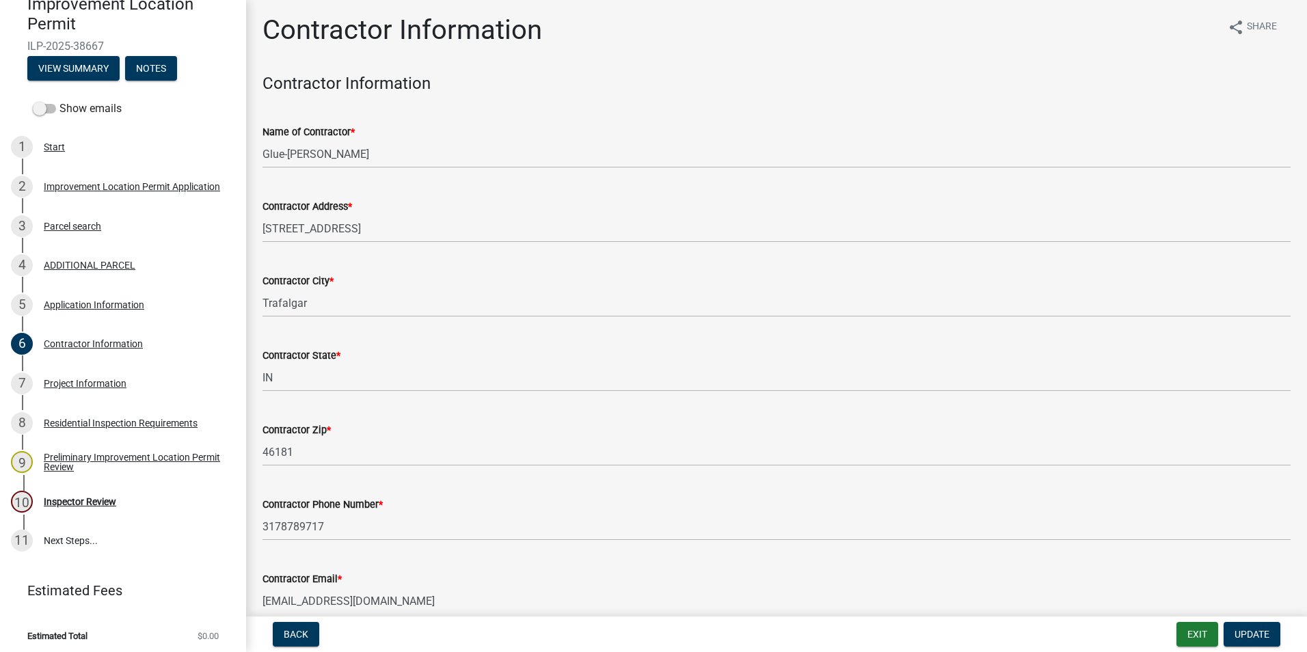
scroll to position [0, 0]
click at [91, 382] on div "Project Information" at bounding box center [85, 384] width 83 height 10
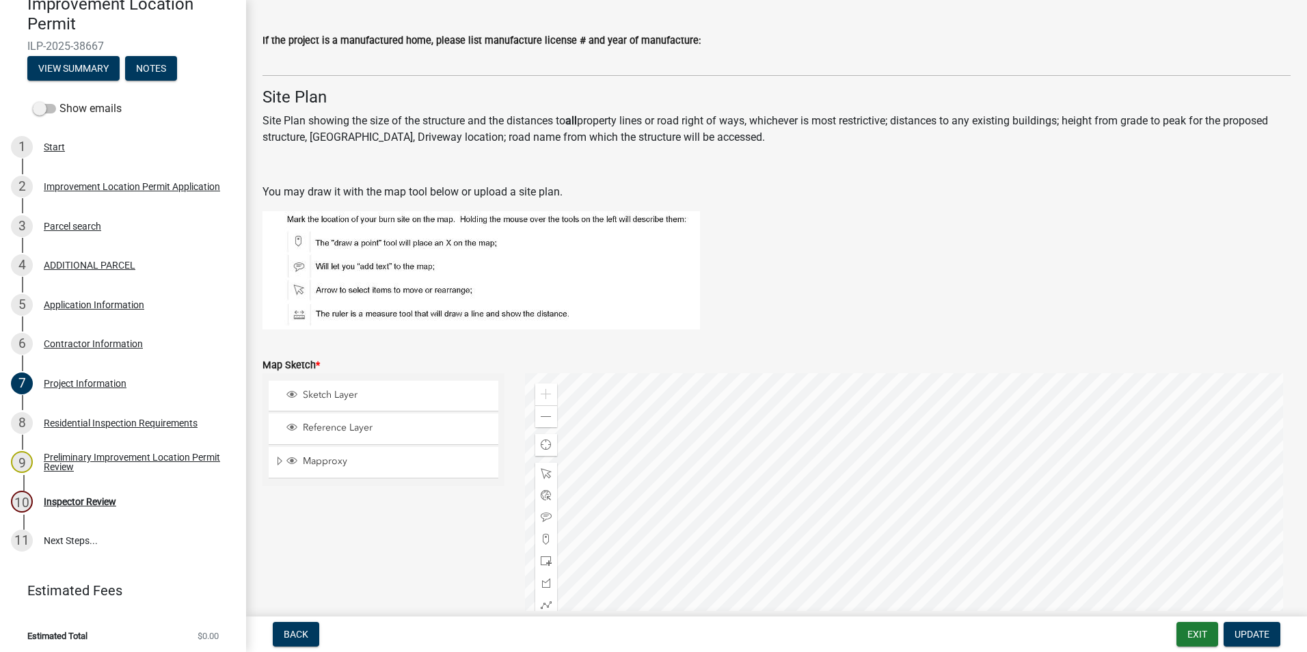
scroll to position [2324, 0]
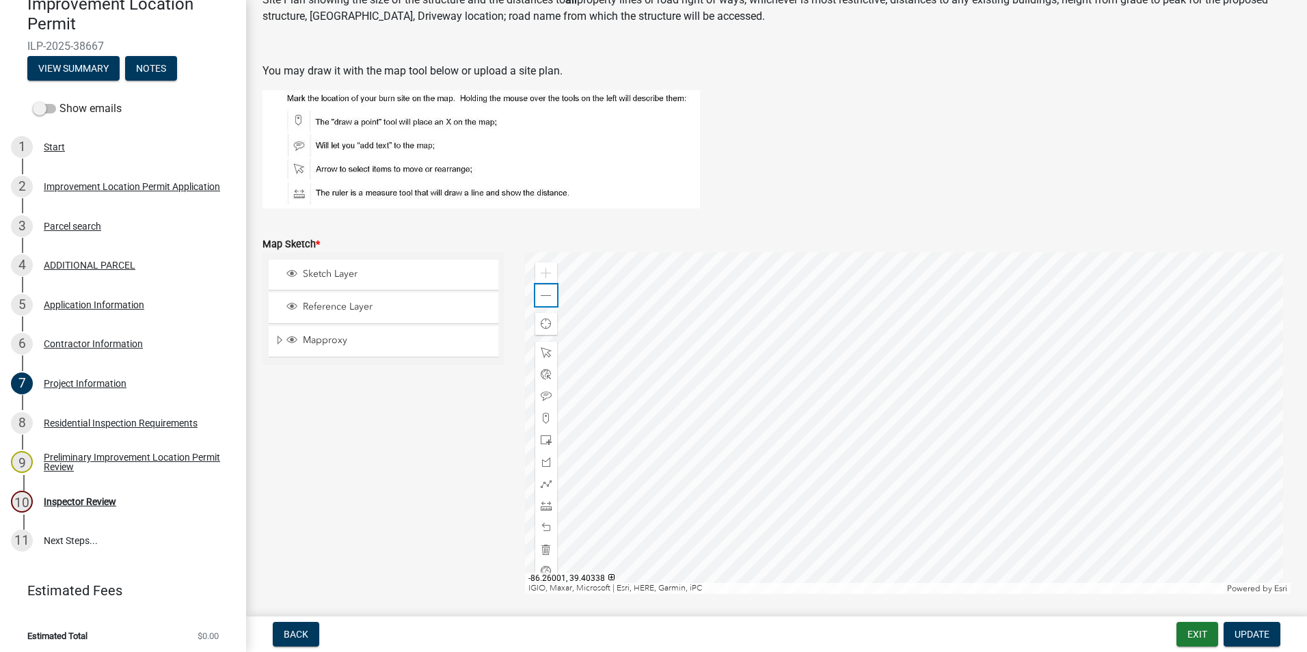
click at [541, 291] on span at bounding box center [546, 296] width 11 height 11
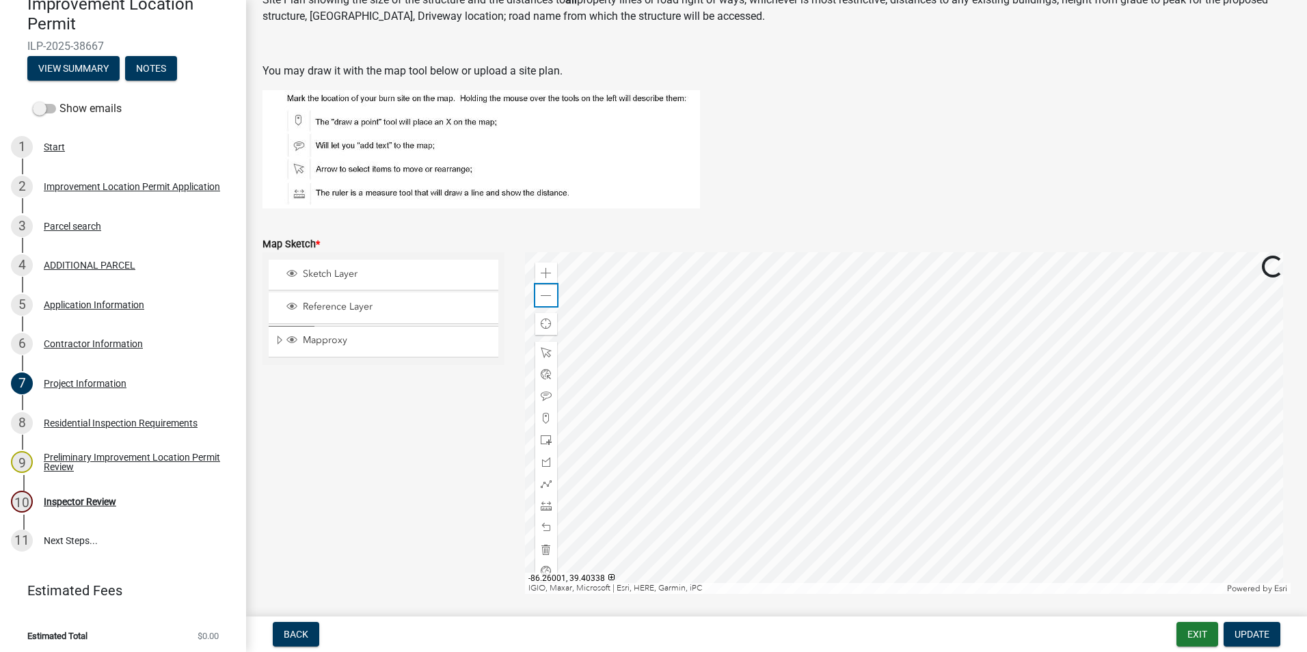
click at [541, 291] on span at bounding box center [546, 296] width 11 height 11
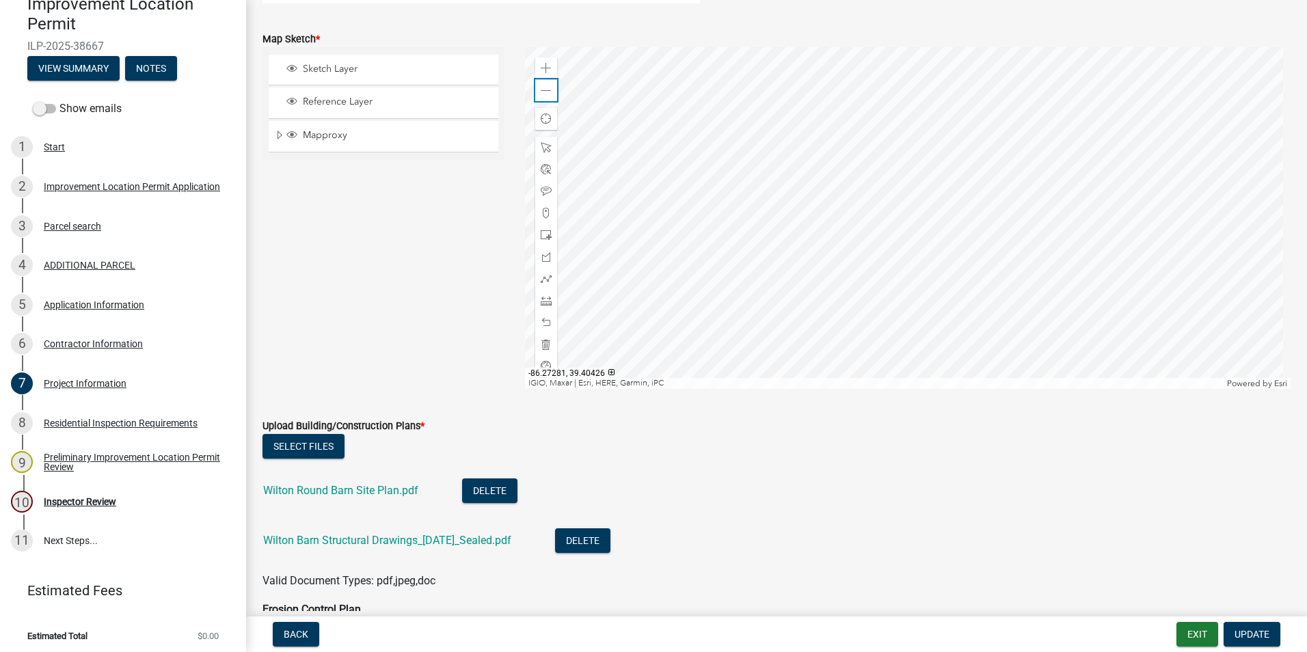
scroll to position [2597, 0]
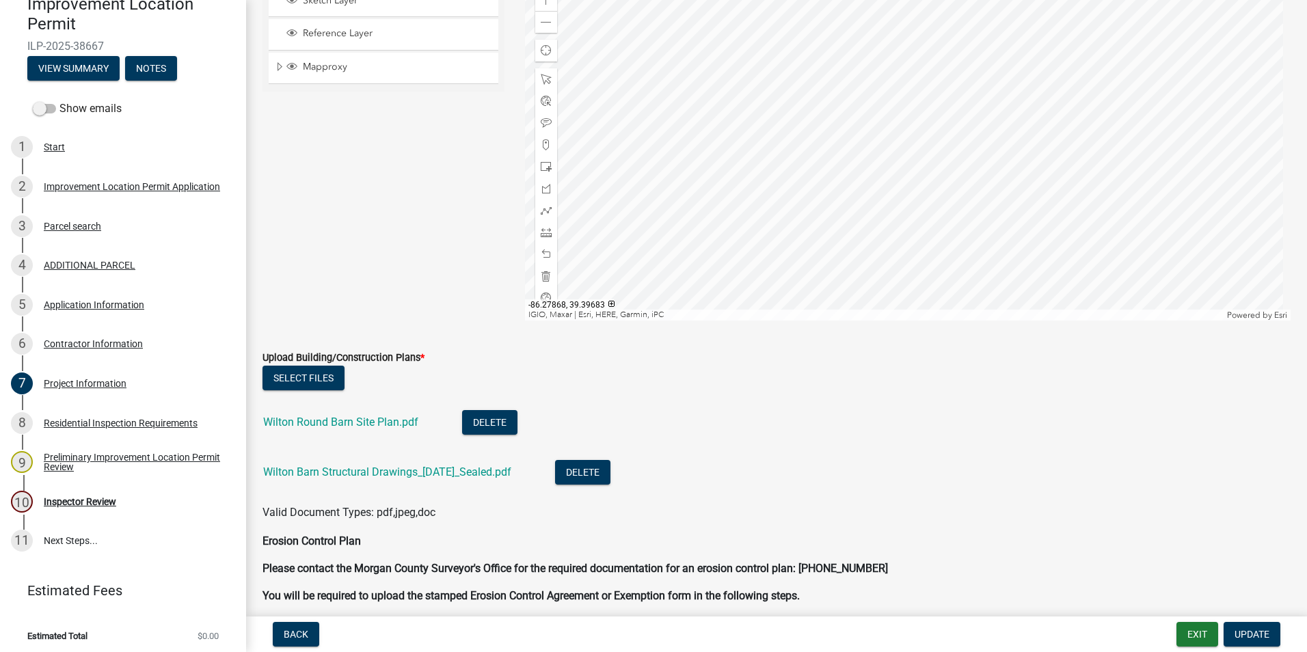
click at [360, 425] on link "Wilton Round Barn Site Plan.pdf" at bounding box center [340, 422] width 155 height 13
click at [373, 475] on link "Wilton Barn Structural Drawings_10-02-25_Sealed.pdf" at bounding box center [387, 471] width 248 height 13
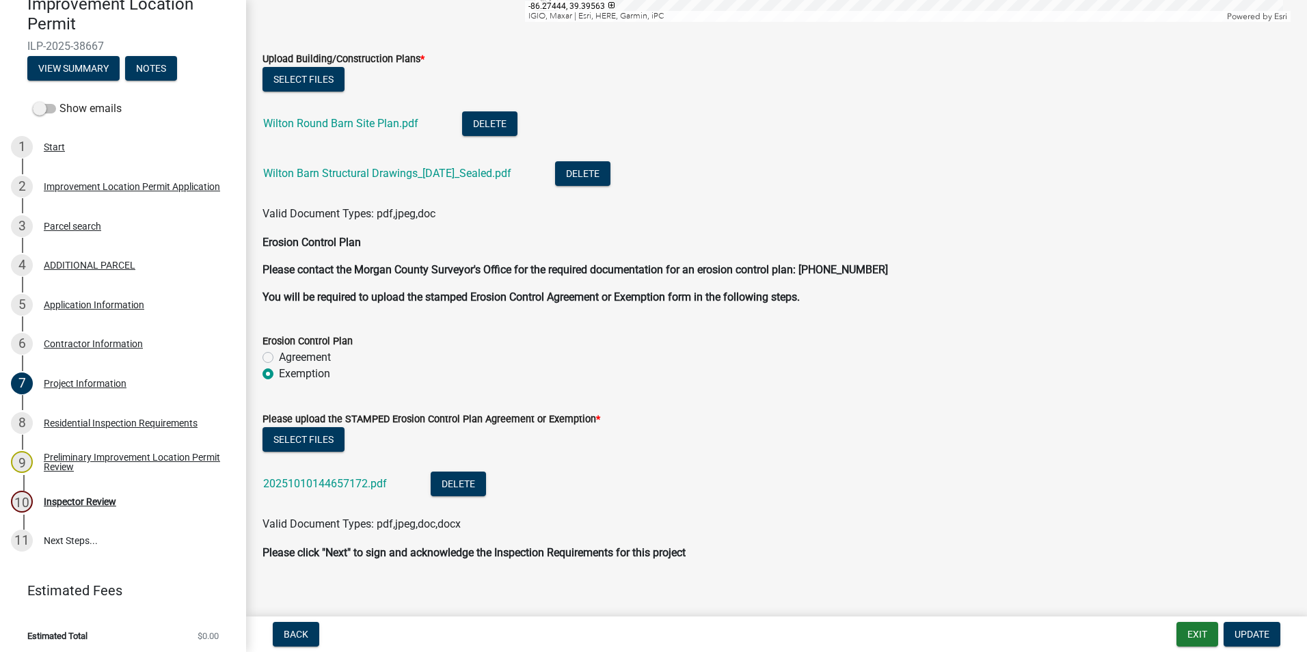
scroll to position [2911, 0]
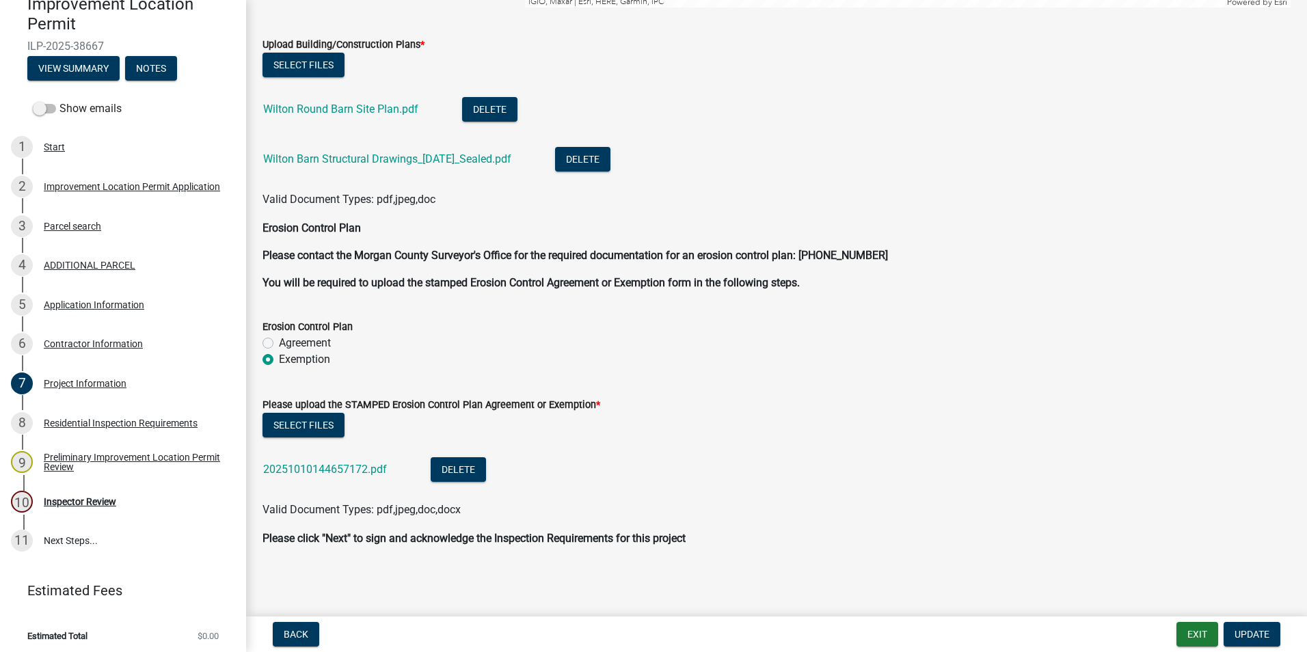
click at [347, 474] on link "20251010144657172.pdf" at bounding box center [325, 469] width 124 height 13
click at [108, 502] on div "Inspector Review" at bounding box center [80, 502] width 72 height 10
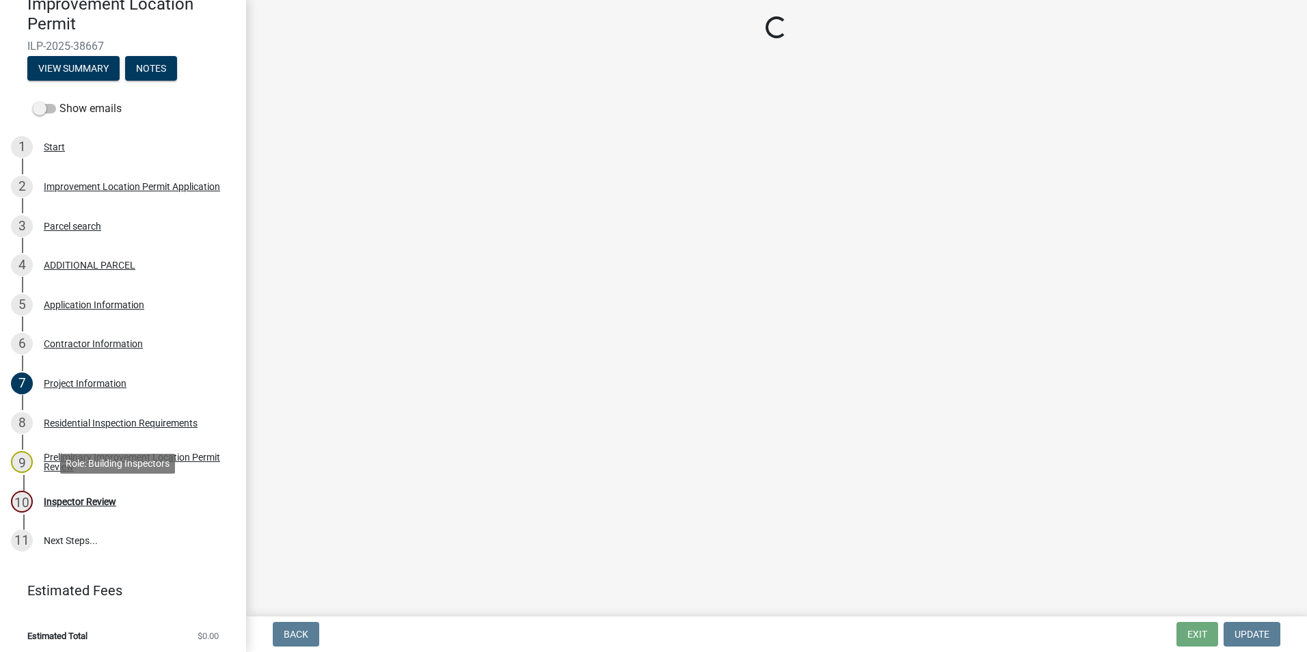
scroll to position [0, 0]
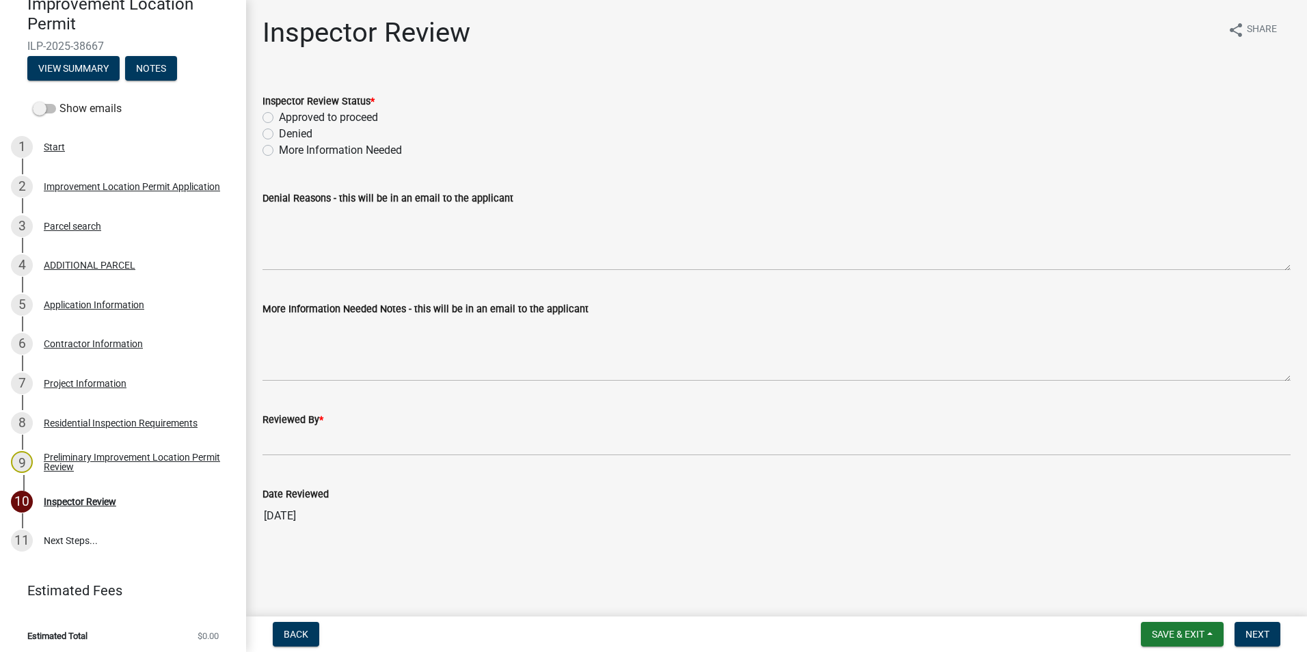
click at [279, 116] on label "Approved to proceed" at bounding box center [328, 117] width 99 height 16
click at [279, 116] on input "Approved to proceed" at bounding box center [283, 113] width 9 height 9
radio input "true"
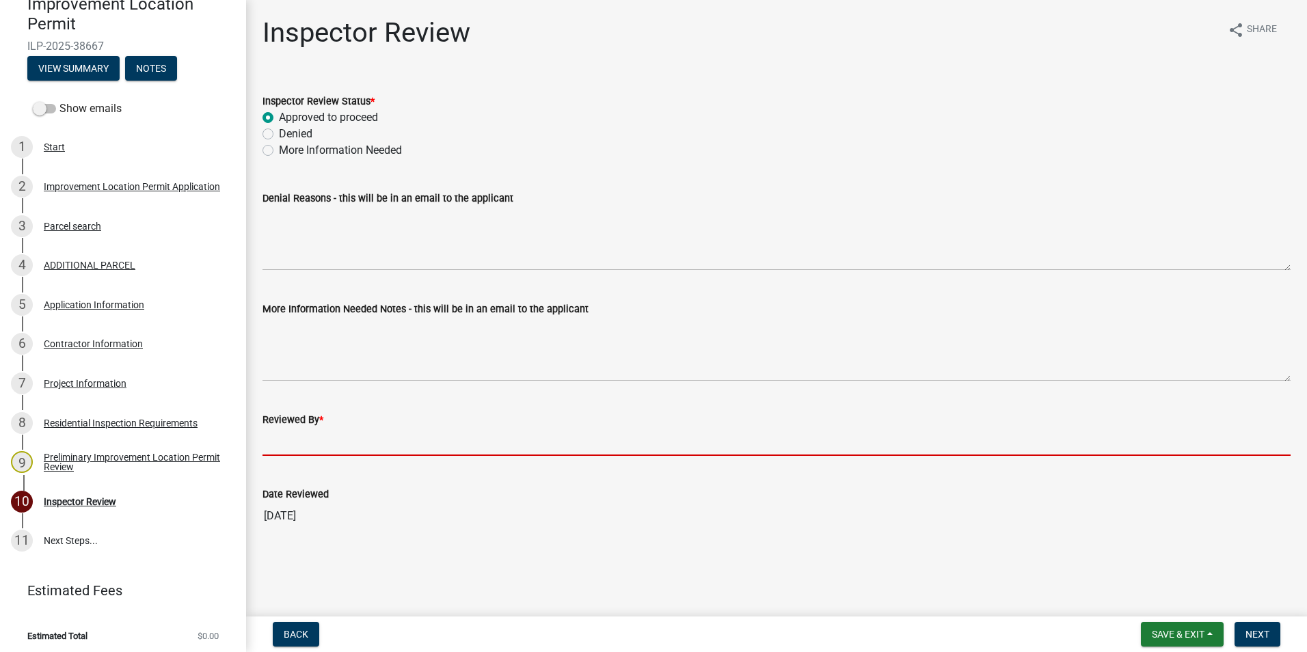
click at [291, 442] on input "Reviewed By *" at bounding box center [776, 442] width 1028 height 28
type input "AFM"
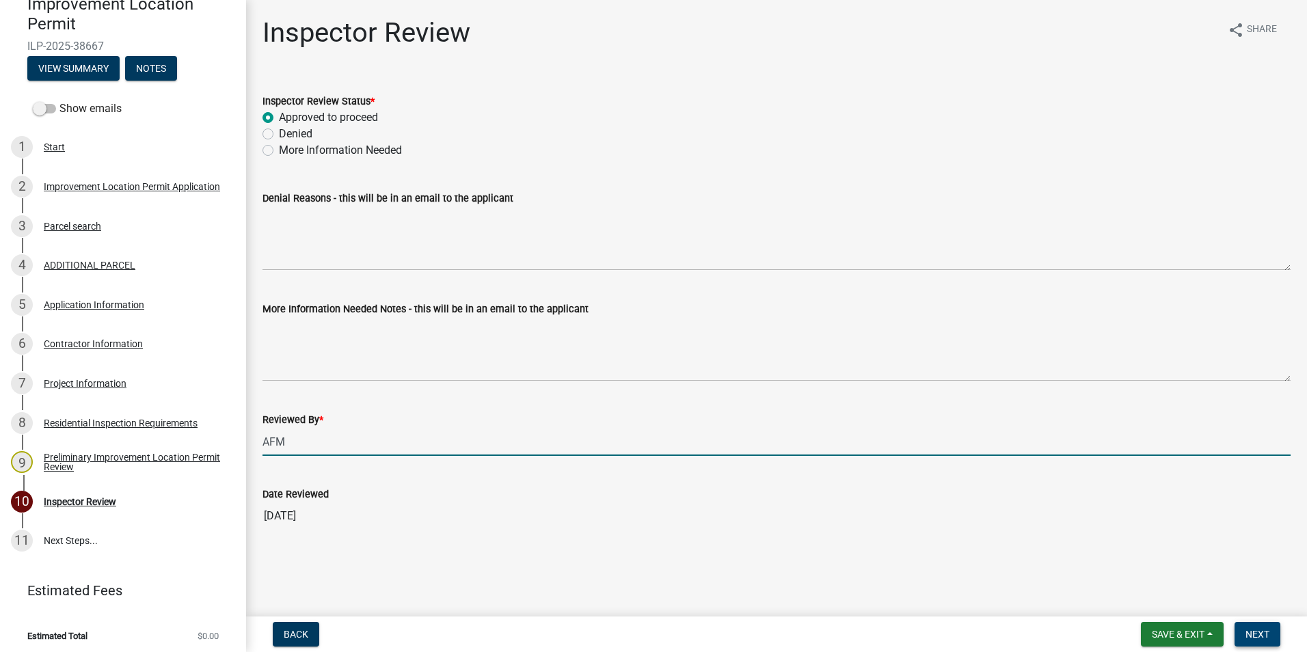
click at [1254, 632] on span "Next" at bounding box center [1257, 634] width 24 height 11
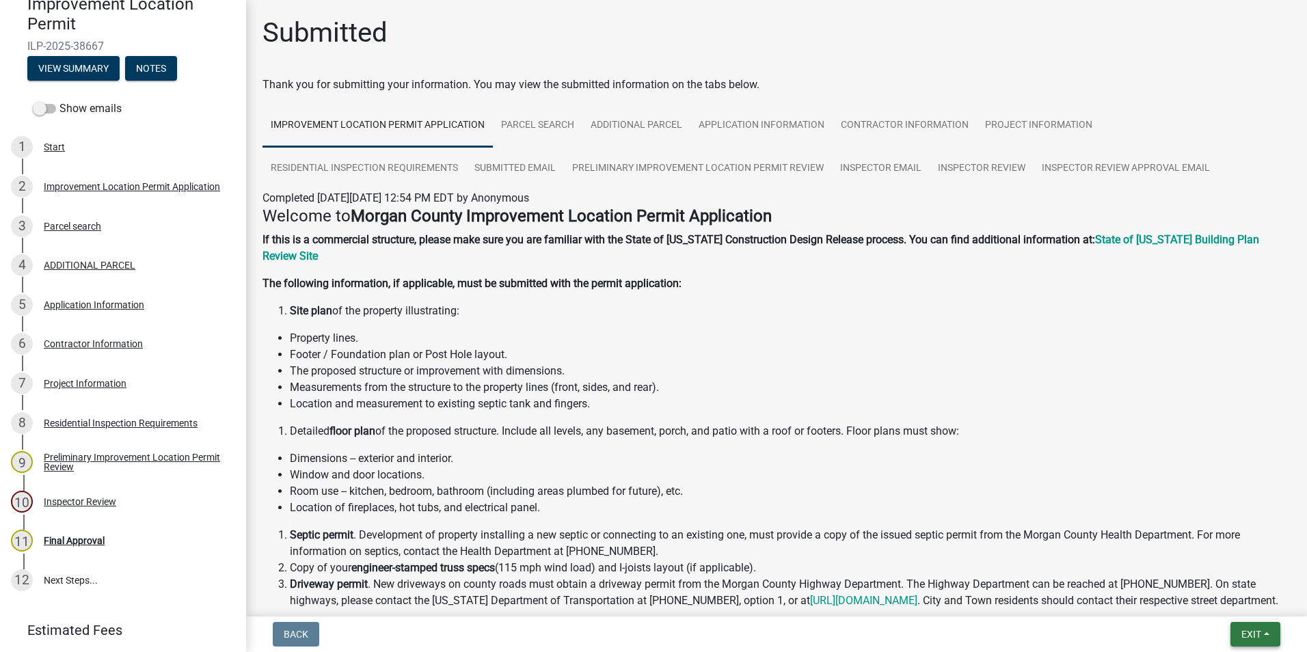
click at [1263, 632] on button "Exit" at bounding box center [1255, 634] width 50 height 25
click at [1242, 597] on button "Save & Exit" at bounding box center [1225, 598] width 109 height 33
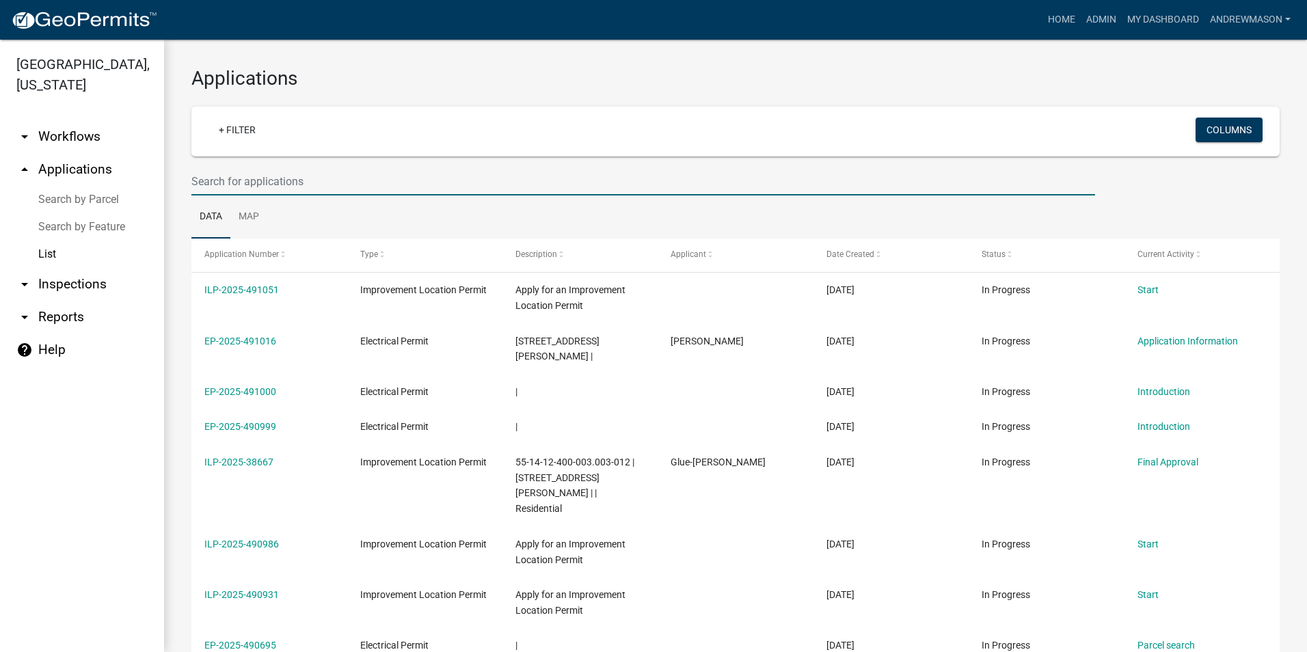
click at [278, 181] on input "text" at bounding box center [643, 181] width 904 height 28
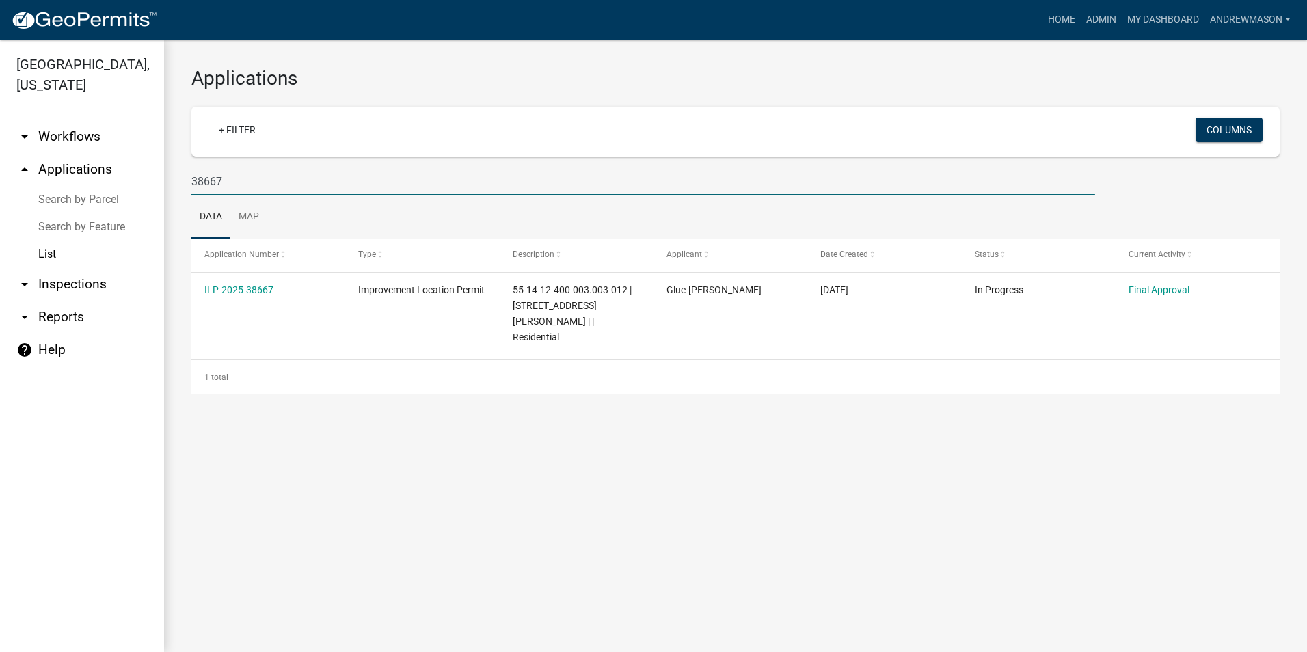
type input "38667"
click at [251, 287] on link "ILP-2025-38667" at bounding box center [238, 289] width 69 height 11
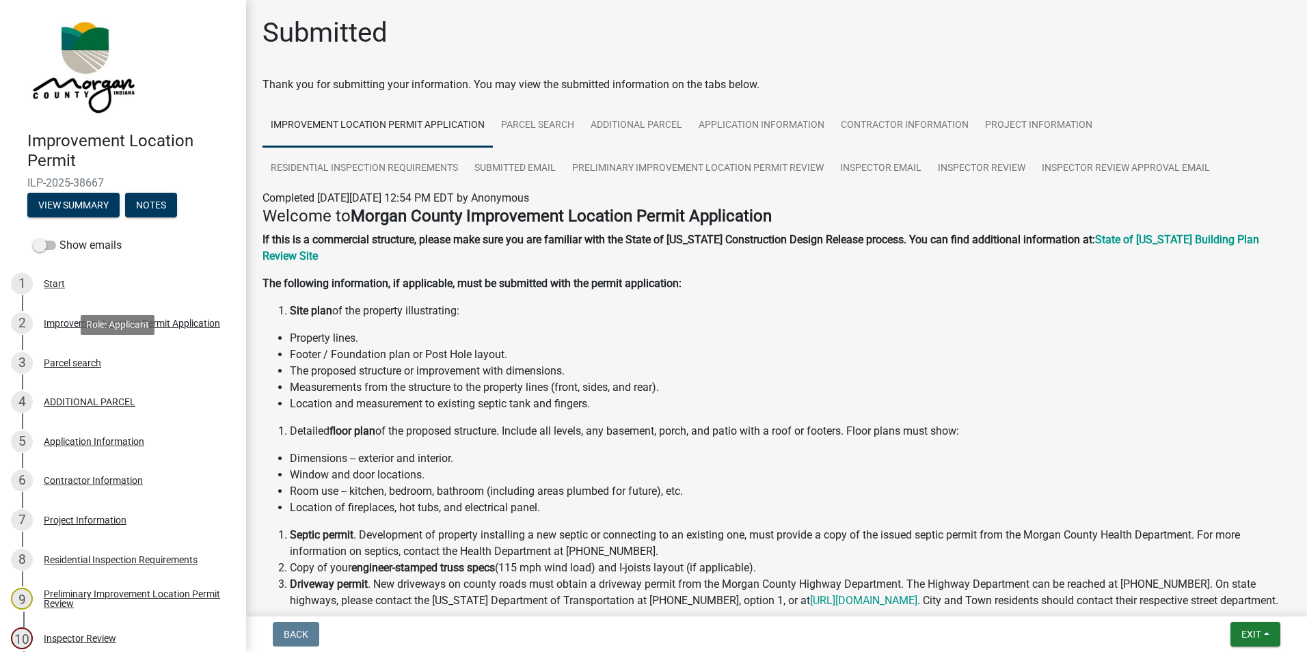
scroll to position [68, 0]
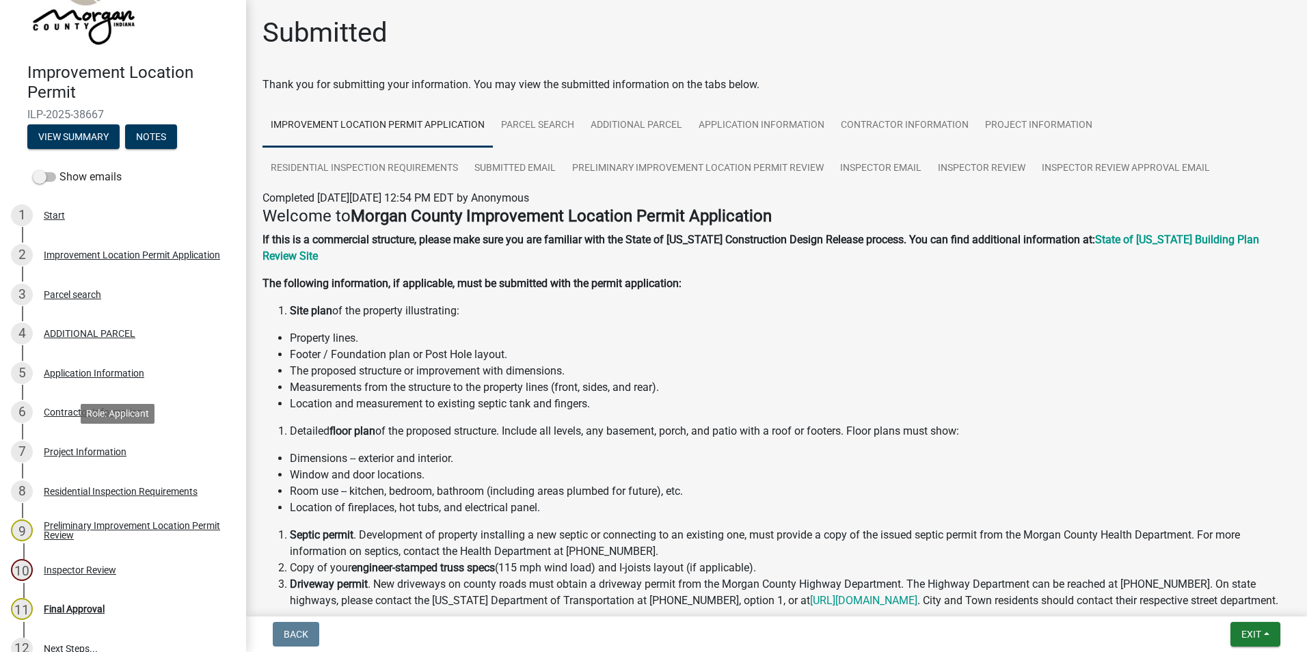
click at [90, 448] on div "Project Information" at bounding box center [85, 452] width 83 height 10
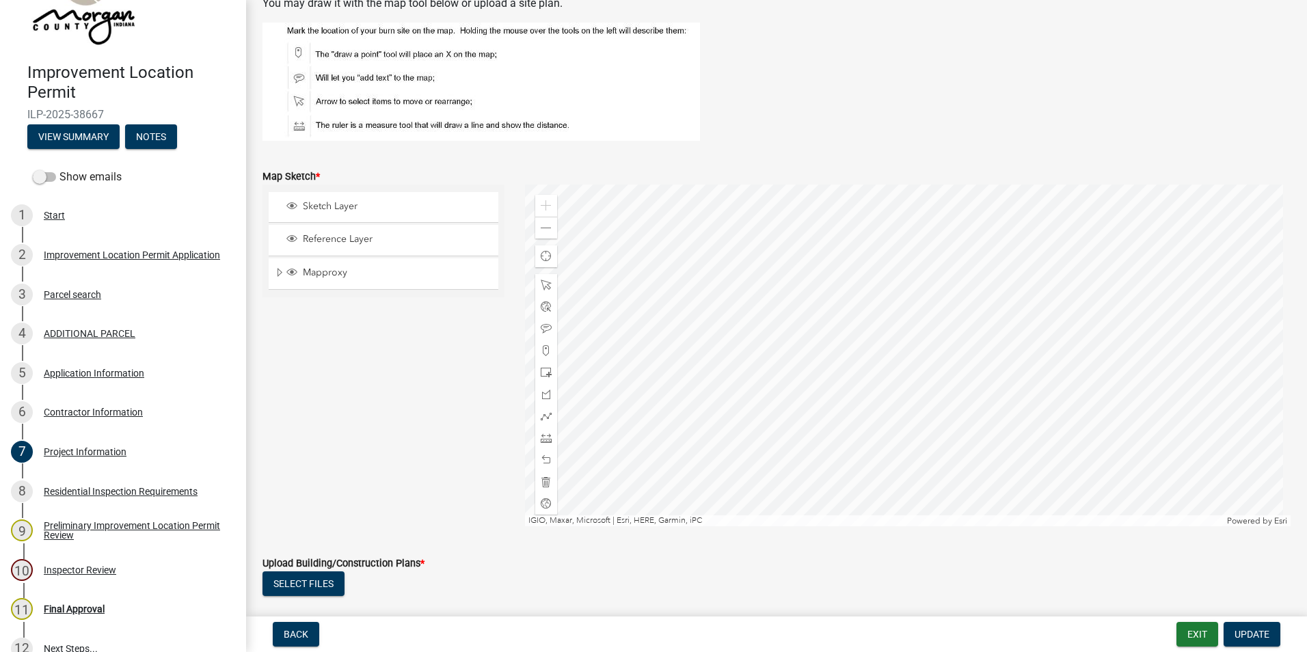
scroll to position [2392, 0]
click at [545, 226] on span at bounding box center [546, 227] width 11 height 11
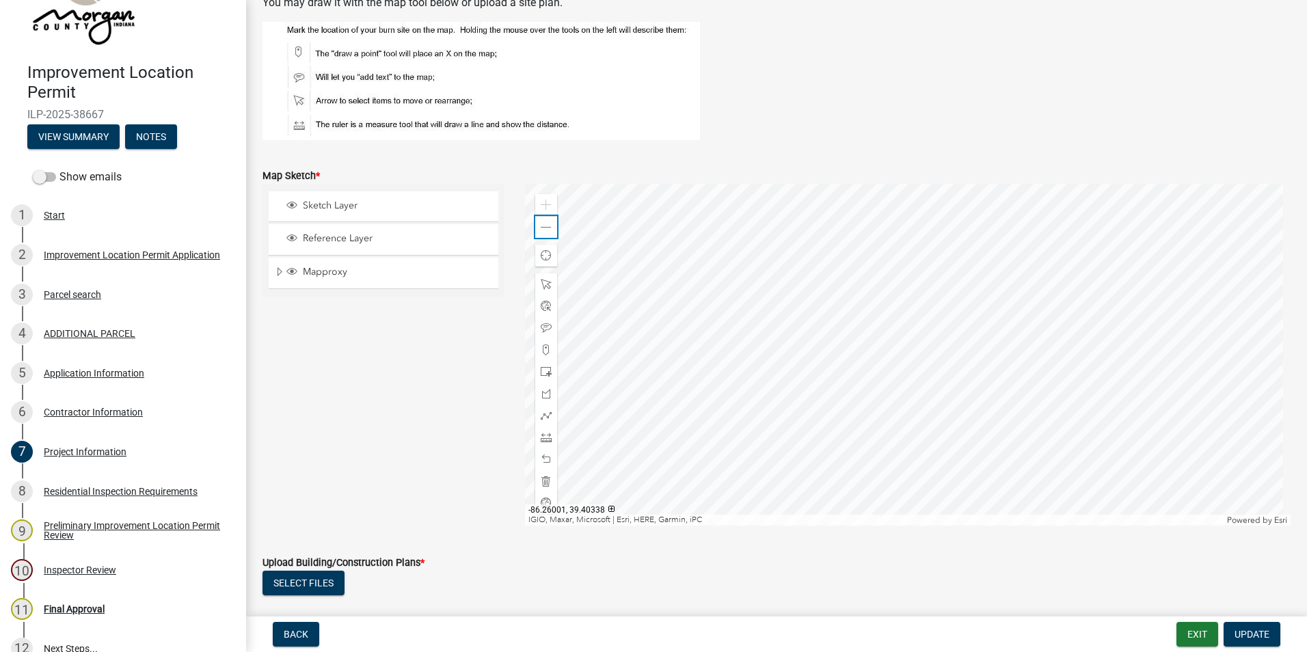
click at [545, 226] on span at bounding box center [546, 227] width 11 height 11
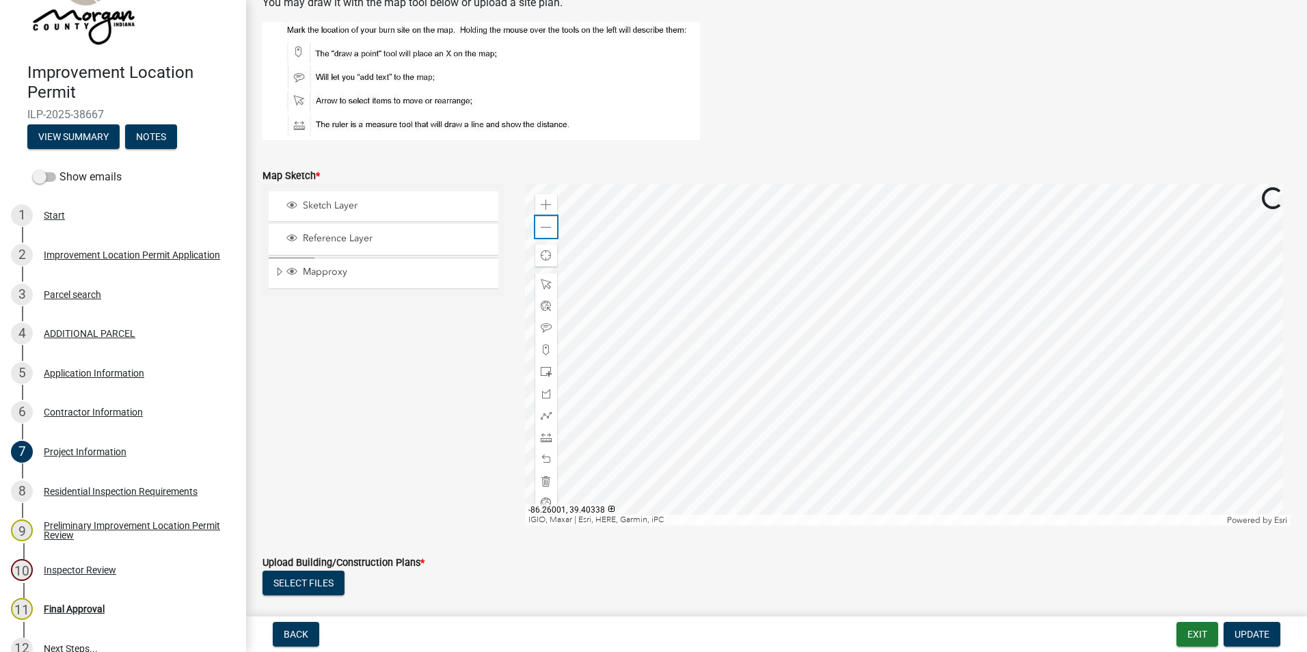
click at [545, 226] on span at bounding box center [546, 227] width 11 height 11
click at [90, 291] on div "Parcel search" at bounding box center [72, 295] width 57 height 10
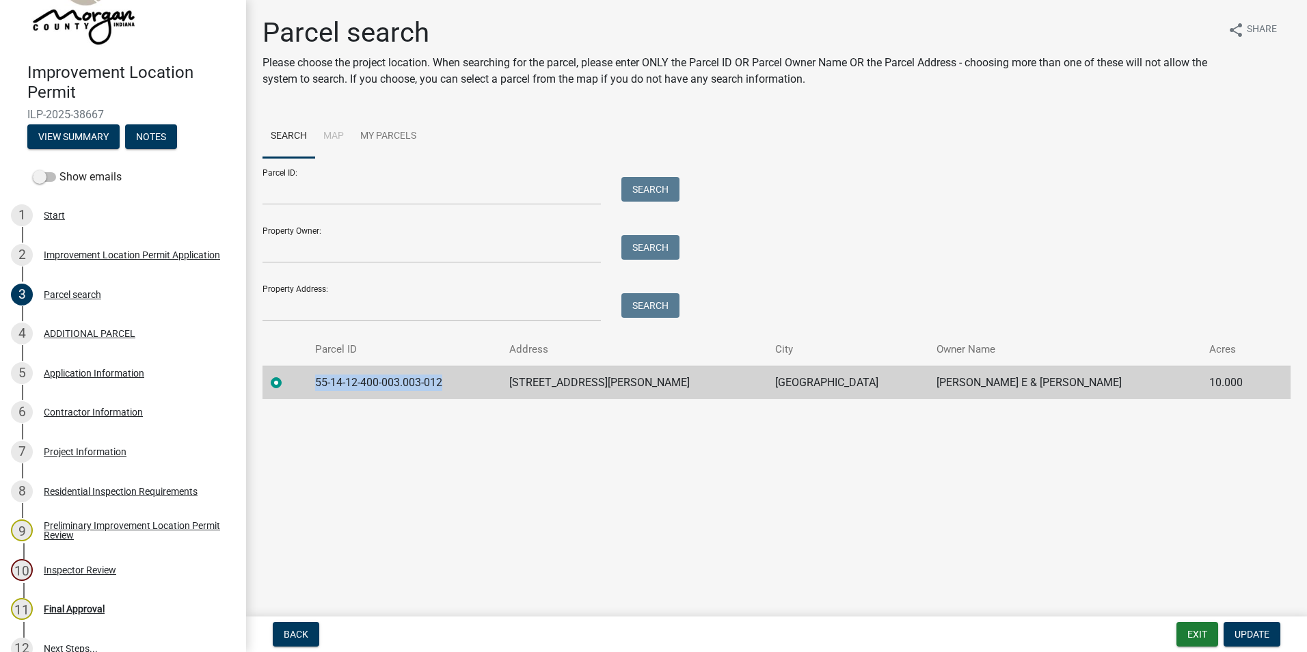
drag, startPoint x: 455, startPoint y: 383, endPoint x: 327, endPoint y: 388, distance: 127.9
click at [327, 388] on td "55-14-12-400-003.003-012" at bounding box center [404, 382] width 194 height 33
drag, startPoint x: 327, startPoint y: 388, endPoint x: 336, endPoint y: 383, distance: 9.8
copy td "55-14-12-400-003.003-012"
click at [84, 448] on div "Project Information" at bounding box center [85, 452] width 83 height 10
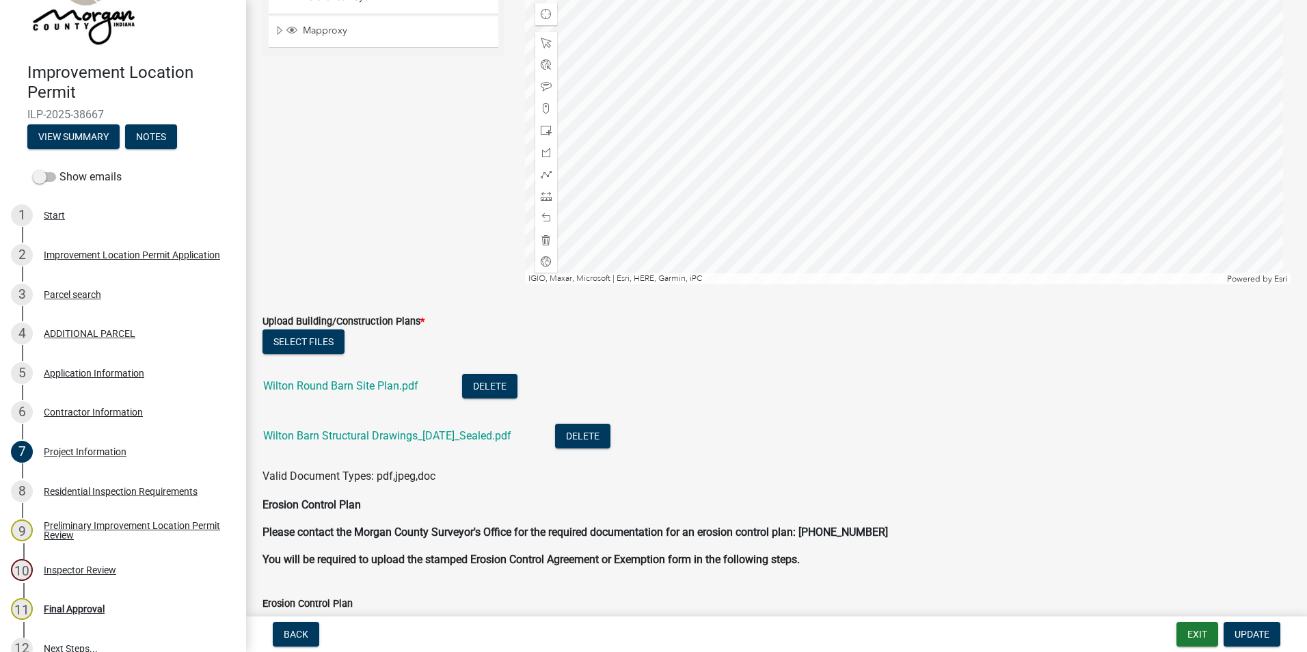
scroll to position [2666, 0]
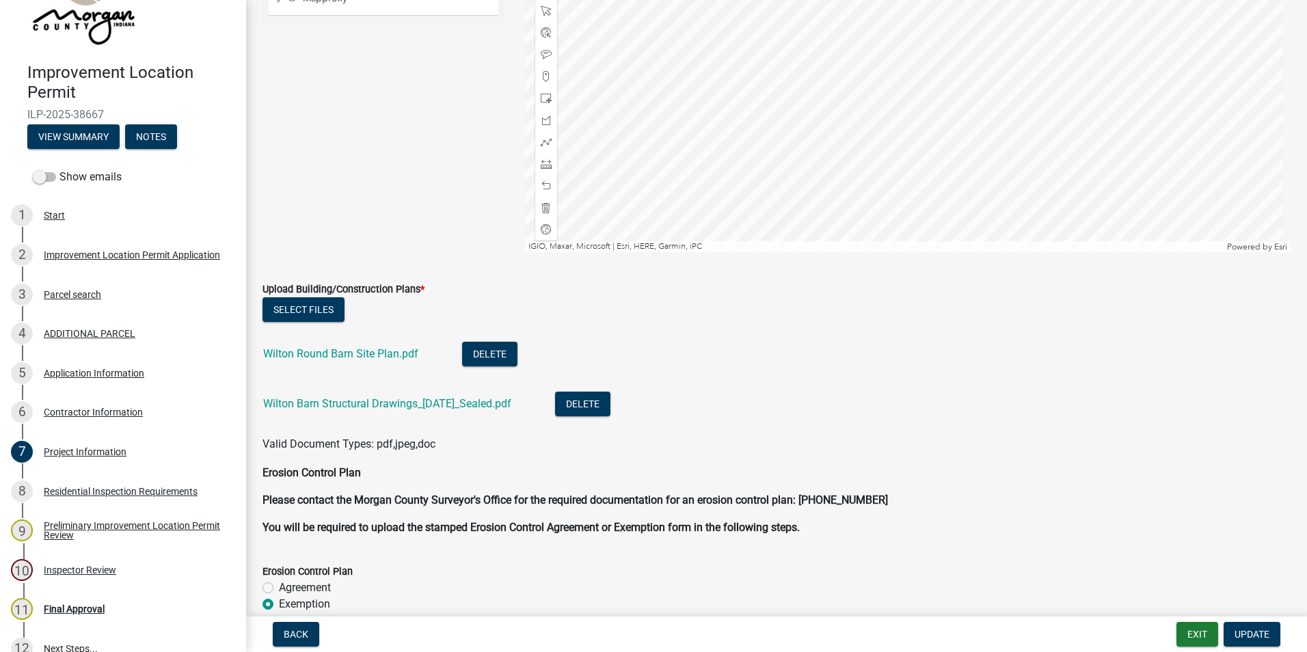
click at [398, 356] on link "Wilton Round Barn Site Plan.pdf" at bounding box center [340, 353] width 155 height 13
click at [320, 405] on link "Wilton Barn Structural Drawings_10-02-25_Sealed.pdf" at bounding box center [387, 403] width 248 height 13
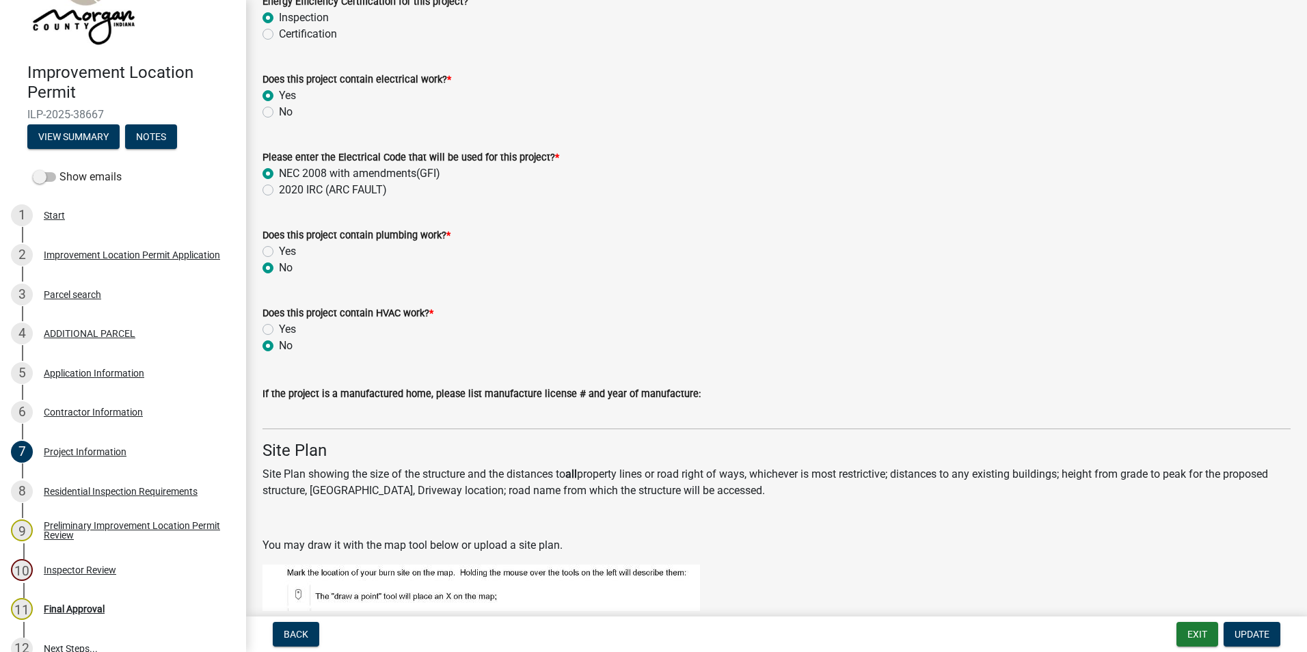
scroll to position [1846, 0]
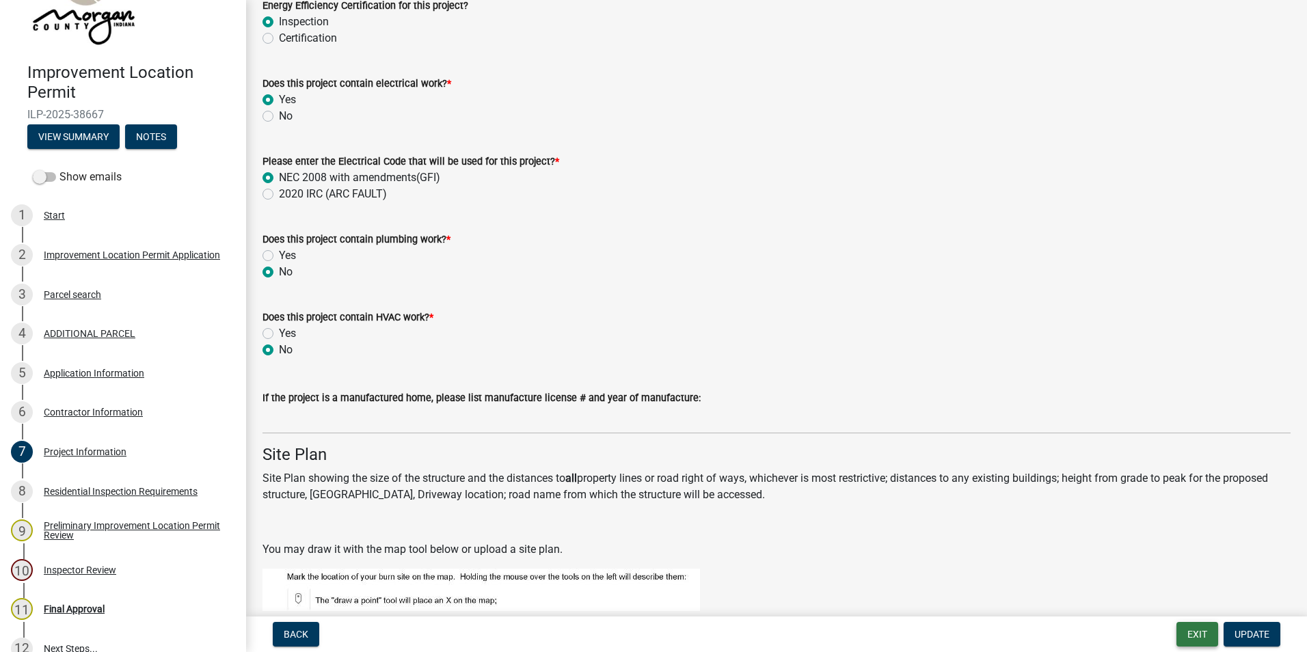
click at [1199, 632] on button "Exit" at bounding box center [1197, 634] width 42 height 25
